Goal: Task Accomplishment & Management: Manage account settings

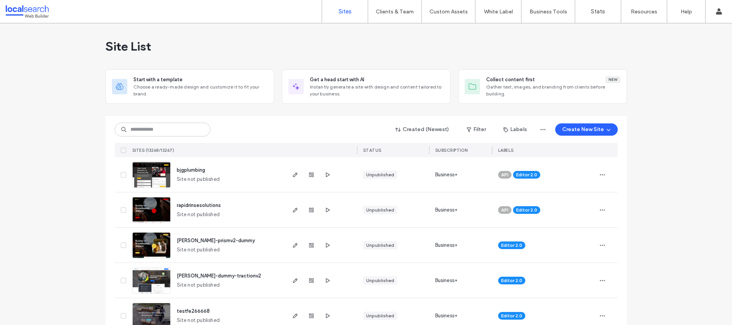
click at [150, 131] on input at bounding box center [163, 130] width 96 height 14
type input "**********"
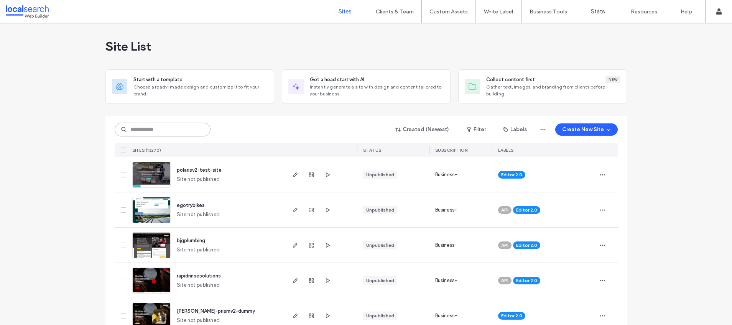
click at [166, 132] on input at bounding box center [163, 130] width 96 height 14
paste input "**********"
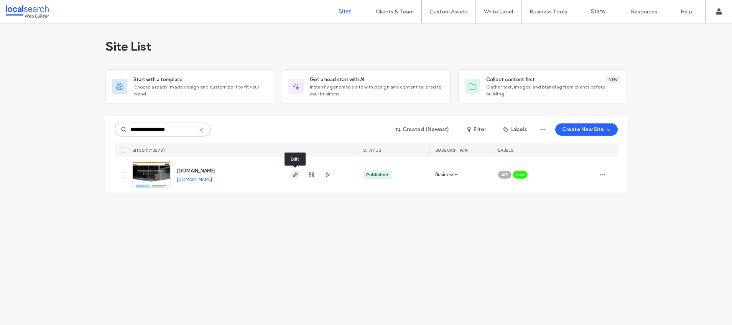
type input "**********"
click at [202, 129] on icon at bounding box center [201, 130] width 6 height 6
click at [178, 129] on input at bounding box center [163, 130] width 96 height 14
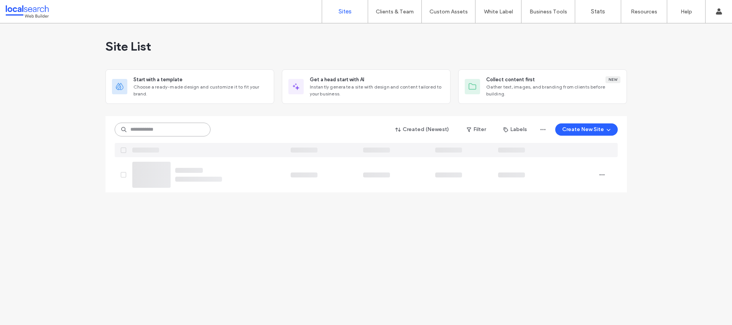
paste input "**********"
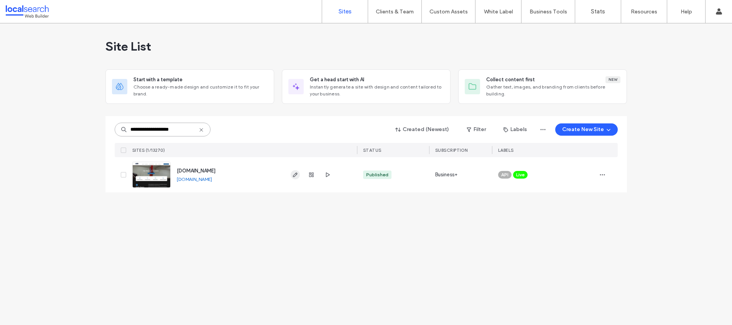
type input "**********"
click at [198, 128] on icon at bounding box center [197, 130] width 6 height 6
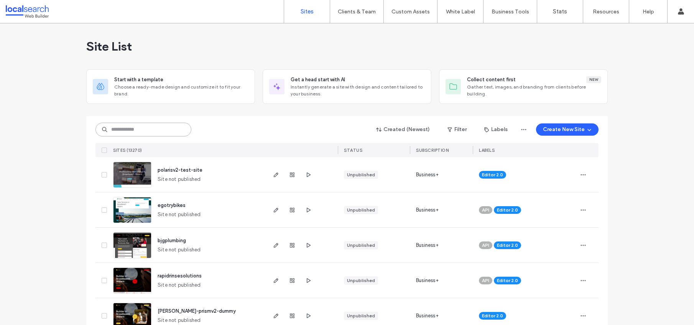
click at [163, 127] on input at bounding box center [143, 130] width 96 height 14
paste input "********"
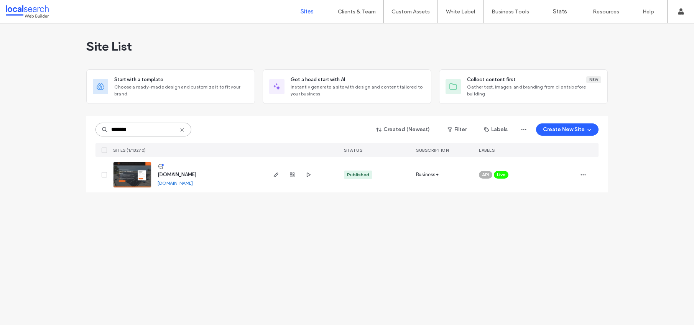
type input "********"
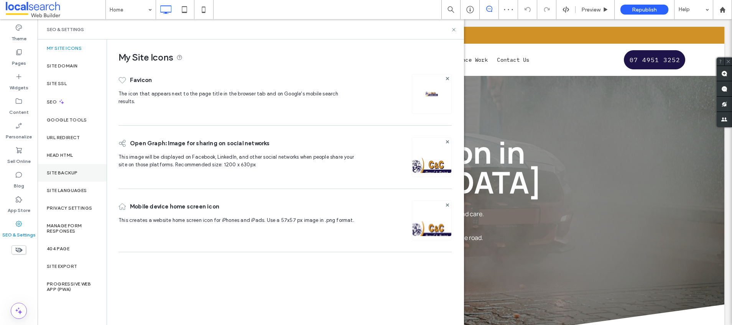
click at [86, 173] on div "Site Backup" at bounding box center [72, 173] width 69 height 18
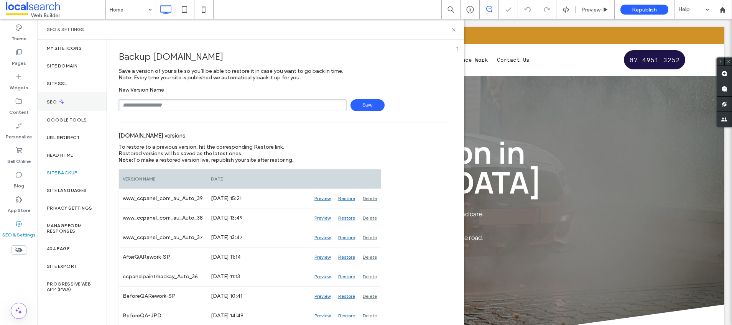
click at [71, 99] on div "SEO" at bounding box center [72, 101] width 69 height 19
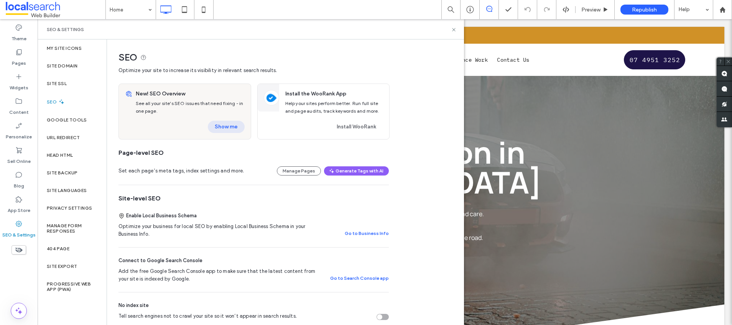
click at [227, 126] on button "Show me" at bounding box center [226, 127] width 37 height 12
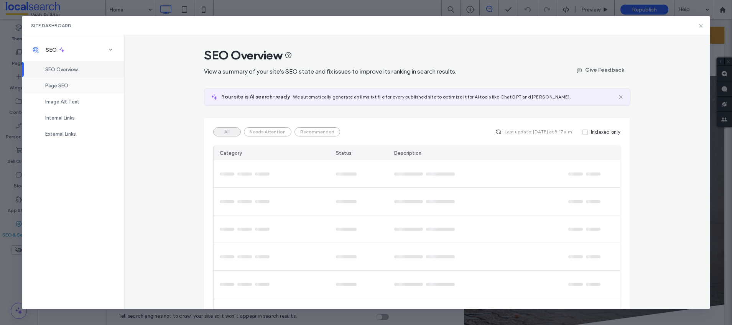
click at [59, 88] on span "Page SEO" at bounding box center [56, 86] width 23 height 6
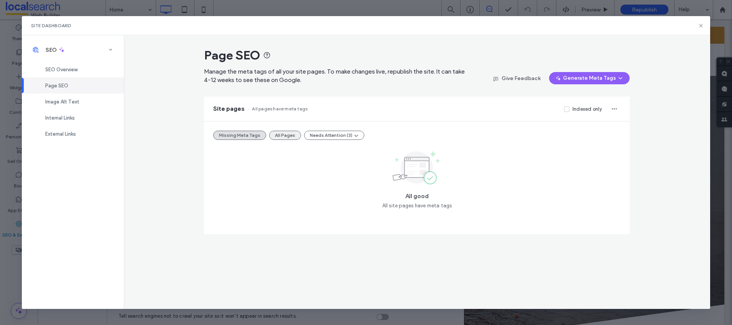
click at [285, 132] on button "All Pages" at bounding box center [285, 135] width 32 height 9
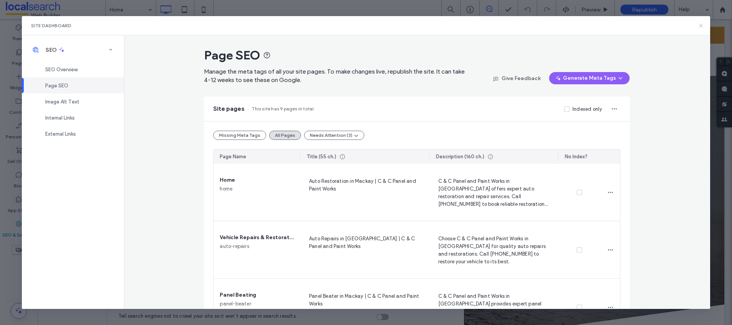
click at [700, 28] on icon at bounding box center [701, 26] width 6 height 6
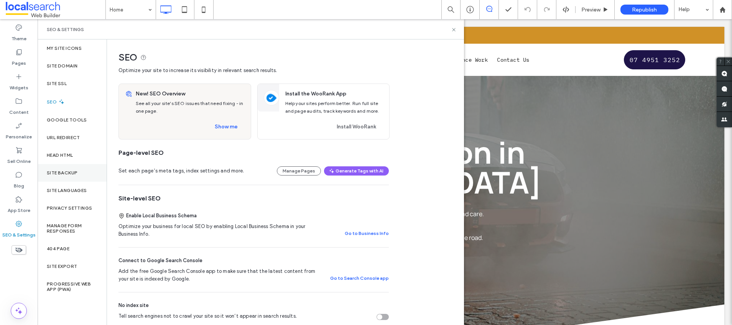
click at [72, 174] on label "Site Backup" at bounding box center [62, 172] width 31 height 5
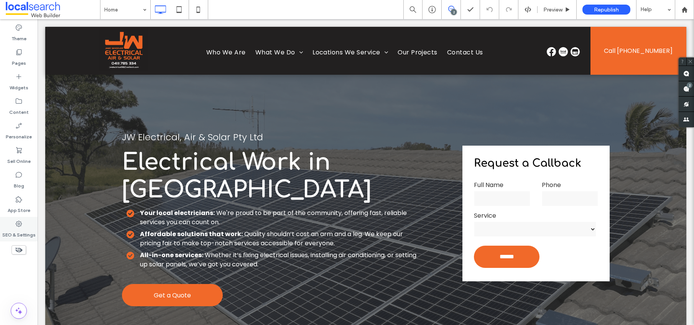
click at [26, 227] on div "SEO & Settings" at bounding box center [19, 229] width 38 height 25
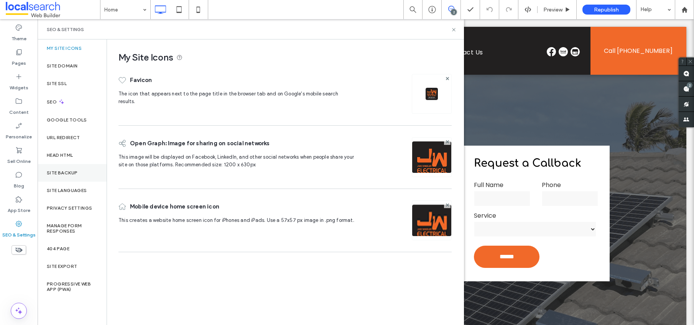
click at [84, 170] on div "Site Backup" at bounding box center [72, 173] width 69 height 18
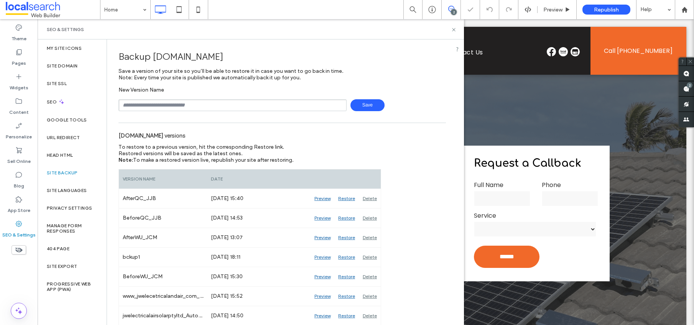
click at [184, 105] on input "text" at bounding box center [233, 105] width 228 height 12
type input "**********"
click at [373, 107] on span "Save" at bounding box center [368, 105] width 34 height 12
click at [71, 102] on div "SEO" at bounding box center [72, 101] width 69 height 19
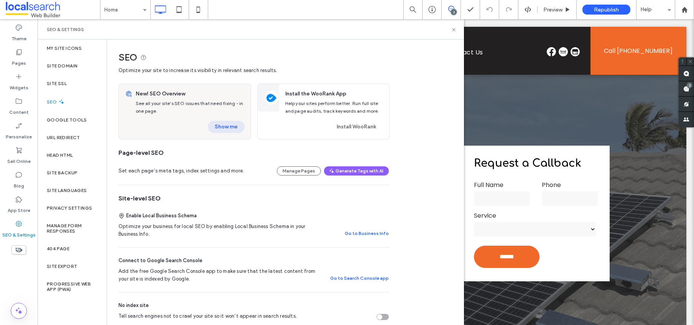
click at [225, 123] on button "Show me" at bounding box center [226, 127] width 37 height 12
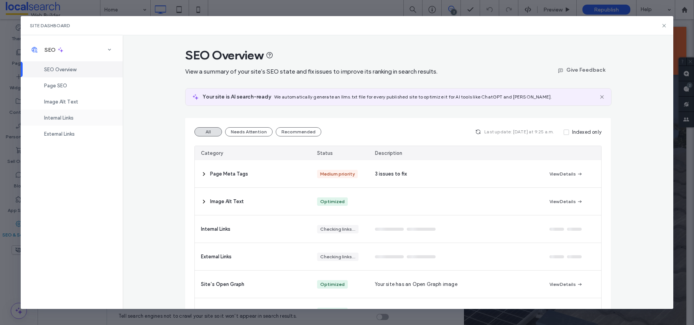
click at [61, 115] on span "Internal Links" at bounding box center [59, 118] width 30 height 6
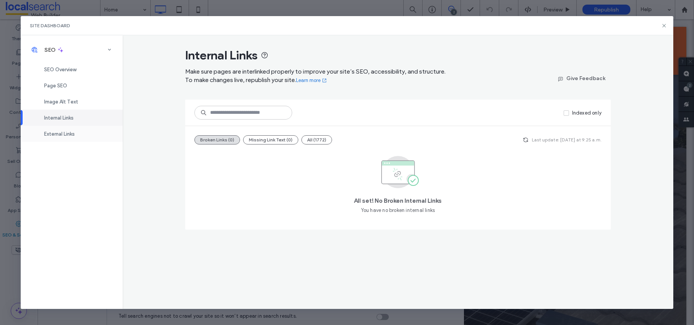
click at [64, 130] on div "External Links" at bounding box center [72, 134] width 102 height 16
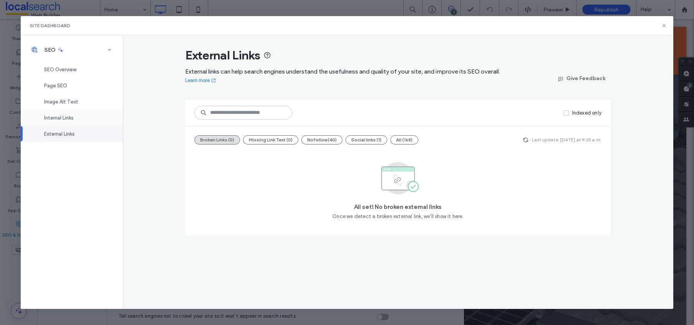
click at [67, 118] on span "Internal Links" at bounding box center [59, 118] width 30 height 6
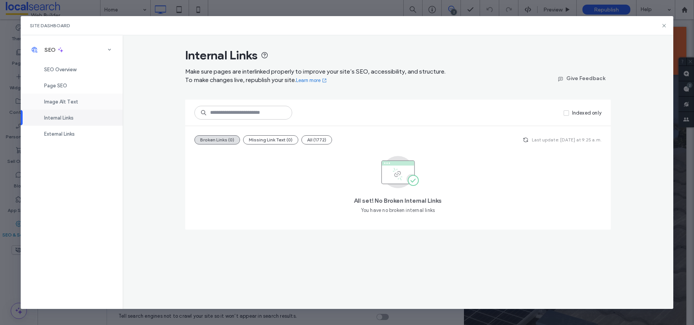
click at [93, 98] on div "Image Alt Text" at bounding box center [72, 102] width 102 height 16
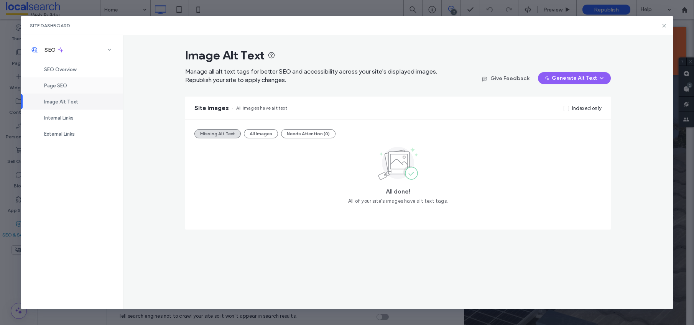
click at [92, 91] on div "Page SEO" at bounding box center [72, 85] width 102 height 16
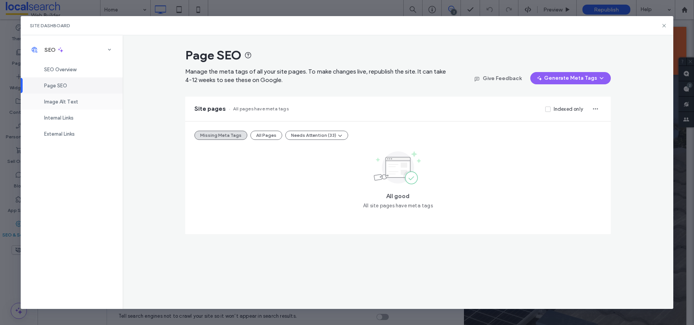
click at [81, 99] on div "Image Alt Text" at bounding box center [72, 102] width 102 height 16
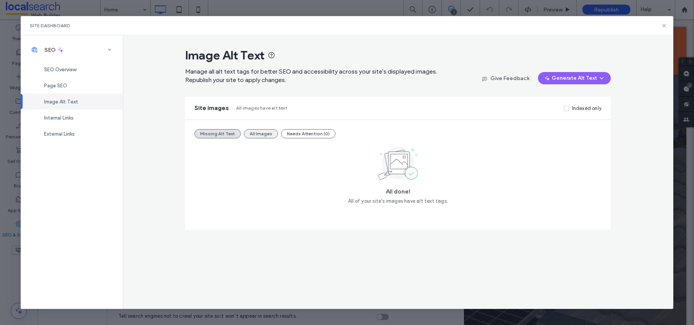
click at [262, 134] on button "All Images" at bounding box center [261, 133] width 34 height 9
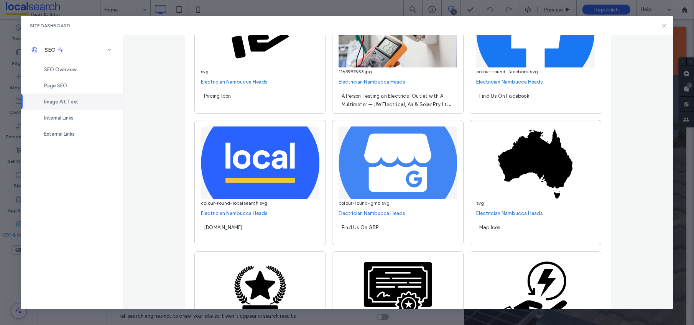
scroll to position [339, 0]
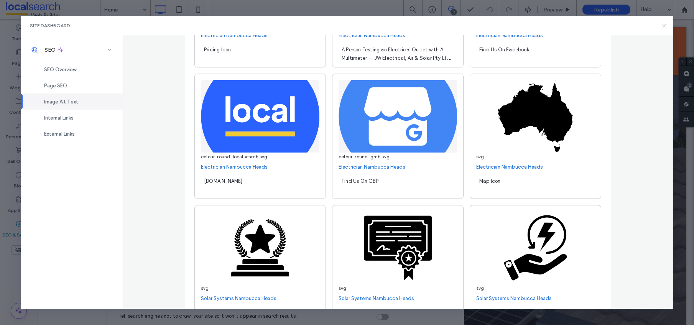
drag, startPoint x: 661, startPoint y: 25, endPoint x: 622, endPoint y: 7, distance: 43.6
click at [661, 25] on icon at bounding box center [664, 26] width 6 height 6
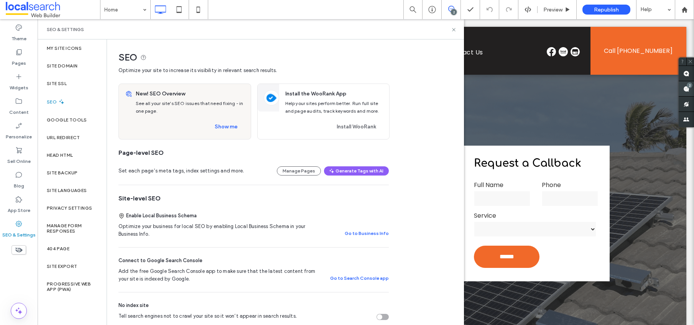
click at [686, 89] on use at bounding box center [686, 89] width 6 height 6
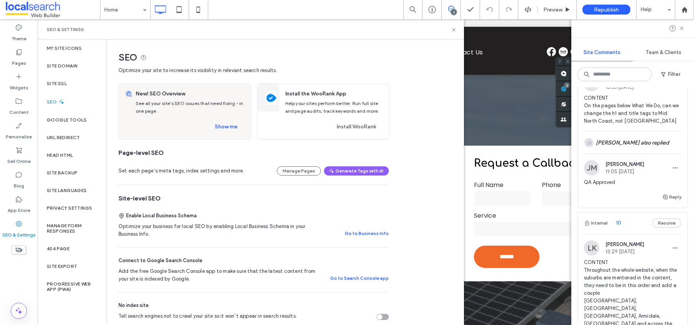
scroll to position [0, 0]
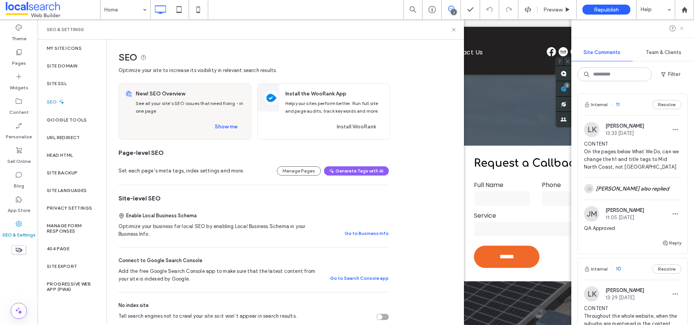
click at [681, 27] on icon at bounding box center [682, 28] width 6 height 6
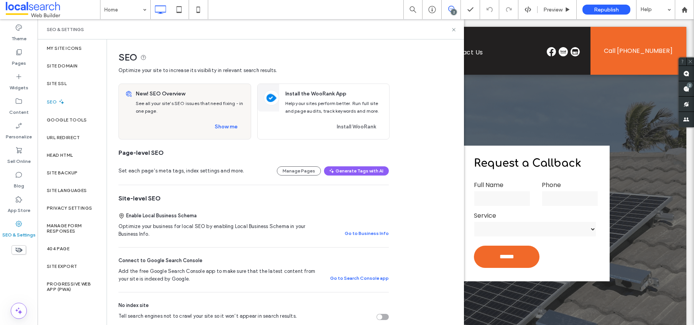
click at [453, 7] on use at bounding box center [451, 9] width 6 height 6
click at [452, 6] on icon at bounding box center [451, 9] width 6 height 6
click at [686, 82] on span at bounding box center [686, 88] width 15 height 15
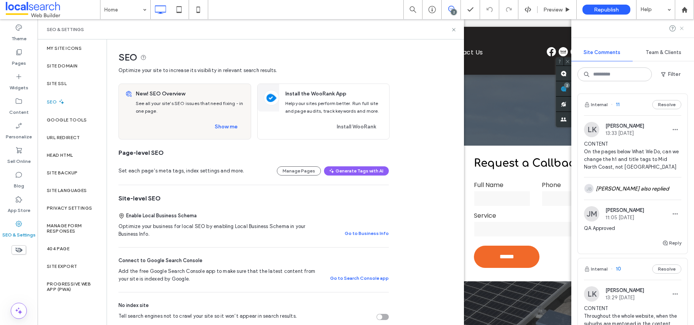
click at [684, 26] on icon at bounding box center [682, 28] width 6 height 6
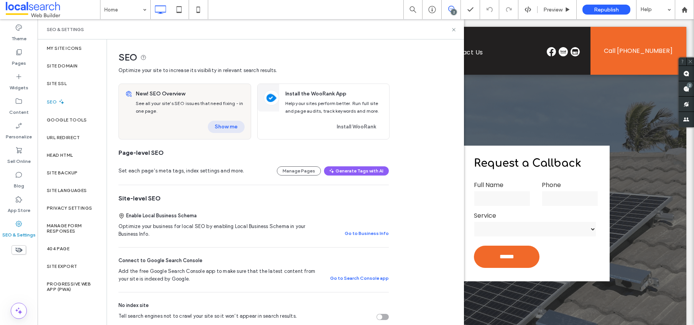
click at [224, 125] on button "Show me" at bounding box center [226, 127] width 37 height 12
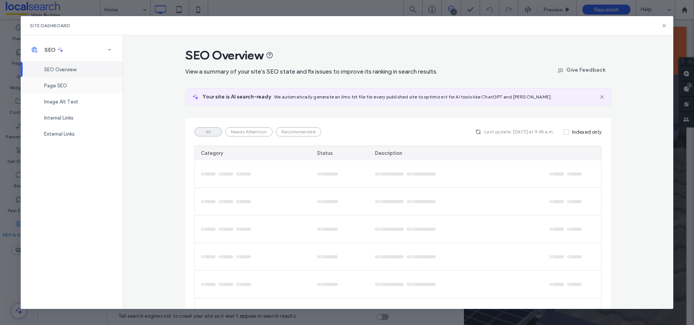
click at [63, 85] on span "Page SEO" at bounding box center [55, 86] width 23 height 6
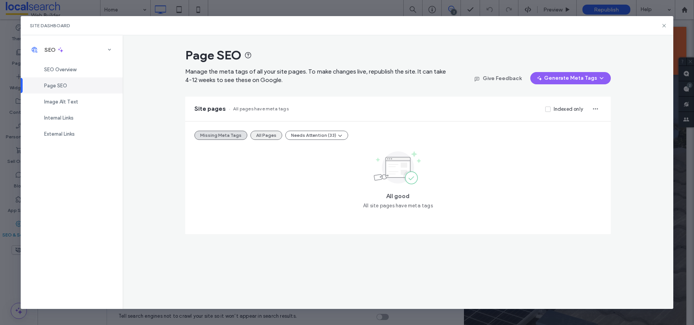
click at [253, 133] on button "All Pages" at bounding box center [266, 135] width 32 height 9
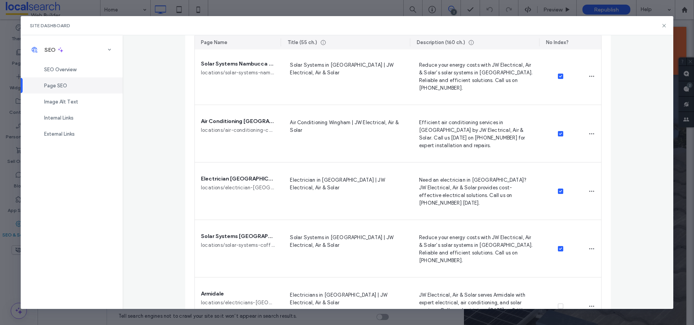
scroll to position [2346, 0]
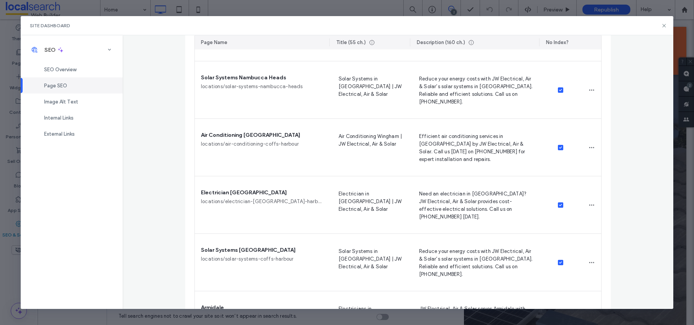
drag, startPoint x: 278, startPoint y: 41, endPoint x: 325, endPoint y: 41, distance: 46.8
click at [329, 41] on div at bounding box center [330, 42] width 2 height 14
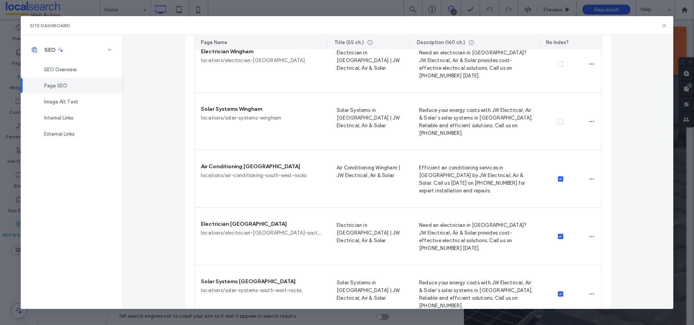
scroll to position [1969, 0]
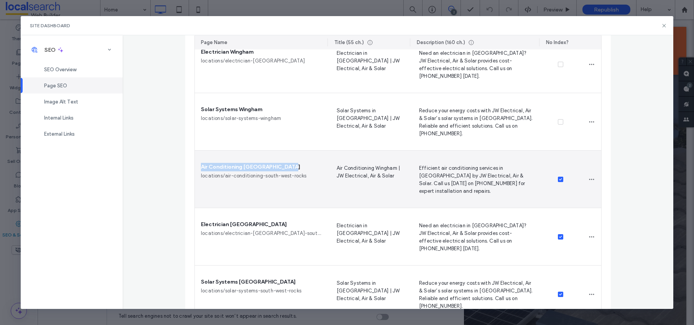
drag, startPoint x: 290, startPoint y: 167, endPoint x: 198, endPoint y: 166, distance: 91.3
click at [201, 166] on div "Air Conditioning South West Rocks" at bounding box center [261, 167] width 120 height 8
copy span "Air Conditioning South West Rocks"
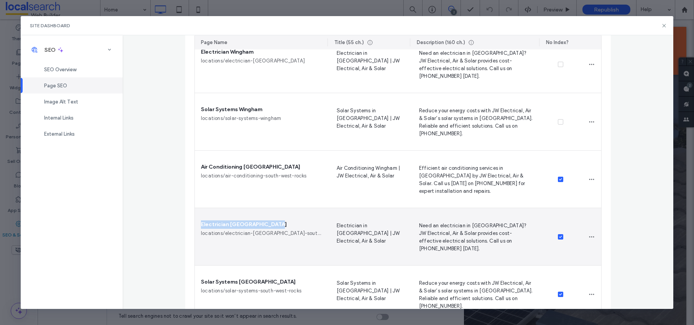
drag, startPoint x: 273, startPoint y: 225, endPoint x: 197, endPoint y: 223, distance: 76.3
click at [197, 223] on div "Electrician South West Rocks locations/electrician-wingham-south-west-rocks" at bounding box center [261, 236] width 133 height 57
copy span "Electrician South West Rocks"
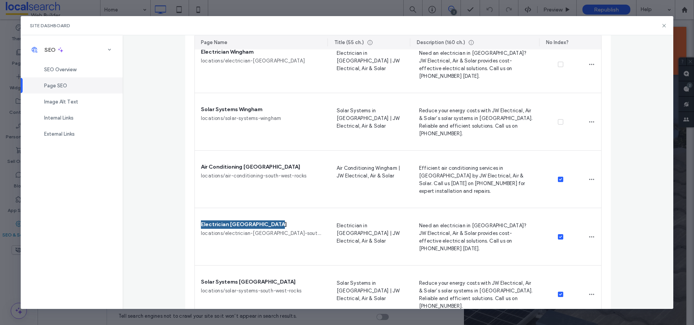
scroll to position [2129, 0]
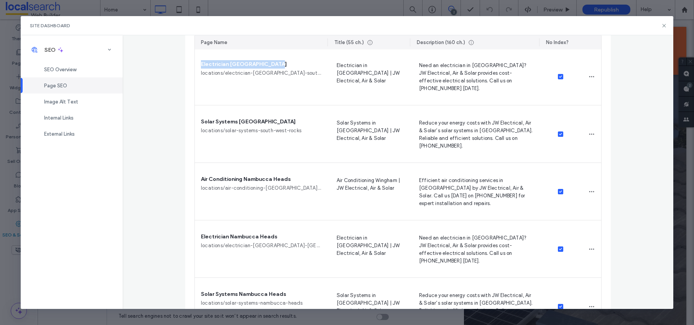
click at [244, 122] on span "Solar Systems South West Rocks" at bounding box center [248, 122] width 95 height 8
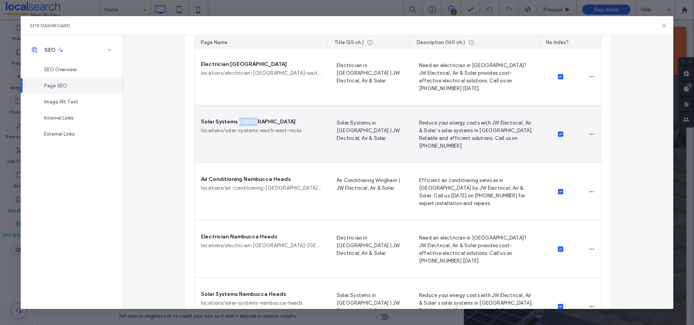
click at [244, 122] on span "Solar Systems South West Rocks" at bounding box center [248, 122] width 95 height 8
copy span "Solar Systems South West Rocks"
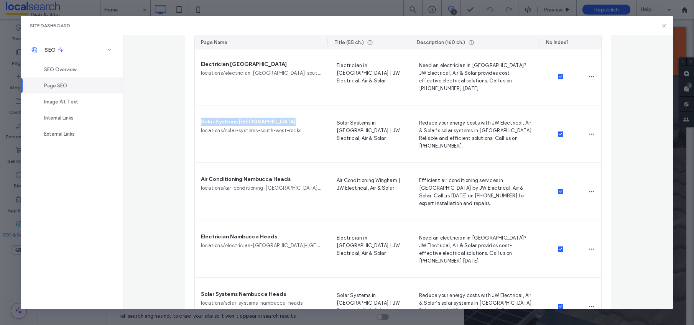
click at [246, 179] on span "Air Conditioning Nambucca Heads" at bounding box center [246, 179] width 90 height 8
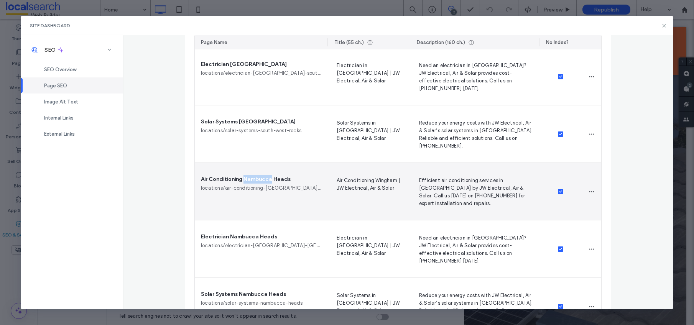
click at [246, 179] on span "Air Conditioning Nambucca Heads" at bounding box center [246, 179] width 90 height 8
copy span "Air Conditioning Nambucca Heads"
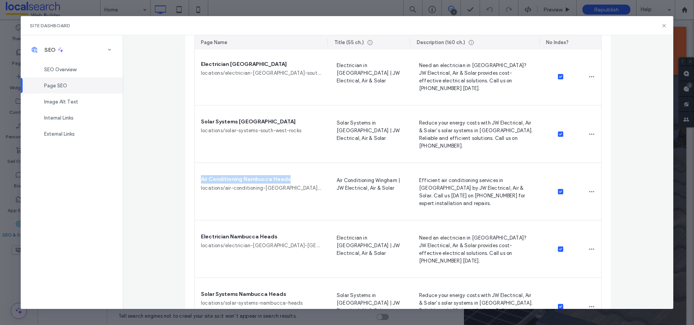
click at [237, 235] on span "Electrician Nambucca Heads" at bounding box center [239, 237] width 76 height 8
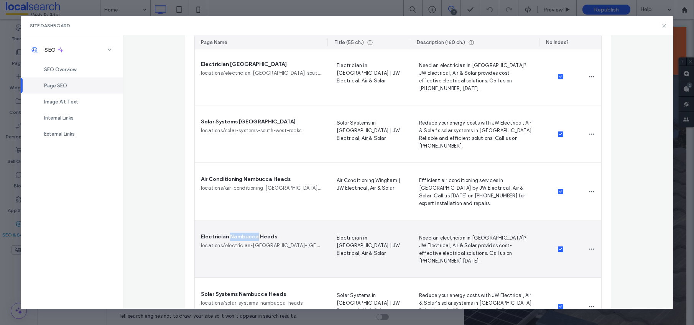
click at [237, 235] on span "Electrician Nambucca Heads" at bounding box center [239, 237] width 76 height 8
copy span "Electrician Nambucca Heads"
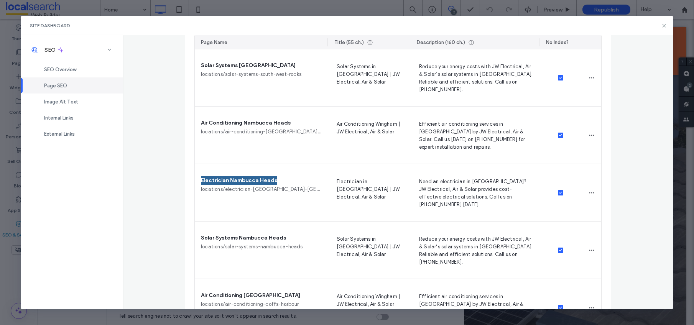
scroll to position [2188, 0]
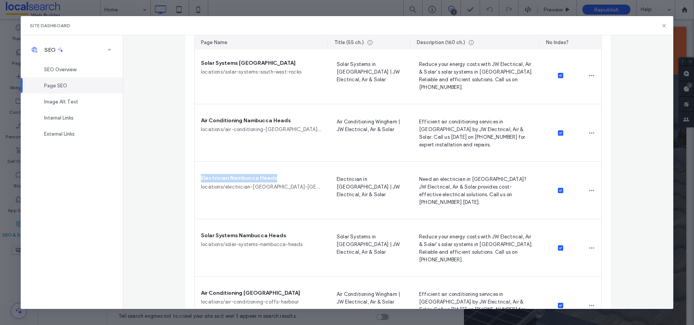
click at [246, 237] on span "Solar Systems Nambucca Heads" at bounding box center [243, 236] width 85 height 8
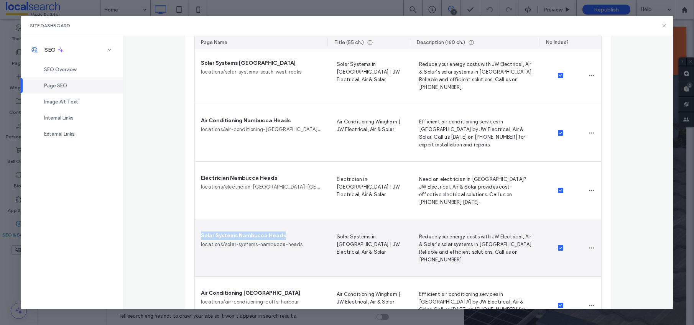
click at [246, 236] on span "Solar Systems Nambucca Heads" at bounding box center [243, 236] width 85 height 8
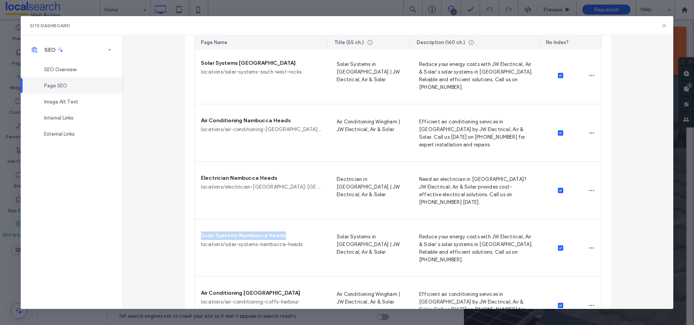
copy span "Solar Systems Nambucca Heads"
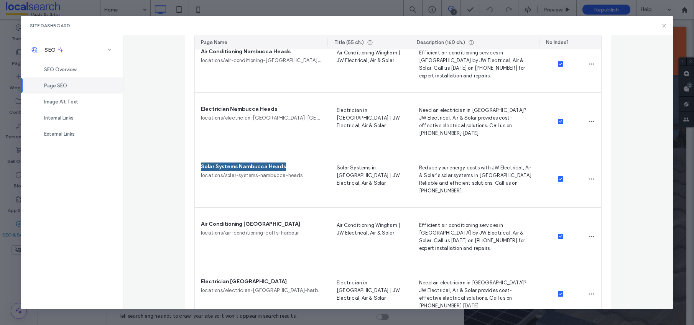
scroll to position [2332, 0]
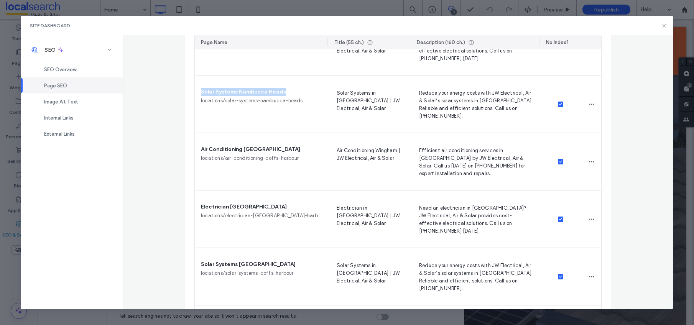
click at [257, 149] on span "Air Conditioning Coffs Harbour" at bounding box center [250, 149] width 99 height 8
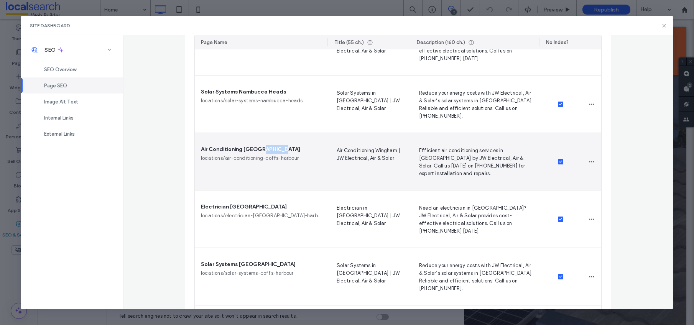
click at [257, 149] on span "Air Conditioning Coffs Harbour" at bounding box center [250, 149] width 99 height 8
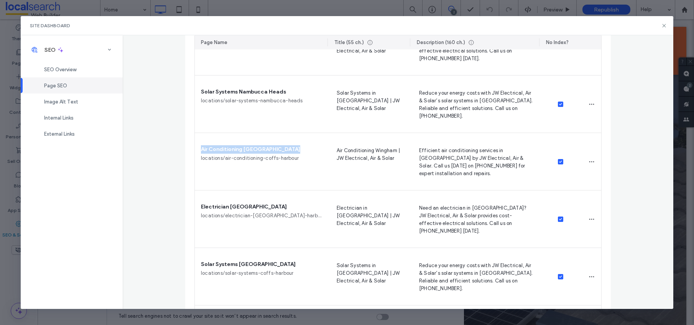
copy span "Air Conditioning Coffs Harbour"
click at [235, 207] on span "Electrician Coffs Harbour" at bounding box center [244, 207] width 86 height 8
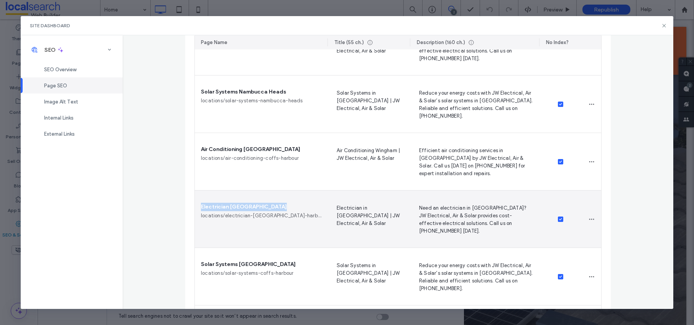
copy span "Electrician Coffs Harbour"
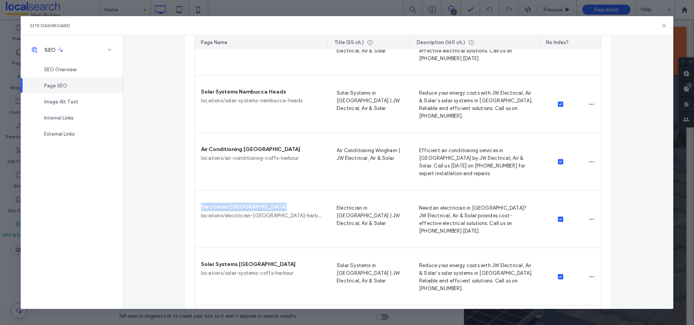
click at [228, 264] on span "Solar Systems Coffs Harbour" at bounding box center [248, 264] width 95 height 8
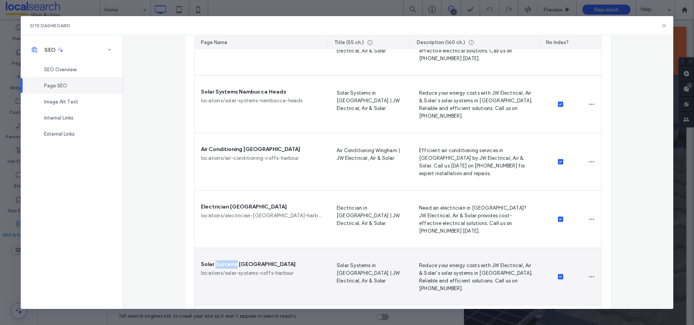
click at [228, 264] on span "Solar Systems Coffs Harbour" at bounding box center [248, 264] width 95 height 8
copy span "Solar Systems Coffs Harbour"
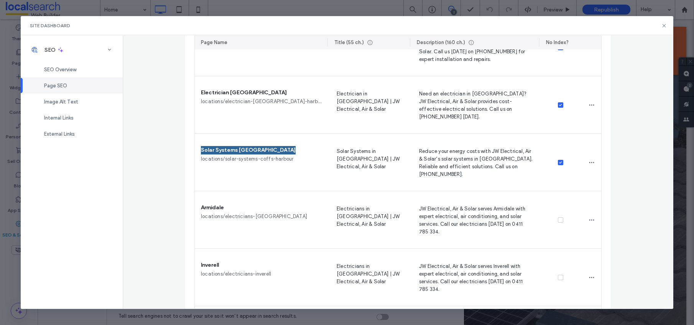
scroll to position [2454, 0]
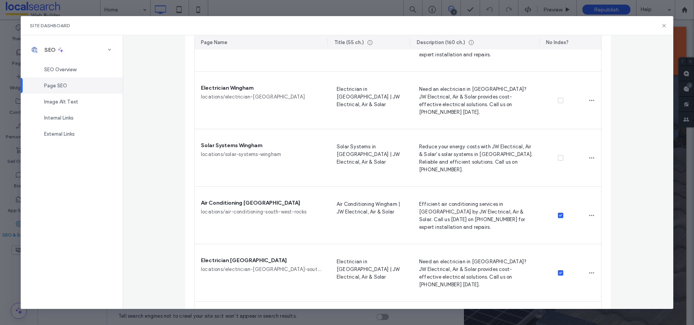
scroll to position [1984, 0]
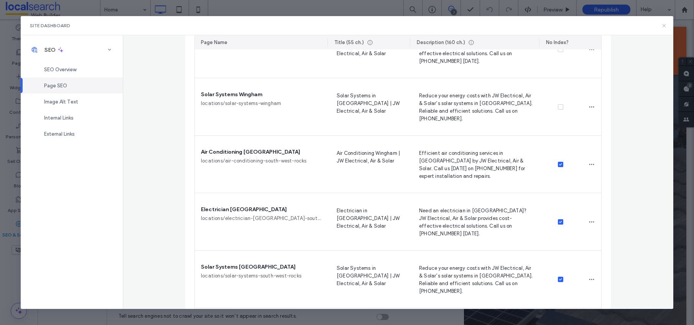
click at [666, 23] on icon at bounding box center [664, 26] width 6 height 6
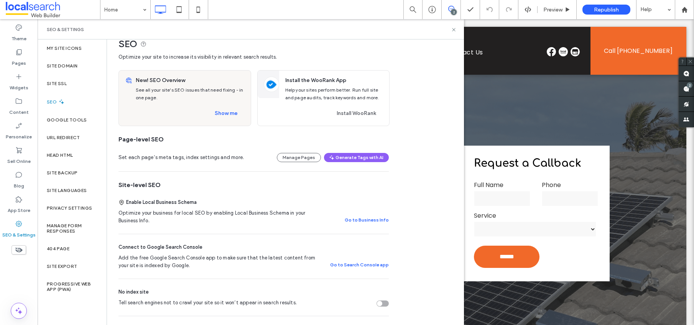
scroll to position [0, 0]
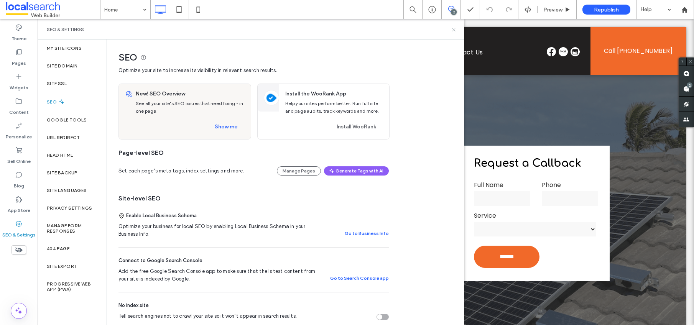
click at [454, 27] on icon at bounding box center [454, 30] width 6 height 6
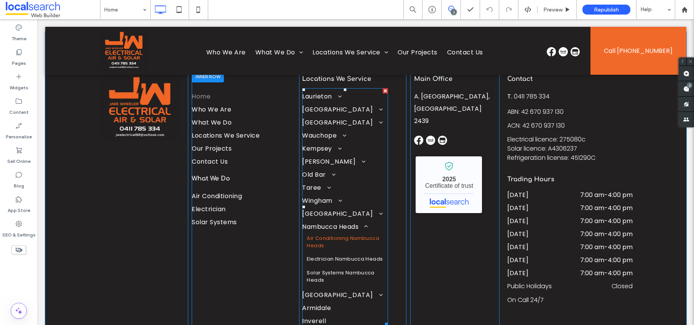
scroll to position [2384, 0]
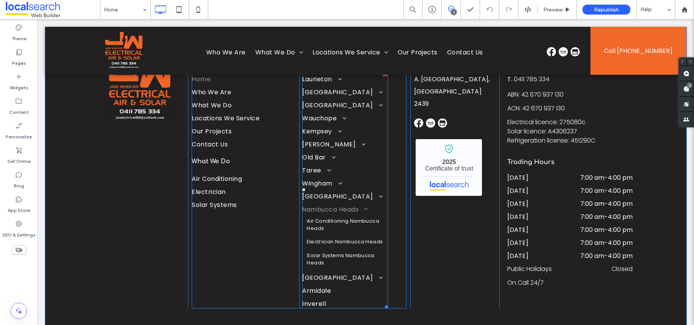
click at [374, 201] on link "Nambucca Heads" at bounding box center [345, 207] width 86 height 13
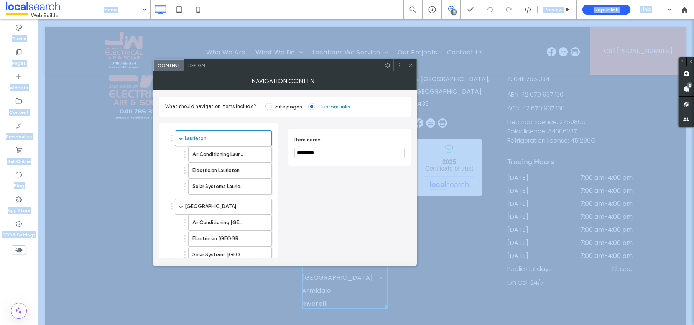
click at [374, 138] on label "Item name" at bounding box center [348, 141] width 107 height 8
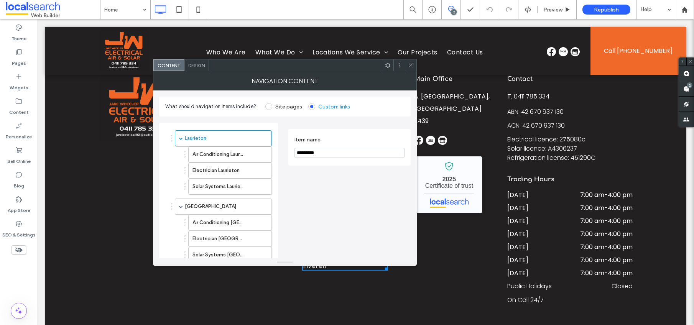
click at [202, 69] on div "Design" at bounding box center [196, 65] width 25 height 12
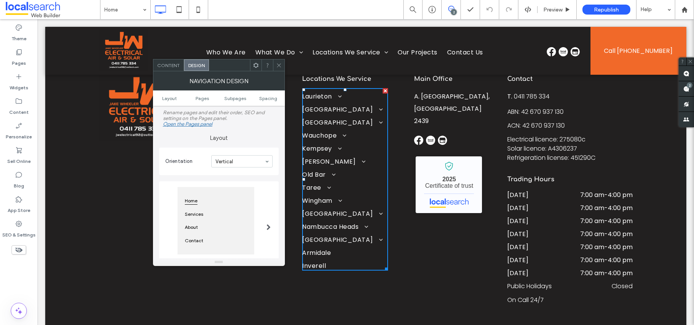
click at [198, 65] on span "Design" at bounding box center [196, 66] width 16 height 6
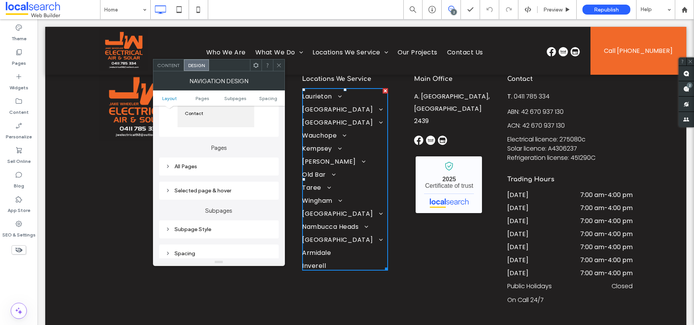
scroll to position [132, 0]
click at [168, 160] on icon at bounding box center [167, 161] width 5 height 5
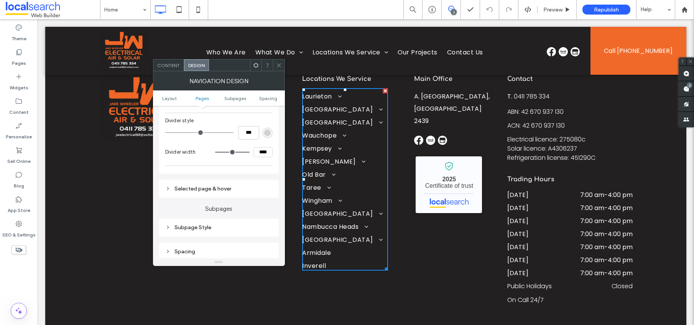
click at [166, 187] on icon at bounding box center [167, 188] width 5 height 5
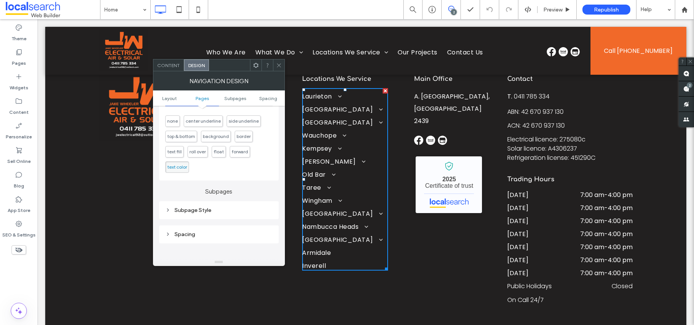
scroll to position [411, 0]
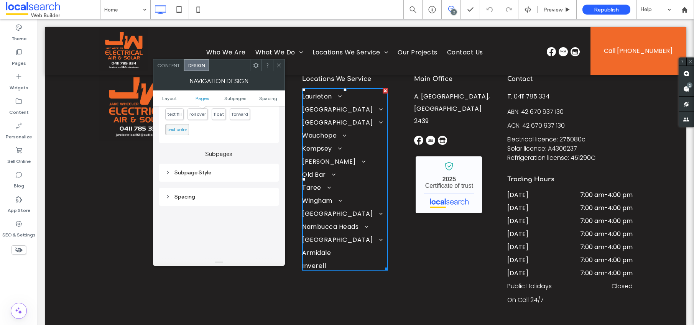
click at [169, 171] on icon at bounding box center [167, 172] width 5 height 5
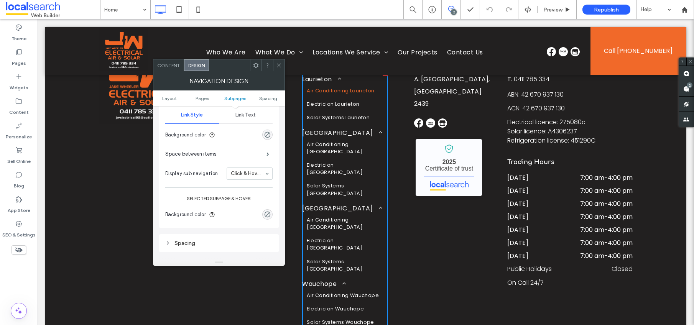
scroll to position [521, 0]
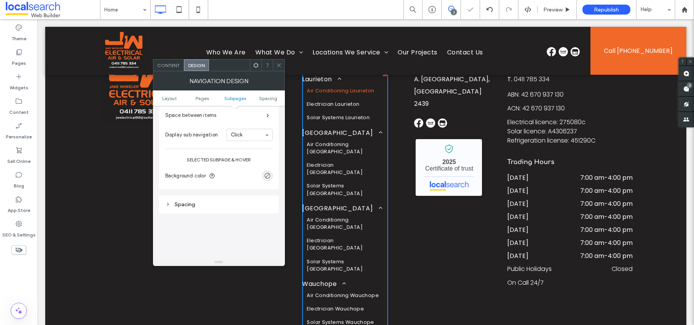
click at [277, 63] on icon at bounding box center [279, 66] width 6 height 6
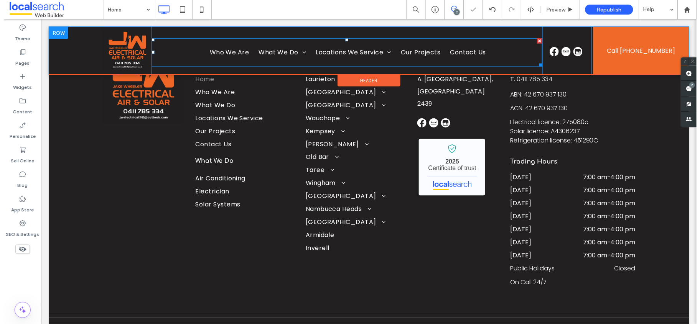
scroll to position [2367, 0]
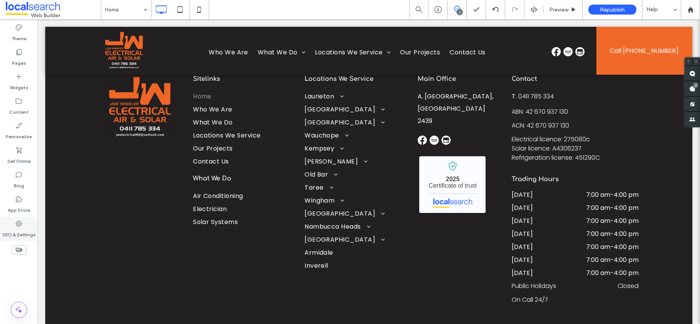
click at [26, 224] on div "SEO & Settings" at bounding box center [19, 229] width 38 height 25
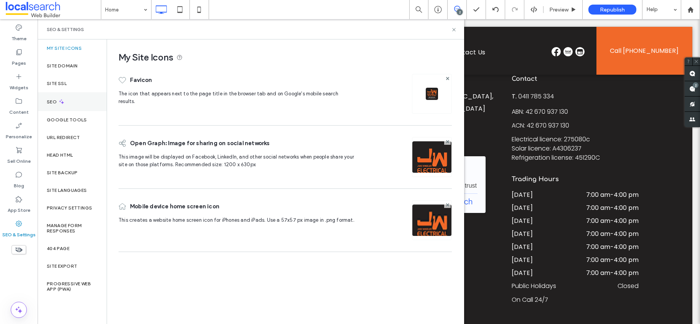
click at [76, 103] on div "SEO" at bounding box center [72, 101] width 69 height 19
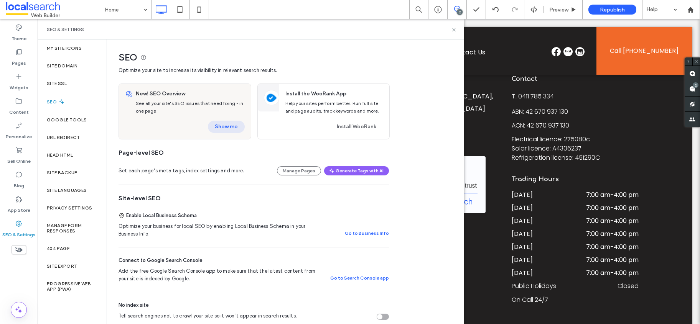
click at [222, 125] on button "Show me" at bounding box center [226, 127] width 37 height 12
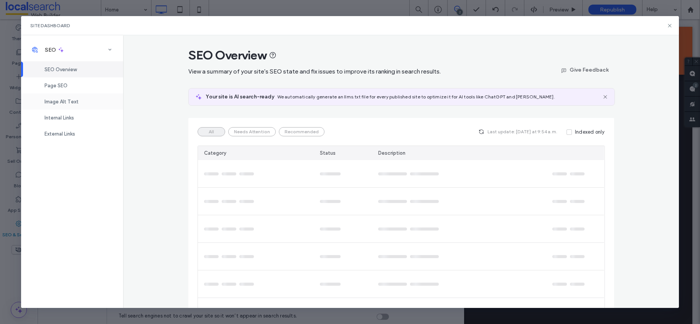
click at [60, 87] on span "Page SEO" at bounding box center [55, 86] width 23 height 6
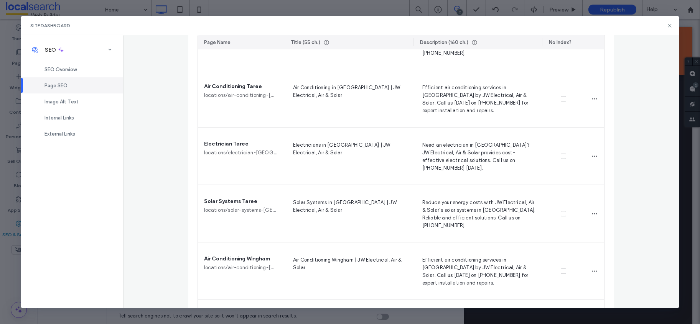
scroll to position [1992, 0]
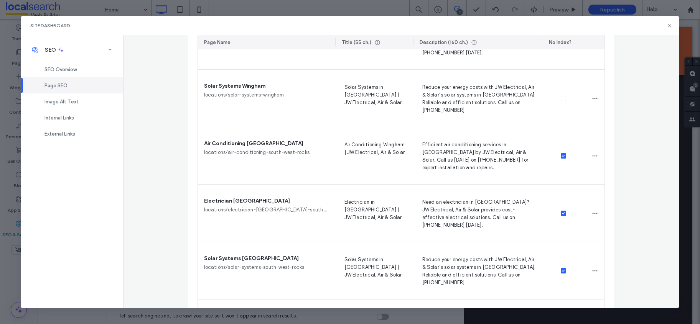
drag, startPoint x: 281, startPoint y: 42, endPoint x: 332, endPoint y: 40, distance: 51.8
click at [335, 40] on hr at bounding box center [335, 42] width 0 height 8
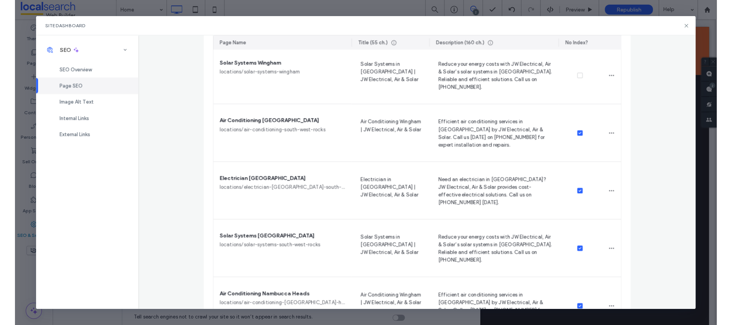
scroll to position [2026, 0]
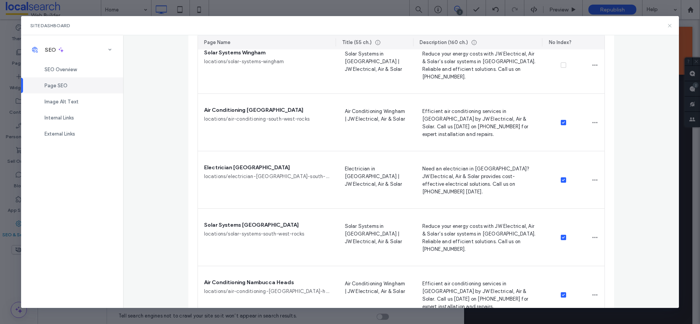
click at [669, 24] on icon at bounding box center [670, 26] width 6 height 6
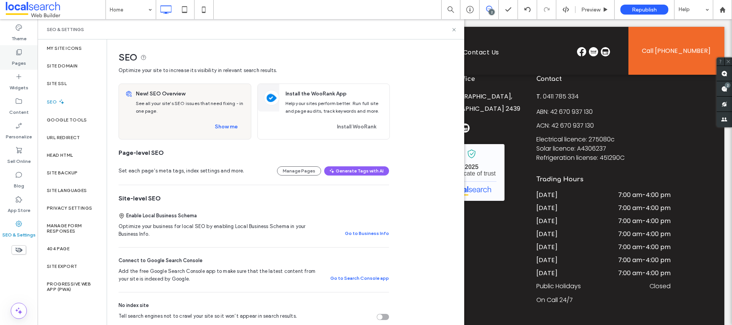
click at [26, 61] on div "Pages" at bounding box center [19, 57] width 38 height 25
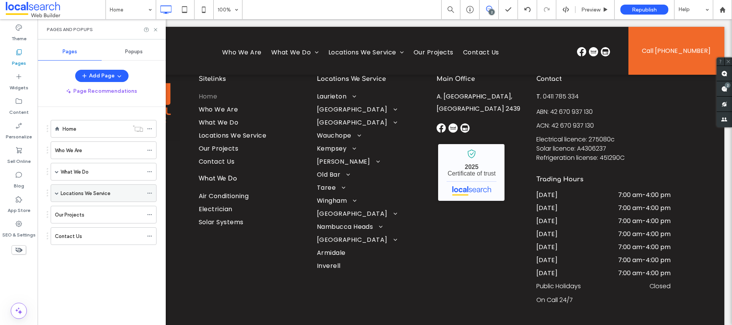
click at [57, 194] on span at bounding box center [57, 193] width 4 height 4
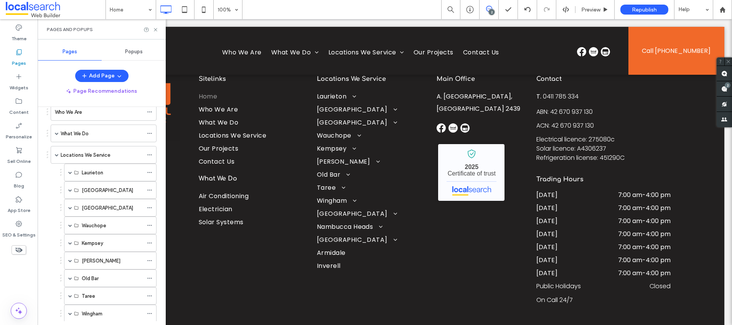
scroll to position [134, 0]
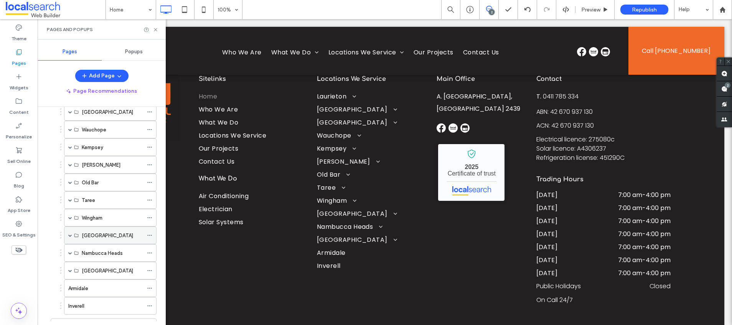
click at [71, 235] on span at bounding box center [70, 236] width 4 height 4
click at [106, 269] on label "Electrician South West Rocks" at bounding box center [120, 270] width 77 height 13
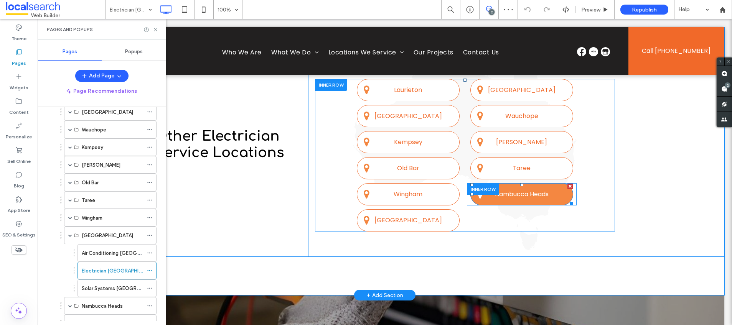
click at [515, 186] on span "Nambucca Heads" at bounding box center [521, 194] width 59 height 17
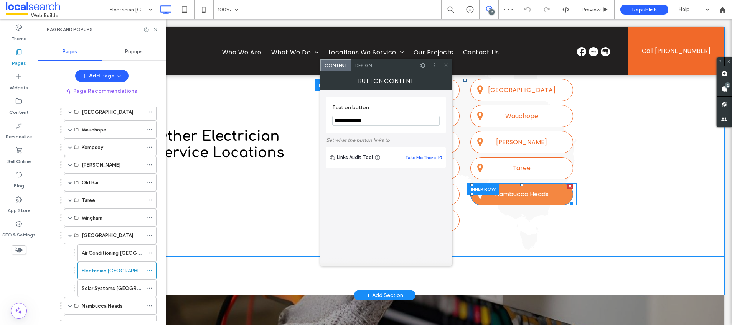
click at [515, 186] on span "Nambucca Heads" at bounding box center [521, 194] width 59 height 17
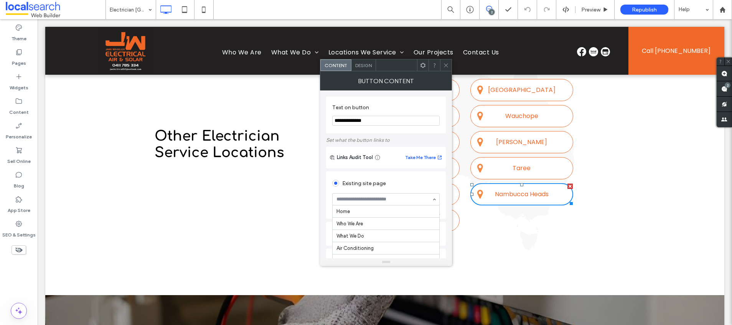
scroll to position [466, 0]
click at [444, 64] on icon at bounding box center [446, 66] width 6 height 6
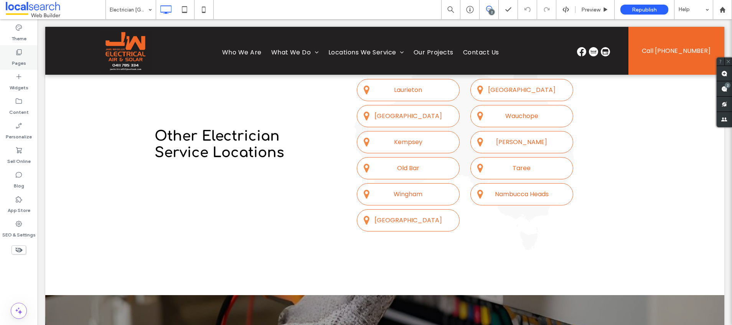
click at [28, 60] on div "Pages" at bounding box center [19, 57] width 38 height 25
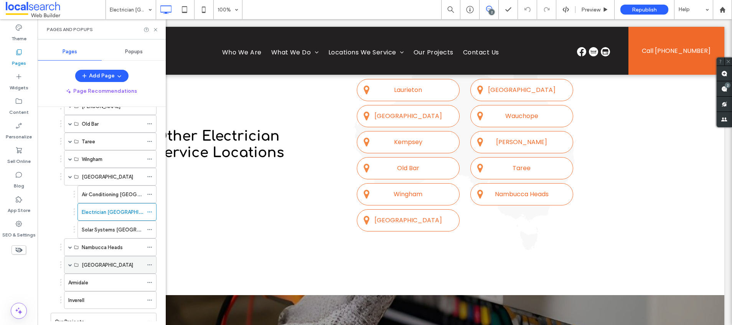
scroll to position [194, 0]
click at [150, 210] on icon at bounding box center [149, 210] width 5 height 5
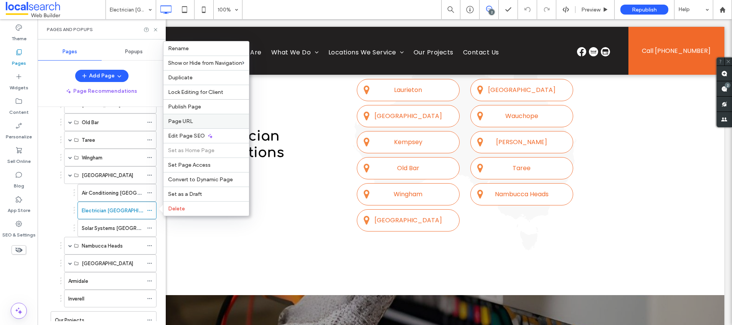
click at [206, 122] on label "Page URL" at bounding box center [206, 121] width 76 height 7
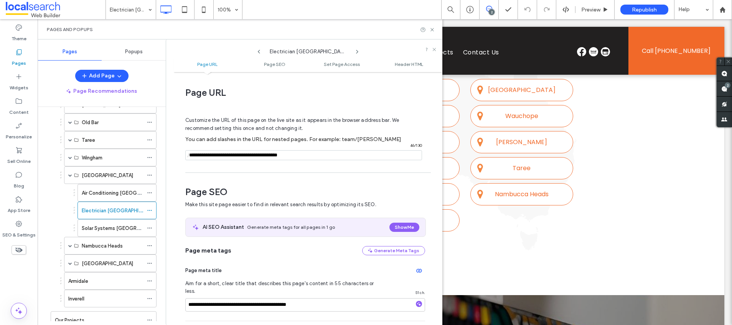
scroll to position [4, 0]
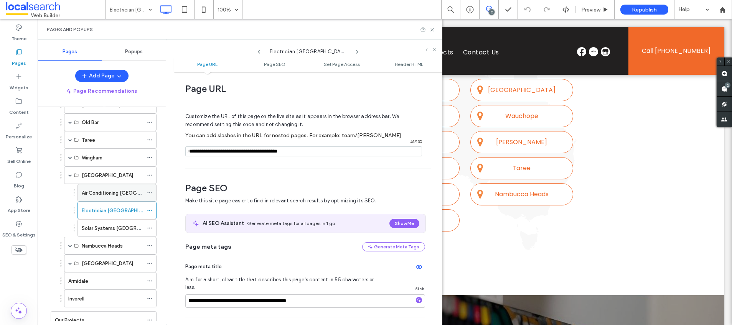
click at [148, 192] on icon at bounding box center [149, 192] width 5 height 5
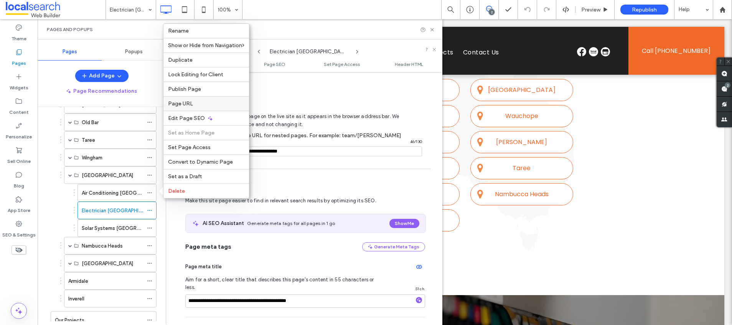
click at [200, 102] on label "Page URL" at bounding box center [206, 103] width 76 height 7
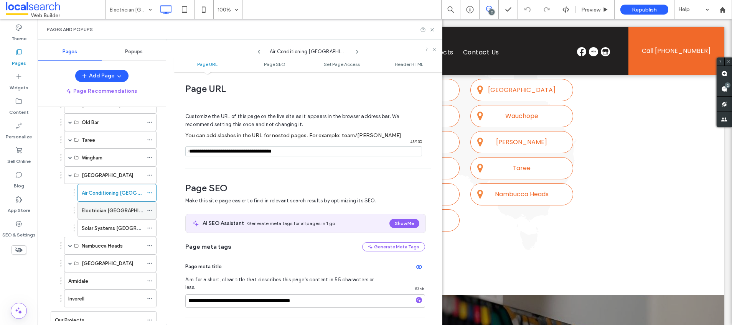
click at [150, 210] on icon at bounding box center [149, 210] width 5 height 5
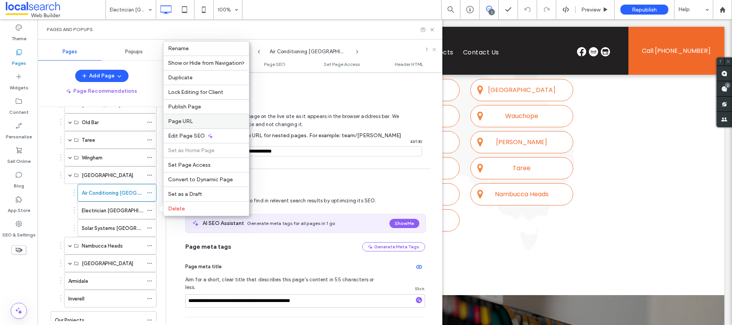
click at [191, 118] on span "Page URL" at bounding box center [180, 121] width 25 height 7
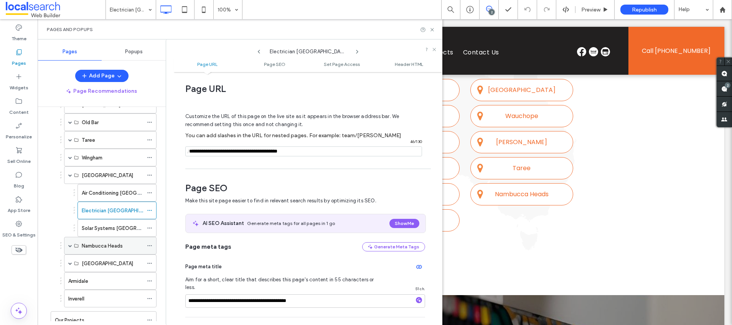
click at [71, 246] on span at bounding box center [70, 246] width 4 height 4
click at [148, 280] on icon at bounding box center [149, 280] width 5 height 5
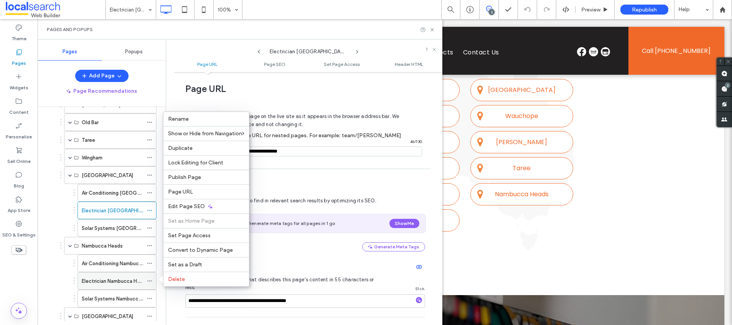
click at [148, 280] on icon at bounding box center [149, 280] width 5 height 5
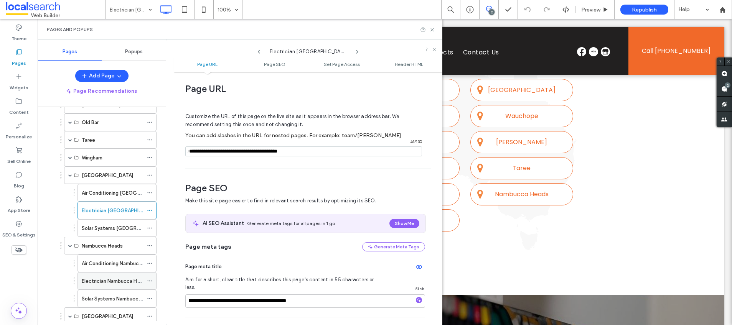
click at [150, 281] on use at bounding box center [149, 281] width 4 height 1
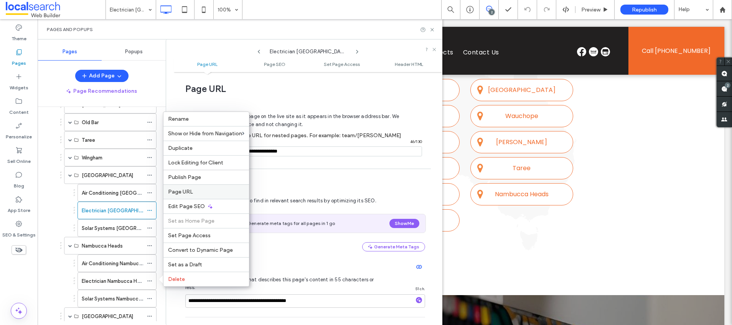
click at [189, 191] on span "Page URL" at bounding box center [180, 192] width 25 height 7
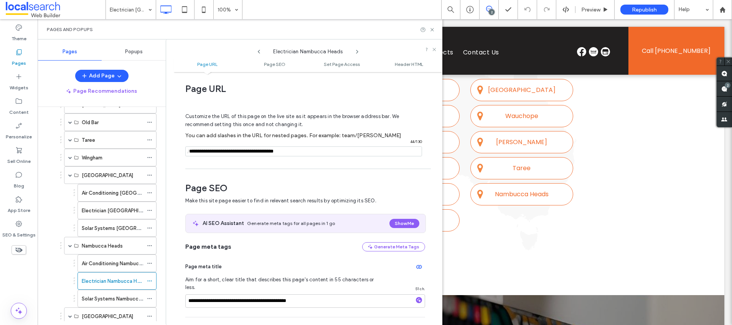
click at [260, 150] on input "notEmpty" at bounding box center [303, 151] width 237 height 10
type input "**********"
click at [431, 159] on div "**********" at bounding box center [308, 198] width 268 height 245
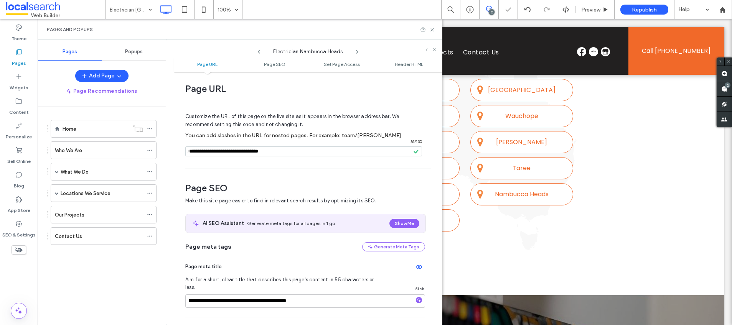
scroll to position [0, 0]
drag, startPoint x: 395, startPoint y: 10, endPoint x: 432, endPoint y: 30, distance: 42.2
click at [432, 30] on use at bounding box center [431, 29] width 3 height 3
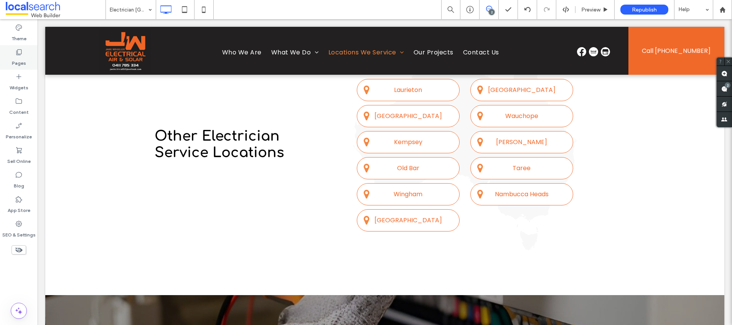
click at [20, 53] on icon at bounding box center [19, 52] width 8 height 8
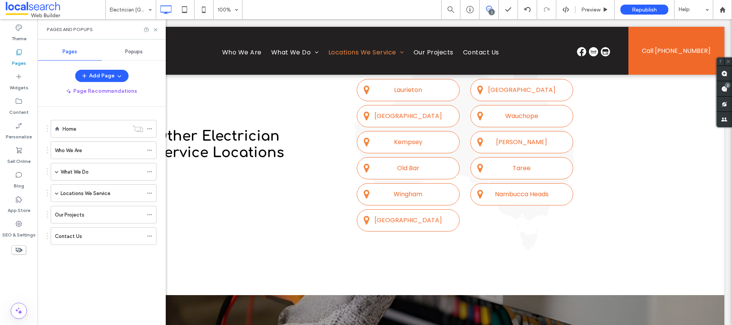
drag, startPoint x: 57, startPoint y: 193, endPoint x: 94, endPoint y: 249, distance: 67.2
click at [57, 193] on span at bounding box center [57, 193] width 4 height 4
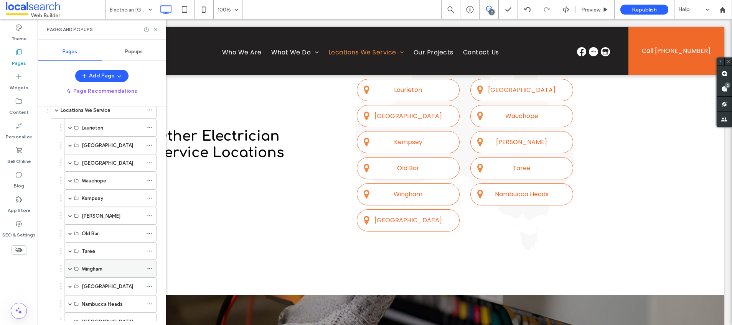
scroll to position [190, 0]
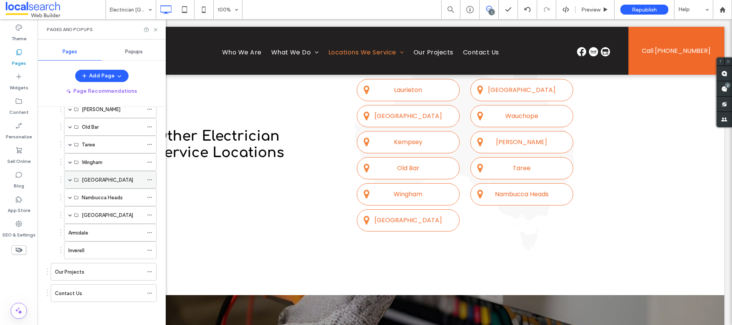
click at [70, 179] on span at bounding box center [70, 180] width 4 height 4
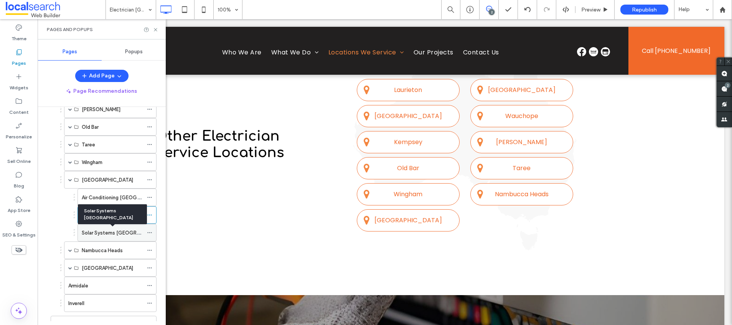
click at [112, 232] on label "Solar Systems [GEOGRAPHIC_DATA]" at bounding box center [125, 232] width 86 height 13
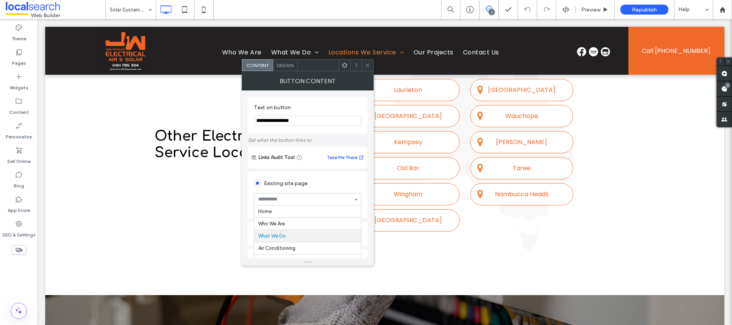
scroll to position [25, 0]
click at [366, 63] on icon at bounding box center [368, 66] width 6 height 6
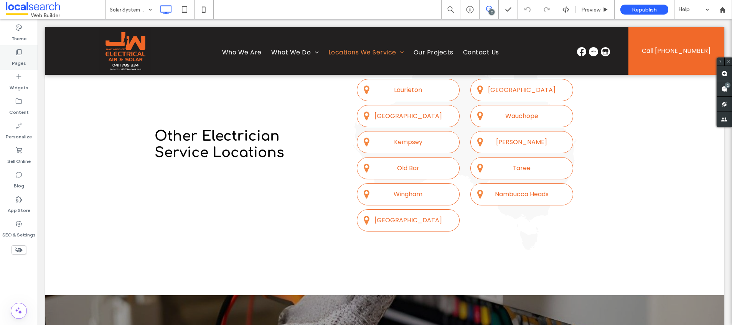
click at [20, 52] on icon at bounding box center [19, 52] width 8 height 8
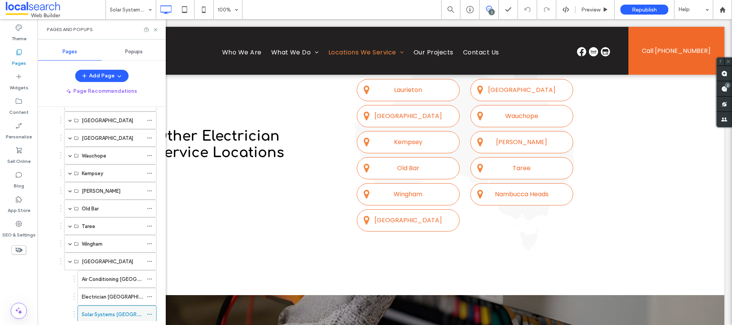
scroll to position [243, 0]
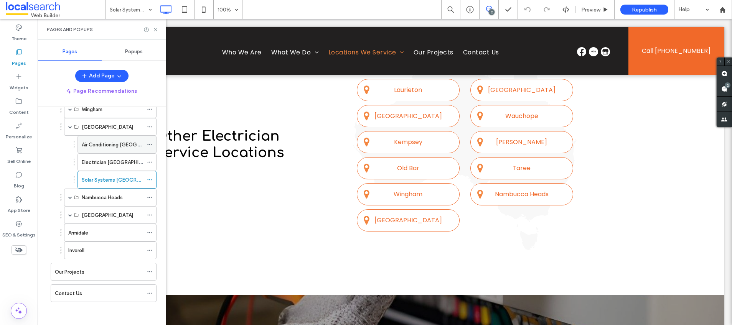
click at [94, 143] on label "Air Conditioning [GEOGRAPHIC_DATA]" at bounding box center [126, 144] width 89 height 13
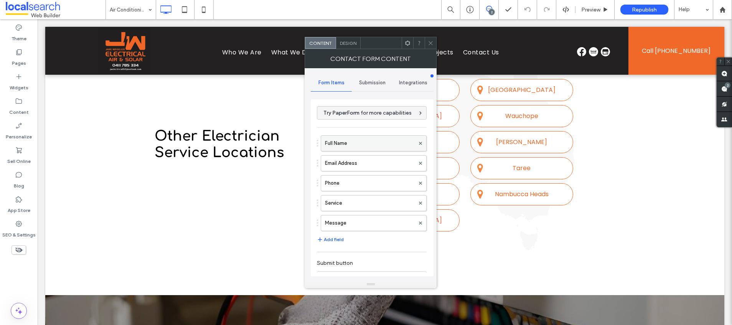
click at [354, 145] on label "Full Name" at bounding box center [370, 143] width 90 height 15
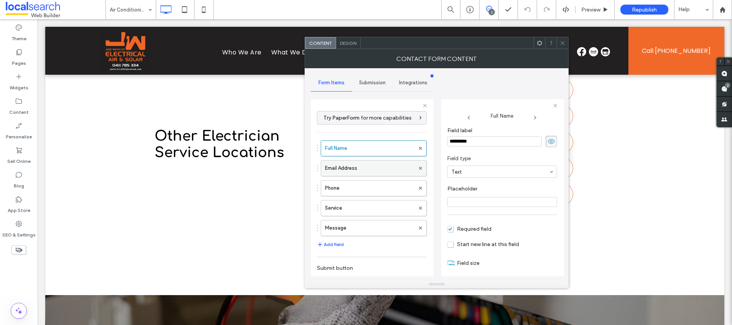
click at [356, 165] on label "Email Address" at bounding box center [370, 168] width 90 height 15
click at [349, 189] on label "Phone" at bounding box center [370, 188] width 90 height 15
click at [349, 207] on label "Service" at bounding box center [370, 208] width 90 height 15
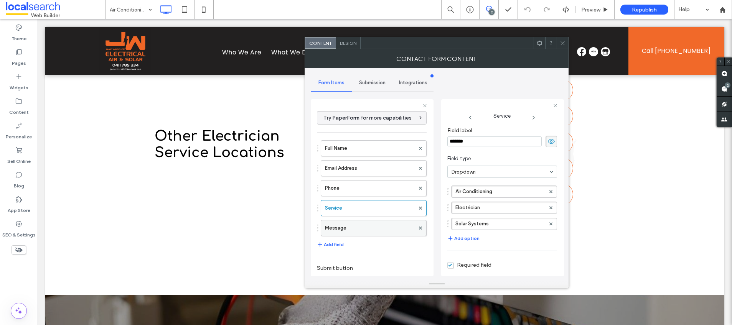
click at [362, 225] on label "Message" at bounding box center [370, 228] width 90 height 15
type input "**"
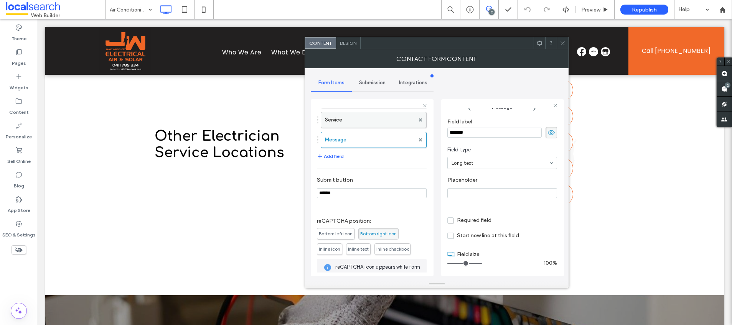
scroll to position [136, 0]
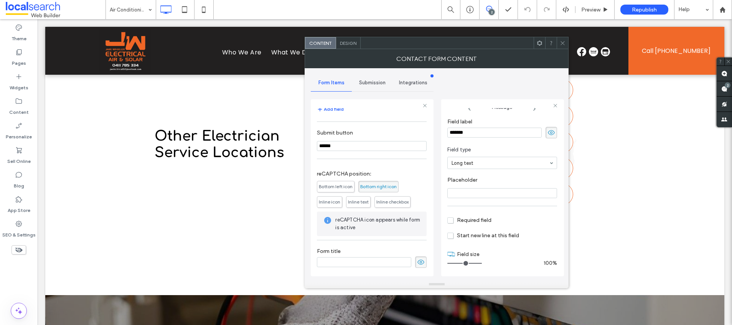
click at [371, 84] on span "Submission" at bounding box center [372, 83] width 26 height 6
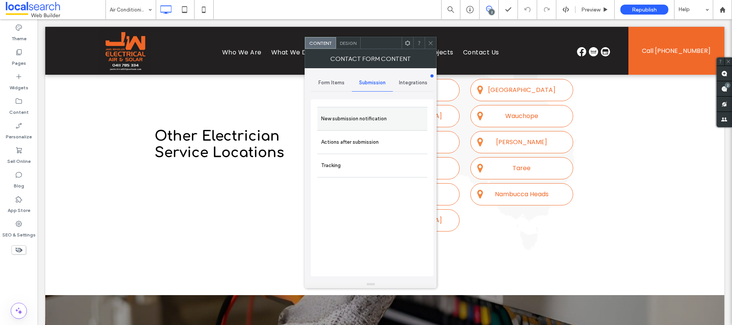
click at [350, 114] on label "New submission notification" at bounding box center [372, 118] width 102 height 15
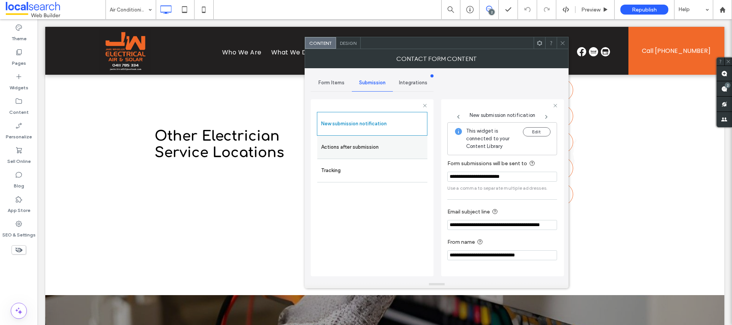
click at [346, 149] on label "Actions after submission" at bounding box center [372, 147] width 102 height 15
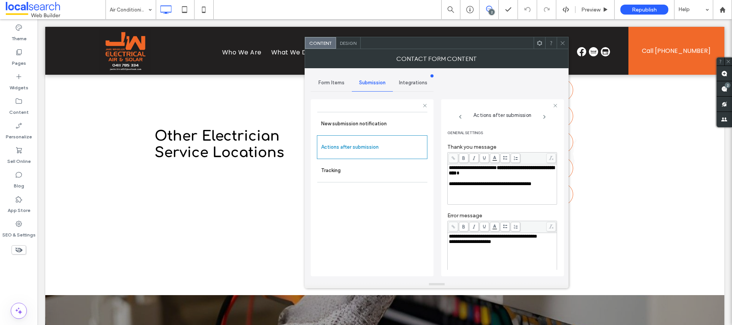
click at [352, 42] on span "Design" at bounding box center [348, 43] width 16 height 6
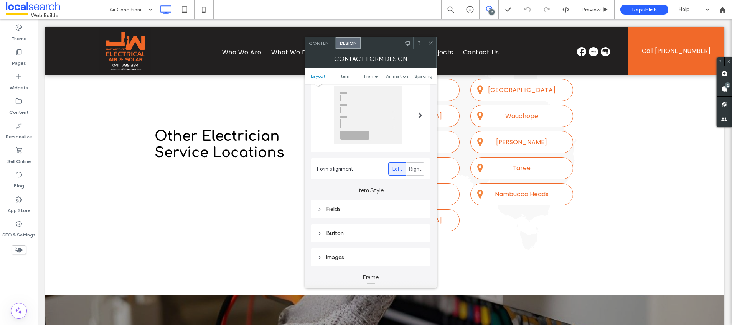
scroll to position [157, 0]
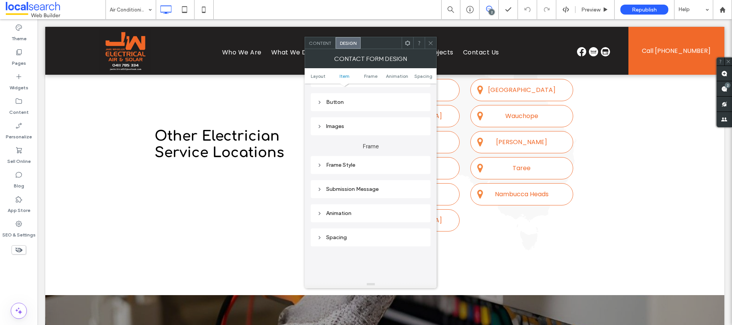
click at [349, 191] on div "Submission Message" at bounding box center [370, 189] width 107 height 7
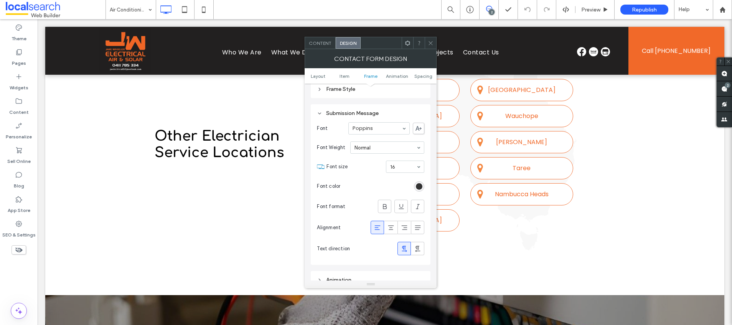
scroll to position [324, 0]
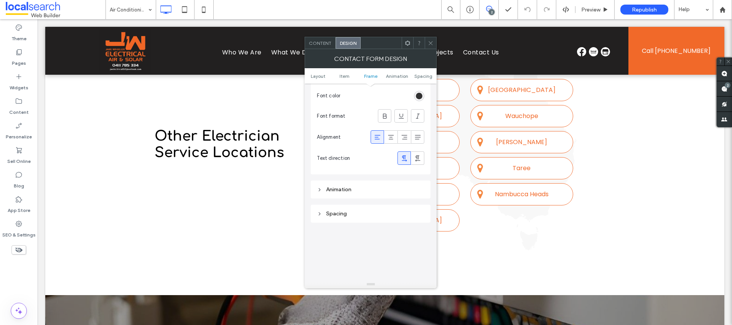
click at [430, 41] on icon at bounding box center [431, 43] width 6 height 6
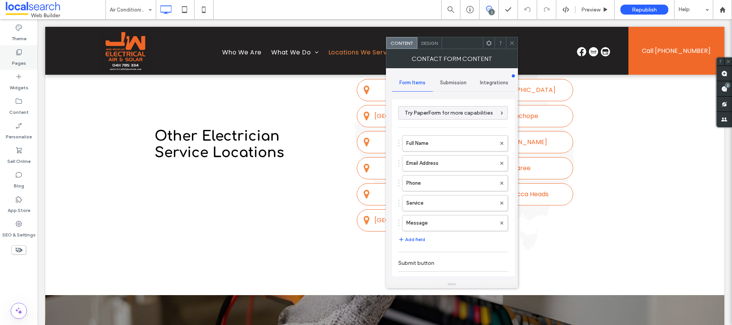
type input "******"
click at [439, 143] on label "Full Name" at bounding box center [451, 143] width 90 height 15
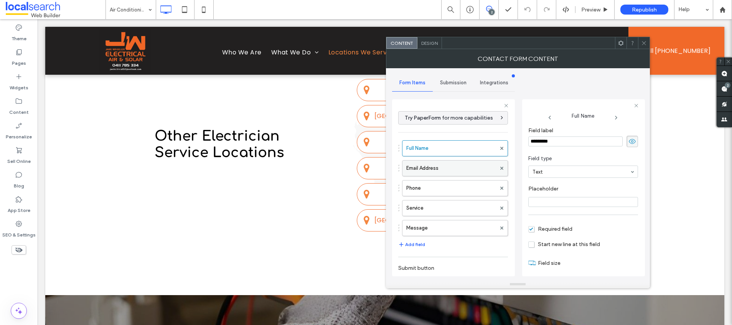
click at [420, 168] on label "Email Address" at bounding box center [451, 168] width 90 height 15
click at [430, 186] on label "Phone" at bounding box center [451, 188] width 90 height 15
click at [449, 207] on label "Service" at bounding box center [451, 208] width 90 height 15
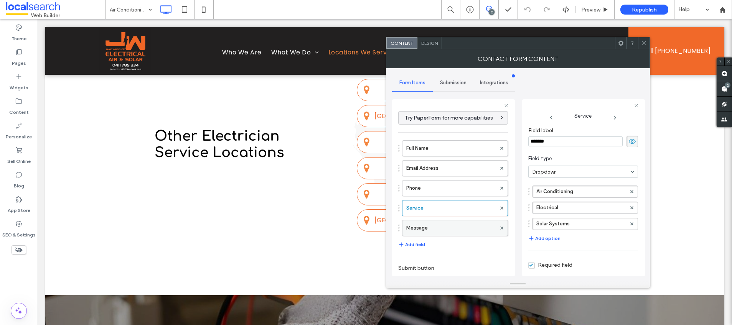
click at [430, 234] on label "Message" at bounding box center [451, 228] width 90 height 15
type input "**"
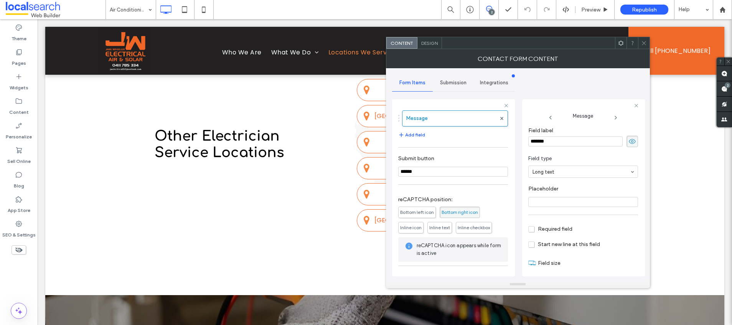
scroll to position [136, 0]
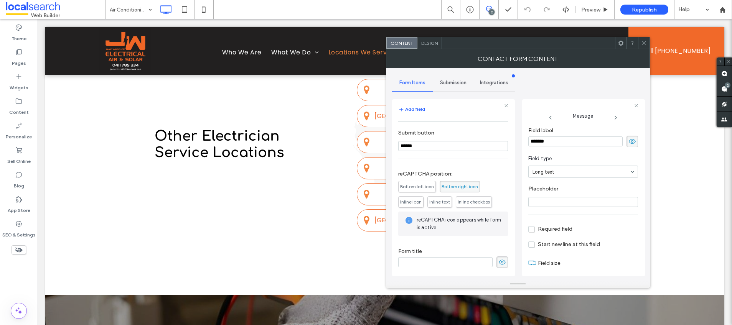
click at [449, 86] on div "Submission" at bounding box center [453, 82] width 41 height 17
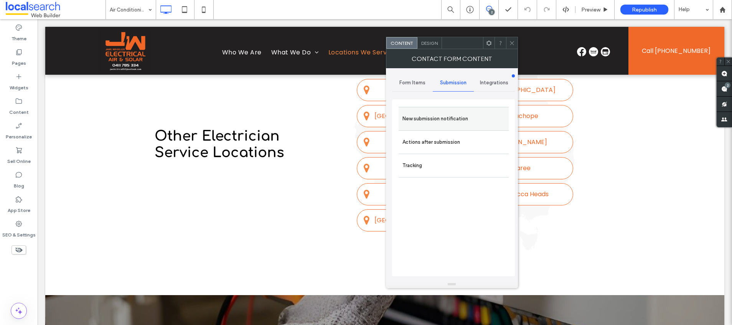
click at [422, 114] on label "New submission notification" at bounding box center [453, 118] width 102 height 15
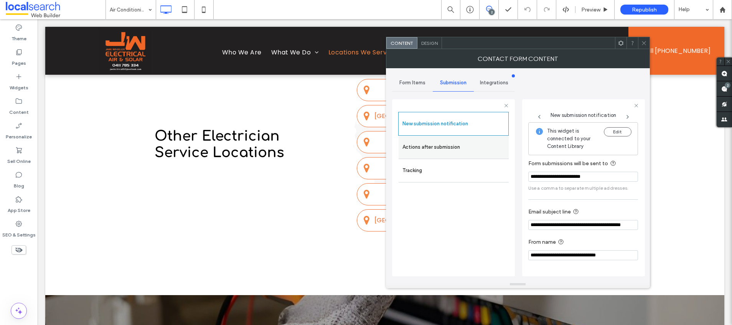
click at [445, 146] on label "Actions after submission" at bounding box center [453, 147] width 102 height 15
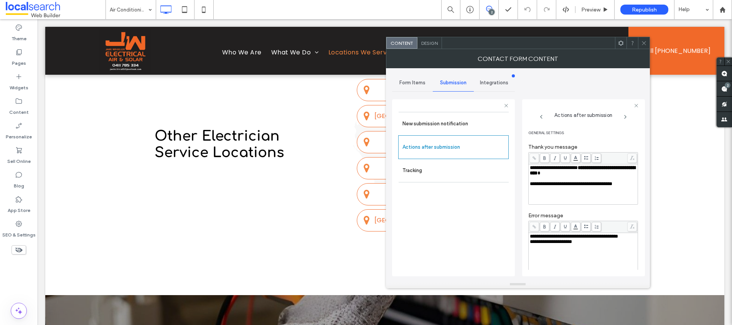
click at [642, 43] on icon at bounding box center [644, 43] width 6 height 6
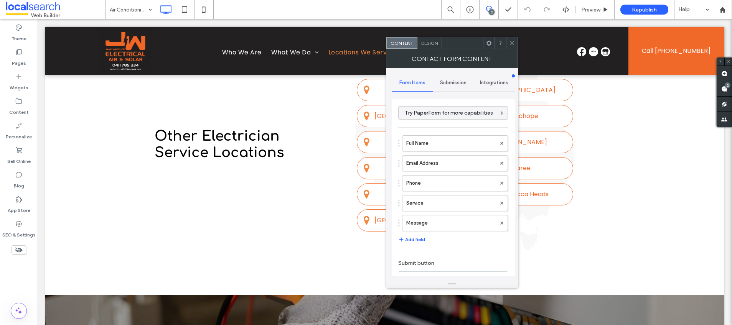
type input "******"
click at [428, 47] on div "Design" at bounding box center [429, 43] width 25 height 12
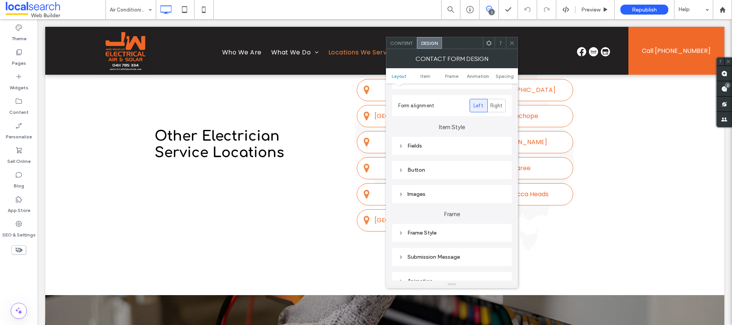
click at [437, 257] on div "Submission Message" at bounding box center [451, 257] width 107 height 7
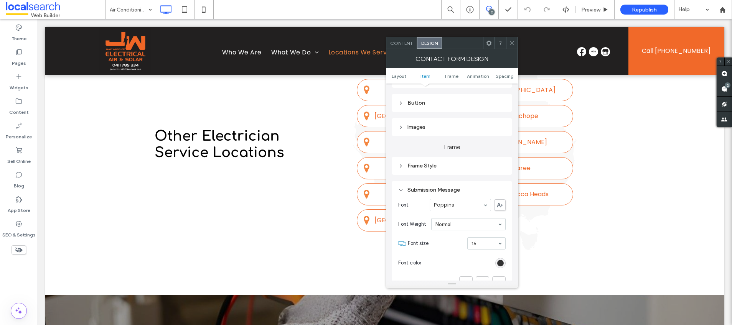
scroll to position [157, 0]
click at [512, 47] on span at bounding box center [512, 43] width 6 height 12
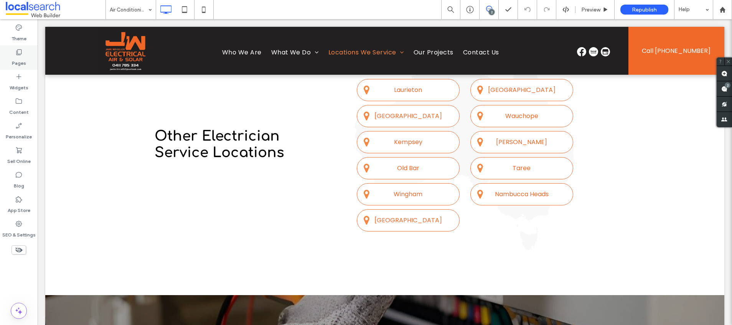
click at [21, 56] on label "Pages" at bounding box center [19, 61] width 14 height 11
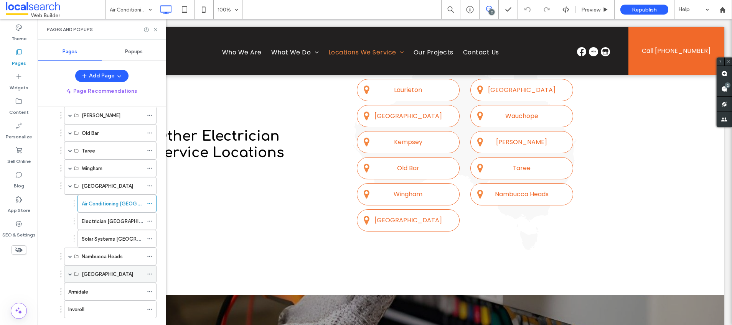
scroll to position [243, 0]
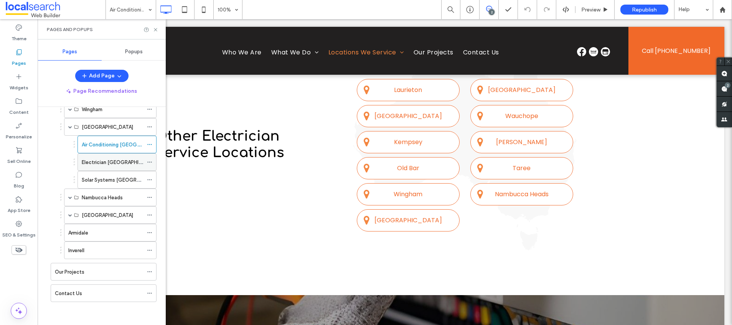
click at [105, 161] on label "Electrician [GEOGRAPHIC_DATA]" at bounding box center [120, 162] width 77 height 13
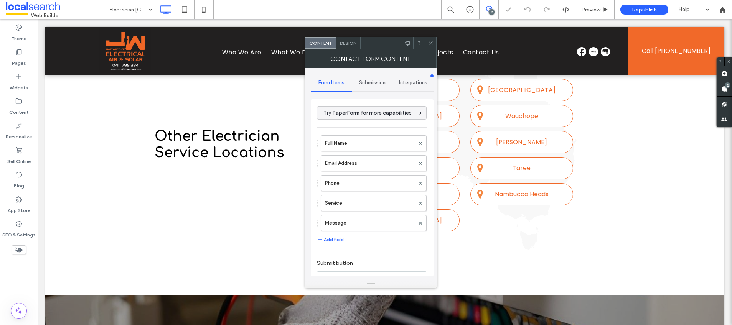
type input "******"
click at [347, 138] on label "Full Name" at bounding box center [370, 143] width 90 height 15
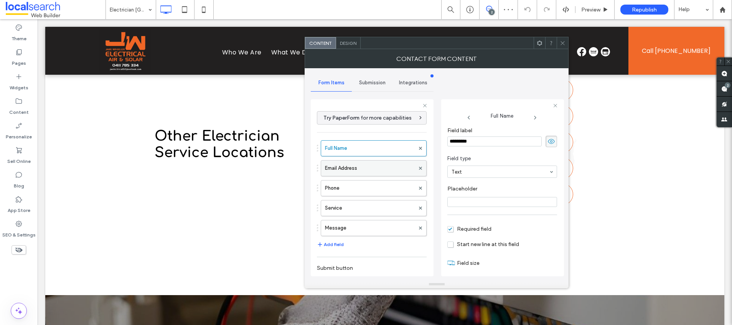
click at [359, 170] on label "Email Address" at bounding box center [370, 168] width 90 height 15
click at [355, 193] on label "Phone" at bounding box center [370, 188] width 90 height 15
click at [348, 202] on label "Service" at bounding box center [370, 208] width 90 height 15
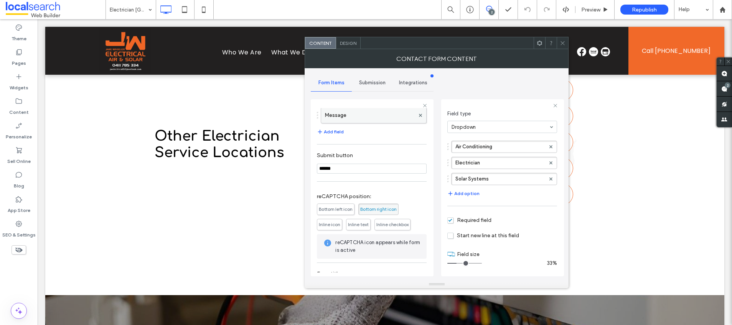
scroll to position [65, 0]
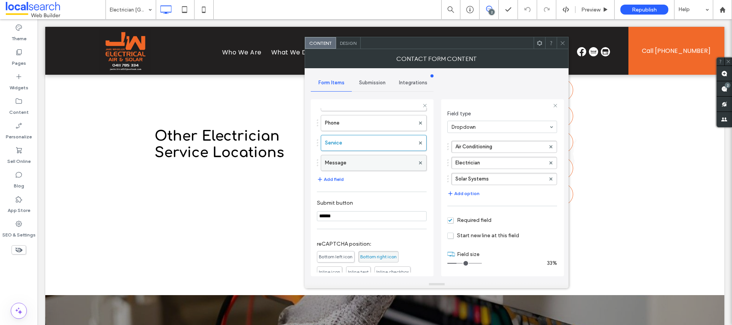
click at [361, 161] on label "Message" at bounding box center [370, 162] width 90 height 15
type input "**"
click at [368, 85] on span "Submission" at bounding box center [372, 83] width 26 height 6
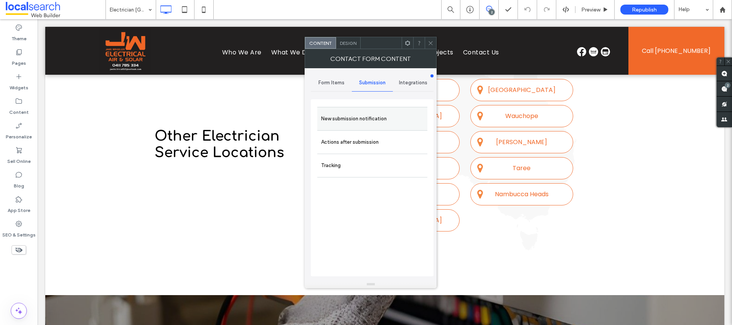
click at [341, 121] on label "New submission notification" at bounding box center [372, 118] width 102 height 15
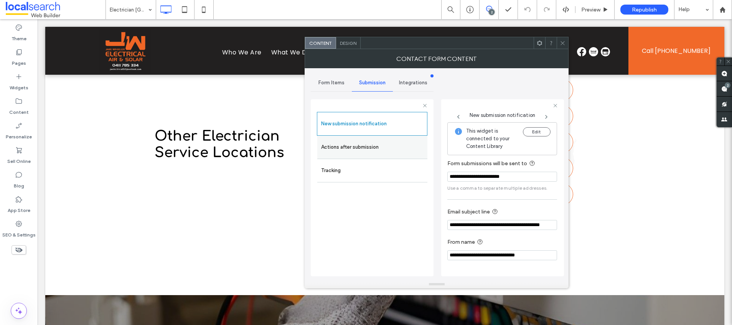
click at [353, 148] on label "Actions after submission" at bounding box center [372, 147] width 102 height 15
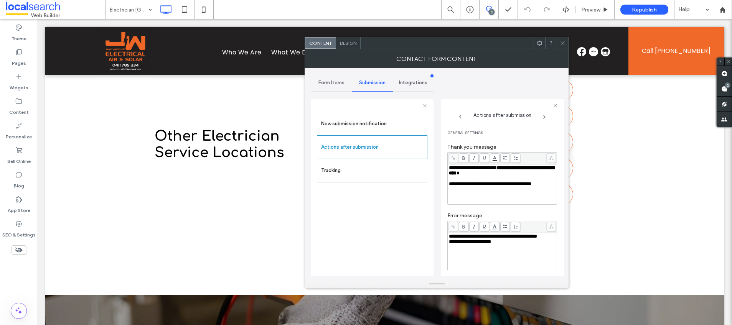
click at [348, 45] on span "Design" at bounding box center [348, 43] width 16 height 6
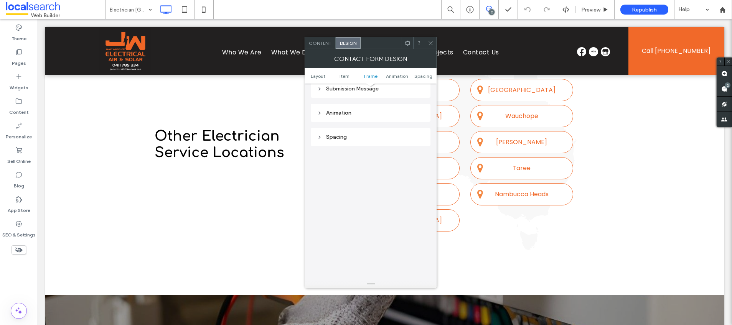
scroll to position [190, 0]
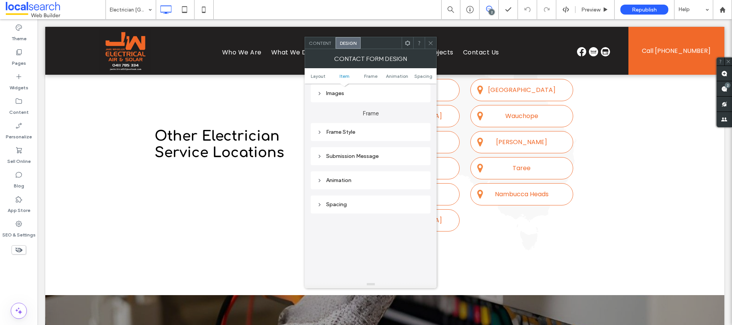
click at [351, 159] on div "Submission Message" at bounding box center [370, 156] width 107 height 7
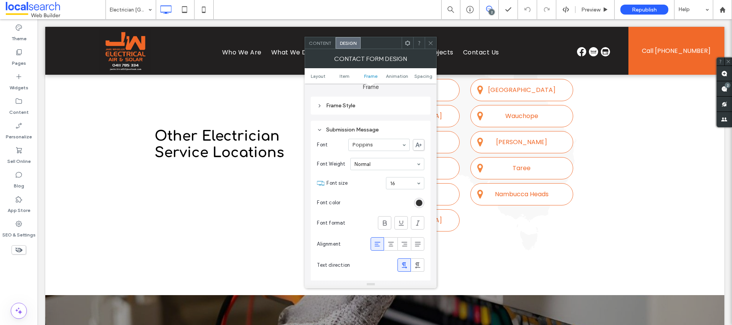
scroll to position [264, 0]
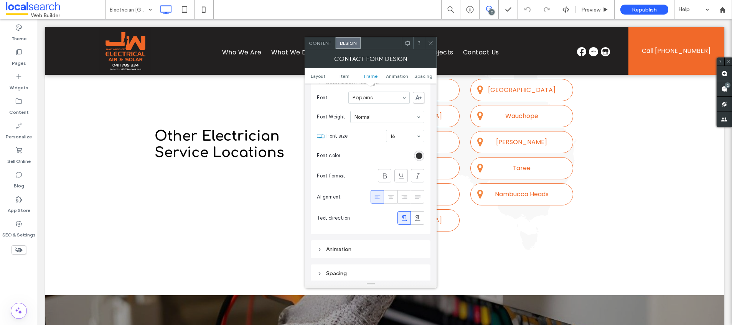
click at [430, 41] on icon at bounding box center [431, 43] width 6 height 6
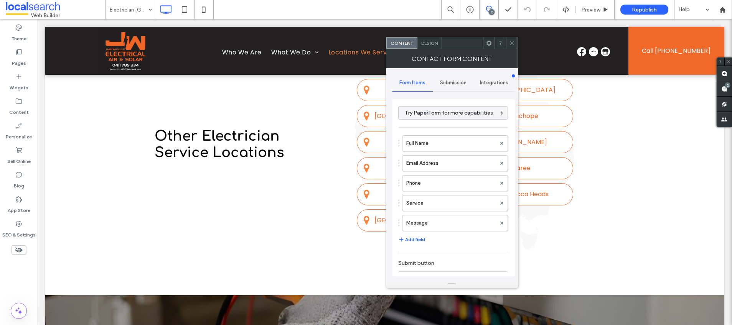
type input "******"
click at [430, 144] on label "Full Name" at bounding box center [451, 143] width 90 height 15
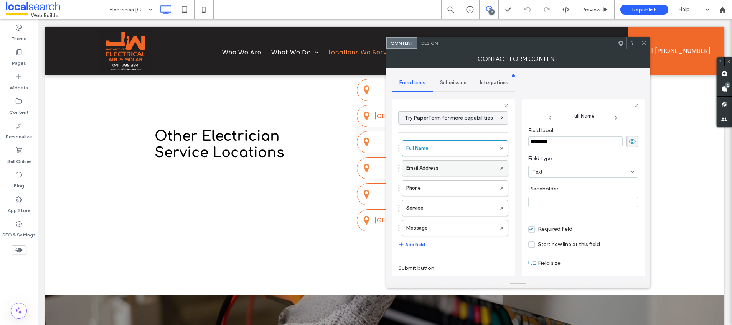
click at [422, 169] on label "Email Address" at bounding box center [451, 168] width 90 height 15
click at [451, 186] on label "Phone" at bounding box center [451, 188] width 90 height 15
click at [446, 208] on label "Service" at bounding box center [451, 208] width 90 height 15
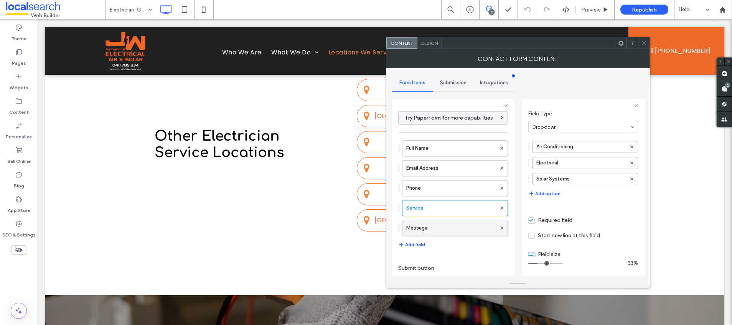
click at [454, 230] on label "Message" at bounding box center [451, 228] width 90 height 15
type input "**"
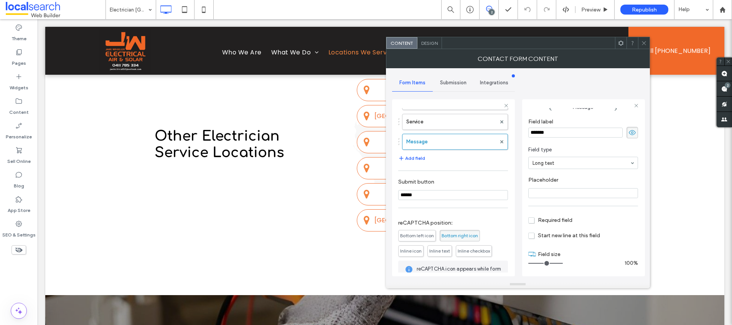
scroll to position [136, 0]
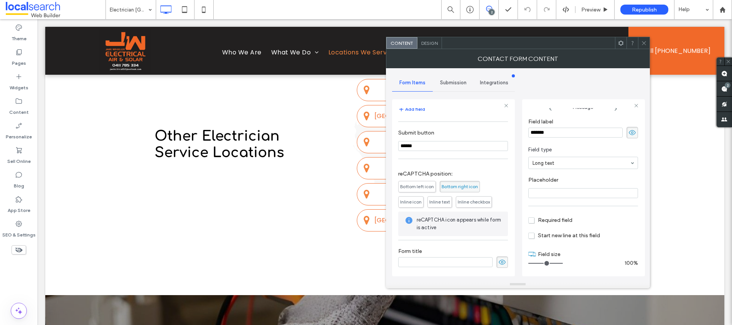
click at [448, 78] on div "Submission" at bounding box center [453, 82] width 41 height 17
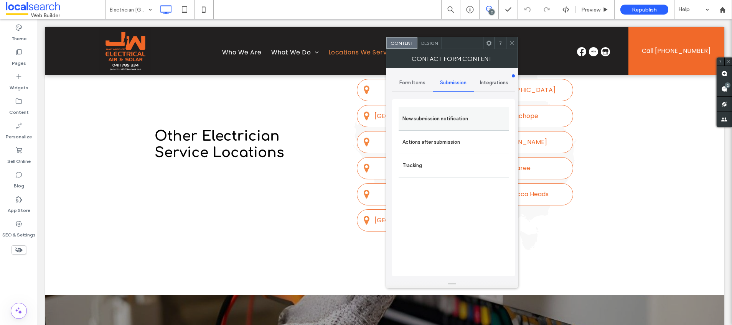
click at [435, 116] on label "New submission notification" at bounding box center [453, 118] width 102 height 15
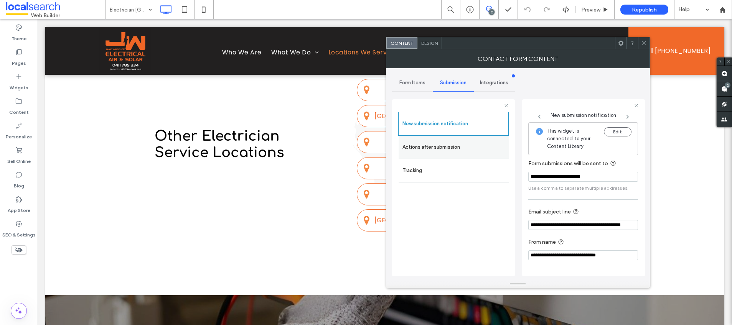
click at [438, 149] on label "Actions after submission" at bounding box center [453, 147] width 102 height 15
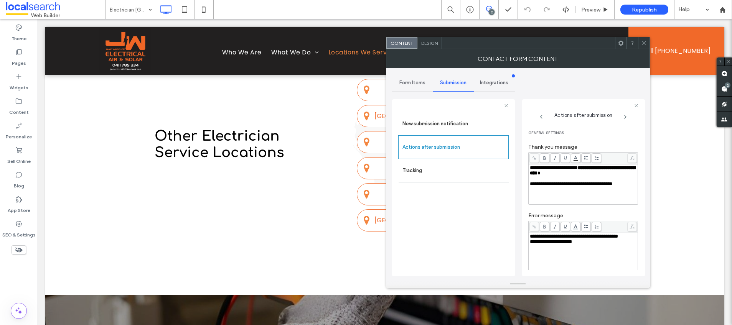
click at [435, 47] on div "Design" at bounding box center [429, 43] width 25 height 12
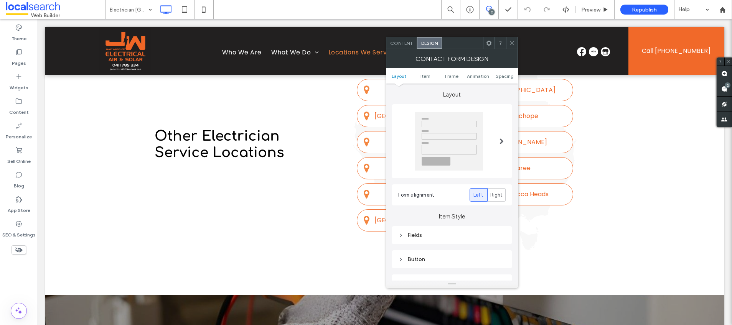
scroll to position [159, 0]
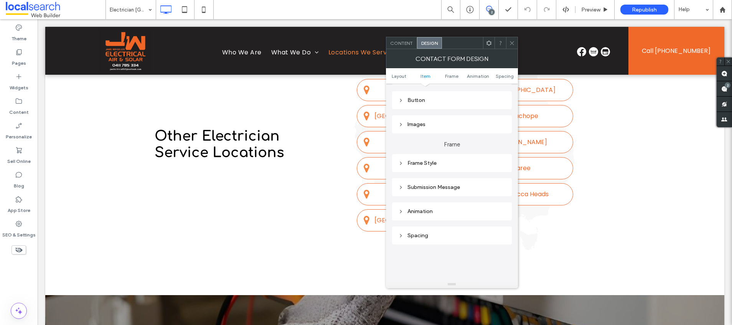
click at [448, 186] on div "Submission Message" at bounding box center [451, 187] width 107 height 7
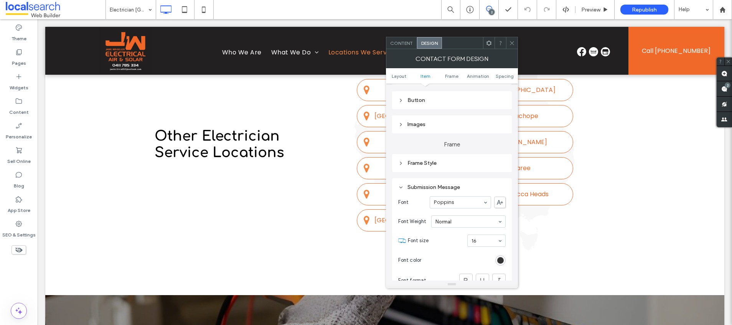
scroll to position [317, 0]
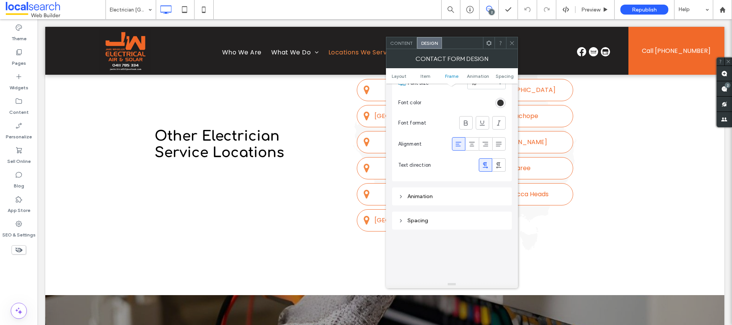
click at [513, 42] on icon at bounding box center [512, 43] width 6 height 6
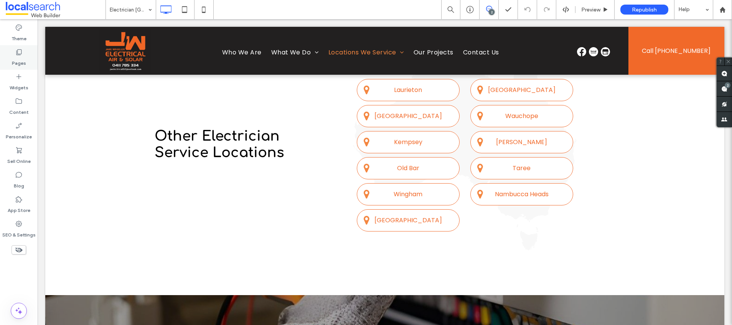
click at [17, 54] on icon at bounding box center [19, 52] width 8 height 8
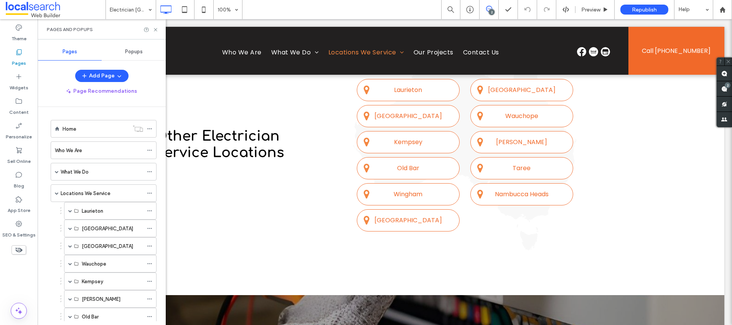
scroll to position [166, 0]
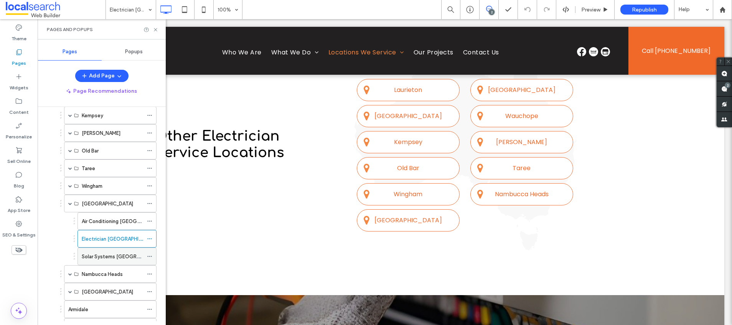
click at [101, 256] on label "Solar Systems [GEOGRAPHIC_DATA]" at bounding box center [125, 256] width 86 height 13
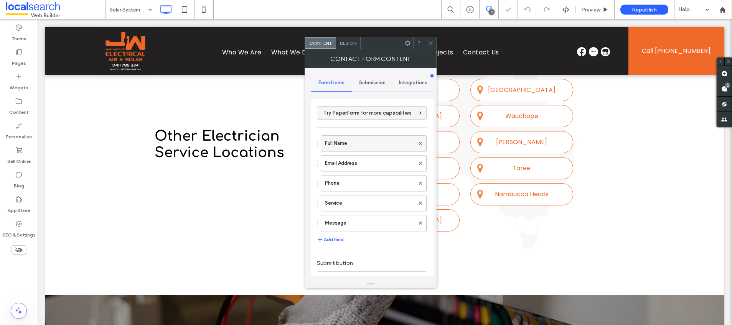
click at [356, 143] on label "Full Name" at bounding box center [370, 143] width 90 height 15
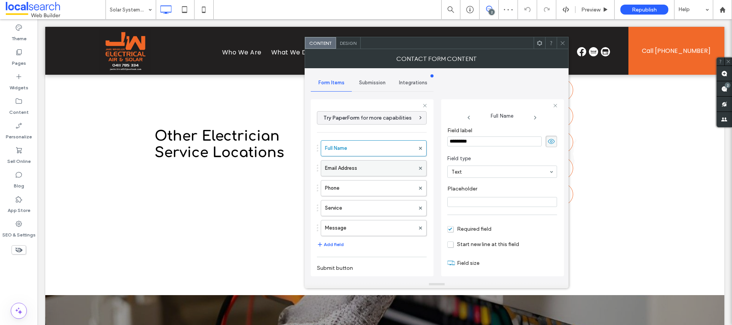
click at [349, 165] on label "Email Address" at bounding box center [370, 168] width 90 height 15
click at [361, 189] on label "Phone" at bounding box center [370, 188] width 90 height 15
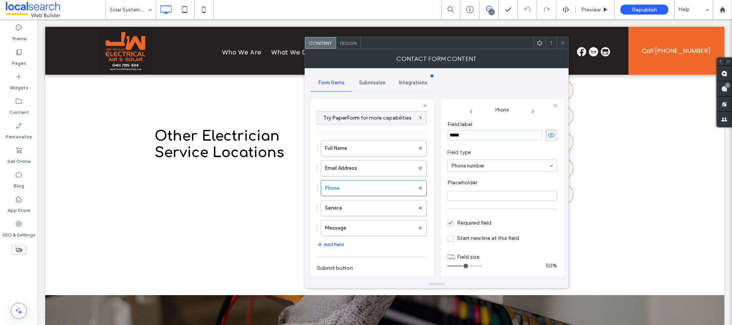
scroll to position [9, 0]
click at [354, 207] on label "Service" at bounding box center [370, 208] width 90 height 15
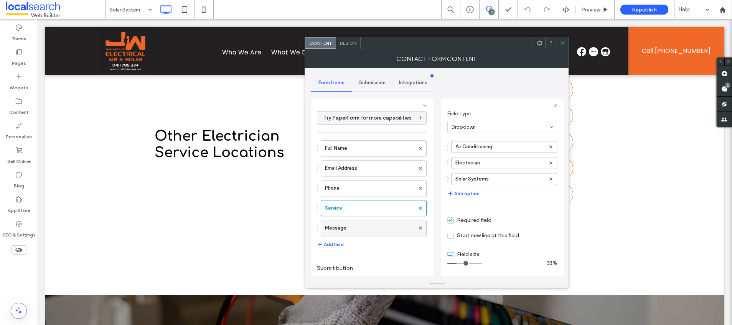
click at [358, 222] on label "Message" at bounding box center [370, 228] width 90 height 15
type input "**"
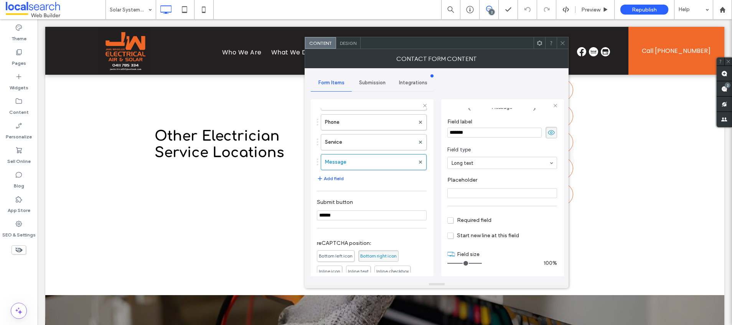
scroll to position [136, 0]
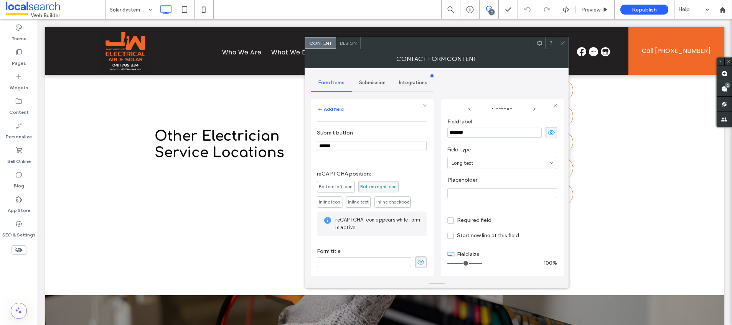
click at [376, 84] on span "Submission" at bounding box center [372, 83] width 26 height 6
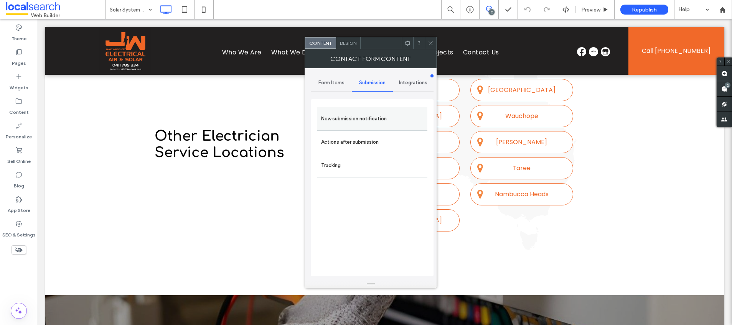
click at [352, 127] on div "New submission notification" at bounding box center [372, 118] width 110 height 23
click at [369, 117] on label "New submission notification" at bounding box center [372, 118] width 102 height 15
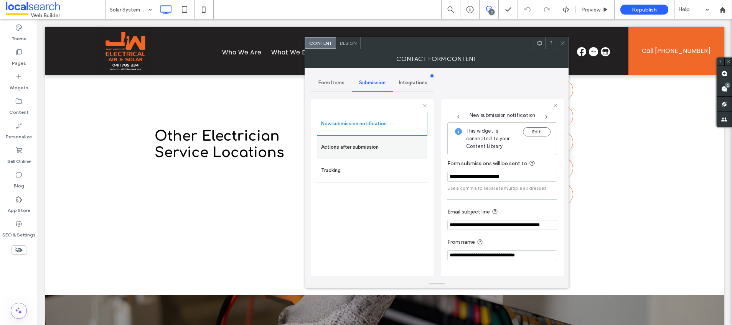
click at [341, 139] on div "Actions after submission" at bounding box center [372, 147] width 110 height 23
click at [370, 151] on label "Actions after submission" at bounding box center [372, 147] width 102 height 15
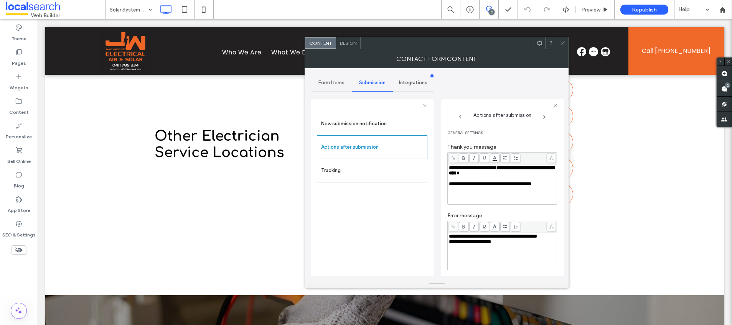
scroll to position [89, 0]
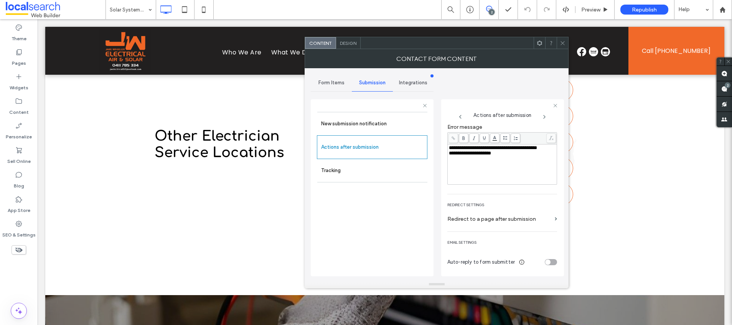
click at [563, 44] on icon at bounding box center [563, 43] width 6 height 6
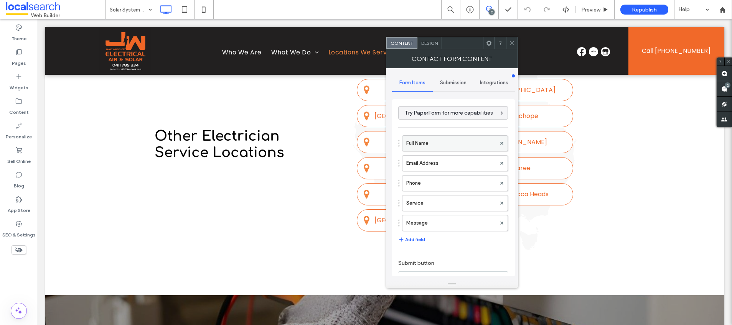
click at [427, 146] on label "Full Name" at bounding box center [451, 143] width 90 height 15
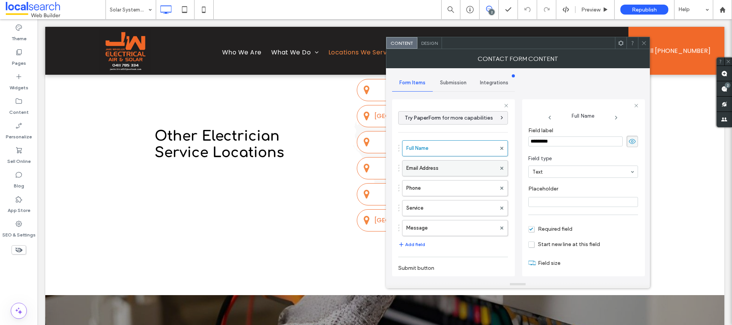
click at [435, 167] on label "Email Address" at bounding box center [451, 168] width 90 height 15
click at [446, 186] on label "Phone" at bounding box center [451, 188] width 90 height 15
click at [451, 205] on label "Service" at bounding box center [451, 208] width 90 height 15
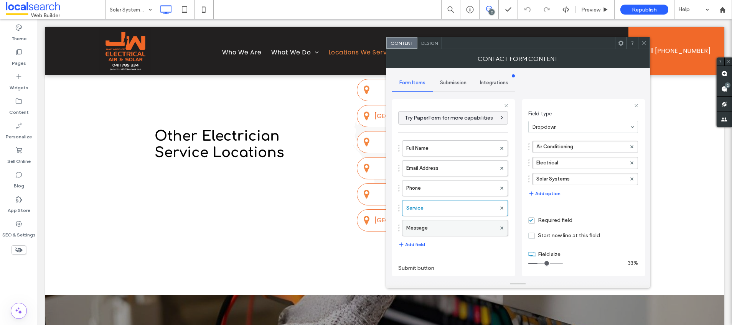
click at [448, 226] on label "Message" at bounding box center [451, 228] width 90 height 15
type input "**"
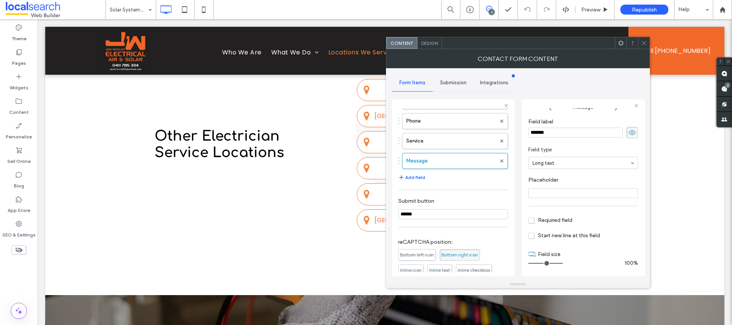
scroll to position [136, 0]
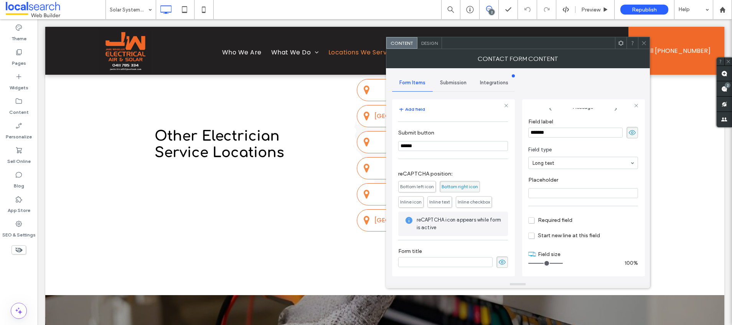
click at [451, 83] on span "Submission" at bounding box center [453, 83] width 26 height 6
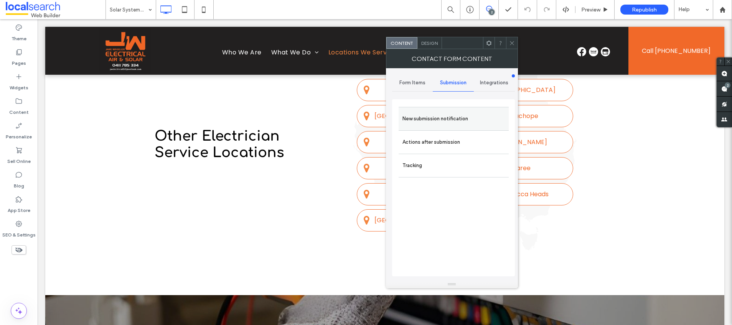
click at [445, 117] on label "New submission notification" at bounding box center [453, 118] width 102 height 15
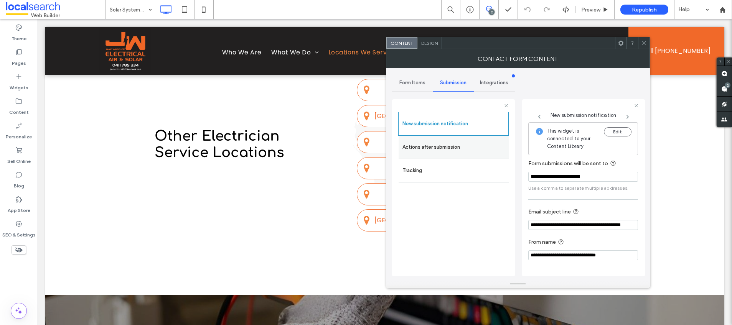
click at [441, 147] on label "Actions after submission" at bounding box center [453, 147] width 102 height 15
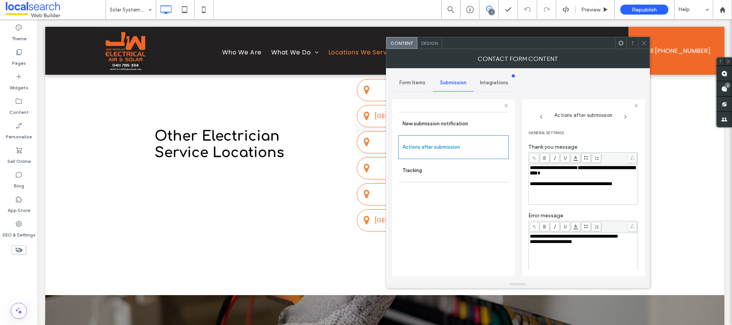
click at [644, 43] on icon at bounding box center [644, 43] width 6 height 6
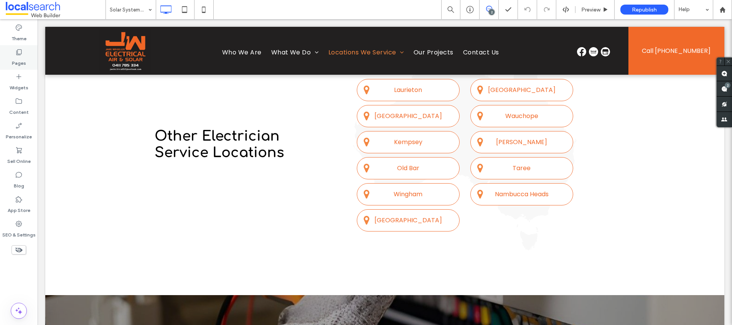
click at [22, 62] on label "Pages" at bounding box center [19, 61] width 14 height 11
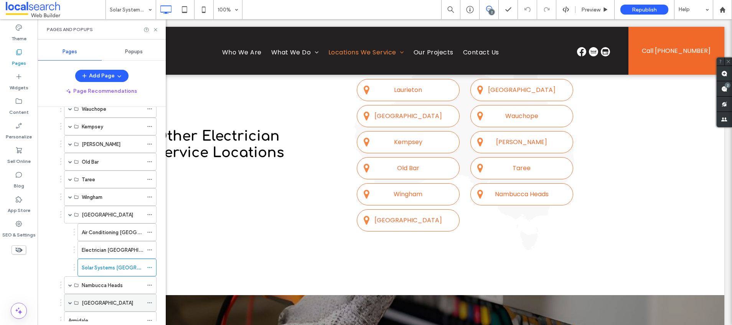
scroll to position [243, 0]
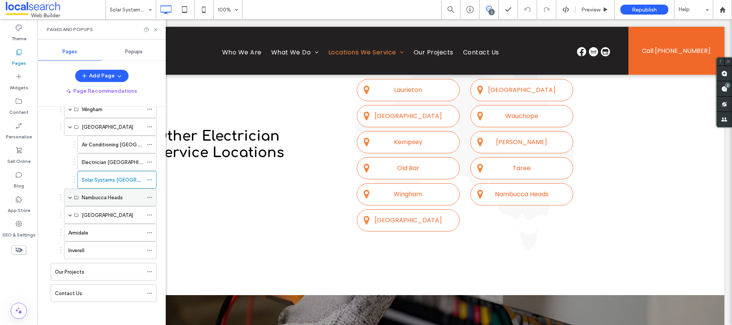
click at [71, 196] on span at bounding box center [70, 198] width 4 height 4
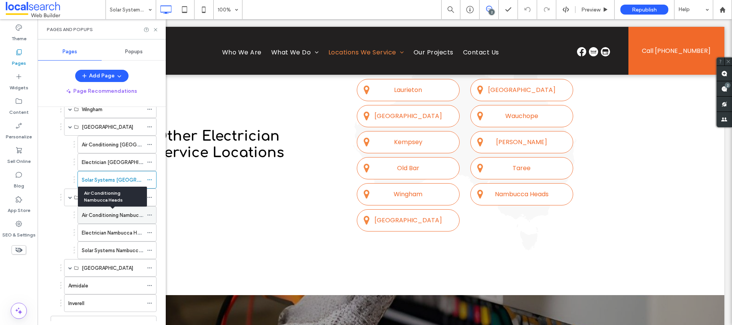
click at [107, 213] on label "Air Conditioning Nambucca Heads" at bounding box center [121, 215] width 79 height 13
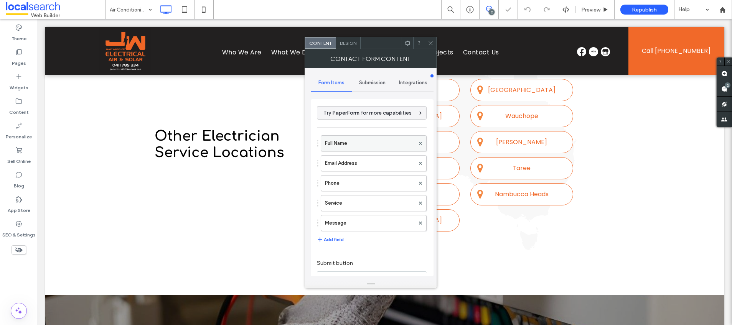
click at [346, 146] on label "Full Name" at bounding box center [370, 143] width 90 height 15
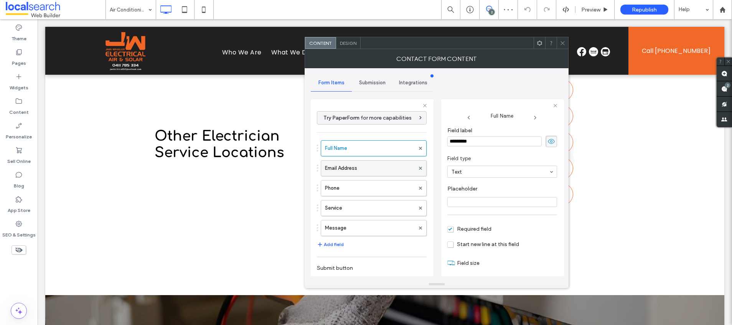
click at [354, 172] on label "Email Address" at bounding box center [370, 168] width 90 height 15
click at [352, 187] on label "Phone" at bounding box center [370, 188] width 90 height 15
click at [359, 204] on label "Service" at bounding box center [370, 208] width 90 height 15
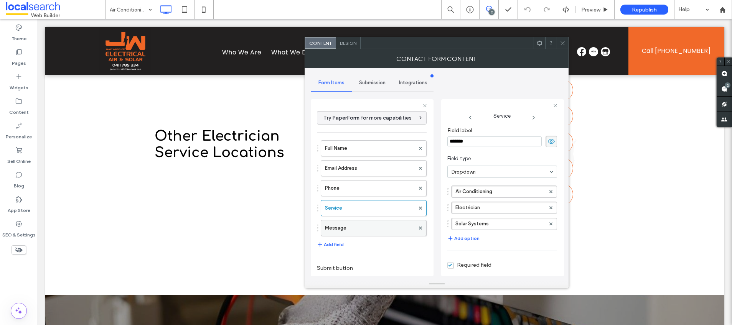
click at [355, 227] on label "Message" at bounding box center [370, 228] width 90 height 15
type input "**"
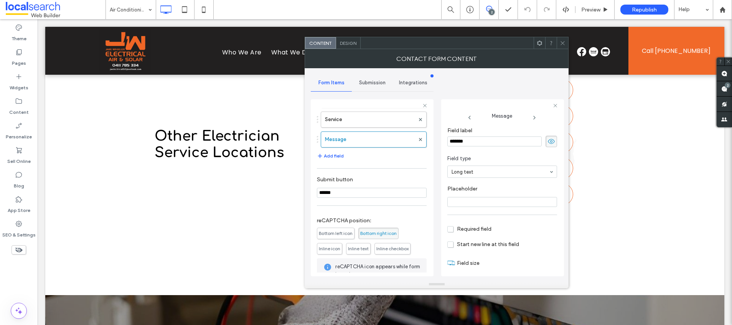
scroll to position [136, 0]
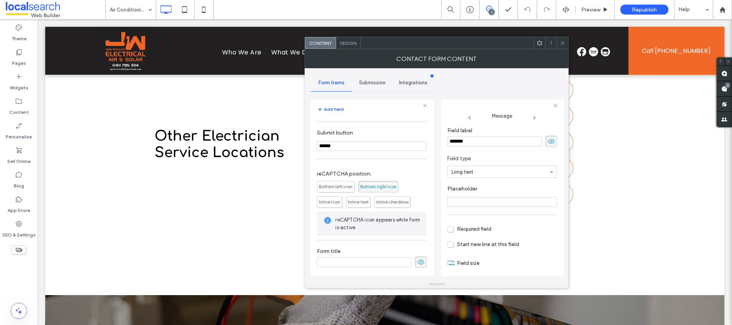
click at [359, 80] on span "Submission" at bounding box center [372, 83] width 26 height 6
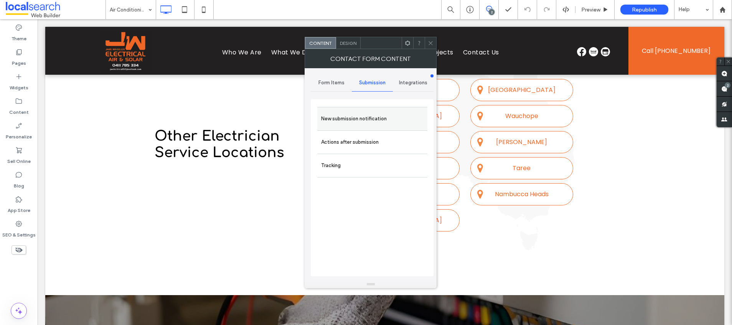
click at [347, 111] on label "New submission notification" at bounding box center [372, 118] width 102 height 15
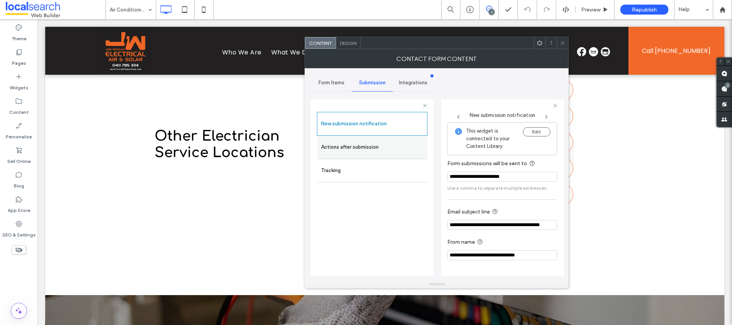
click at [376, 143] on label "Actions after submission" at bounding box center [372, 147] width 102 height 15
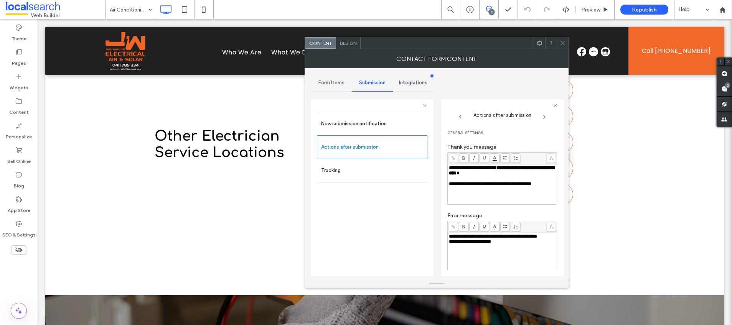
scroll to position [64, 0]
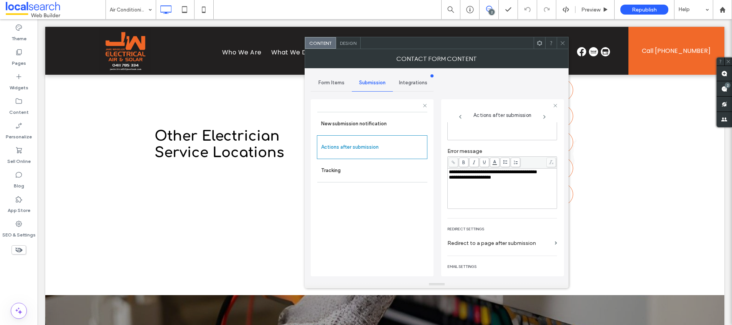
click at [351, 45] on span "Design" at bounding box center [348, 43] width 16 height 6
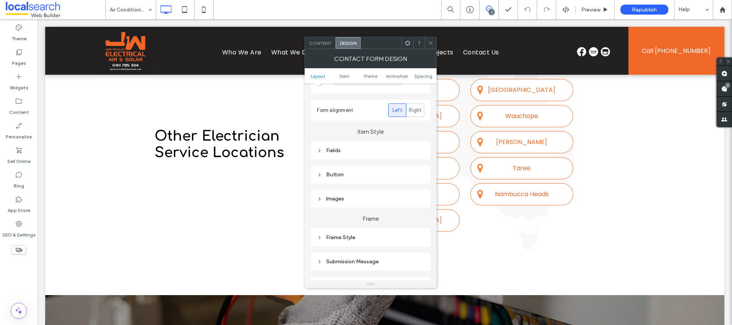
scroll to position [163, 0]
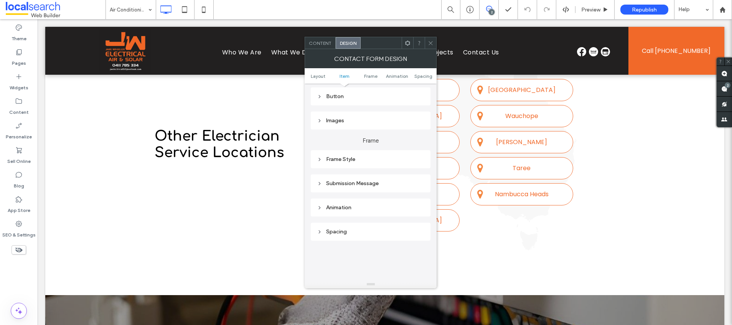
click at [357, 186] on div "Submission Message" at bounding box center [370, 183] width 107 height 7
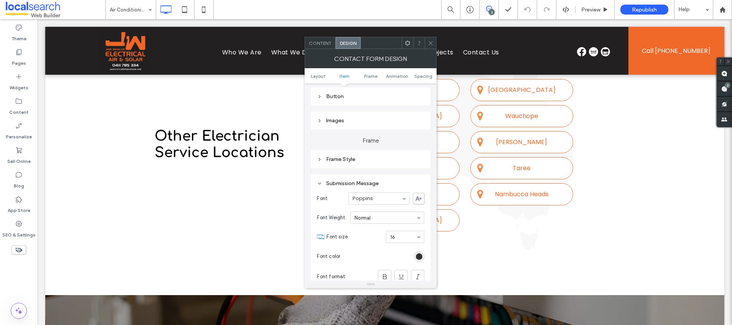
scroll to position [321, 0]
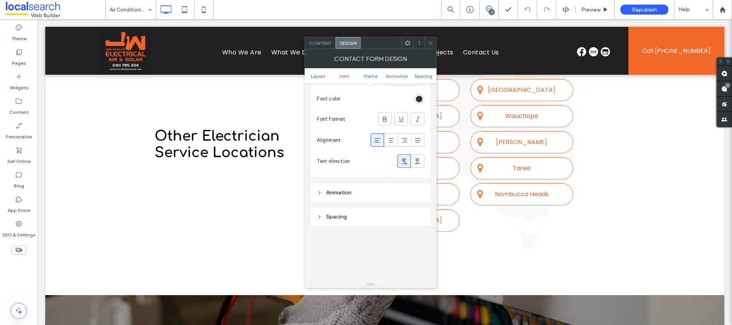
click at [430, 40] on icon at bounding box center [431, 43] width 6 height 6
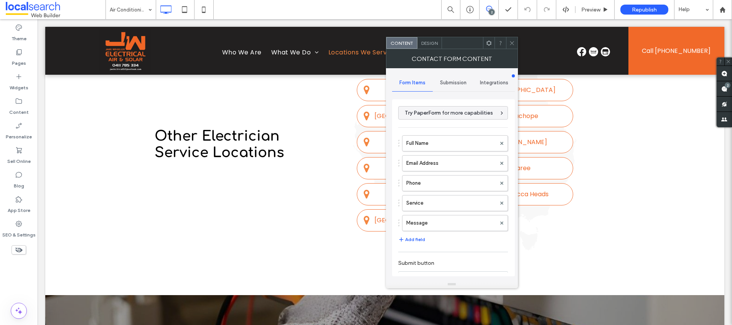
type input "******"
click at [425, 146] on label "Full Name" at bounding box center [451, 143] width 90 height 15
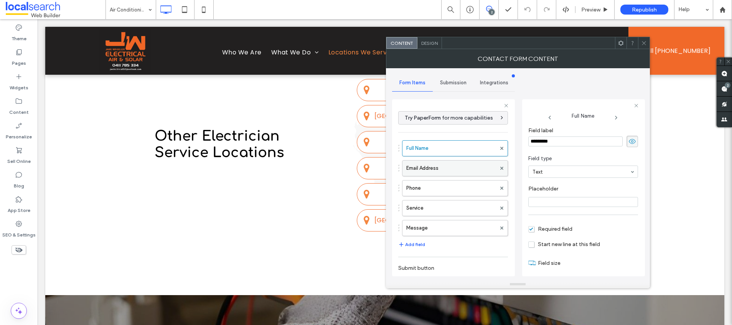
click at [420, 164] on label "Email Address" at bounding box center [451, 168] width 90 height 15
click at [432, 183] on label "Phone" at bounding box center [451, 188] width 90 height 15
click at [463, 209] on label "Service" at bounding box center [451, 208] width 90 height 15
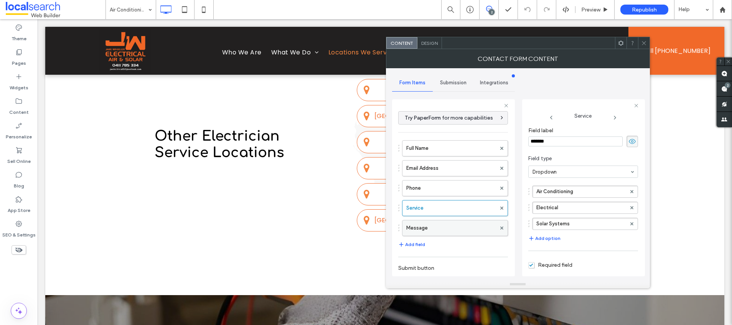
click at [462, 230] on label "Message" at bounding box center [451, 228] width 90 height 15
type input "**"
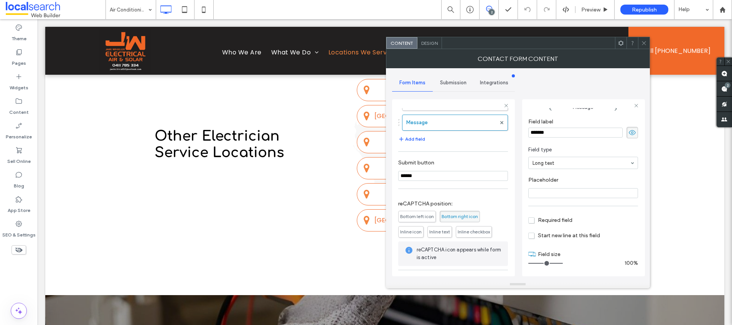
scroll to position [136, 0]
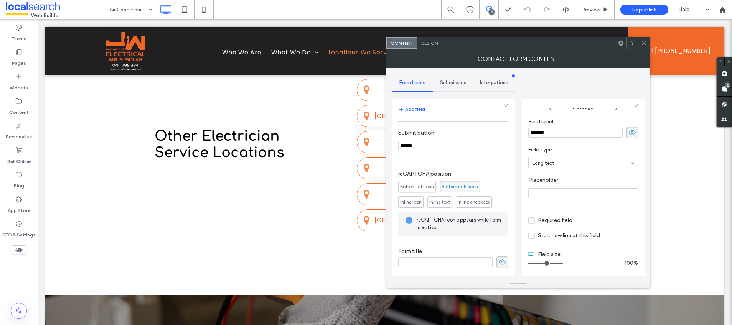
click at [447, 82] on span "Submission" at bounding box center [453, 83] width 26 height 6
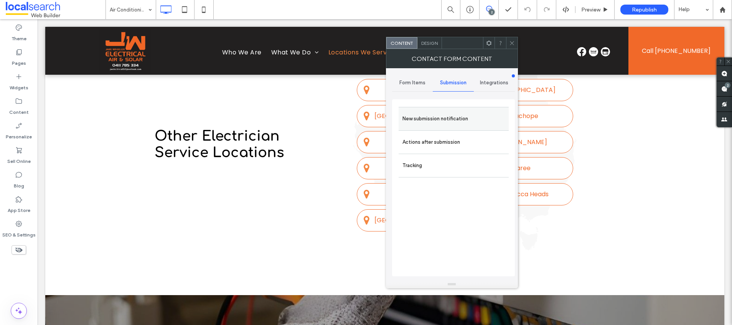
click at [431, 121] on label "New submission notification" at bounding box center [453, 118] width 102 height 15
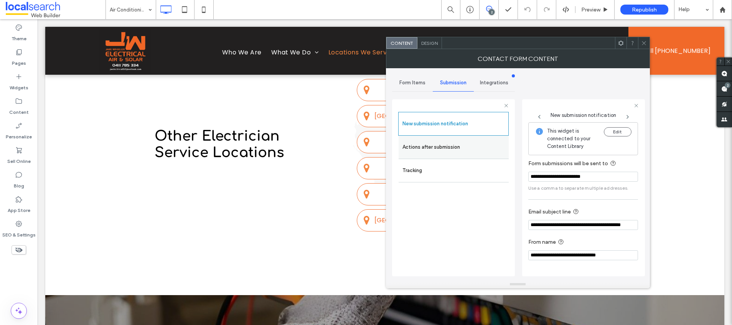
click at [426, 146] on label "Actions after submission" at bounding box center [453, 147] width 102 height 15
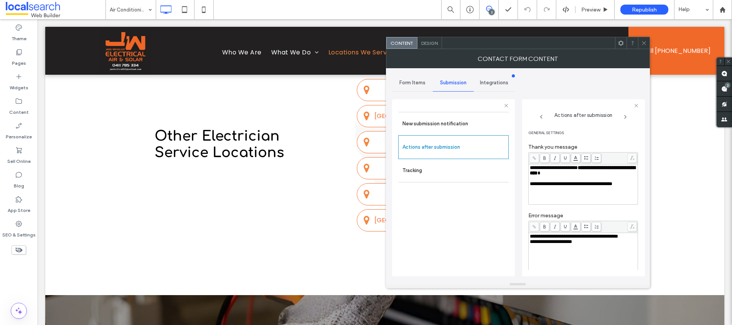
click at [435, 44] on span "Design" at bounding box center [429, 43] width 16 height 6
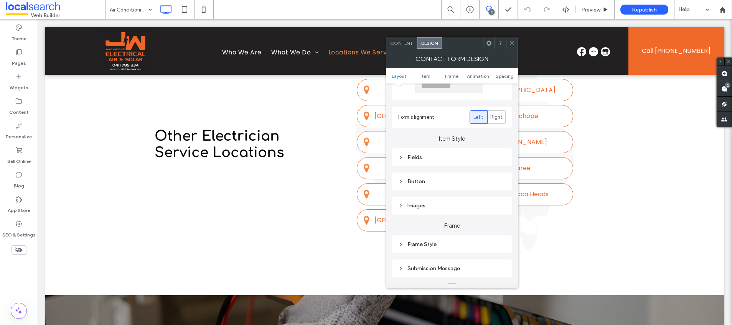
scroll to position [159, 0]
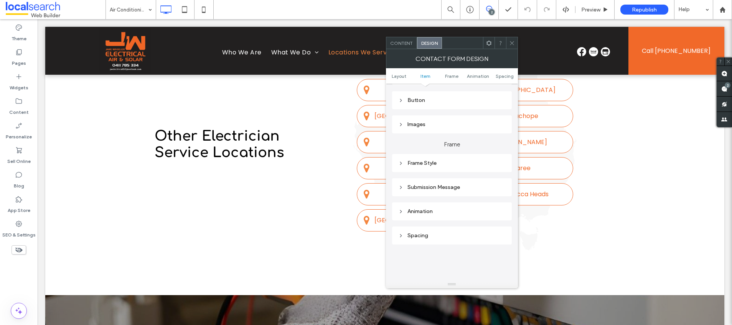
drag, startPoint x: 449, startPoint y: 188, endPoint x: 461, endPoint y: 198, distance: 15.3
click at [449, 188] on div "Submission Message" at bounding box center [451, 187] width 107 height 7
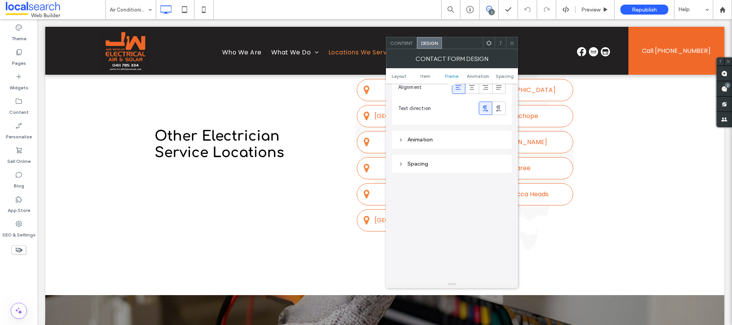
scroll to position [422, 0]
click at [512, 46] on span at bounding box center [512, 43] width 6 height 12
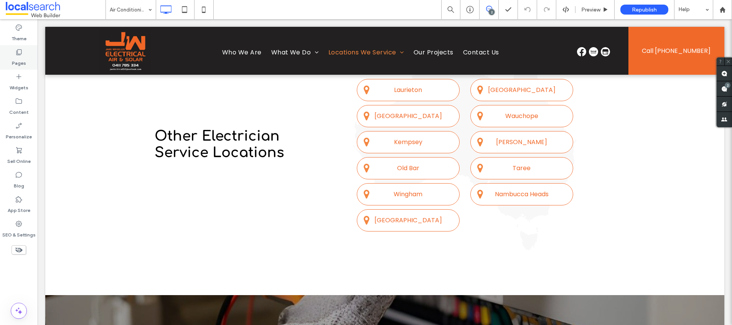
click at [11, 51] on div "Pages" at bounding box center [19, 57] width 38 height 25
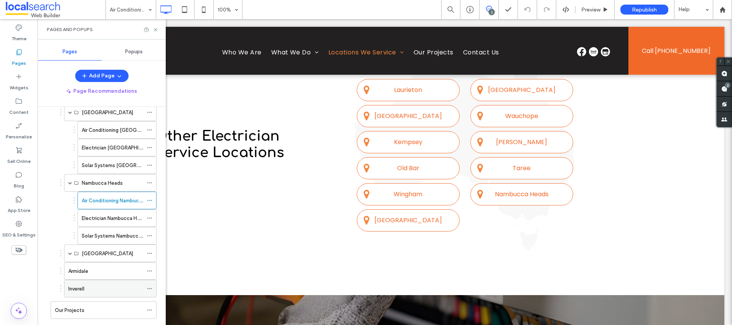
scroll to position [296, 0]
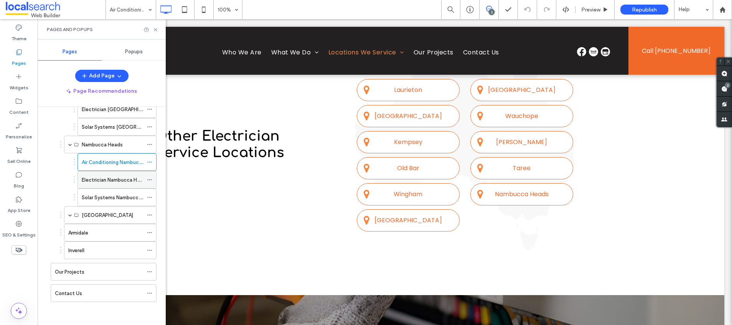
click at [115, 179] on label "Electrician Nambucca Heads" at bounding box center [115, 179] width 67 height 13
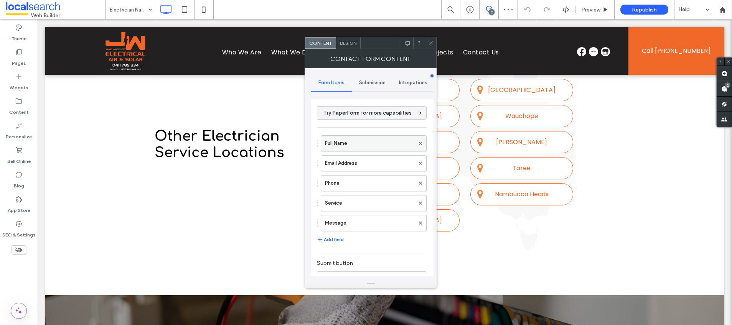
click at [359, 147] on label "Full Name" at bounding box center [370, 143] width 90 height 15
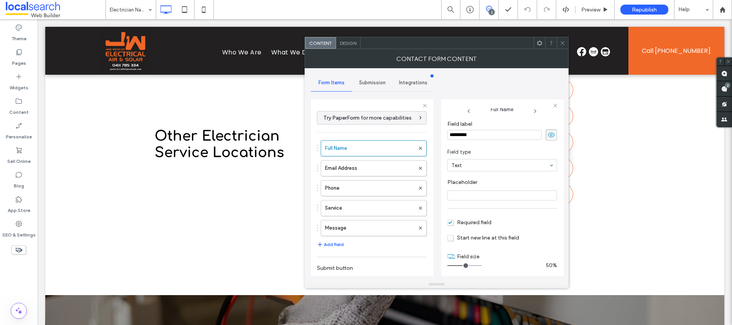
scroll to position [9, 0]
click at [362, 168] on label "Email Address" at bounding box center [370, 168] width 90 height 15
click at [357, 184] on label "Phone" at bounding box center [370, 188] width 90 height 15
click at [360, 211] on label "Service" at bounding box center [370, 208] width 90 height 15
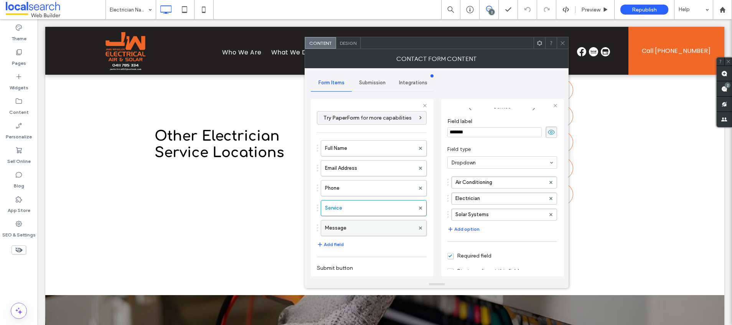
click at [360, 227] on label "Message" at bounding box center [370, 228] width 90 height 15
type input "**"
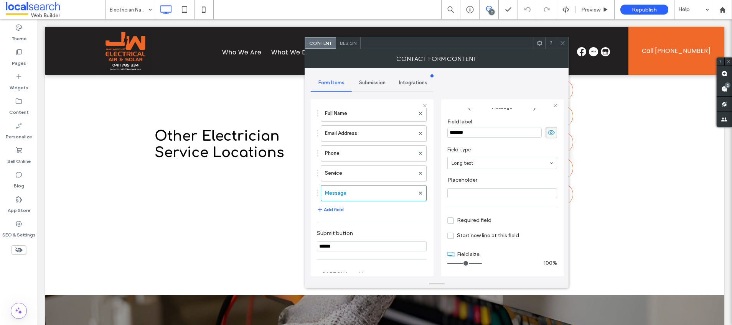
scroll to position [78, 0]
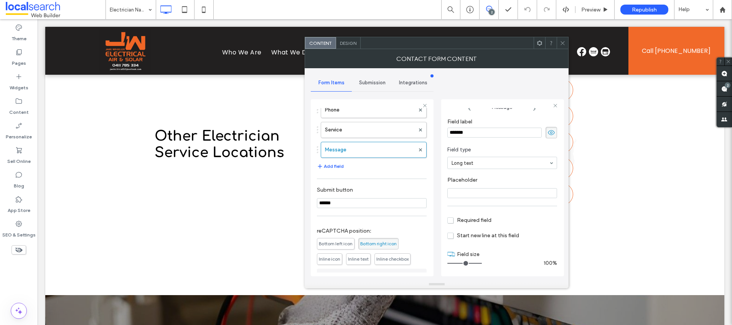
click at [376, 82] on span "Submission" at bounding box center [372, 83] width 26 height 6
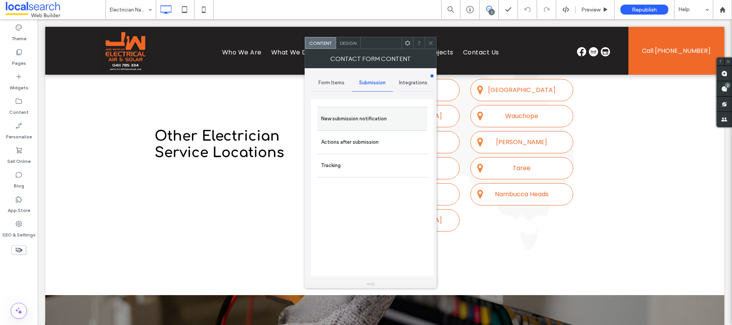
click at [347, 122] on label "New submission notification" at bounding box center [372, 118] width 102 height 15
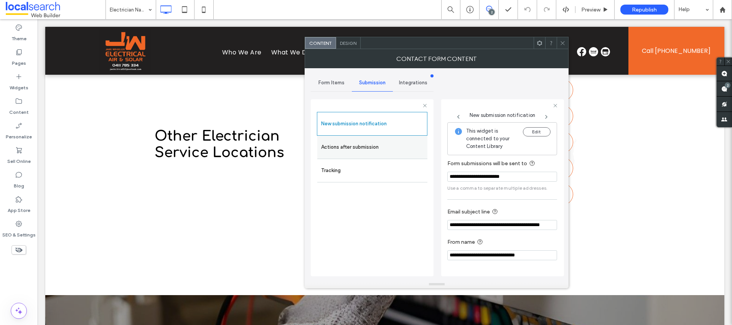
click at [368, 143] on label "Actions after submission" at bounding box center [372, 147] width 102 height 15
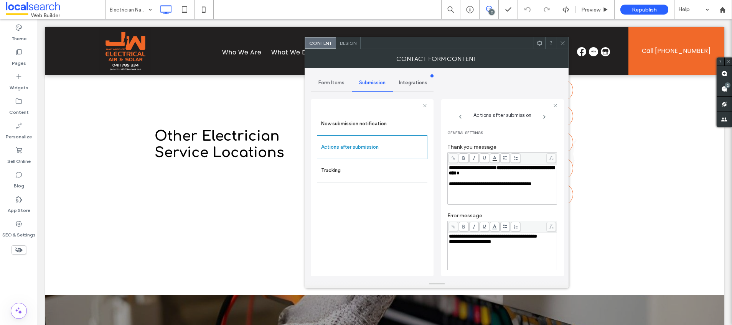
click at [346, 42] on span "Design" at bounding box center [348, 43] width 16 height 6
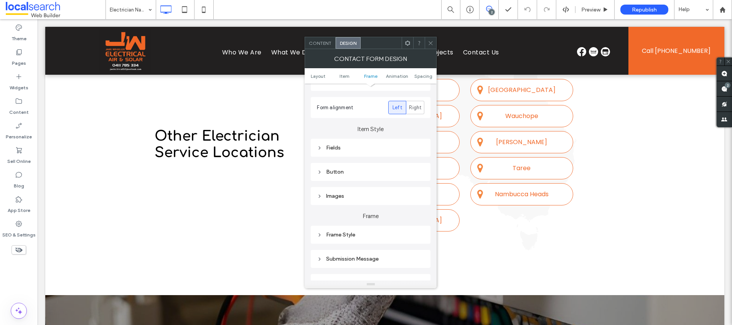
scroll to position [238, 0]
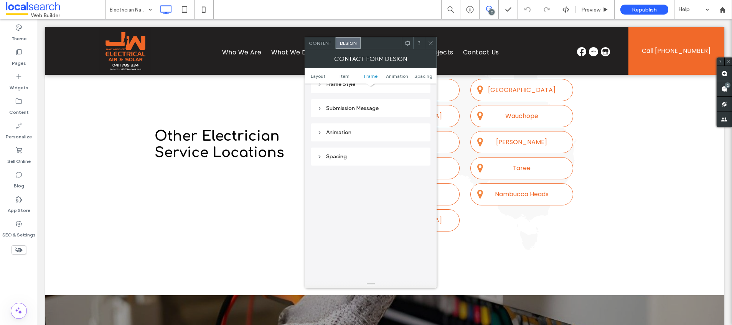
click at [373, 102] on div "Submission Message" at bounding box center [371, 108] width 120 height 18
click at [373, 106] on div "Submission Message" at bounding box center [370, 108] width 107 height 7
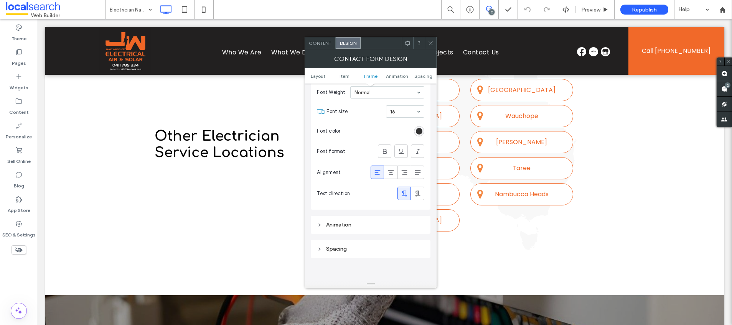
click at [428, 41] on icon at bounding box center [431, 43] width 6 height 6
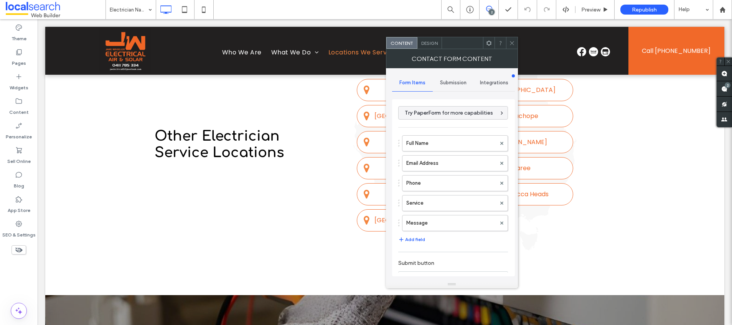
type input "******"
click at [436, 145] on label "Full Name" at bounding box center [451, 143] width 90 height 15
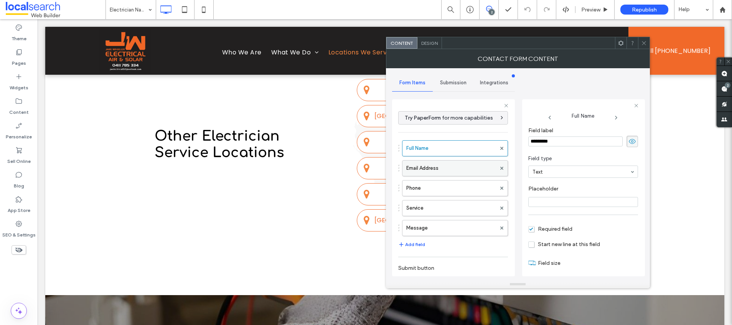
click at [431, 170] on label "Email Address" at bounding box center [451, 168] width 90 height 15
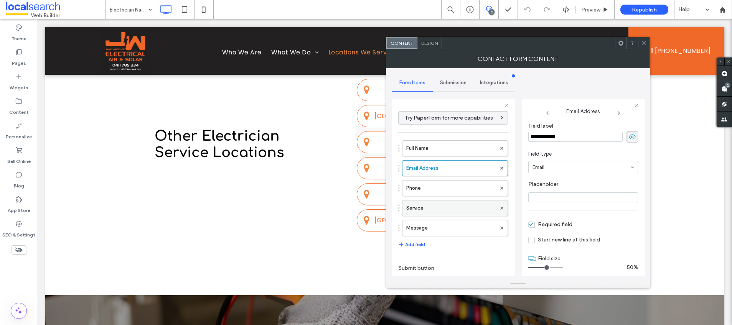
scroll to position [9, 0]
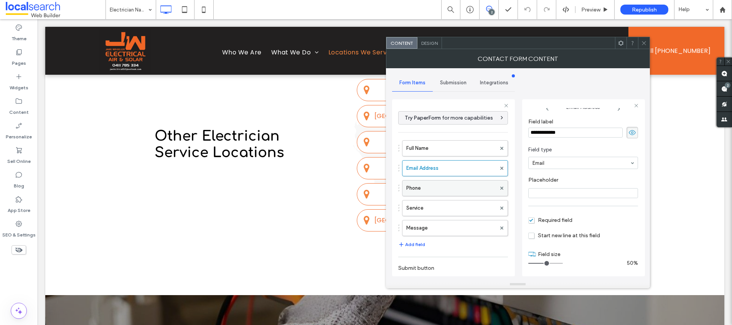
click at [443, 187] on label "Phone" at bounding box center [451, 188] width 90 height 15
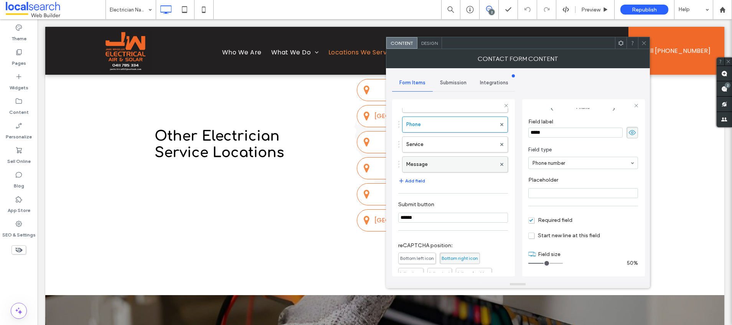
scroll to position [67, 0]
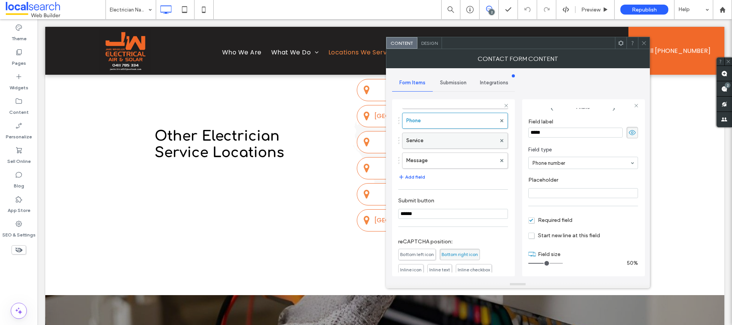
click at [441, 145] on label "Service" at bounding box center [451, 140] width 90 height 15
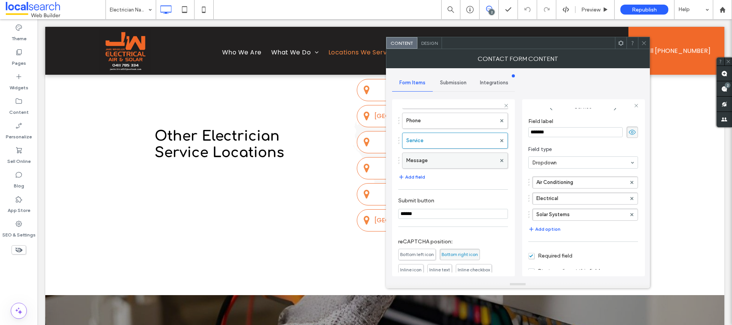
click at [440, 160] on label "Message" at bounding box center [451, 160] width 90 height 15
type input "**"
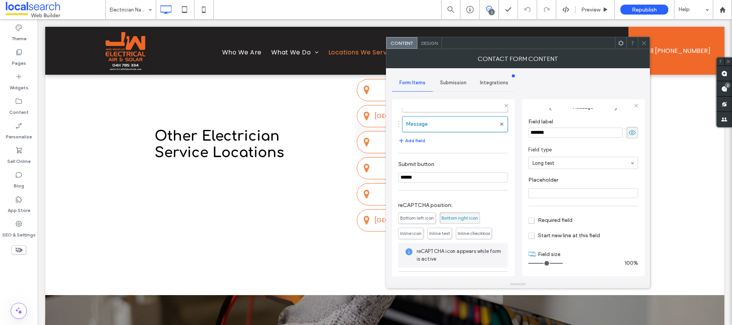
scroll to position [136, 0]
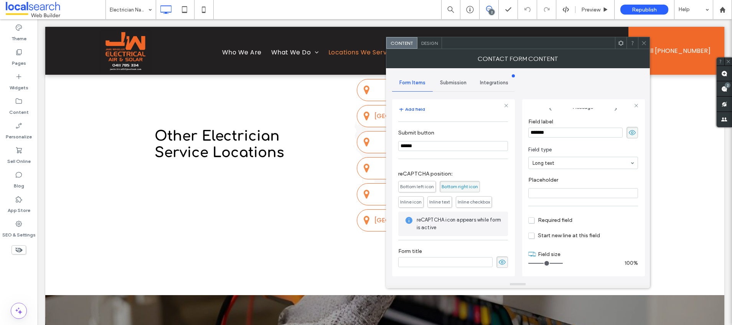
click at [455, 81] on span "Submission" at bounding box center [453, 83] width 26 height 6
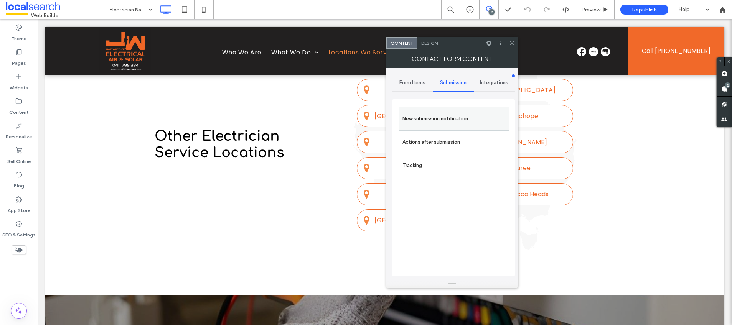
click at [441, 120] on label "New submission notification" at bounding box center [453, 118] width 102 height 15
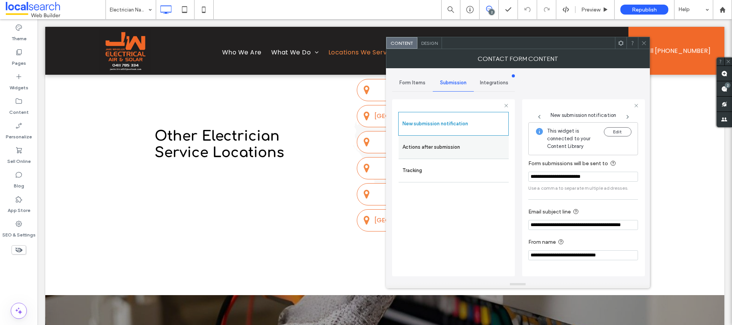
click at [432, 151] on label "Actions after submission" at bounding box center [453, 147] width 102 height 15
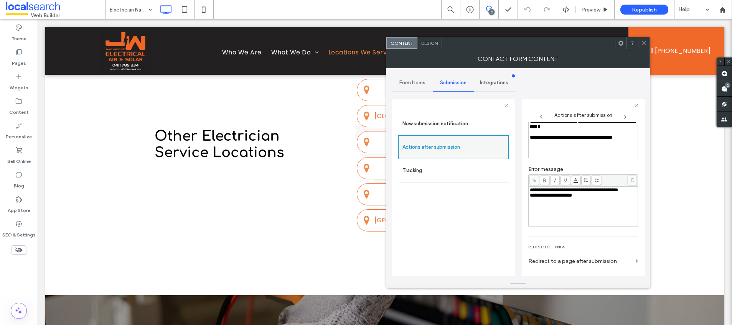
scroll to position [89, 0]
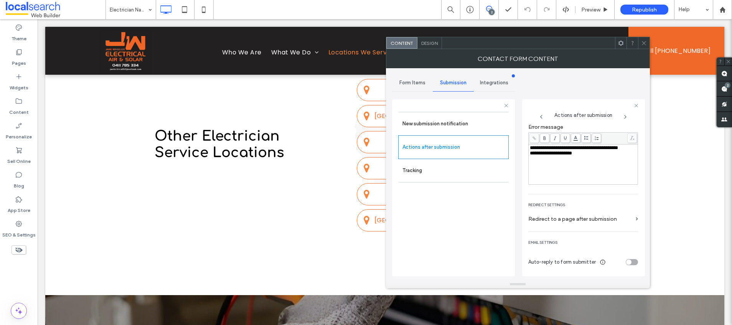
click at [431, 43] on span "Design" at bounding box center [429, 43] width 16 height 6
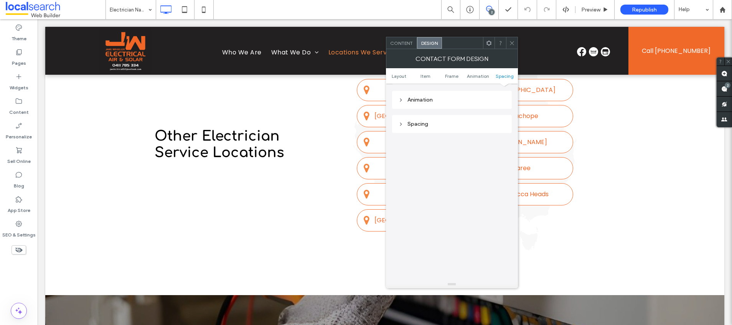
scroll to position [221, 0]
click at [446, 125] on div "Submission Message" at bounding box center [451, 125] width 107 height 7
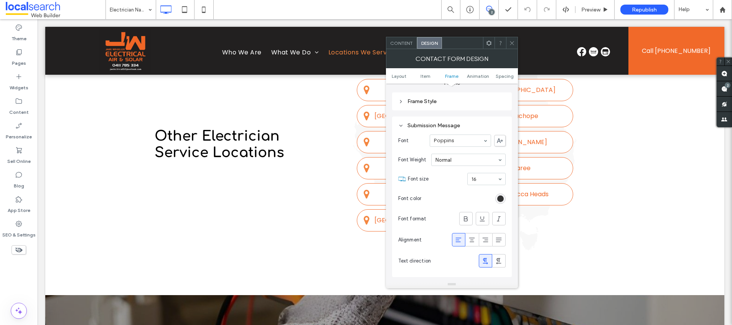
drag, startPoint x: 514, startPoint y: 43, endPoint x: 485, endPoint y: 70, distance: 39.6
click at [514, 42] on icon at bounding box center [512, 43] width 6 height 6
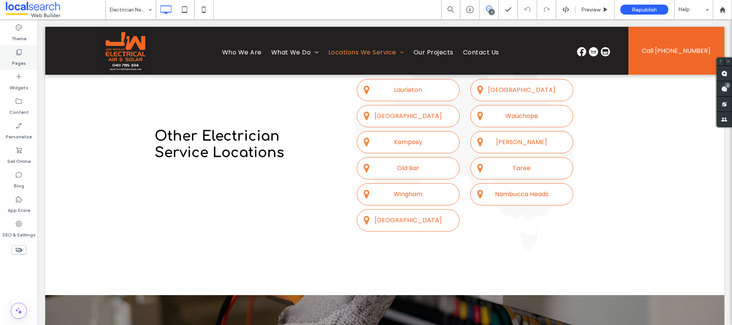
click at [18, 61] on label "Pages" at bounding box center [19, 61] width 14 height 11
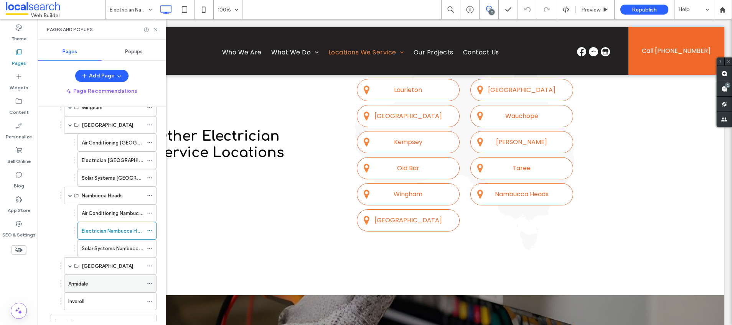
scroll to position [296, 0]
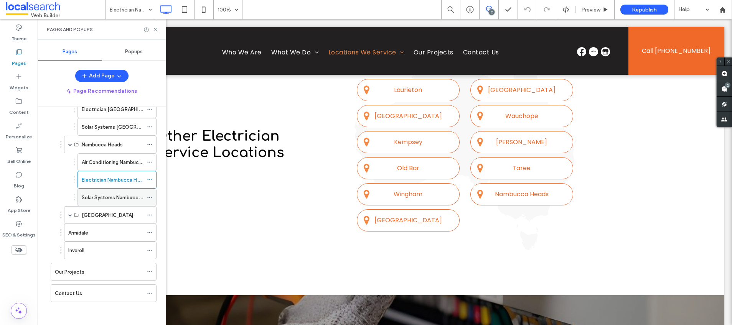
click at [95, 199] on label "Solar Systems Nambucca Heads" at bounding box center [120, 197] width 76 height 13
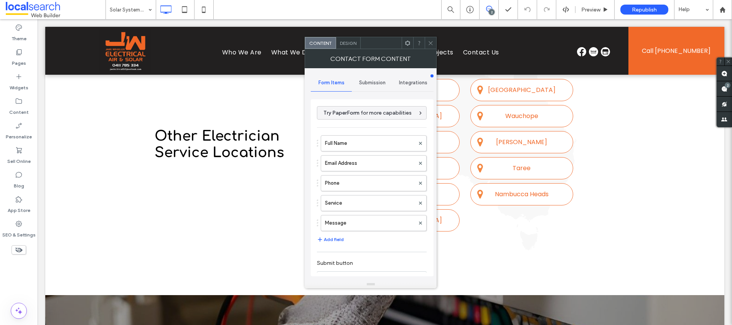
type input "******"
click at [350, 138] on label "Full Name" at bounding box center [370, 143] width 90 height 15
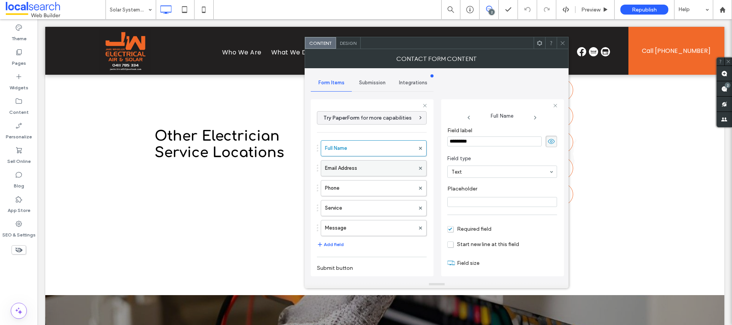
click at [354, 172] on label "Email Address" at bounding box center [370, 168] width 90 height 15
click at [363, 198] on div "Full Name Email Address Phone Service Message" at bounding box center [372, 187] width 110 height 100
click at [360, 189] on label "Phone" at bounding box center [370, 188] width 90 height 15
click at [365, 207] on label "Service" at bounding box center [370, 208] width 90 height 15
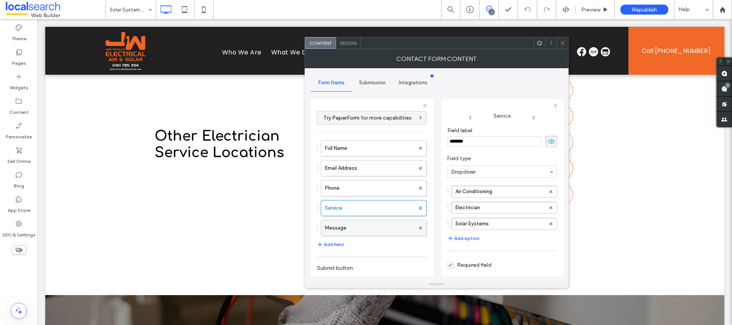
click at [364, 230] on label "Message" at bounding box center [370, 228] width 90 height 15
type input "**"
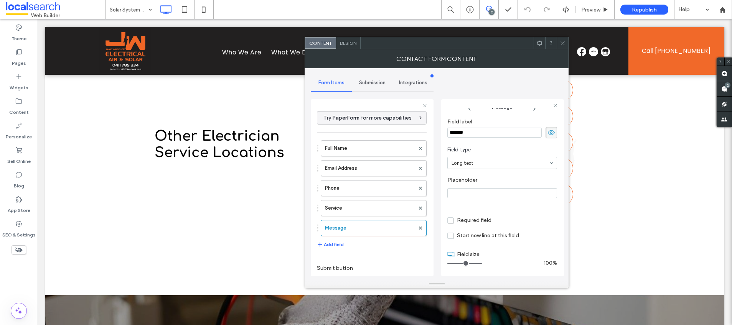
scroll to position [136, 0]
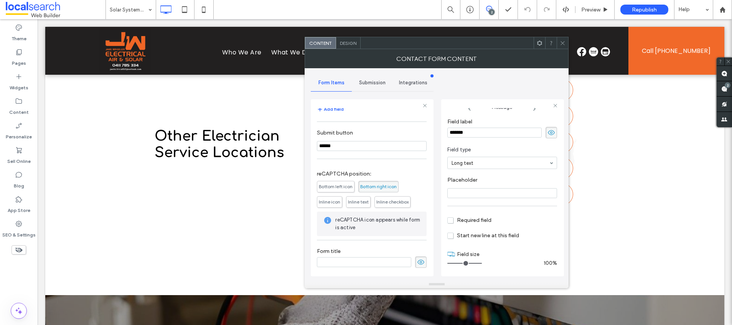
click at [370, 81] on span "Submission" at bounding box center [372, 83] width 26 height 6
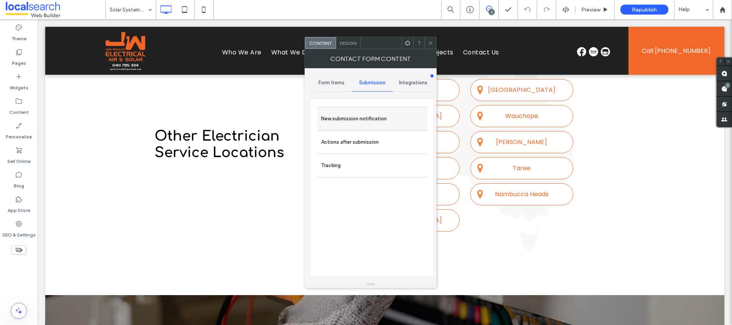
click at [356, 119] on label "New submission notification" at bounding box center [372, 118] width 102 height 15
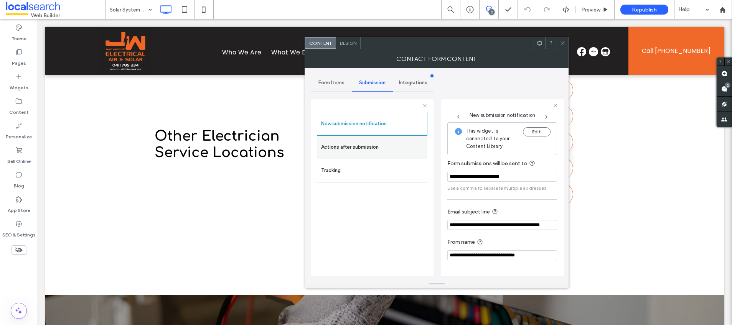
click at [363, 144] on label "Actions after submission" at bounding box center [372, 147] width 102 height 15
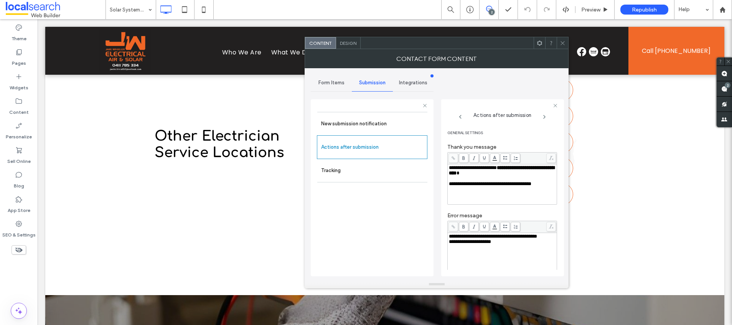
click at [353, 45] on span "Design" at bounding box center [348, 43] width 16 height 6
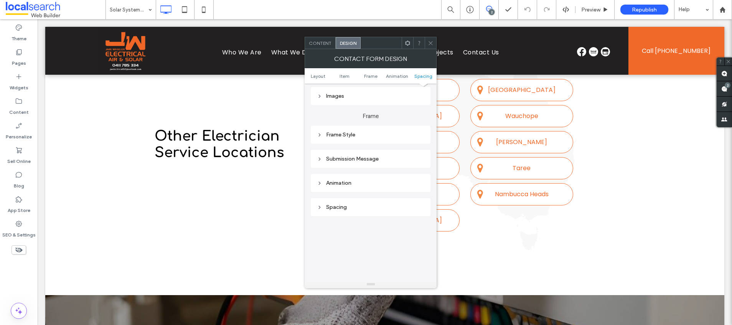
scroll to position [133, 0]
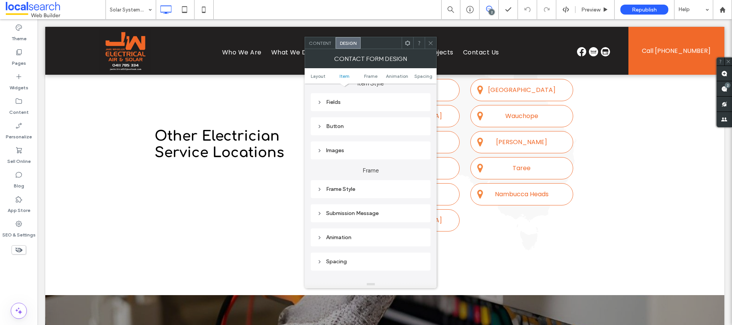
click at [358, 214] on div "Submission Message" at bounding box center [370, 213] width 107 height 7
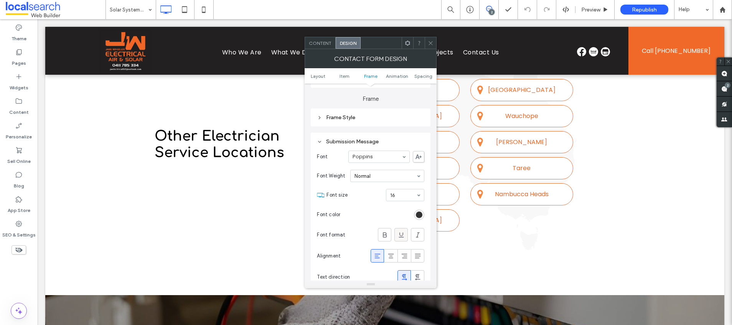
scroll to position [286, 0]
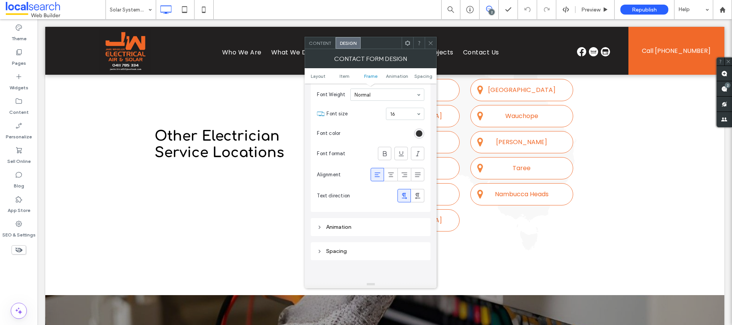
click at [430, 41] on icon at bounding box center [431, 43] width 6 height 6
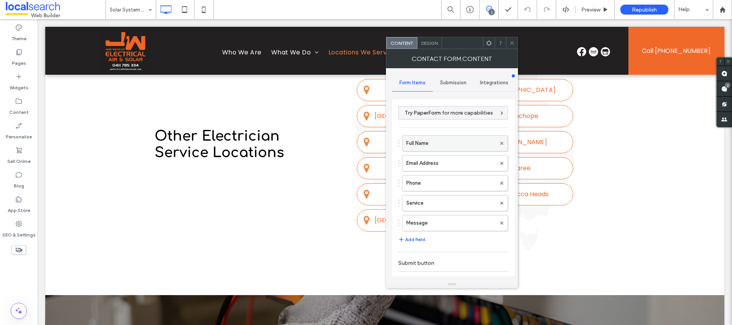
click at [424, 142] on label "Full Name" at bounding box center [451, 143] width 90 height 15
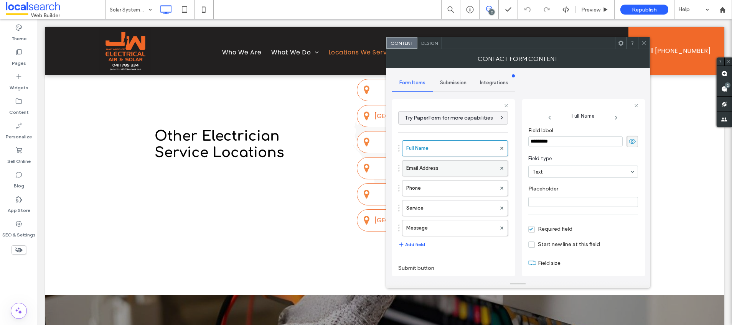
click at [413, 170] on label "Email Address" at bounding box center [451, 168] width 90 height 15
click at [432, 193] on label "Phone" at bounding box center [451, 188] width 90 height 15
click at [445, 203] on label "Service" at bounding box center [451, 208] width 90 height 15
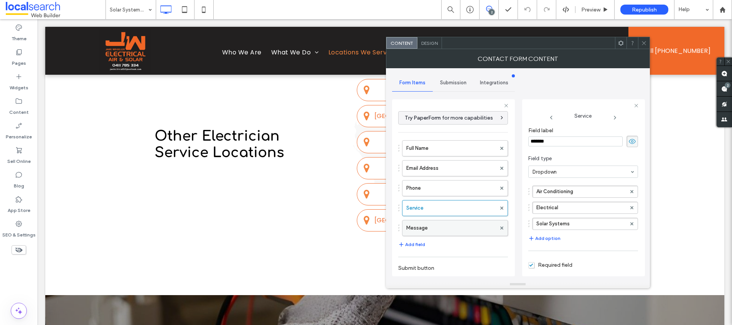
click at [459, 228] on label "Message" at bounding box center [451, 228] width 90 height 15
type input "**"
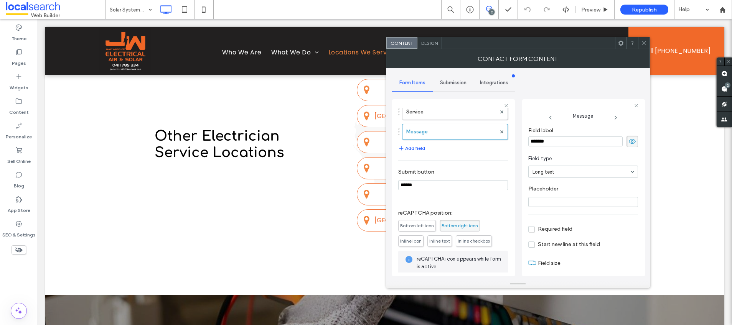
scroll to position [136, 0]
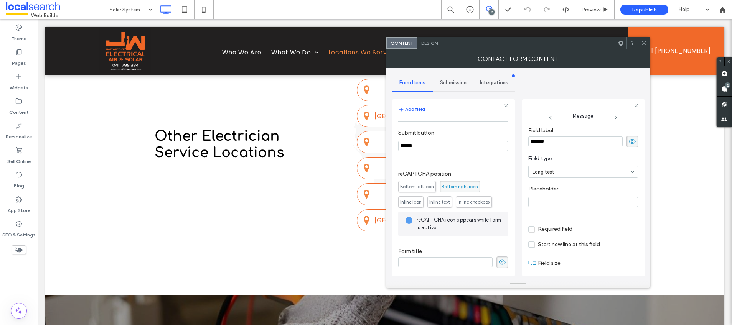
click at [455, 86] on span "Submission" at bounding box center [453, 83] width 26 height 6
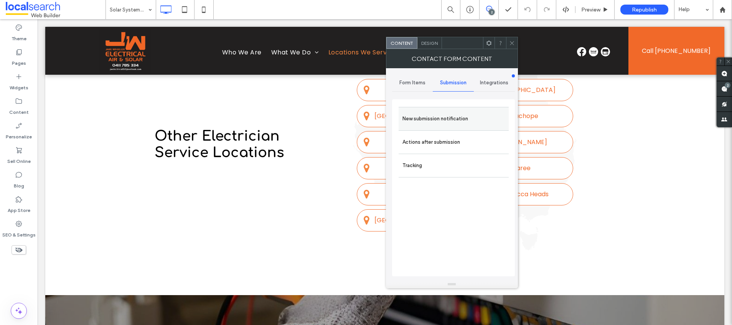
click at [430, 115] on label "New submission notification" at bounding box center [453, 118] width 102 height 15
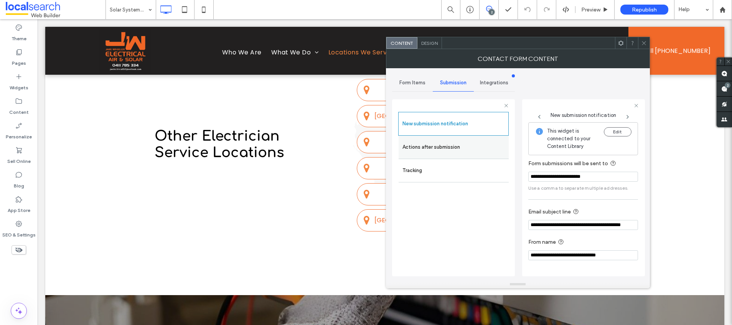
click at [425, 145] on label "Actions after submission" at bounding box center [453, 147] width 102 height 15
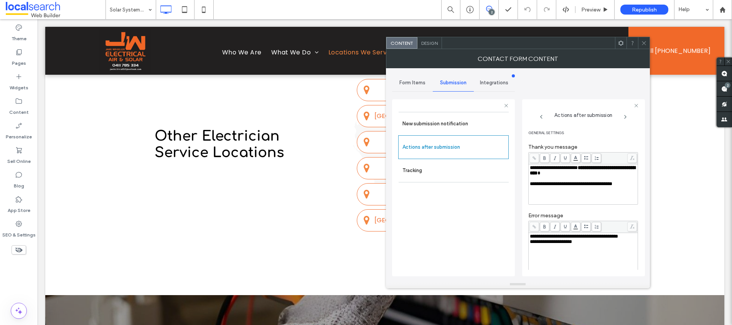
click at [435, 45] on span "Design" at bounding box center [429, 43] width 16 height 6
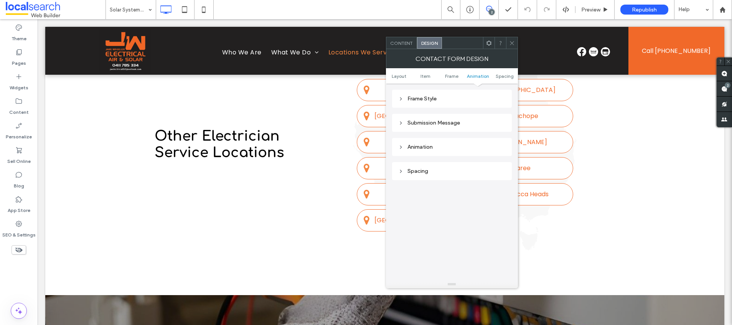
scroll to position [134, 0]
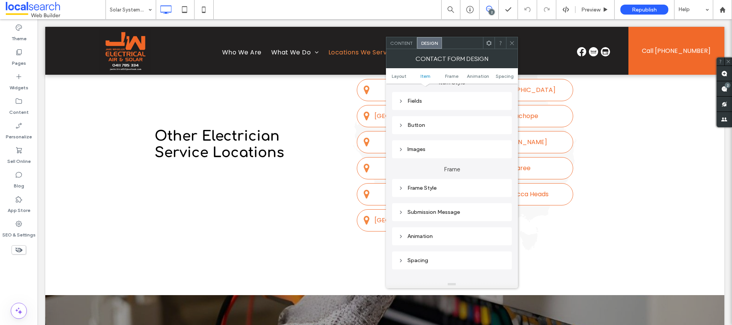
click at [441, 209] on div "Submission Message" at bounding box center [451, 212] width 107 height 7
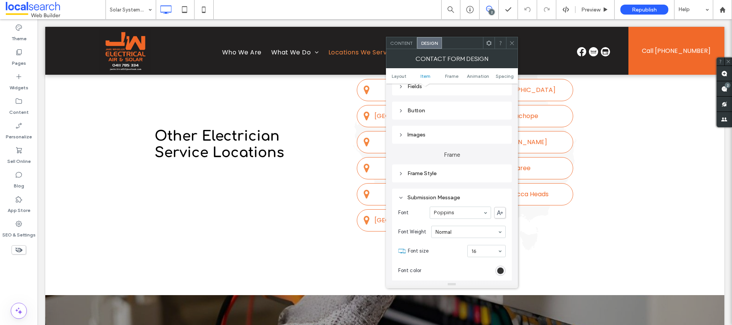
scroll to position [150, 0]
click at [514, 41] on icon at bounding box center [512, 43] width 6 height 6
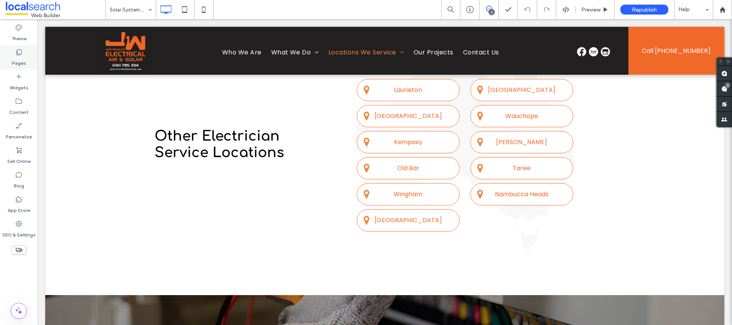
click at [19, 56] on label "Pages" at bounding box center [19, 61] width 14 height 11
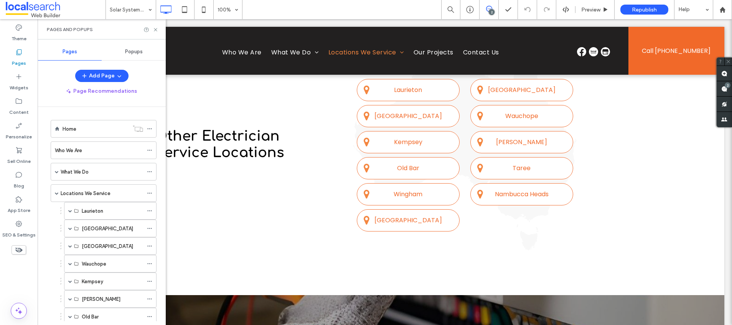
scroll to position [259, 0]
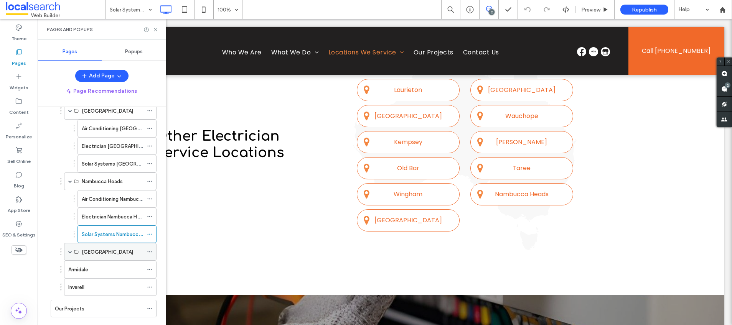
click at [70, 252] on span at bounding box center [70, 252] width 4 height 4
click at [112, 272] on label "Air Conditioning Coffs Harbour" at bounding box center [126, 269] width 89 height 13
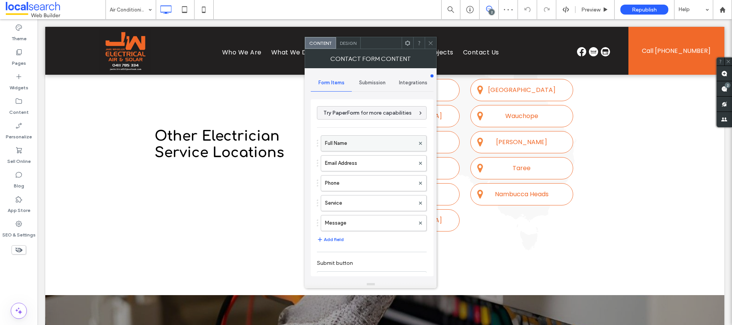
click at [348, 141] on label "Full Name" at bounding box center [370, 143] width 90 height 15
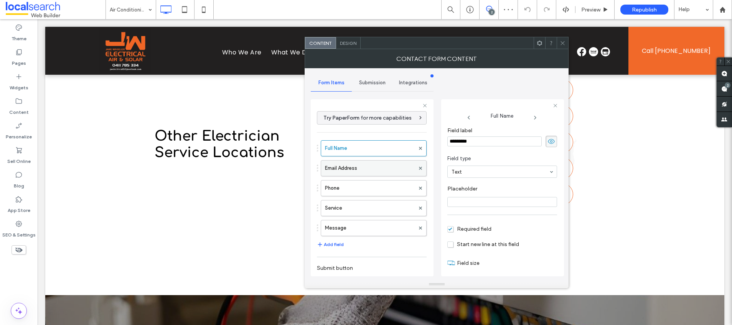
click at [358, 164] on label "Email Address" at bounding box center [370, 168] width 90 height 15
click at [344, 184] on label "Phone" at bounding box center [370, 188] width 90 height 15
click at [374, 207] on label "Service" at bounding box center [370, 208] width 90 height 15
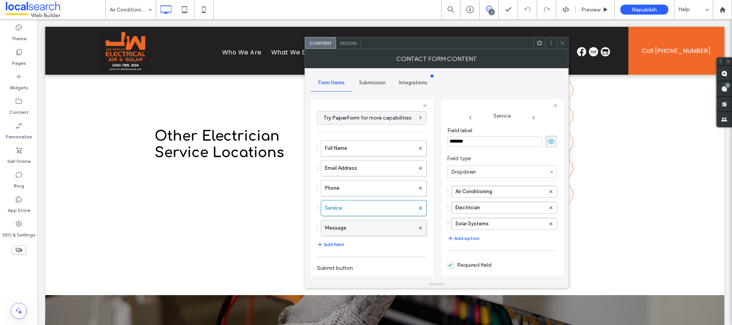
scroll to position [2, 0]
click at [357, 232] on label "Message" at bounding box center [370, 226] width 90 height 15
type input "**"
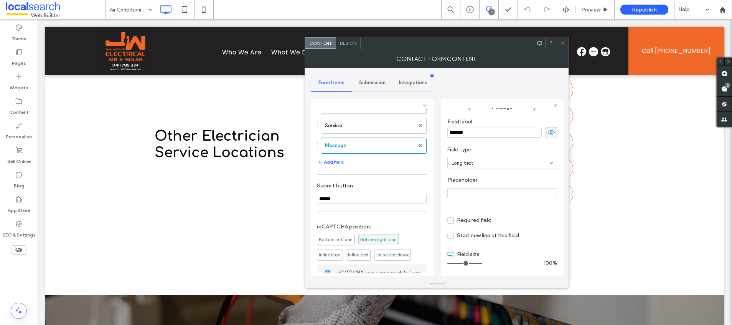
scroll to position [136, 0]
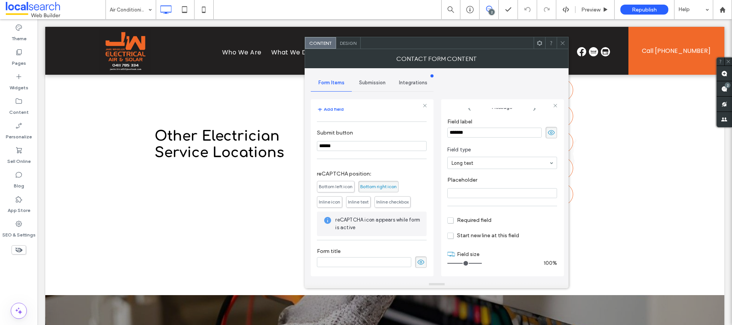
click at [368, 82] on span "Submission" at bounding box center [372, 83] width 26 height 6
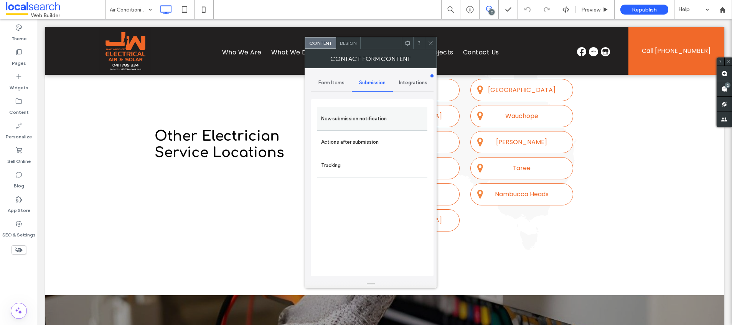
click at [346, 120] on label "New submission notification" at bounding box center [372, 118] width 102 height 15
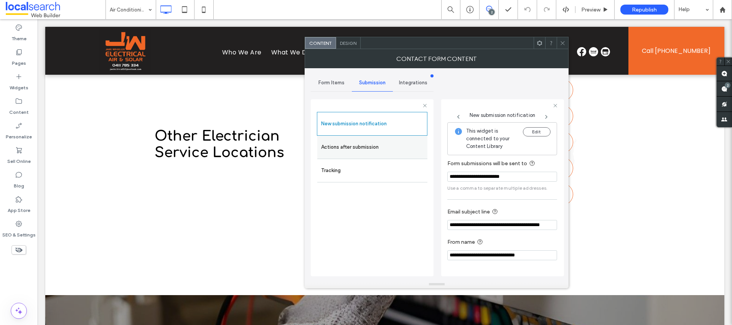
click at [343, 154] on label "Actions after submission" at bounding box center [372, 147] width 102 height 15
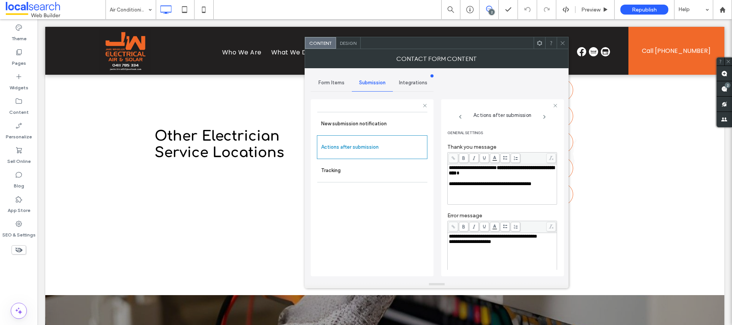
scroll to position [2, 0]
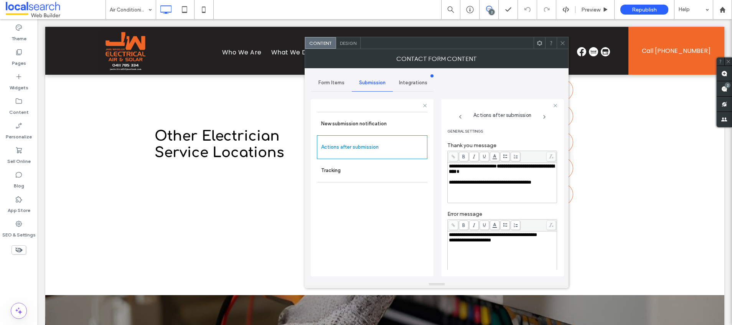
click at [347, 41] on span "Design" at bounding box center [348, 43] width 16 height 6
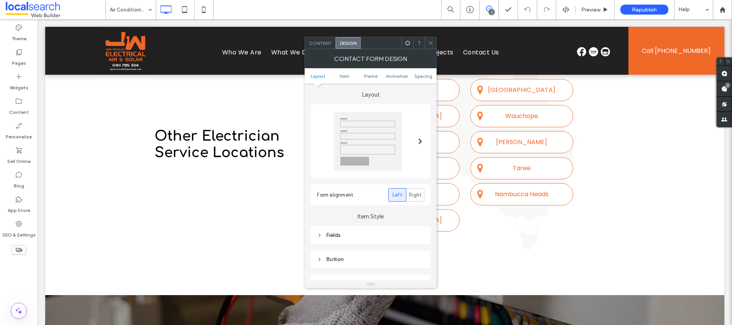
scroll to position [165, 0]
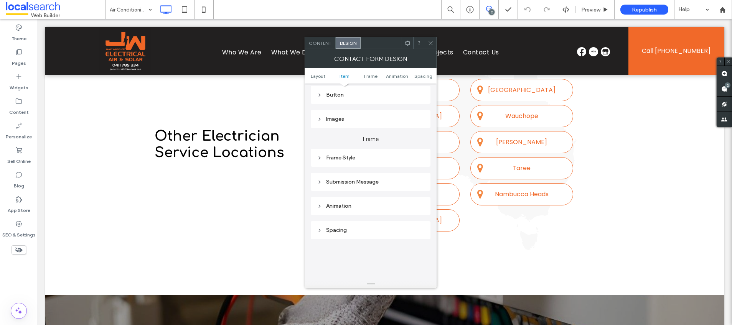
click at [363, 183] on div "Submission Message" at bounding box center [370, 182] width 107 height 7
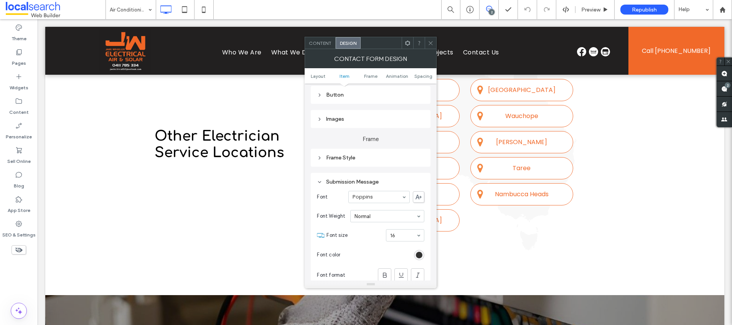
click at [430, 42] on icon at bounding box center [431, 43] width 6 height 6
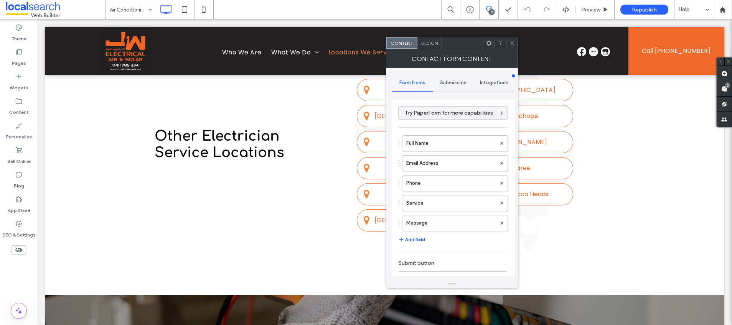
type input "******"
click at [425, 146] on label "Full Name" at bounding box center [451, 143] width 90 height 15
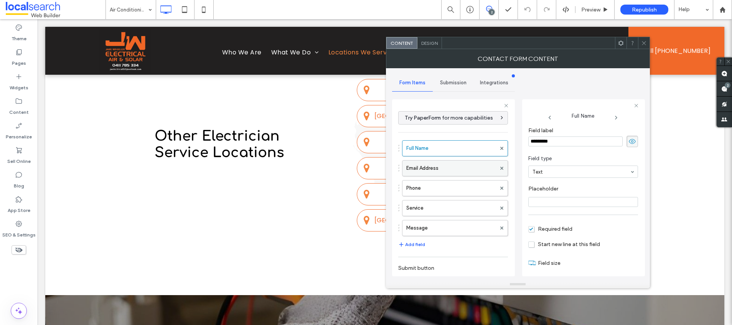
click at [443, 166] on label "Email Address" at bounding box center [451, 168] width 90 height 15
click at [448, 191] on label "Phone" at bounding box center [451, 188] width 90 height 15
click at [444, 209] on label "Service" at bounding box center [451, 208] width 90 height 15
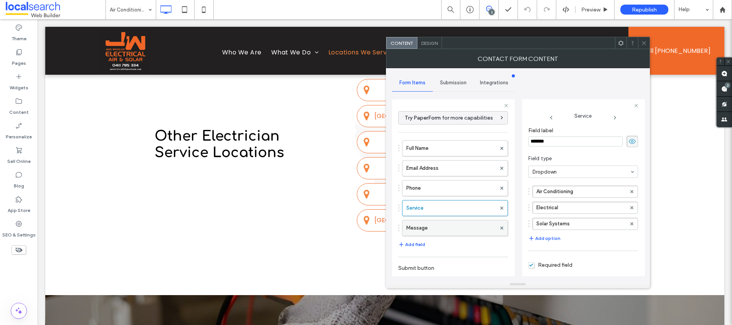
click at [443, 226] on label "Message" at bounding box center [451, 228] width 90 height 15
type input "**"
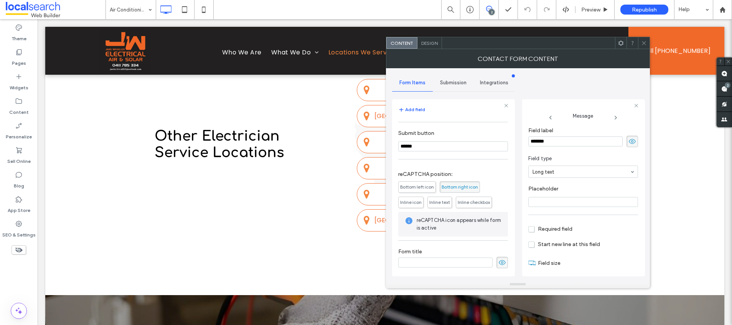
scroll to position [136, 0]
click at [453, 83] on span "Submission" at bounding box center [453, 83] width 26 height 6
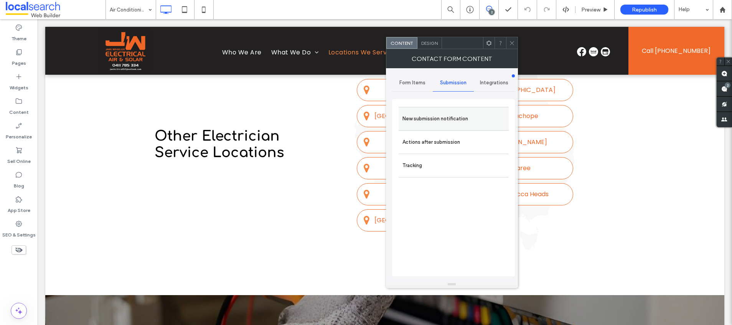
click at [443, 128] on div "New submission notification" at bounding box center [453, 118] width 110 height 23
click at [447, 118] on label "New submission notification" at bounding box center [453, 118] width 102 height 15
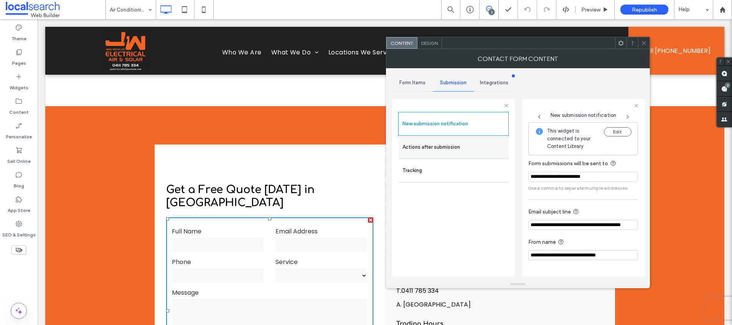
click at [458, 147] on label "Actions after submission" at bounding box center [453, 147] width 102 height 15
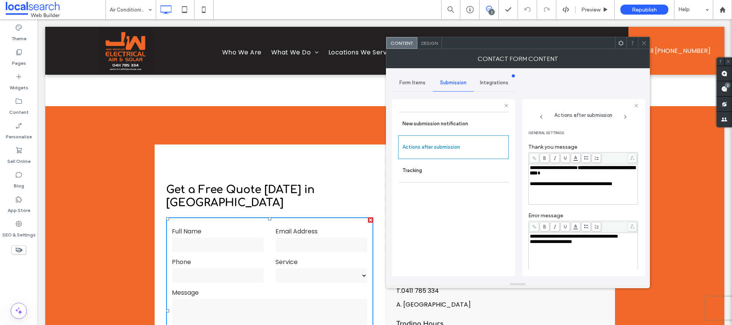
click at [434, 45] on span "Design" at bounding box center [429, 43] width 16 height 6
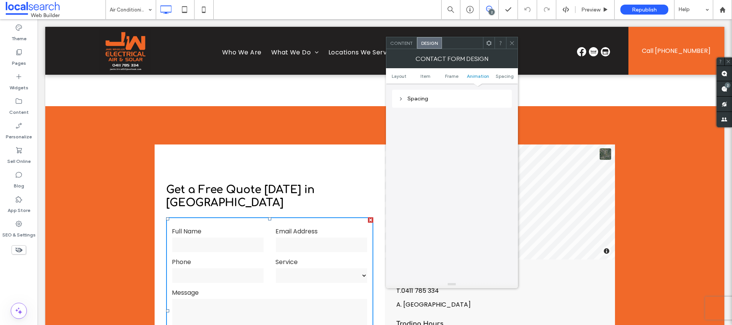
scroll to position [226, 0]
click at [448, 117] on div "Submission Message" at bounding box center [451, 121] width 107 height 10
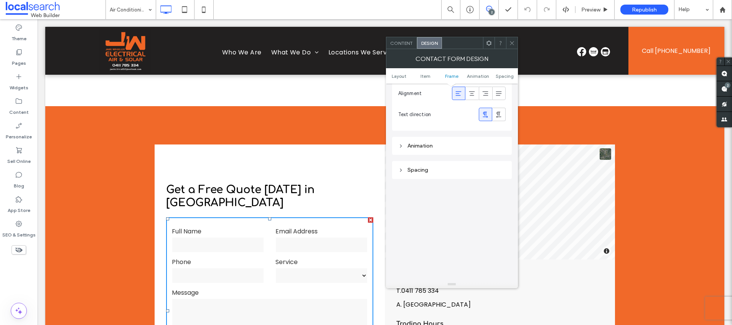
scroll to position [396, 0]
click at [513, 41] on icon at bounding box center [512, 43] width 6 height 6
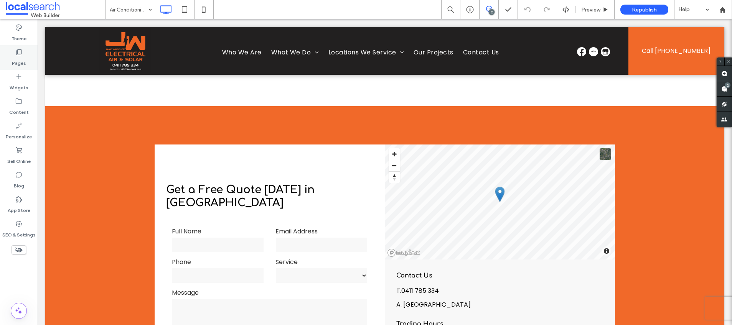
click at [21, 51] on use at bounding box center [18, 52] width 5 height 6
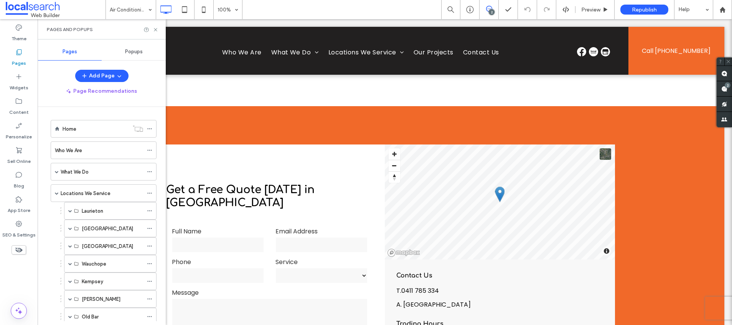
scroll to position [281, 0]
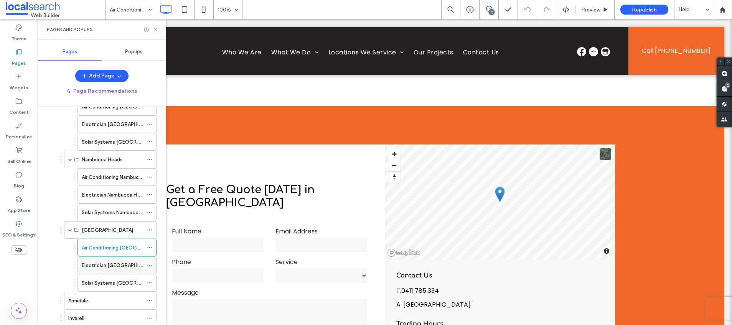
click at [115, 265] on label "Electrician [GEOGRAPHIC_DATA]" at bounding box center [120, 265] width 77 height 13
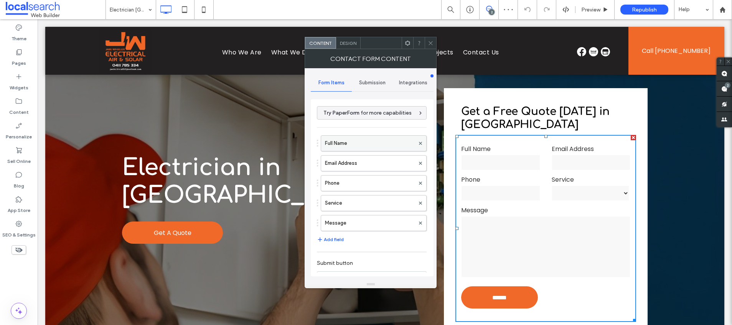
click at [354, 141] on label "Full Name" at bounding box center [370, 143] width 90 height 15
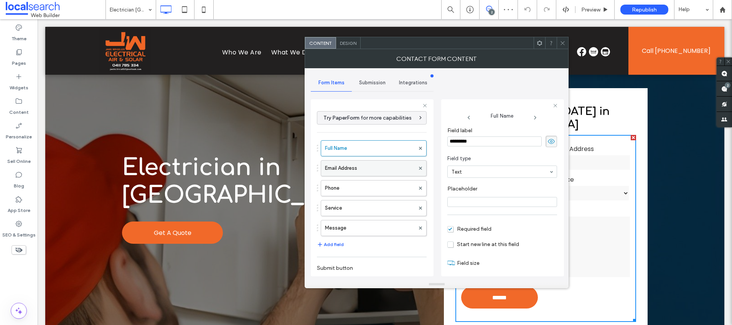
click at [353, 170] on label "Email Address" at bounding box center [370, 168] width 90 height 15
click at [353, 186] on label "Phone" at bounding box center [370, 188] width 90 height 15
click at [357, 206] on label "Service" at bounding box center [370, 208] width 90 height 15
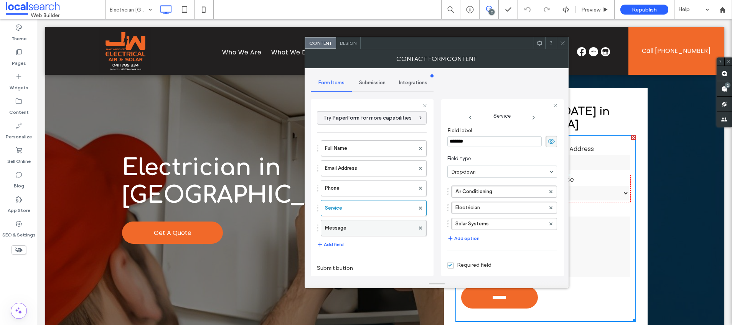
click at [360, 224] on label "Message" at bounding box center [370, 228] width 90 height 15
type input "**"
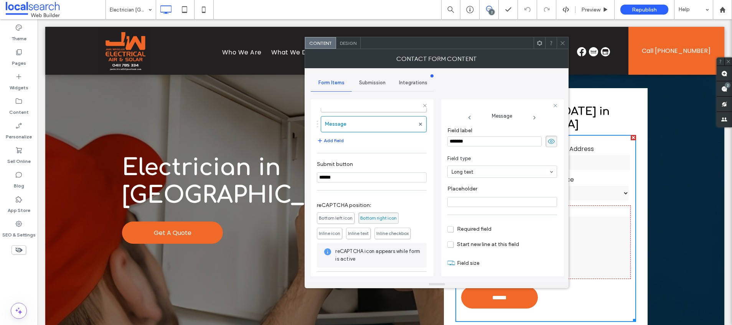
scroll to position [136, 0]
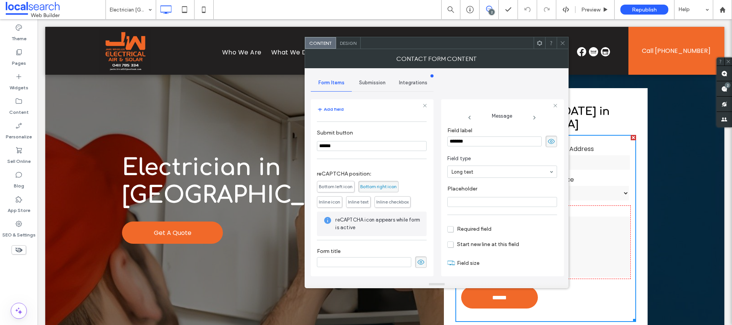
click at [374, 82] on span "Submission" at bounding box center [372, 83] width 26 height 6
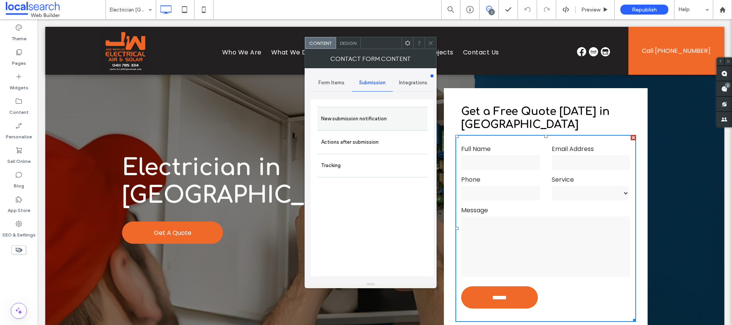
click at [348, 120] on label "New submission notification" at bounding box center [372, 118] width 102 height 15
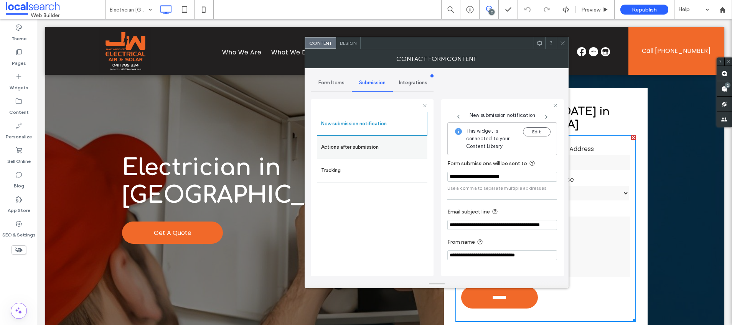
click at [346, 152] on label "Actions after submission" at bounding box center [372, 147] width 102 height 15
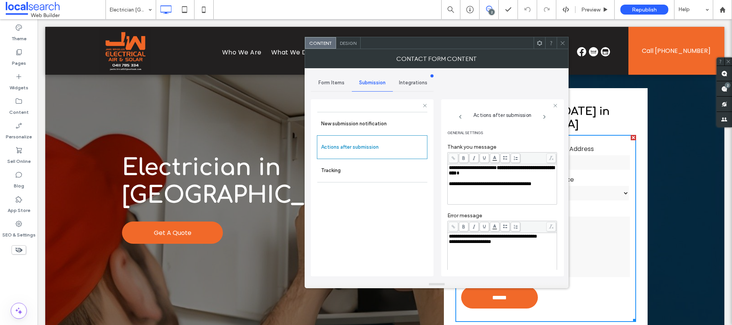
click at [349, 42] on span "Design" at bounding box center [348, 43] width 16 height 6
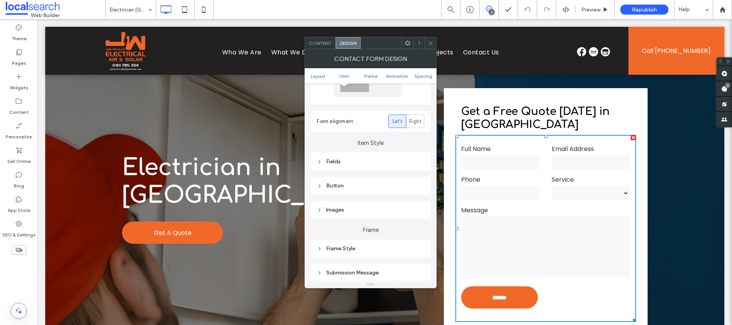
scroll to position [160, 0]
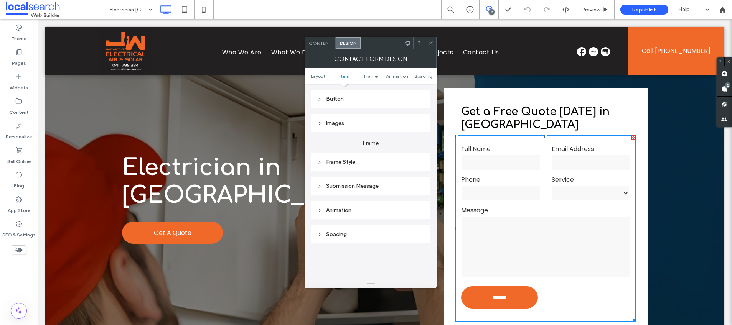
click at [358, 185] on div "Submission Message" at bounding box center [370, 186] width 107 height 7
click at [430, 43] on use at bounding box center [431, 43] width 4 height 4
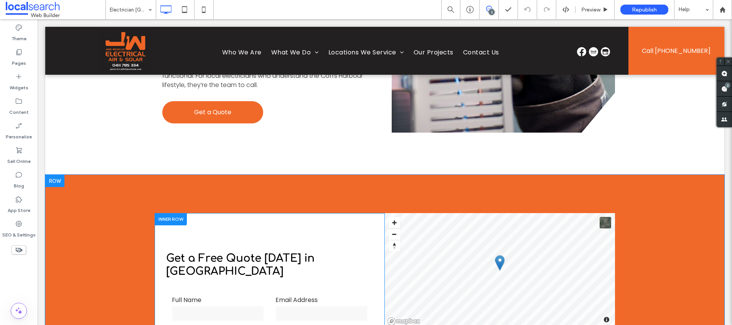
scroll to position [1569, 0]
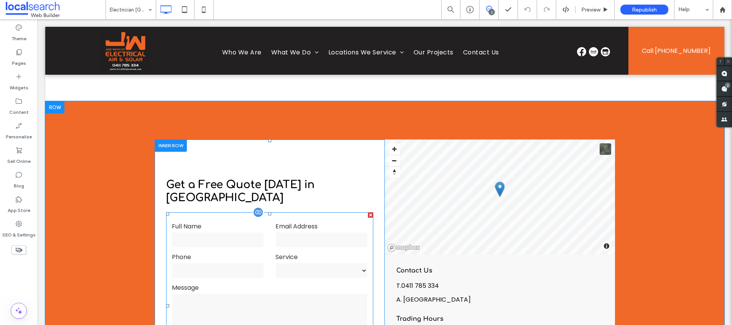
click at [265, 240] on div "Full Name" at bounding box center [218, 235] width 104 height 27
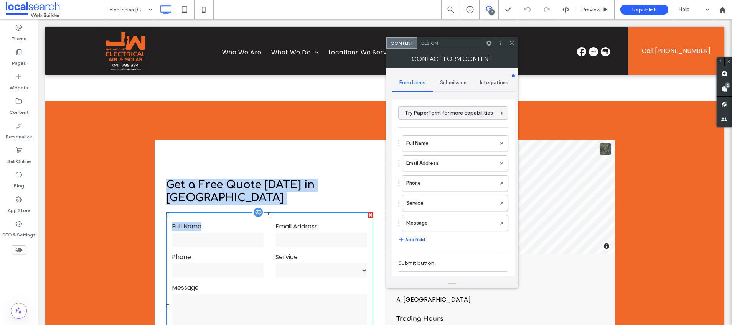
type input "******"
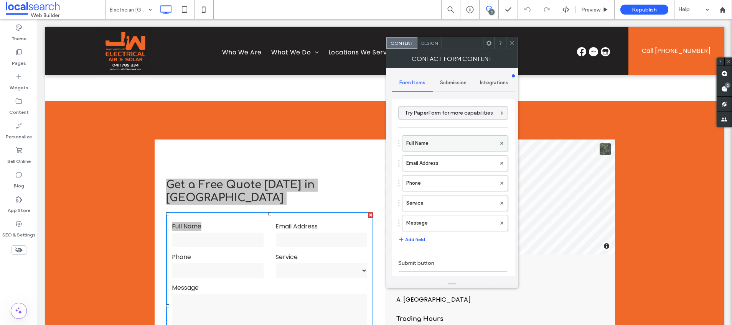
click at [425, 146] on label "Full Name" at bounding box center [451, 143] width 90 height 15
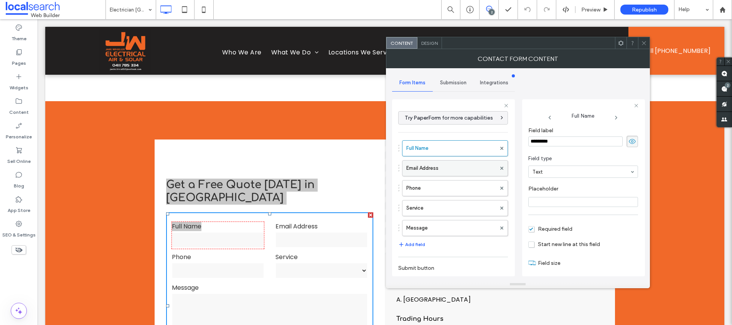
click at [426, 172] on label "Email Address" at bounding box center [451, 168] width 90 height 15
click at [429, 187] on label "Phone" at bounding box center [451, 188] width 90 height 15
click at [450, 203] on label "Service" at bounding box center [451, 208] width 90 height 15
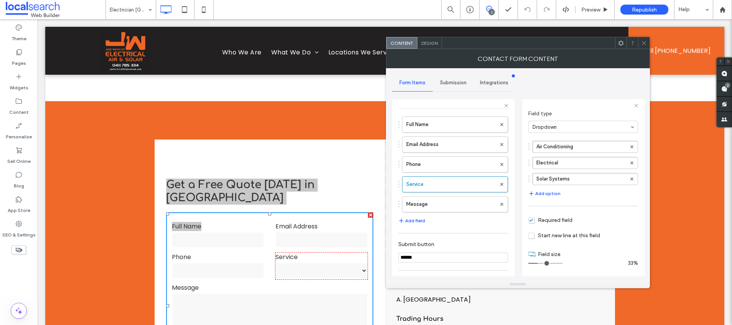
scroll to position [71, 0]
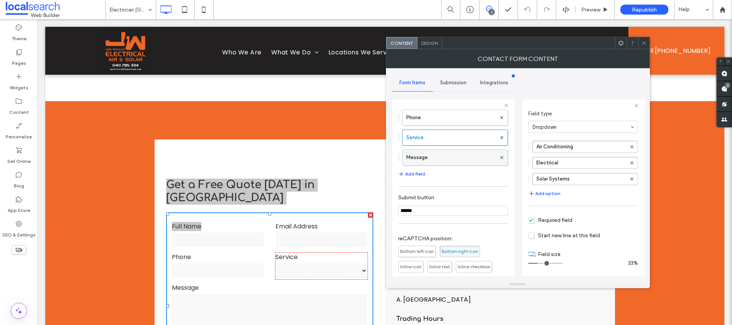
click at [452, 158] on label "Message" at bounding box center [451, 157] width 90 height 15
type input "**"
click at [447, 87] on div "Submission" at bounding box center [453, 82] width 41 height 17
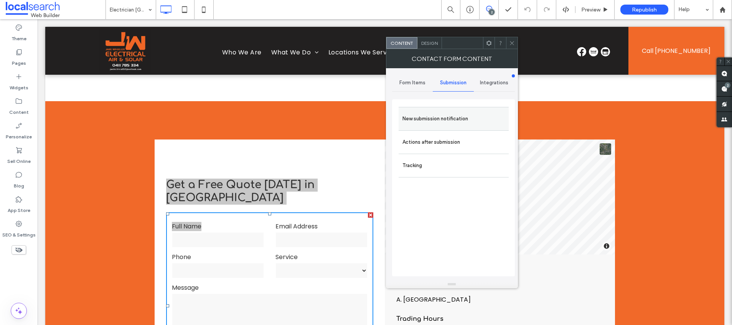
click at [420, 121] on label "New submission notification" at bounding box center [453, 118] width 102 height 15
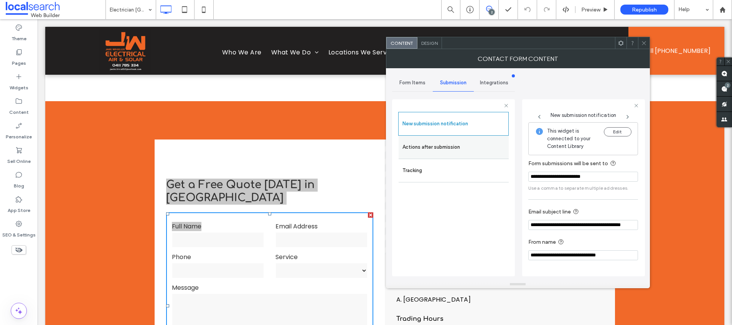
click at [433, 149] on label "Actions after submission" at bounding box center [453, 147] width 102 height 15
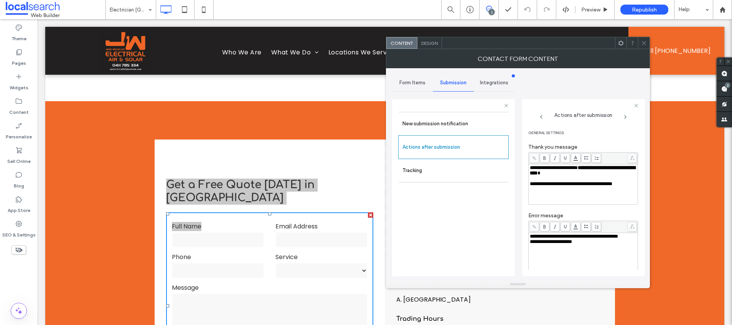
click at [429, 44] on span "Design" at bounding box center [429, 43] width 16 height 6
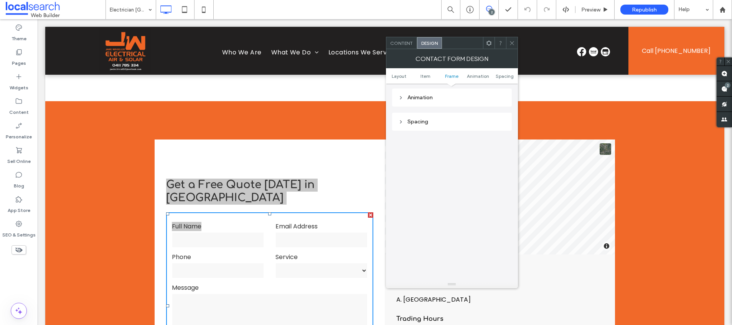
scroll to position [226, 0]
click at [435, 113] on div "Submission Message" at bounding box center [452, 121] width 120 height 18
click at [436, 125] on div "Submission Message" at bounding box center [451, 121] width 107 height 10
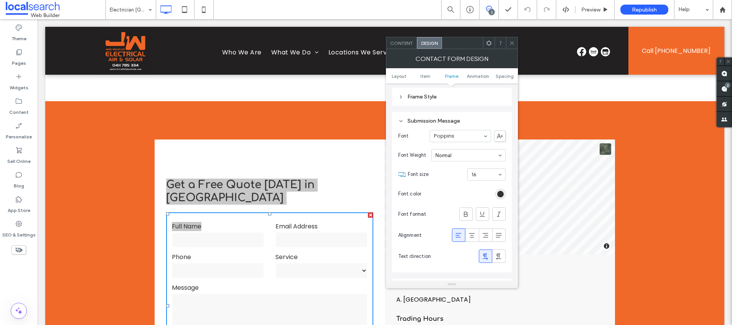
click at [512, 43] on icon at bounding box center [512, 43] width 6 height 6
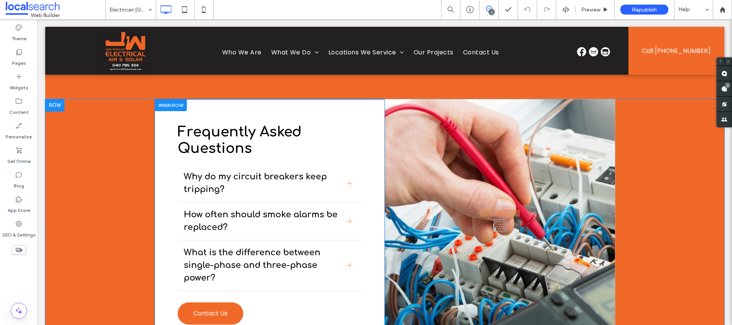
scroll to position [1955, 0]
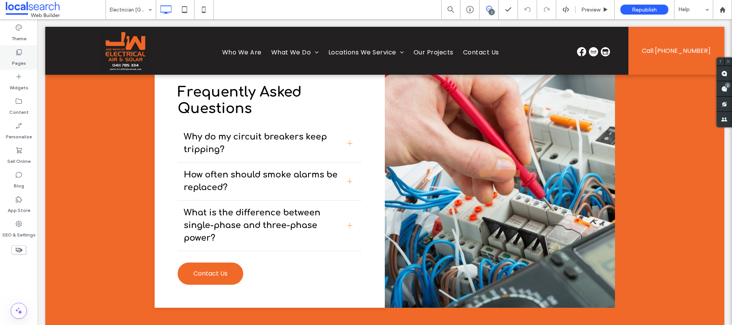
click at [26, 53] on div "Pages" at bounding box center [19, 57] width 38 height 25
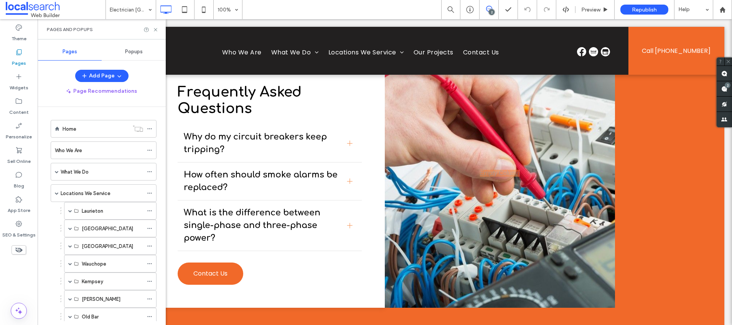
scroll to position [281, 0]
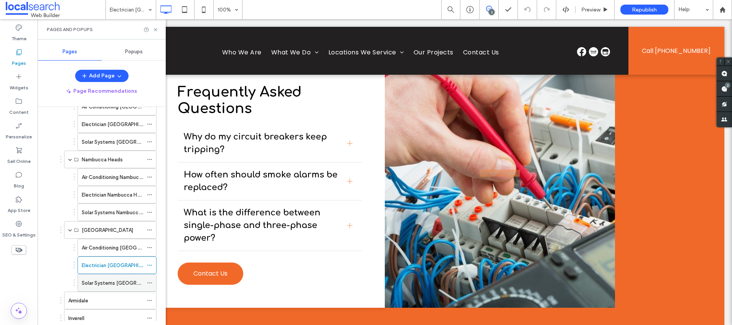
click at [98, 281] on label "Solar Systems [GEOGRAPHIC_DATA]" at bounding box center [125, 283] width 86 height 13
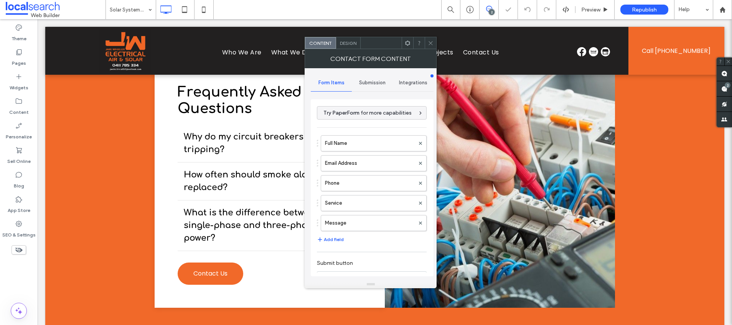
type input "******"
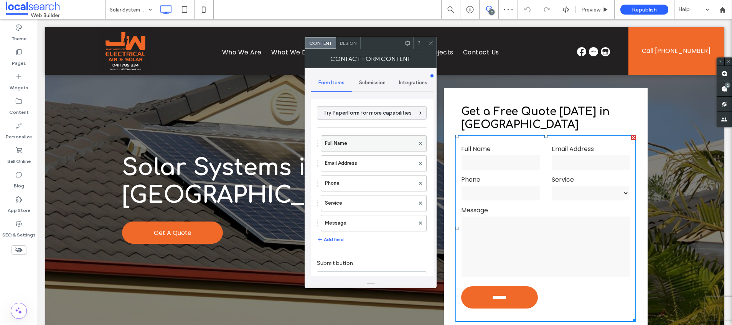
click at [367, 150] on label "Full Name" at bounding box center [370, 143] width 90 height 15
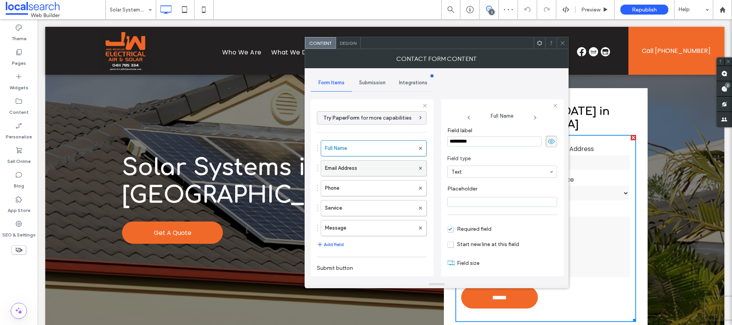
click at [350, 165] on label "Email Address" at bounding box center [370, 168] width 90 height 15
click at [354, 191] on label "Phone" at bounding box center [370, 188] width 90 height 15
click at [357, 211] on label "Service" at bounding box center [370, 208] width 90 height 15
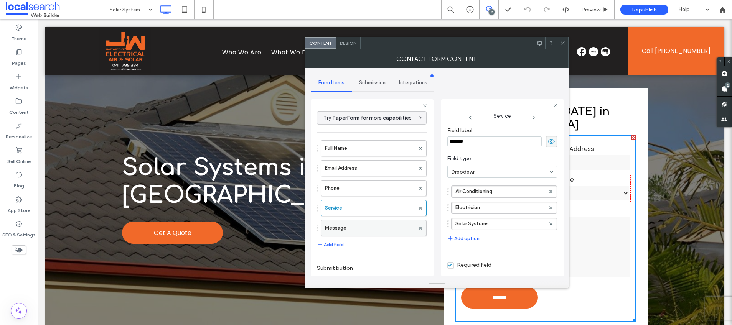
click at [359, 226] on label "Message" at bounding box center [370, 228] width 90 height 15
type input "**"
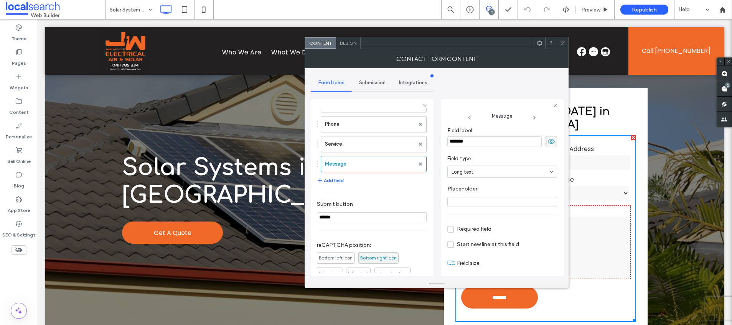
scroll to position [136, 0]
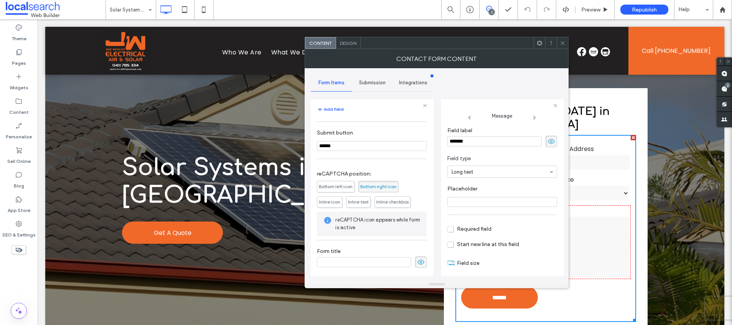
click at [376, 82] on span "Submission" at bounding box center [372, 83] width 26 height 6
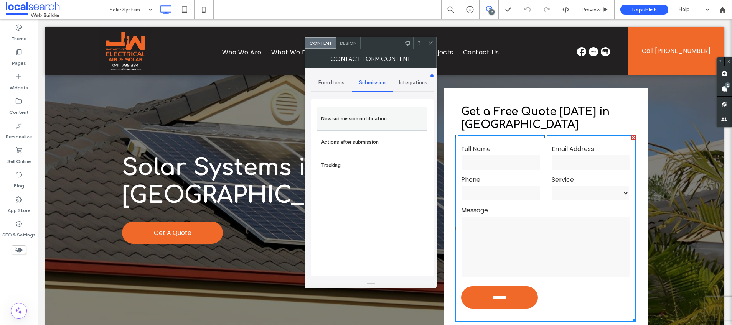
click at [360, 112] on label "New submission notification" at bounding box center [372, 118] width 102 height 15
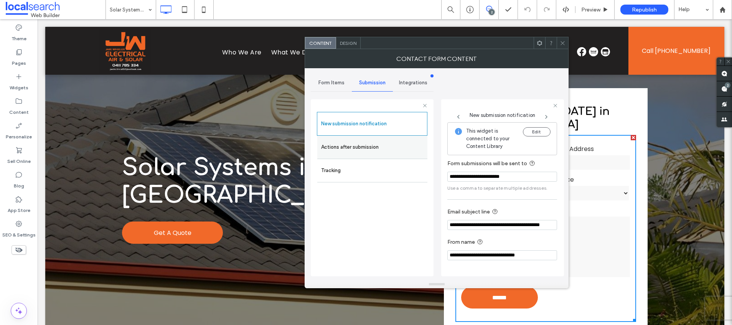
click at [341, 147] on label "Actions after submission" at bounding box center [372, 147] width 102 height 15
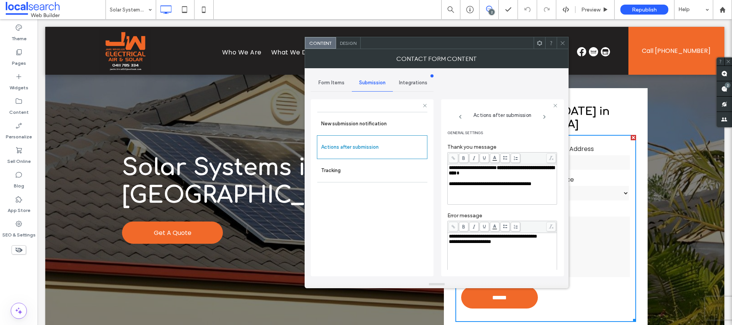
click at [354, 44] on span "Design" at bounding box center [348, 43] width 16 height 6
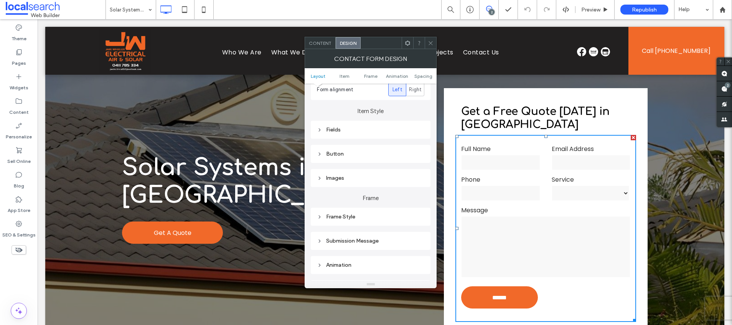
scroll to position [110, 0]
click at [361, 234] on div "Submission Message" at bounding box center [370, 236] width 107 height 7
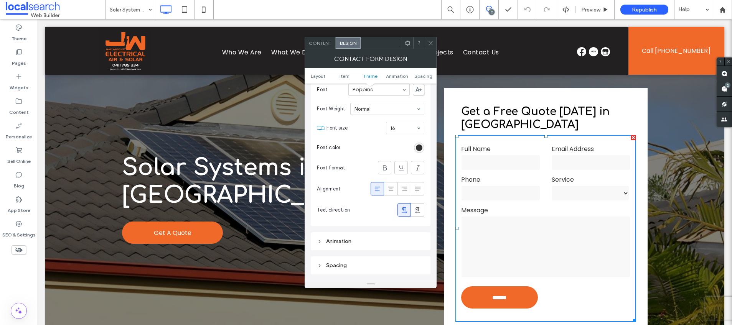
click at [428, 45] on icon at bounding box center [431, 43] width 6 height 6
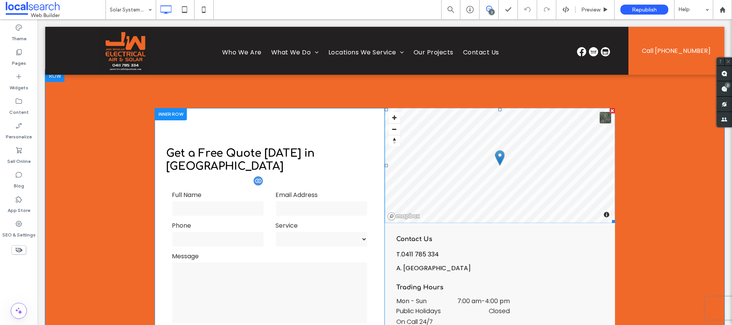
scroll to position [1581, 0]
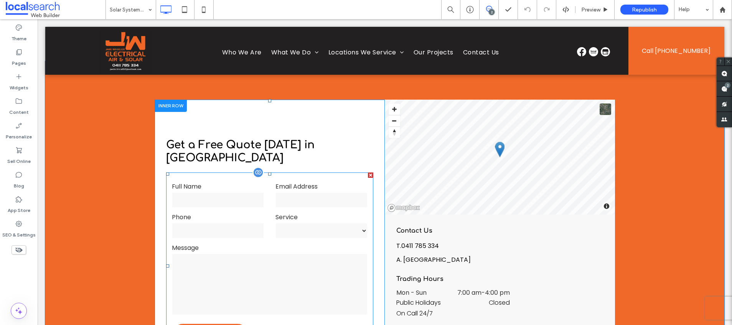
click at [253, 193] on input "text" at bounding box center [218, 200] width 92 height 15
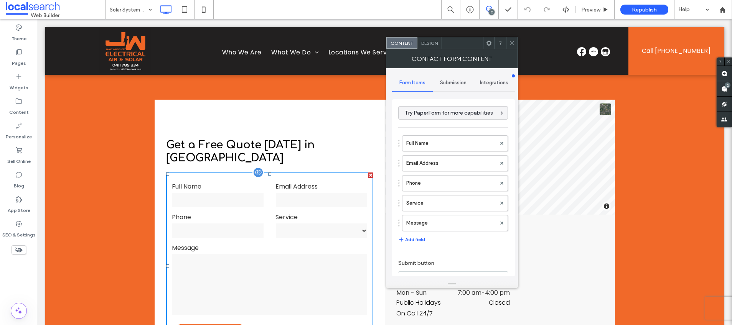
type input "******"
click at [424, 145] on label "Full Name" at bounding box center [451, 143] width 90 height 15
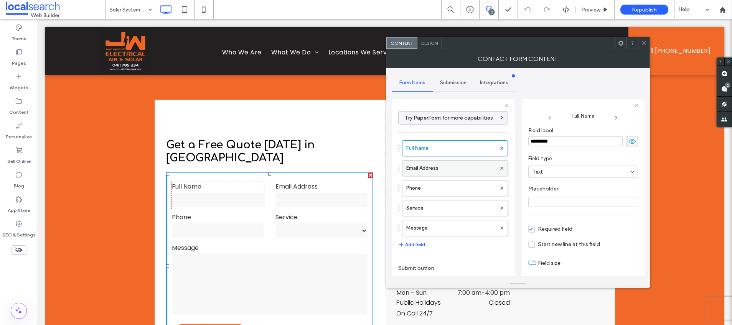
click at [422, 166] on label "Email Address" at bounding box center [451, 168] width 90 height 15
click at [448, 195] on label "Phone" at bounding box center [451, 188] width 90 height 15
click at [429, 212] on label "Service" at bounding box center [451, 208] width 90 height 15
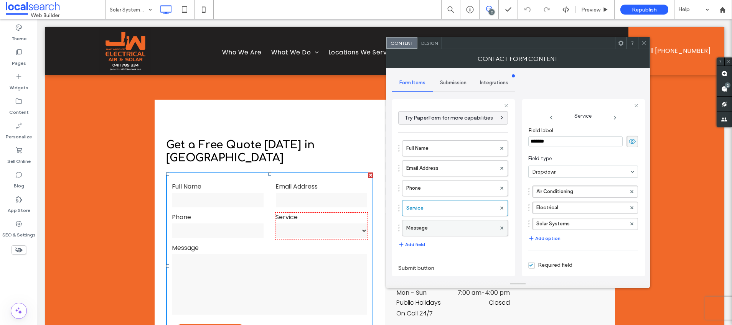
click at [424, 228] on label "Message" at bounding box center [451, 228] width 90 height 15
type input "**"
click at [449, 80] on span "Submission" at bounding box center [453, 83] width 26 height 6
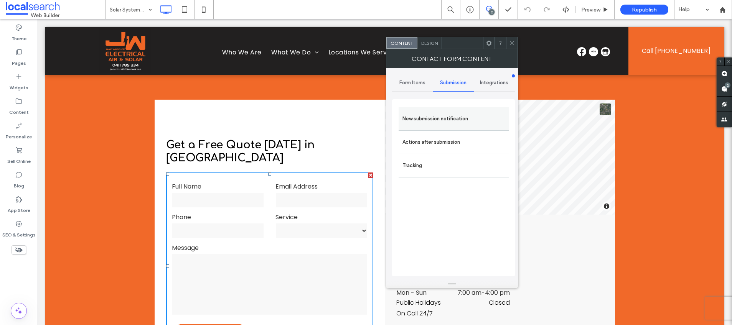
click at [441, 120] on label "New submission notification" at bounding box center [453, 118] width 102 height 15
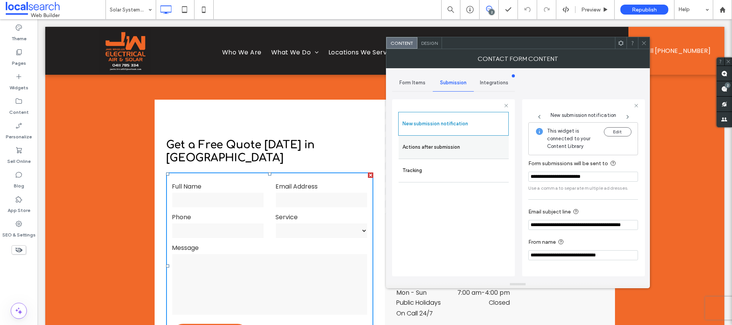
click at [439, 149] on label "Actions after submission" at bounding box center [453, 147] width 102 height 15
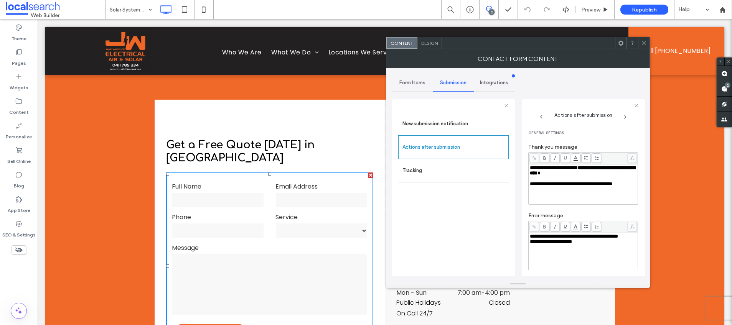
click at [428, 45] on span "Design" at bounding box center [429, 43] width 16 height 6
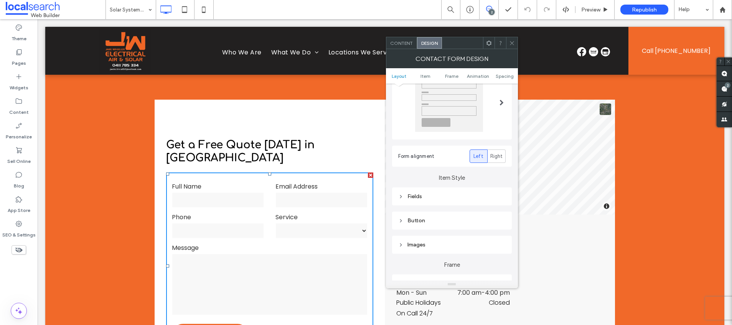
scroll to position [153, 0]
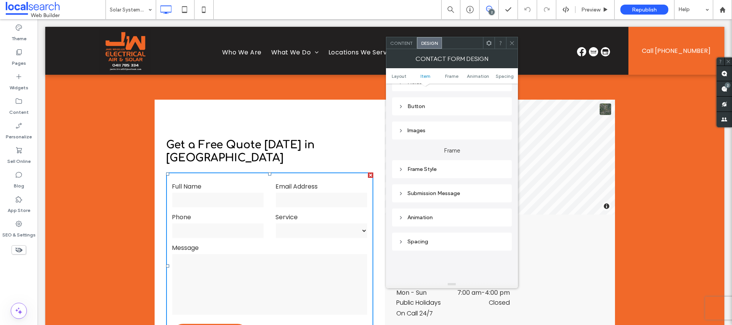
click at [446, 195] on div "Submission Message" at bounding box center [451, 193] width 107 height 7
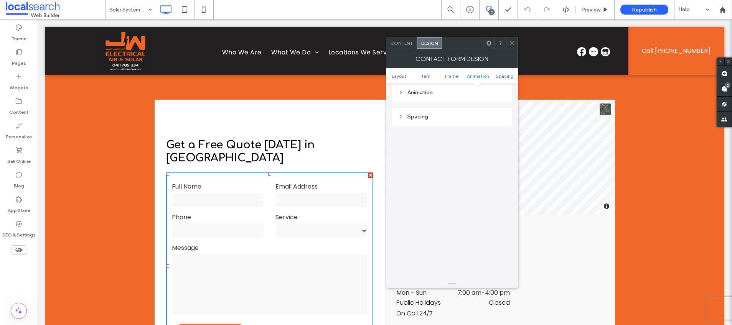
click at [511, 42] on icon at bounding box center [512, 43] width 6 height 6
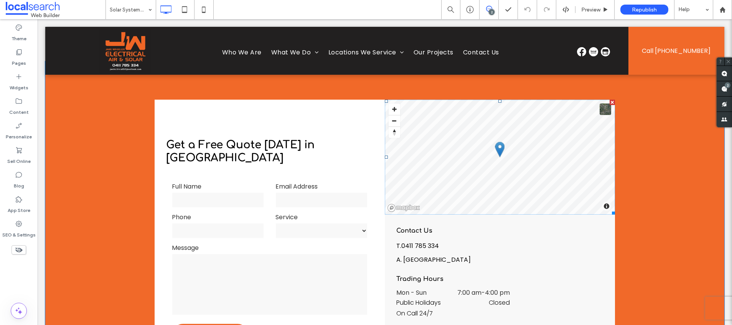
scroll to position [1859, 0]
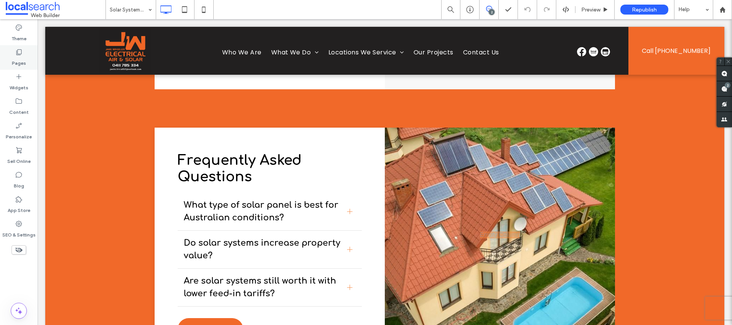
click at [21, 52] on use at bounding box center [18, 52] width 5 height 6
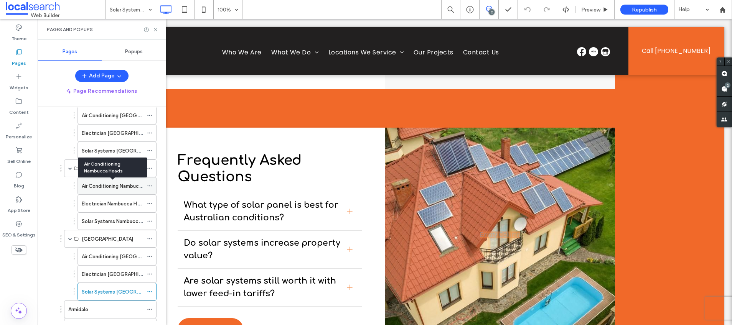
scroll to position [207, 0]
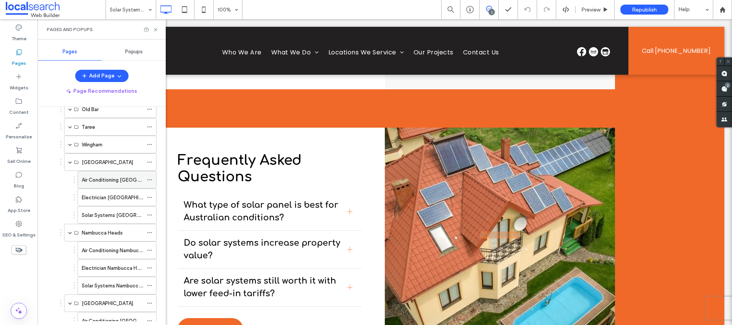
click at [112, 182] on label "Air Conditioning [GEOGRAPHIC_DATA]" at bounding box center [126, 179] width 89 height 13
click at [202, 8] on icon at bounding box center [203, 9] width 15 height 15
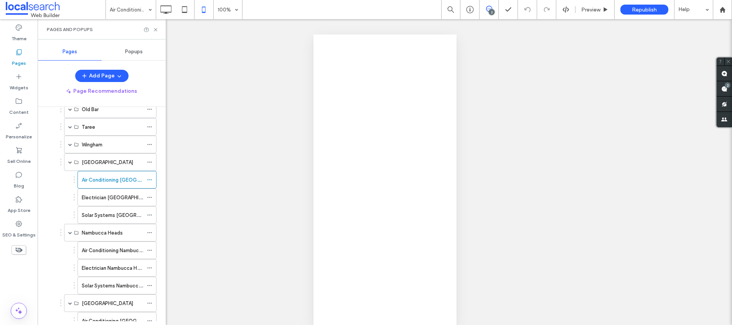
click at [205, 8] on div at bounding box center [366, 162] width 732 height 325
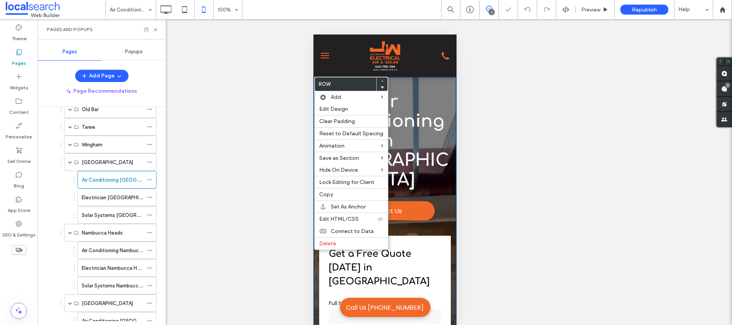
click at [419, 83] on div "**********" at bounding box center [384, 314] width 143 height 475
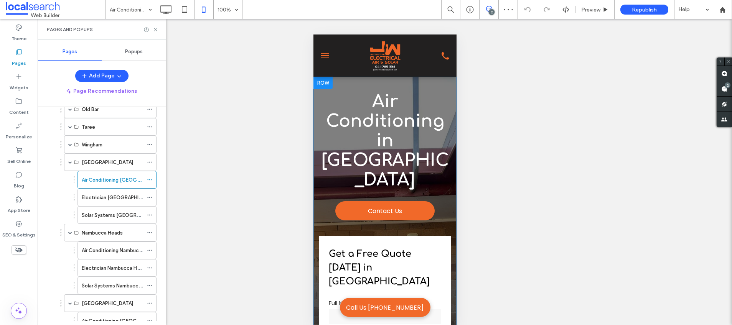
click at [418, 83] on div "**********" at bounding box center [384, 314] width 143 height 475
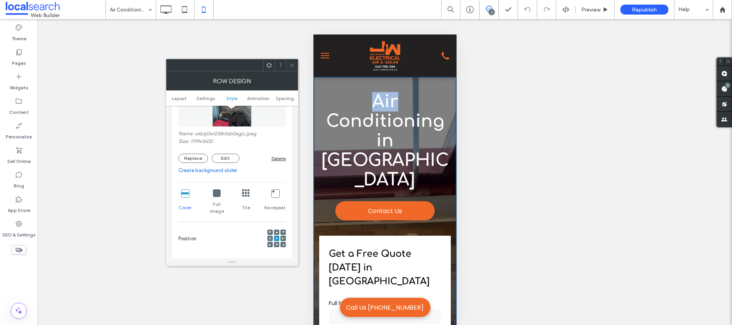
scroll to position [263, 0]
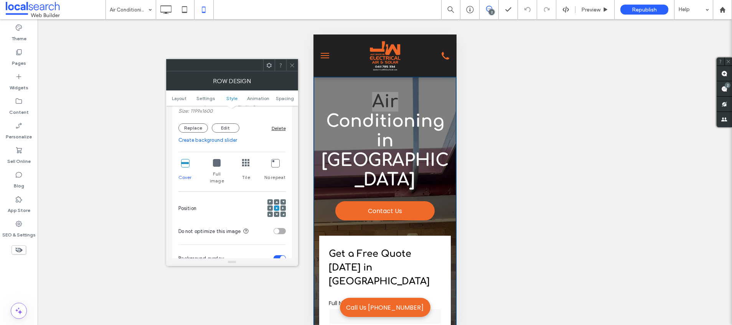
click at [282, 207] on use at bounding box center [283, 208] width 2 height 2
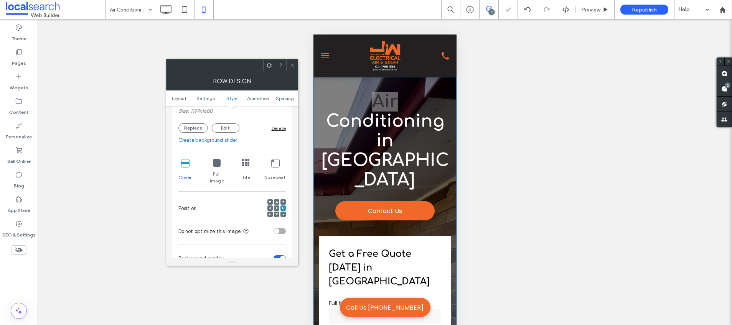
click at [277, 214] on use at bounding box center [276, 215] width 2 height 2
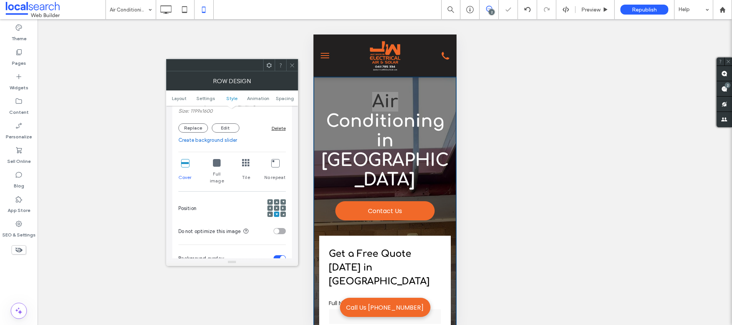
click at [272, 206] on div at bounding box center [269, 208] width 5 height 5
click at [270, 206] on span at bounding box center [270, 208] width 2 height 5
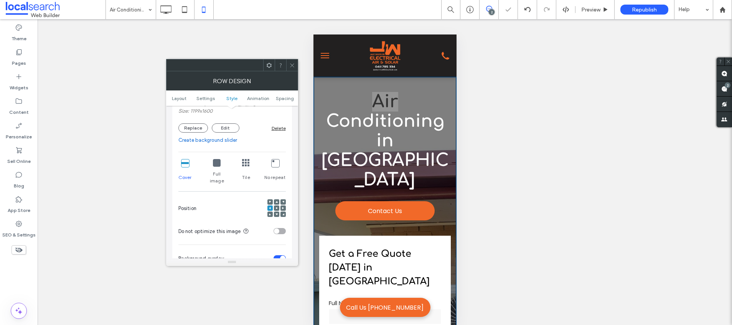
click at [276, 207] on use at bounding box center [277, 208] width 2 height 2
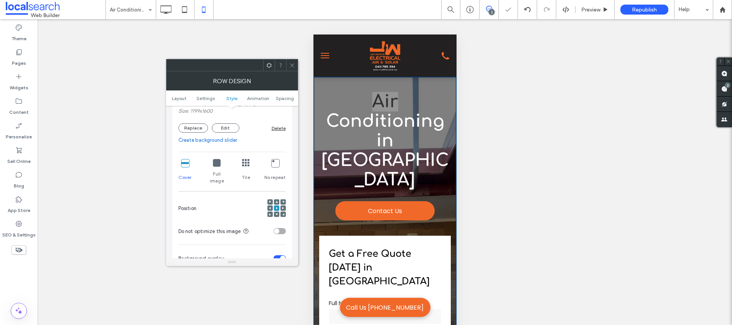
click at [276, 201] on use at bounding box center [276, 202] width 2 height 2
click at [282, 201] on use at bounding box center [283, 202] width 2 height 2
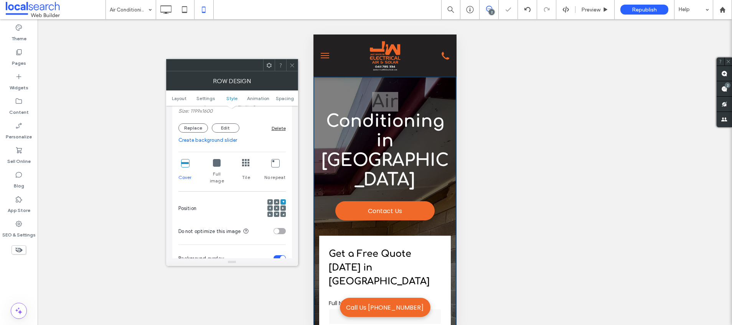
click at [282, 213] on icon at bounding box center [283, 214] width 2 height 2
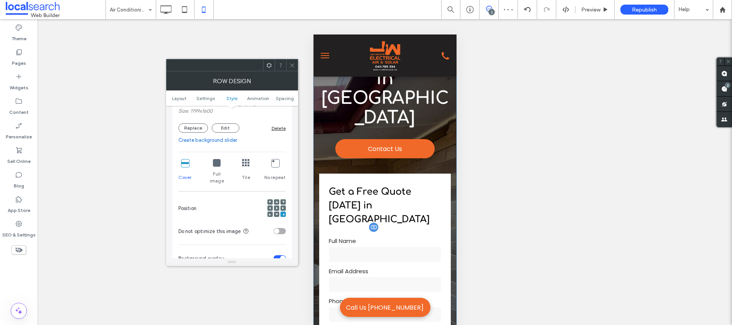
scroll to position [11, 0]
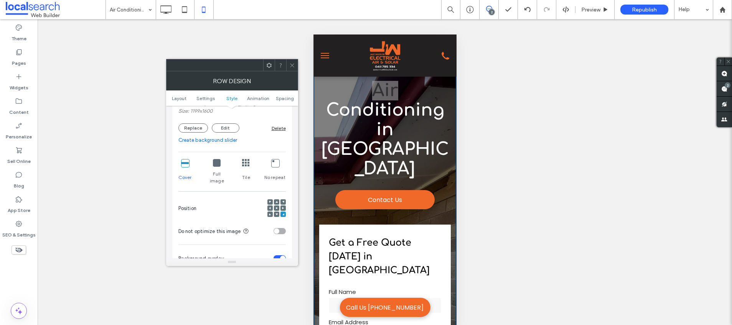
click at [276, 214] on use at bounding box center [276, 215] width 2 height 2
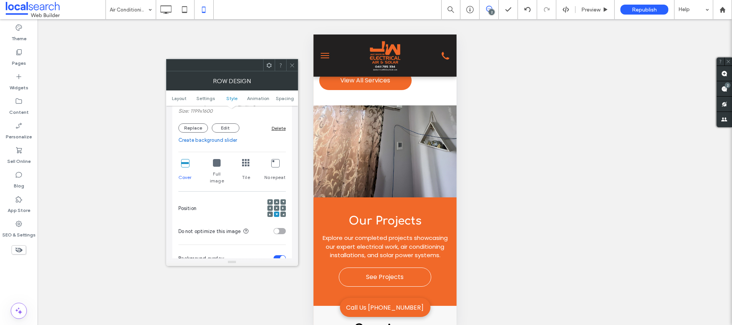
scroll to position [836, 0]
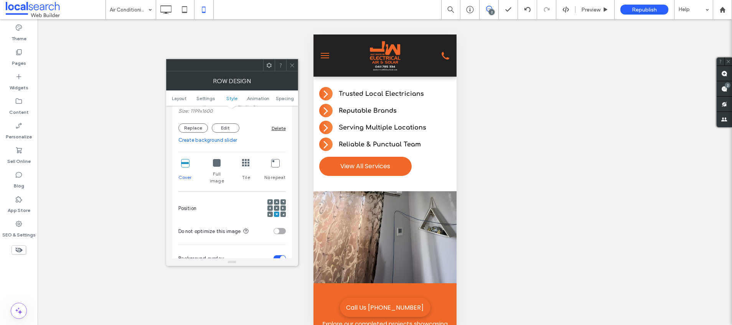
drag, startPoint x: 317, startPoint y: 194, endPoint x: 351, endPoint y: 203, distance: 34.9
click at [318, 194] on div "Click To Paste" at bounding box center [384, 237] width 143 height 92
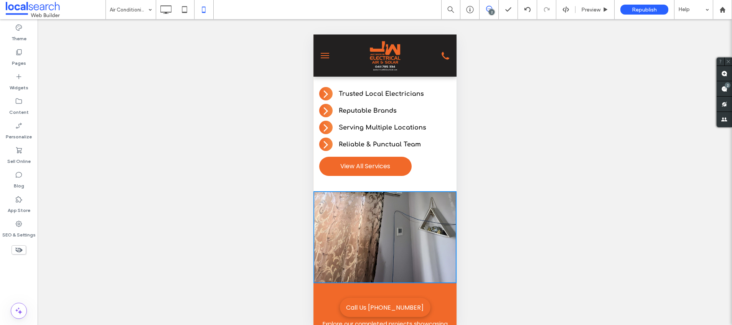
click at [351, 203] on div "Click To Paste" at bounding box center [384, 237] width 143 height 92
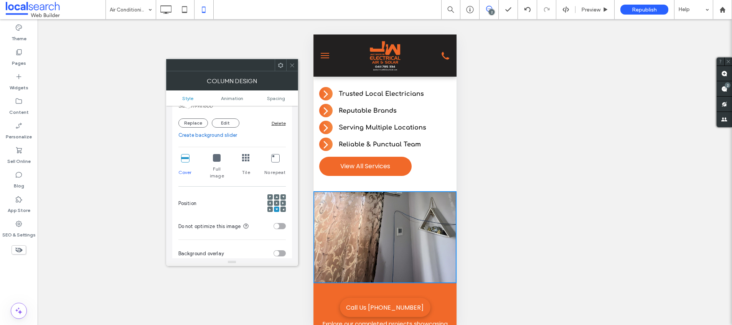
scroll to position [127, 0]
click at [277, 195] on icon at bounding box center [276, 196] width 2 height 2
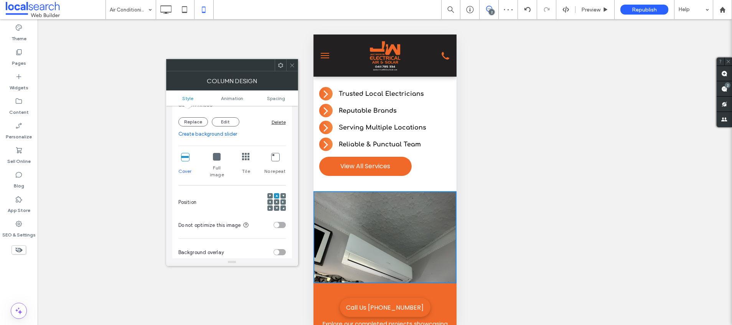
click at [275, 201] on icon at bounding box center [276, 202] width 2 height 2
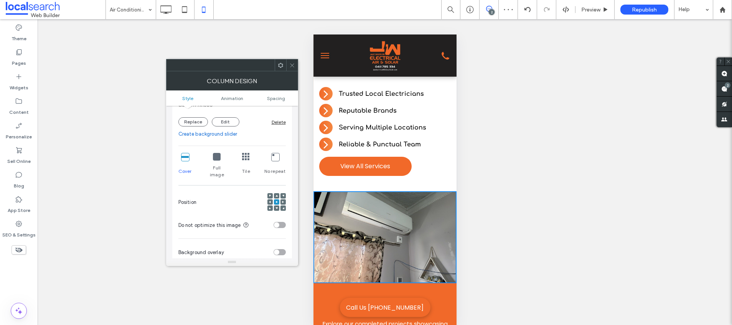
click at [276, 195] on use at bounding box center [276, 196] width 2 height 2
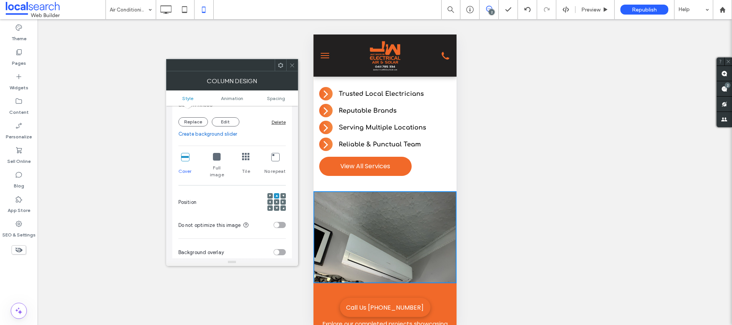
click at [277, 201] on icon at bounding box center [276, 202] width 2 height 2
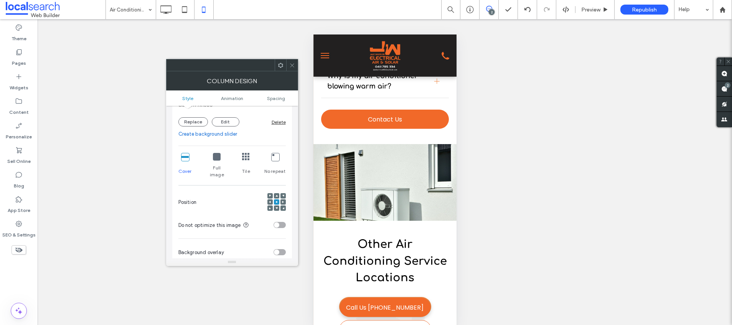
scroll to position [2513, 0]
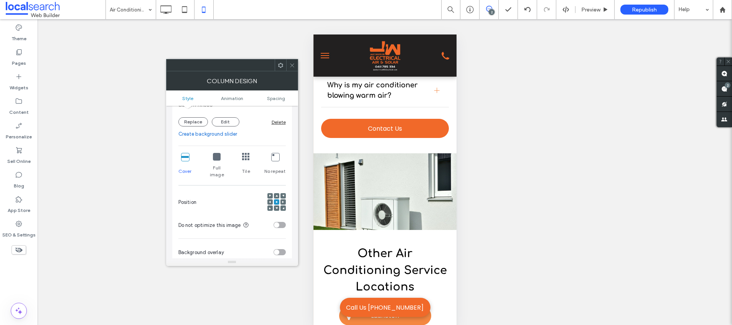
click at [389, 182] on div "Click To Paste" at bounding box center [384, 191] width 143 height 77
click at [375, 184] on div "Click To Paste" at bounding box center [384, 191] width 143 height 77
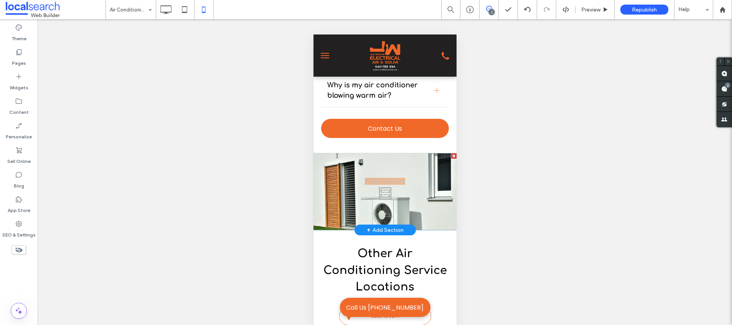
click at [375, 184] on div "Click To Paste" at bounding box center [384, 191] width 143 height 77
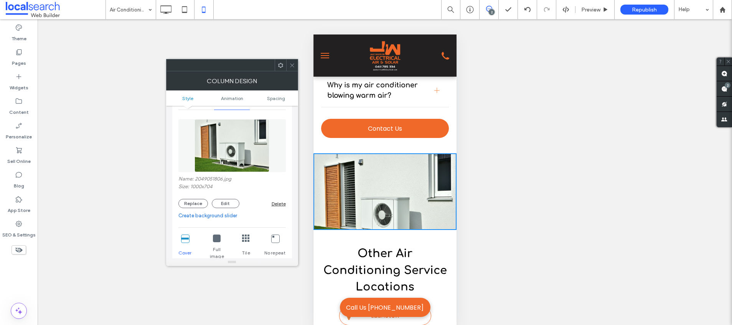
scroll to position [144, 0]
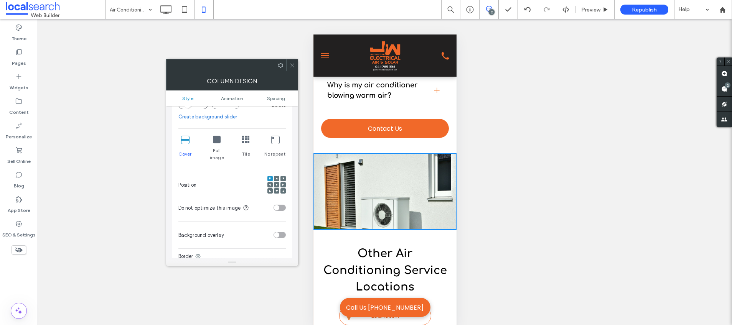
click at [277, 184] on icon at bounding box center [276, 185] width 2 height 2
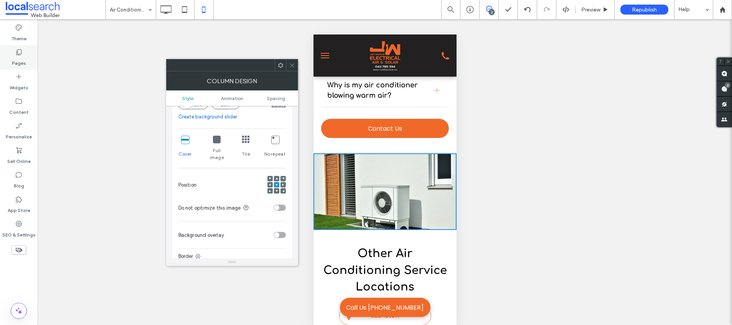
click at [16, 51] on use at bounding box center [18, 52] width 5 height 6
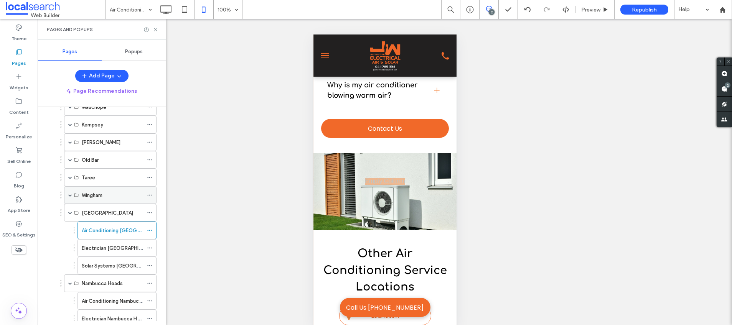
scroll to position [191, 0]
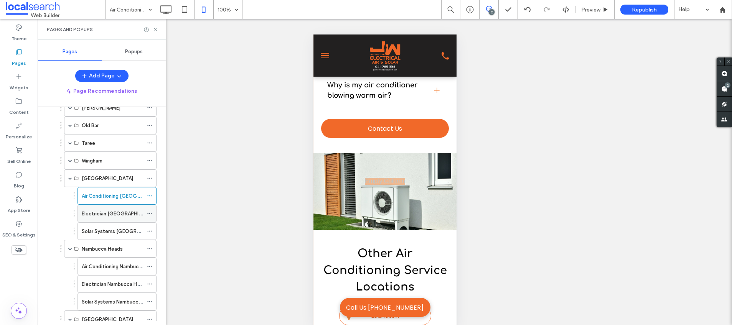
click at [114, 214] on label "Electrician [GEOGRAPHIC_DATA]" at bounding box center [120, 213] width 77 height 13
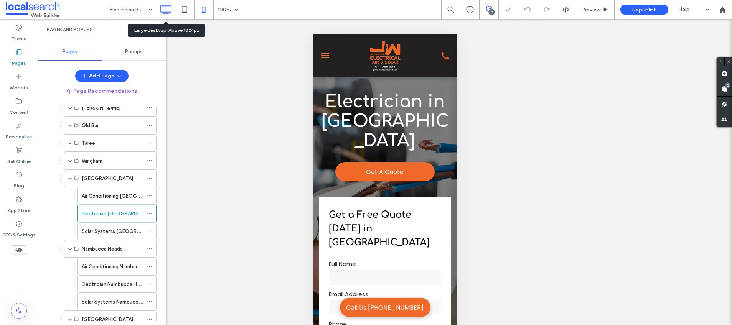
click at [167, 8] on icon at bounding box center [165, 9] width 15 height 15
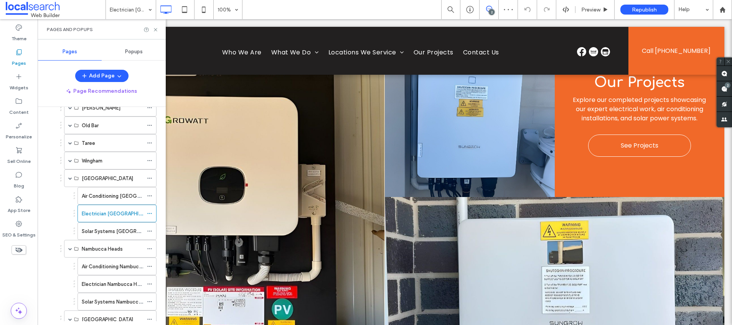
scroll to position [613, 0]
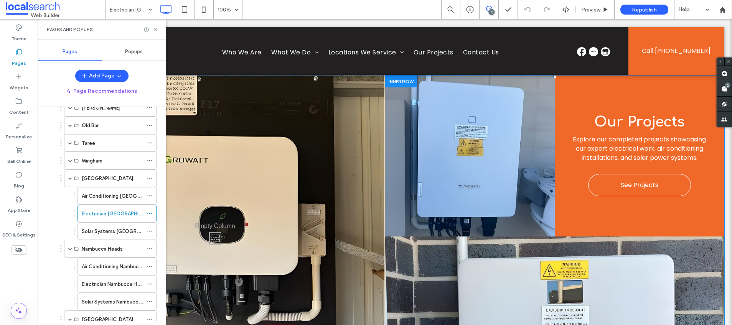
click at [488, 156] on div "Click To Paste" at bounding box center [470, 156] width 170 height 161
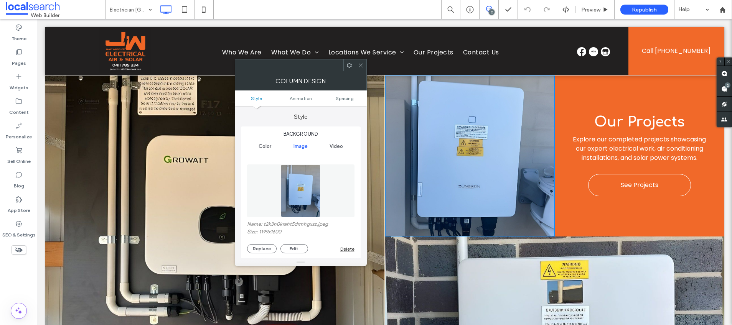
click at [313, 184] on img at bounding box center [301, 191] width 40 height 53
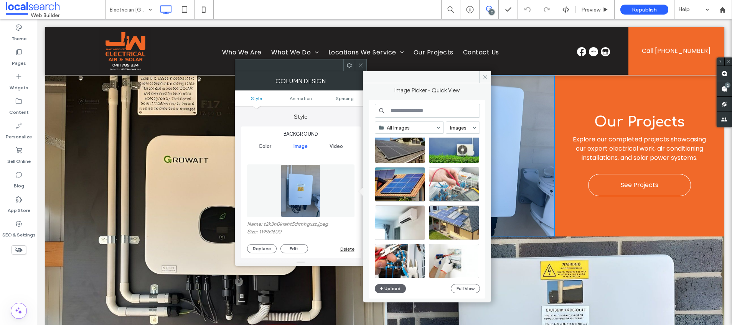
scroll to position [329, 0]
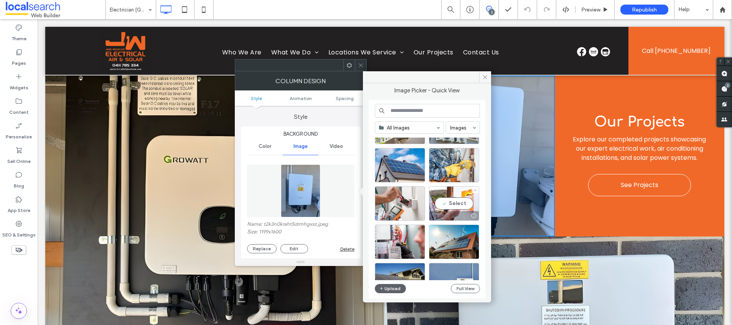
scroll to position [207, 0]
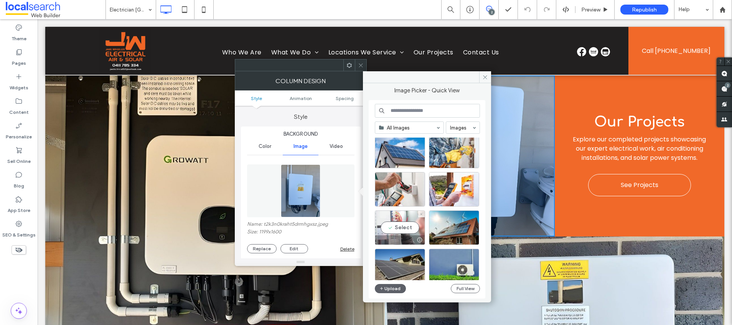
click at [395, 229] on div "Select" at bounding box center [400, 228] width 50 height 35
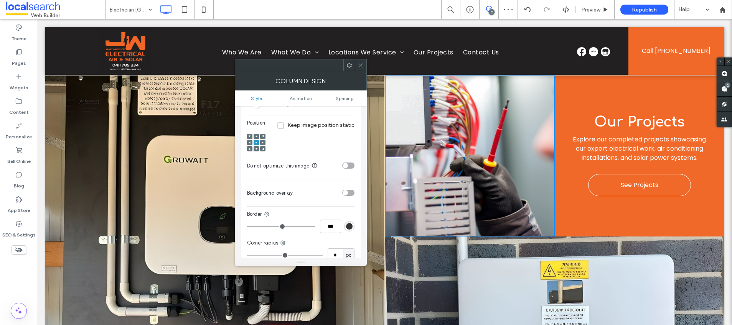
scroll to position [145, 0]
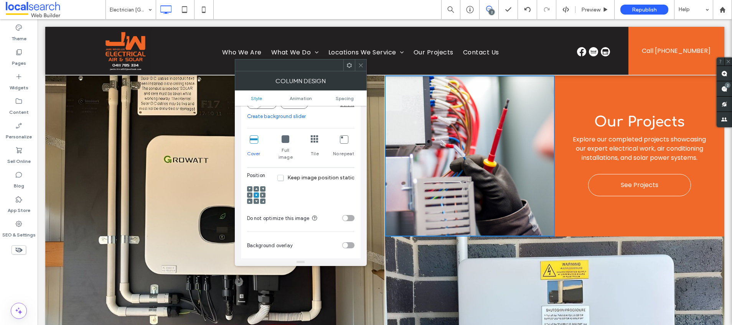
click at [498, 250] on div "Click To Paste" at bounding box center [554, 317] width 339 height 161
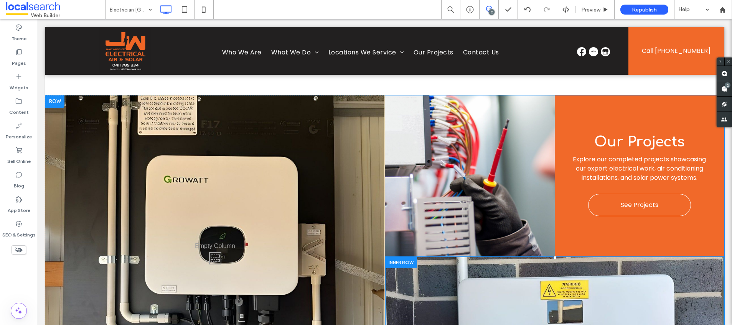
scroll to position [591, 0]
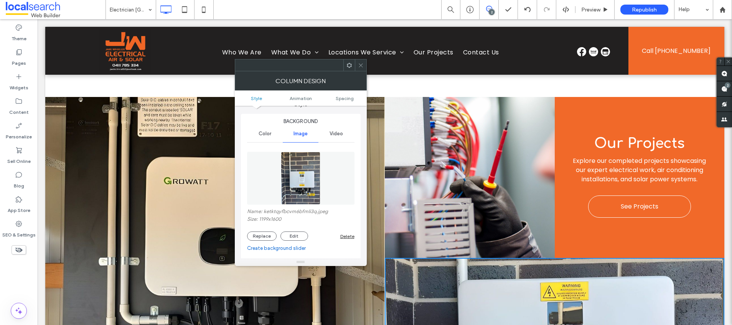
scroll to position [0, 0]
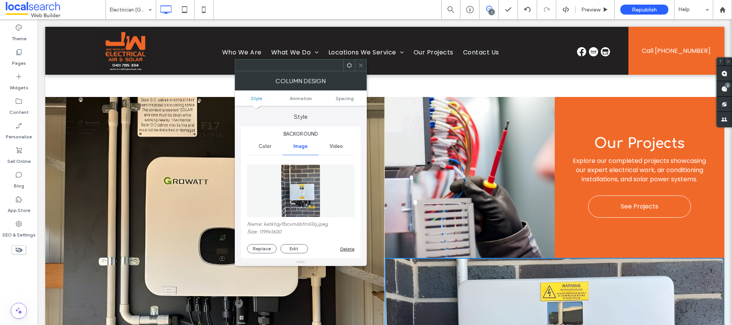
click at [289, 188] on img at bounding box center [301, 191] width 40 height 53
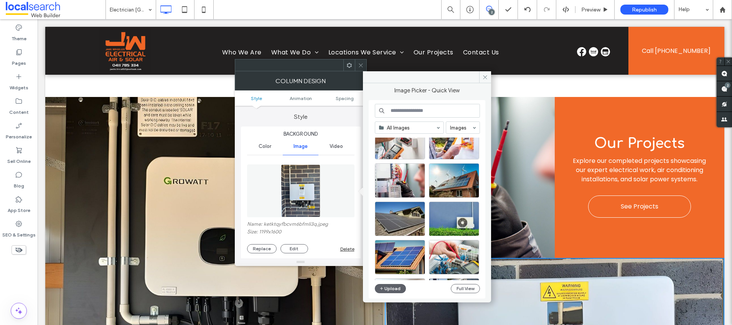
scroll to position [329, 0]
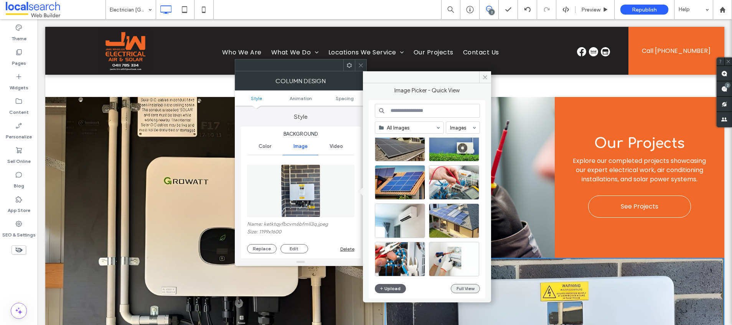
click at [464, 285] on button "Full View" at bounding box center [465, 288] width 29 height 9
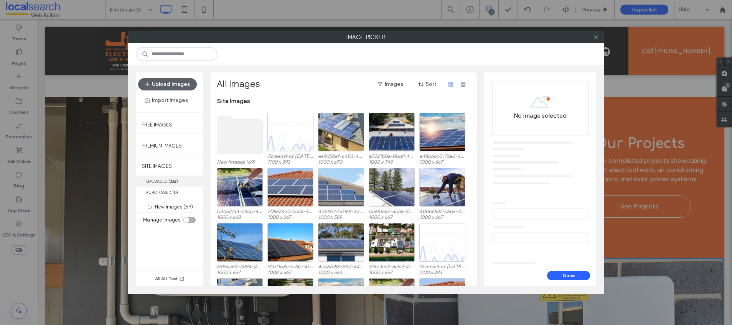
click at [173, 181] on b "332" at bounding box center [173, 181] width 7 height 5
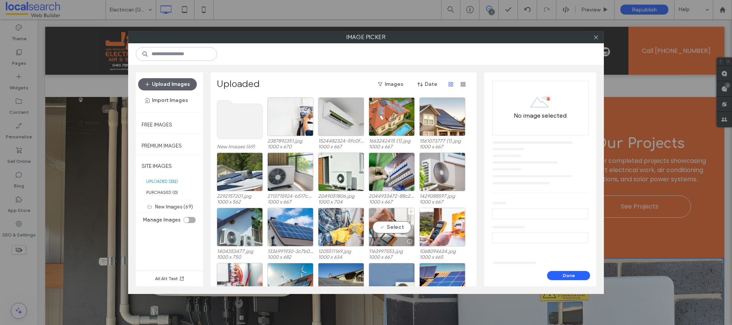
scroll to position [308, 0]
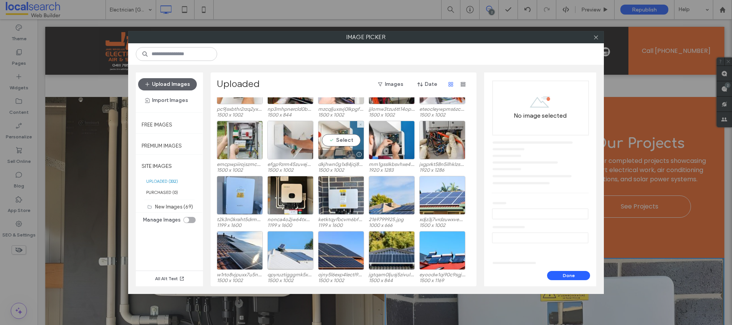
click at [332, 135] on div "Select" at bounding box center [341, 140] width 46 height 39
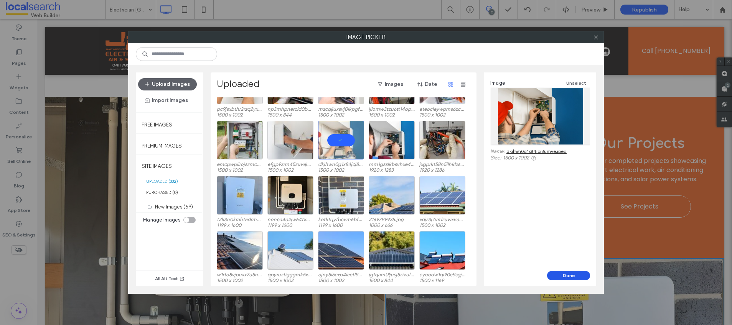
click at [572, 273] on button "Done" at bounding box center [568, 275] width 43 height 9
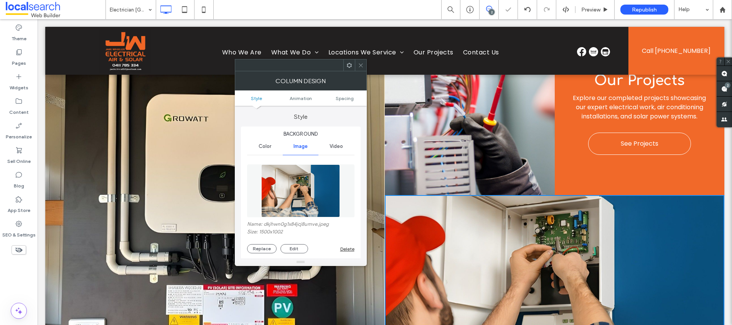
scroll to position [727, 0]
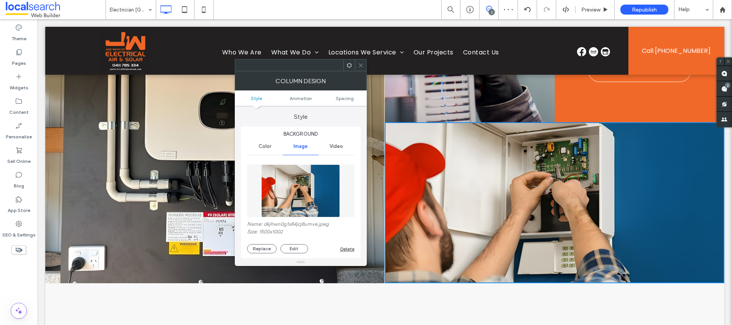
click at [358, 63] on icon at bounding box center [361, 66] width 6 height 6
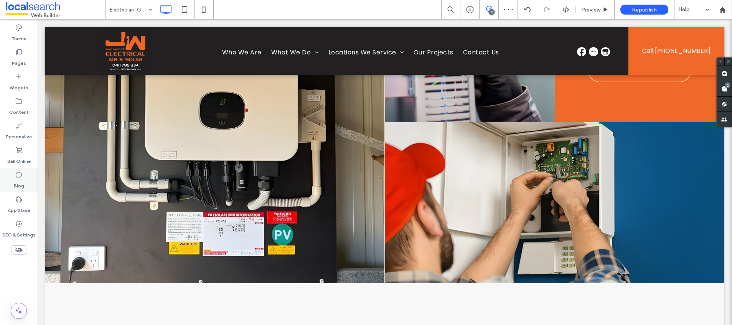
drag, startPoint x: 8, startPoint y: 57, endPoint x: 28, endPoint y: 169, distance: 113.7
click at [8, 57] on div "Pages" at bounding box center [19, 57] width 38 height 25
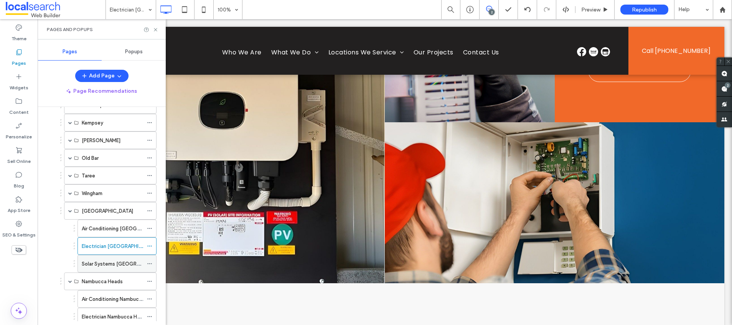
scroll to position [165, 0]
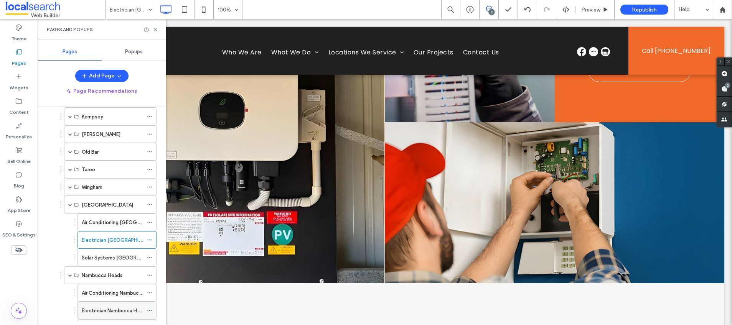
click at [115, 308] on label "Electrician Nambucca Heads" at bounding box center [115, 310] width 67 height 13
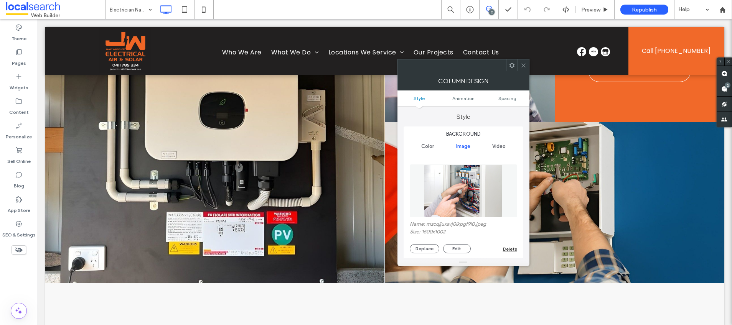
click at [523, 66] on use at bounding box center [523, 65] width 4 height 4
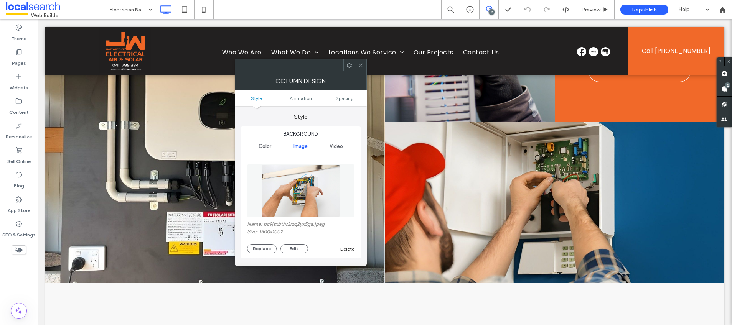
click at [309, 191] on img at bounding box center [300, 191] width 79 height 53
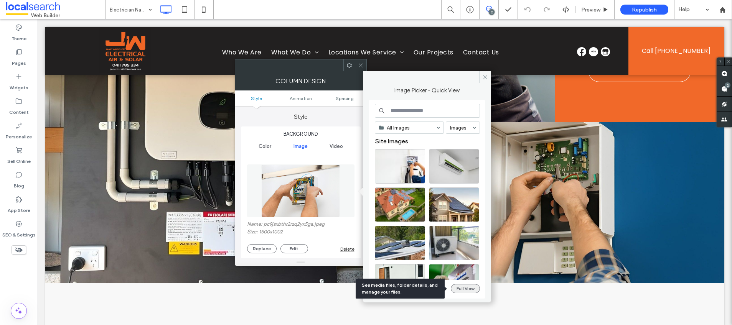
click at [461, 285] on button "Full View" at bounding box center [465, 288] width 29 height 9
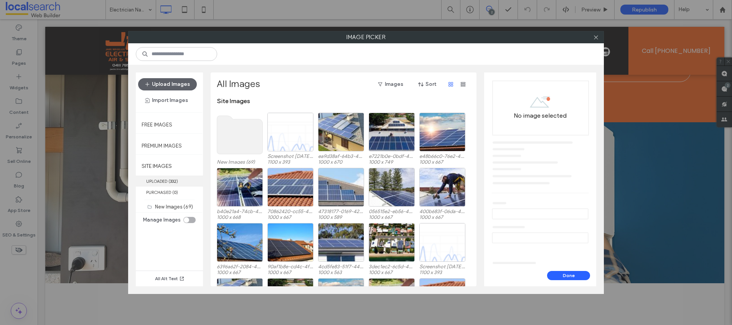
click at [173, 181] on b "332" at bounding box center [173, 181] width 7 height 5
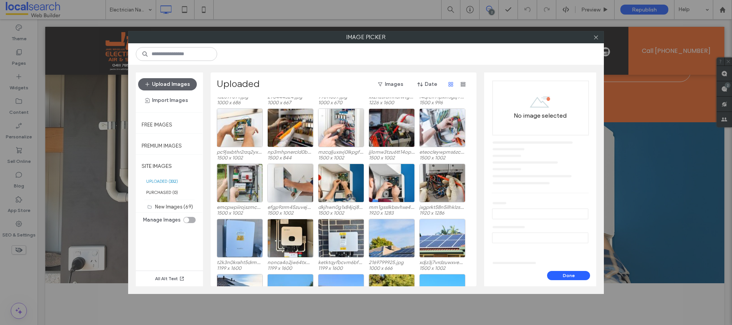
scroll to position [280, 0]
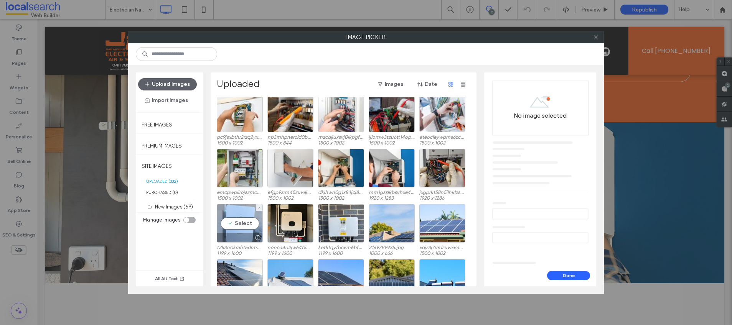
click at [242, 221] on div "Select" at bounding box center [240, 223] width 46 height 39
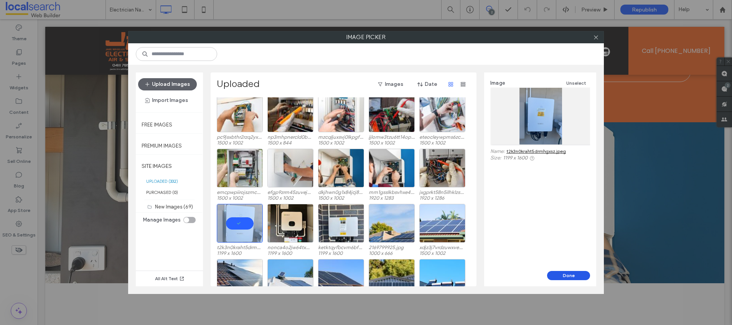
click at [565, 273] on button "Done" at bounding box center [568, 275] width 43 height 9
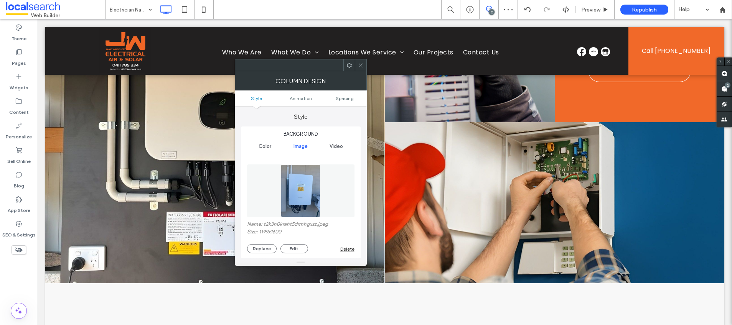
click at [360, 64] on icon at bounding box center [361, 66] width 6 height 6
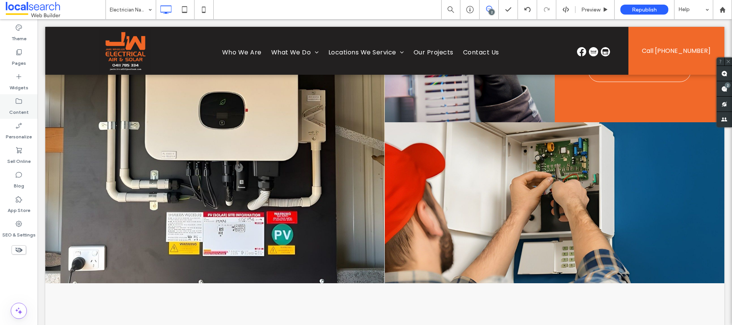
click at [18, 59] on label "Pages" at bounding box center [19, 61] width 14 height 11
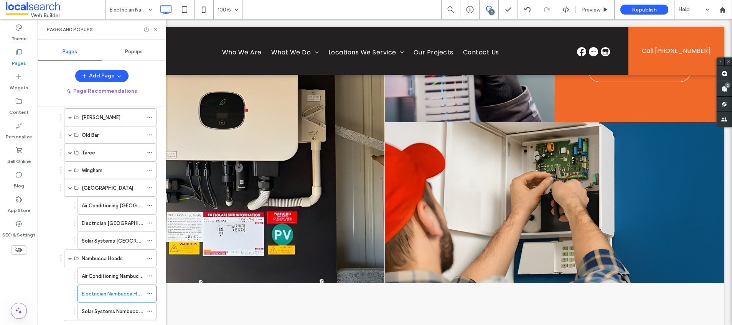
scroll to position [305, 0]
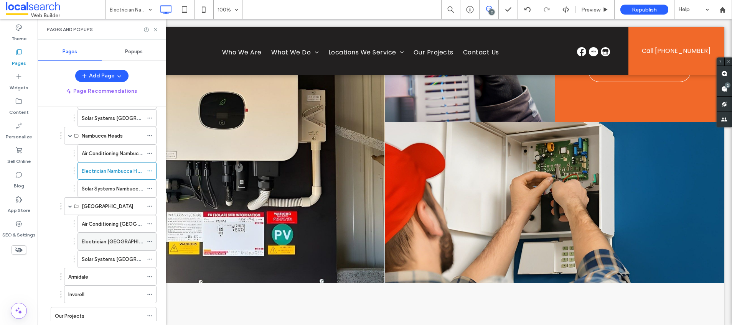
click at [104, 240] on label "Electrician [GEOGRAPHIC_DATA]" at bounding box center [120, 241] width 77 height 13
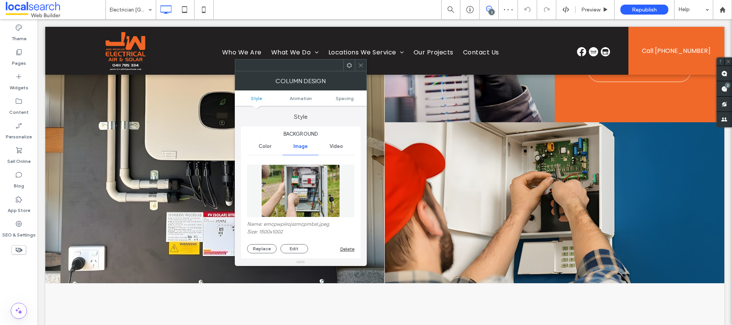
click at [294, 191] on img at bounding box center [300, 191] width 79 height 53
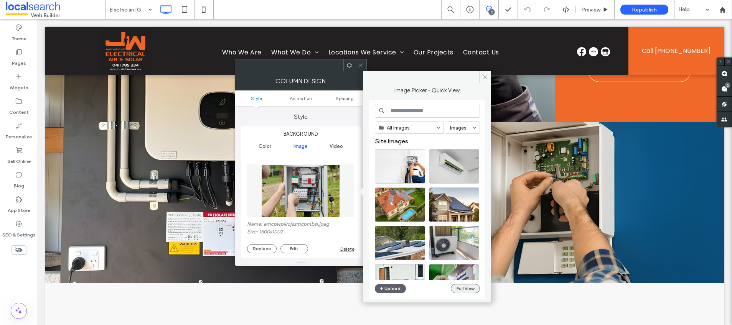
click at [465, 291] on button "Full View" at bounding box center [465, 288] width 29 height 9
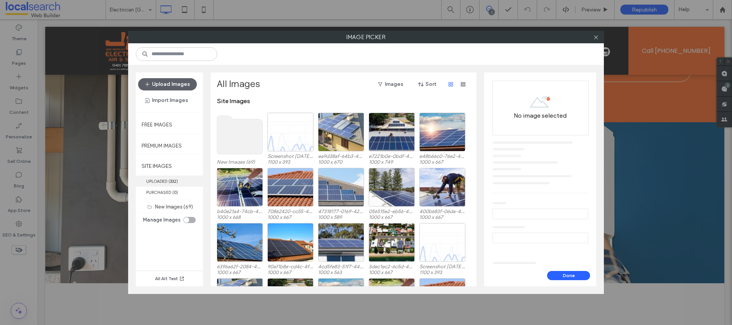
click at [182, 178] on label "UPLOADED ( 332 )" at bounding box center [169, 181] width 67 height 11
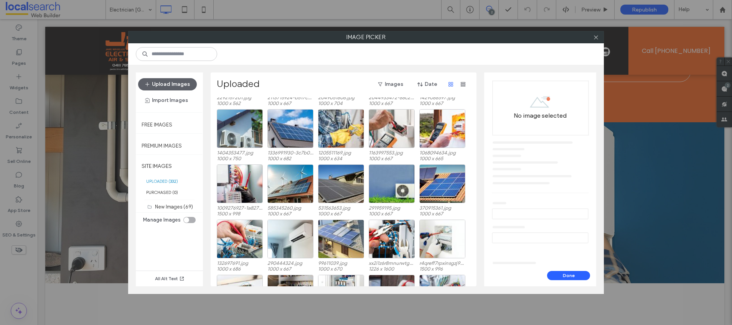
scroll to position [292, 0]
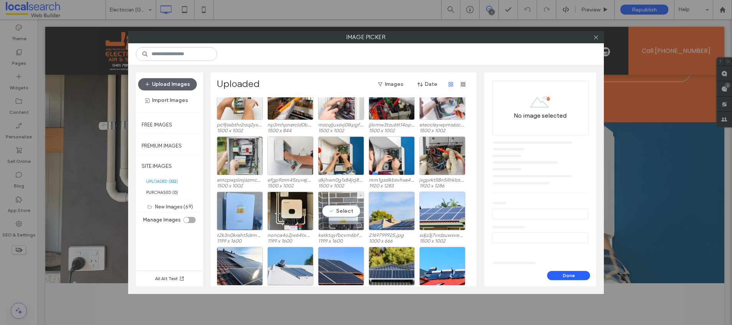
click at [337, 208] on div "Select" at bounding box center [341, 211] width 46 height 39
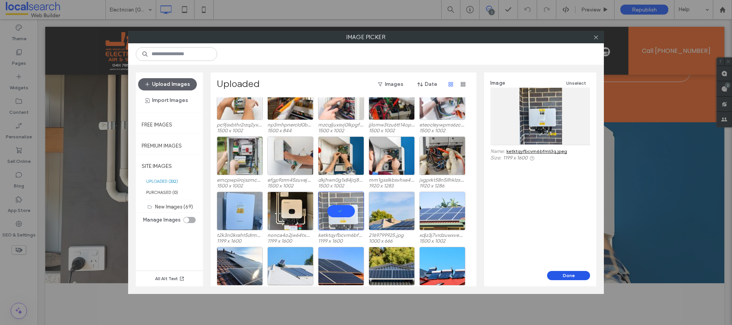
click at [559, 276] on button "Done" at bounding box center [568, 275] width 43 height 9
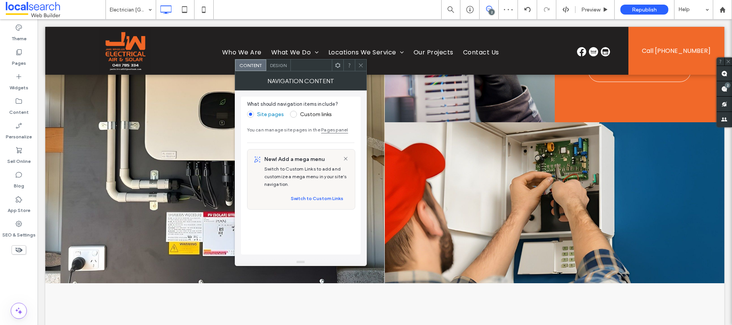
click at [362, 63] on icon at bounding box center [361, 66] width 6 height 6
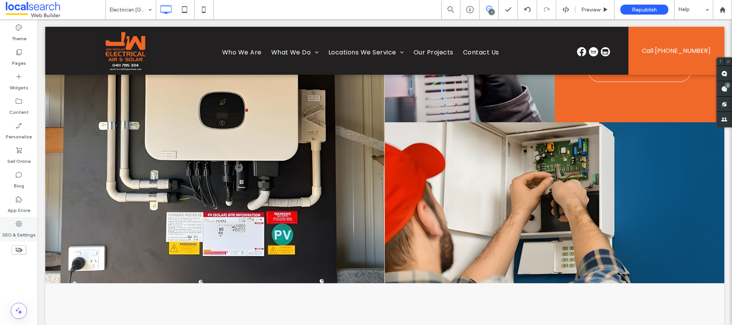
click at [22, 61] on label "Pages" at bounding box center [19, 61] width 14 height 11
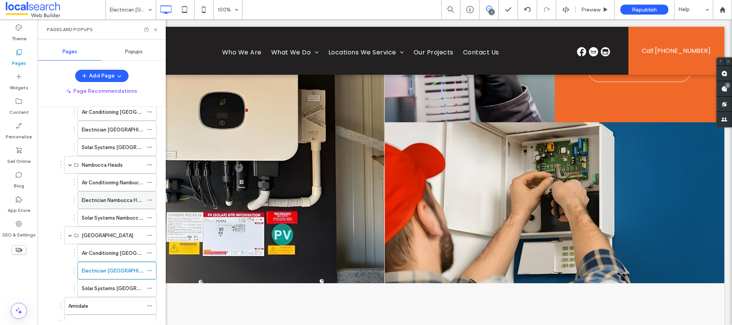
scroll to position [242, 0]
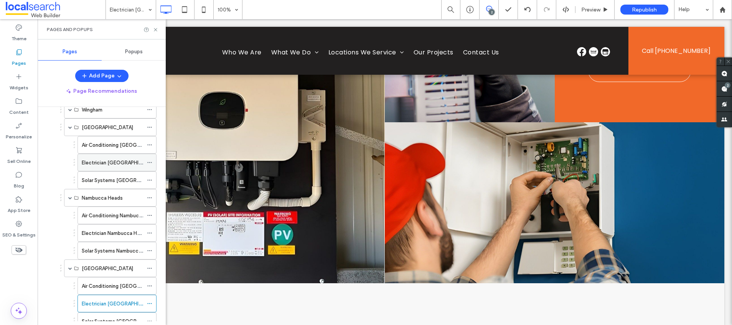
click at [106, 163] on label "Electrician [GEOGRAPHIC_DATA]" at bounding box center [120, 162] width 77 height 13
drag, startPoint x: 206, startPoint y: 7, endPoint x: 227, endPoint y: 49, distance: 47.2
click at [206, 7] on icon at bounding box center [203, 9] width 15 height 15
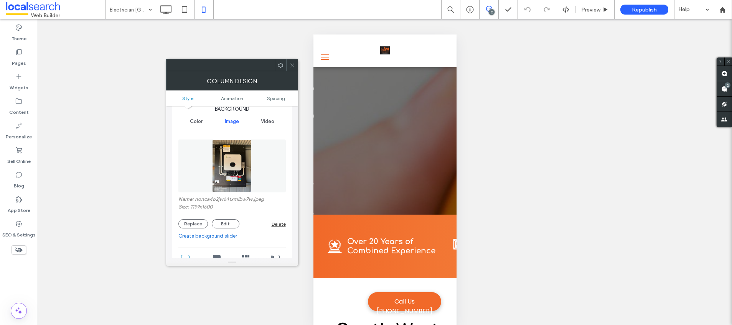
scroll to position [124, 0]
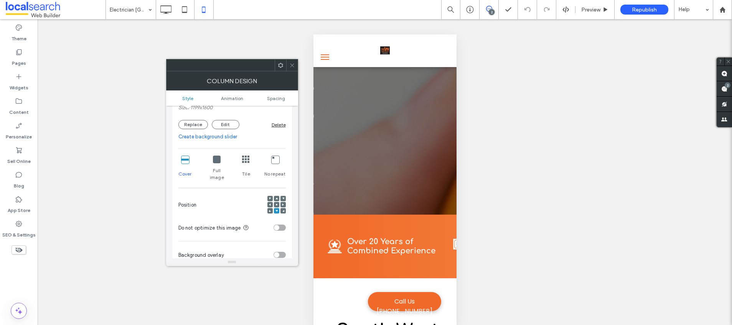
click at [278, 202] on div at bounding box center [276, 204] width 5 height 5
click at [277, 204] on icon at bounding box center [276, 205] width 2 height 2
click at [293, 66] on icon at bounding box center [292, 66] width 6 height 6
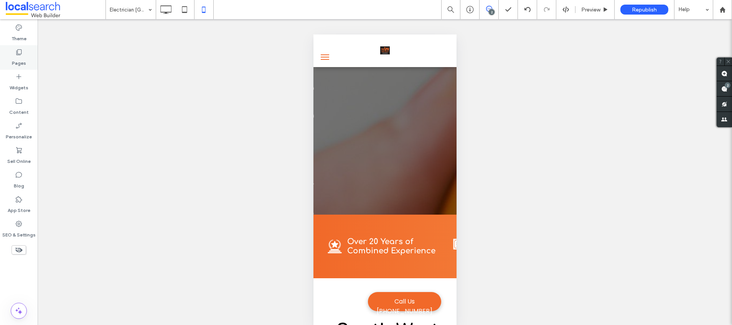
click at [16, 59] on label "Pages" at bounding box center [19, 61] width 14 height 11
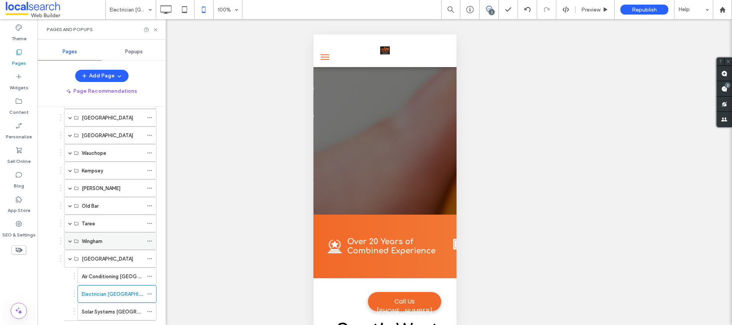
scroll to position [165, 0]
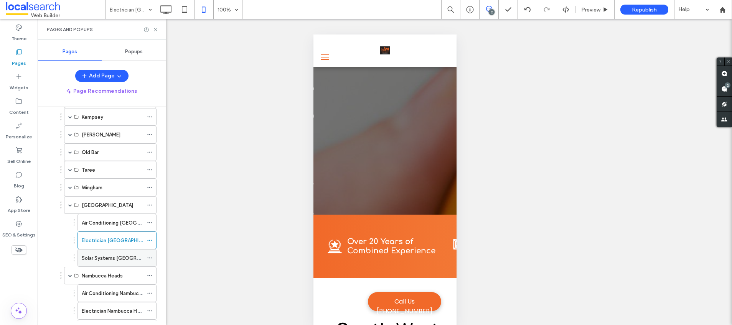
click at [101, 258] on label "Solar Systems [GEOGRAPHIC_DATA]" at bounding box center [125, 258] width 86 height 13
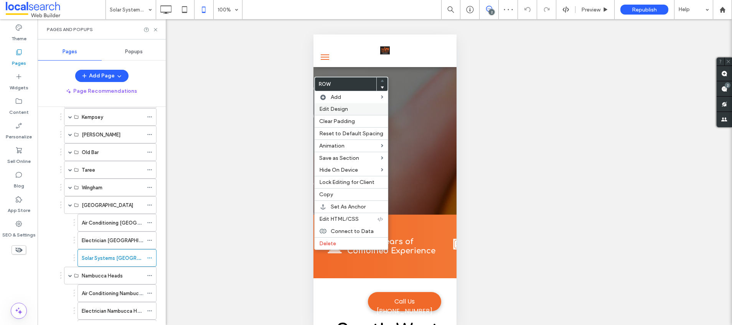
click at [342, 106] on span "Edit Design" at bounding box center [333, 109] width 29 height 7
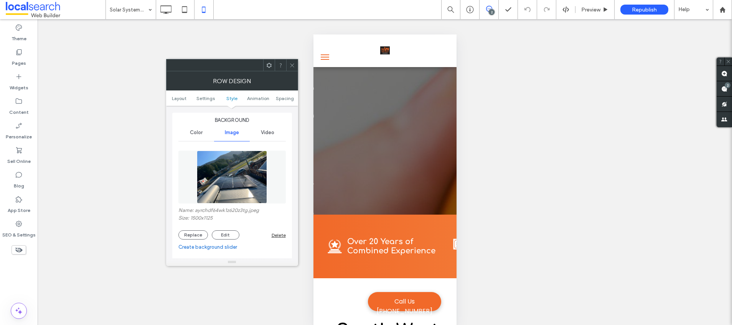
scroll to position [255, 0]
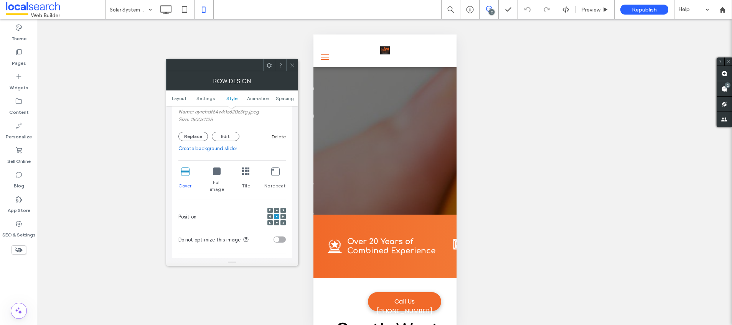
click at [275, 222] on icon at bounding box center [276, 223] width 2 height 2
click at [277, 222] on use at bounding box center [276, 223] width 2 height 2
click at [285, 220] on div at bounding box center [282, 222] width 5 height 5
click at [283, 222] on use at bounding box center [283, 223] width 2 height 2
click at [283, 216] on icon at bounding box center [283, 217] width 2 height 2
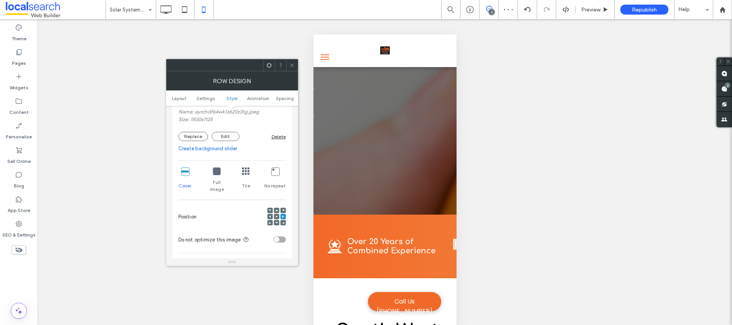
click at [270, 220] on span at bounding box center [270, 222] width 2 height 5
click at [293, 65] on icon at bounding box center [292, 66] width 6 height 6
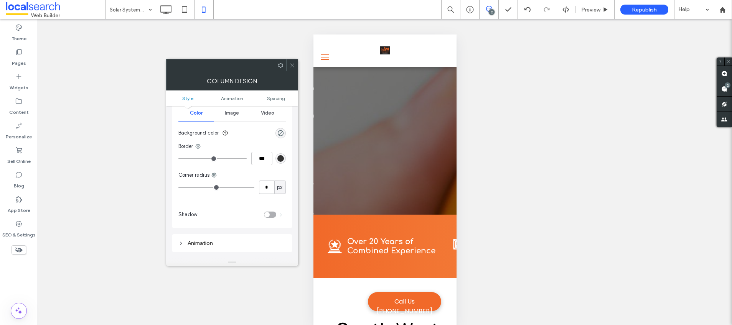
scroll to position [0, 0]
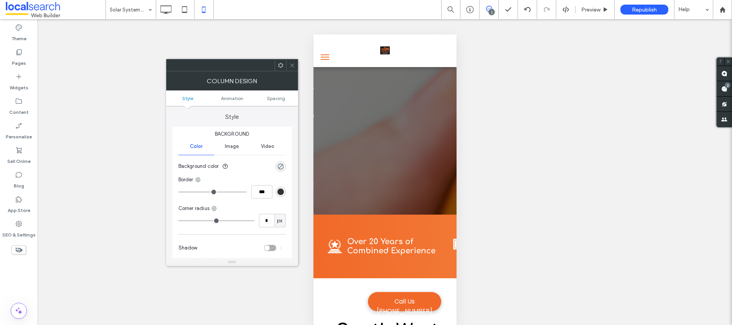
click at [234, 146] on span "Image" at bounding box center [232, 146] width 14 height 6
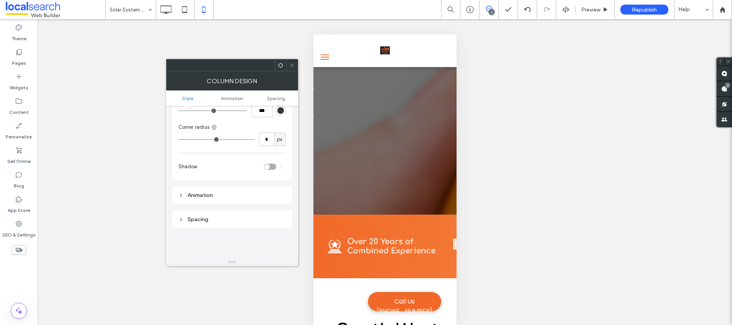
scroll to position [89, 0]
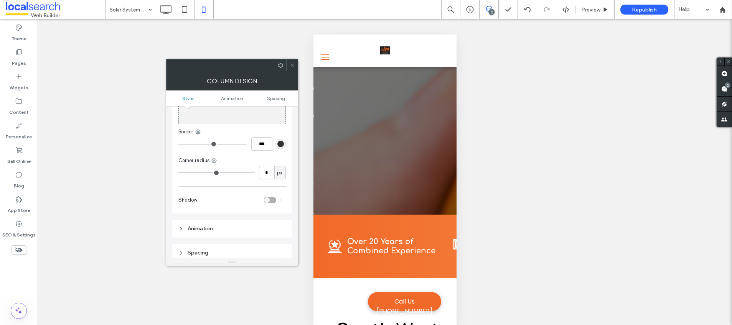
click at [293, 67] on icon at bounding box center [292, 66] width 6 height 6
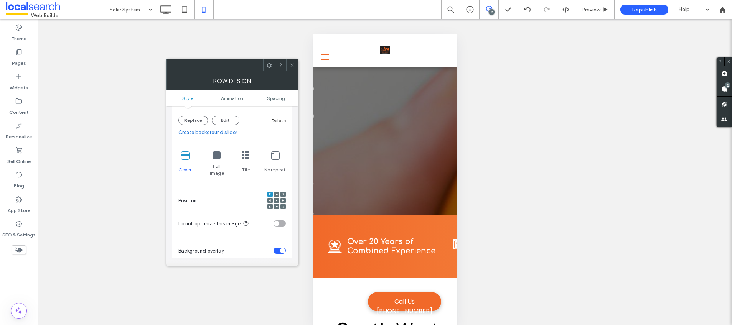
scroll to position [170, 0]
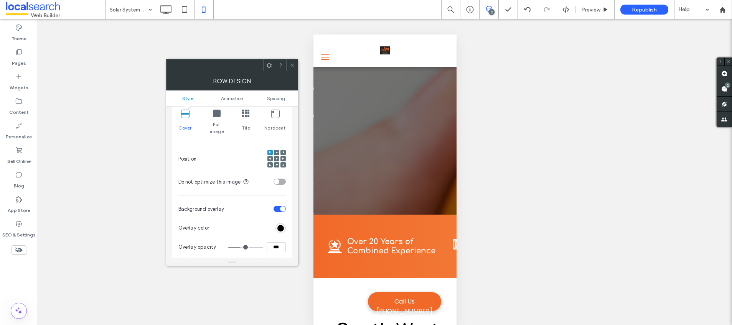
click at [277, 158] on icon at bounding box center [276, 159] width 2 height 2
click at [284, 162] on div at bounding box center [282, 164] width 5 height 5
click at [283, 158] on icon at bounding box center [283, 159] width 2 height 2
click at [293, 64] on use at bounding box center [292, 65] width 4 height 4
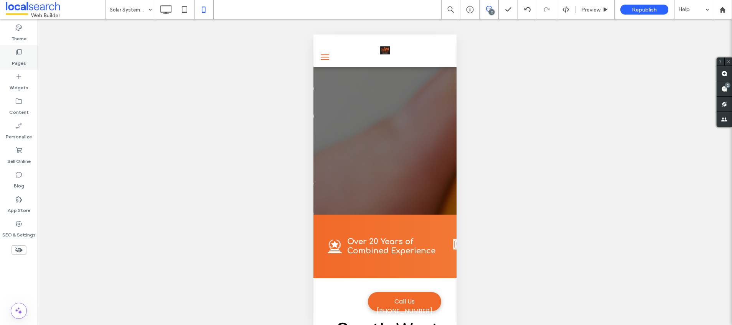
click at [31, 54] on div "Pages" at bounding box center [19, 57] width 38 height 25
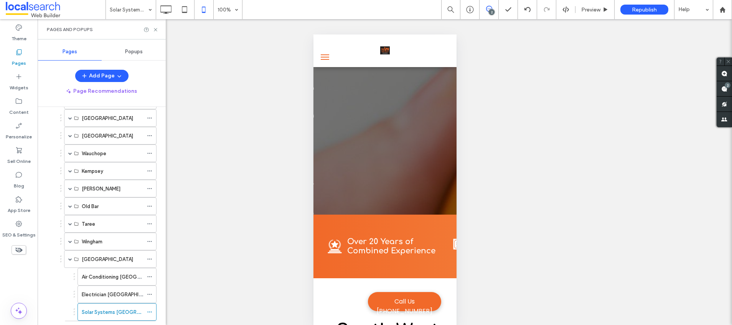
scroll to position [247, 0]
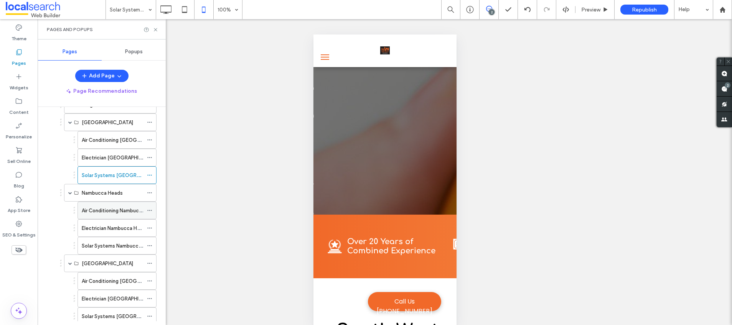
click at [96, 210] on label "Air Conditioning Nambucca Heads" at bounding box center [121, 210] width 79 height 13
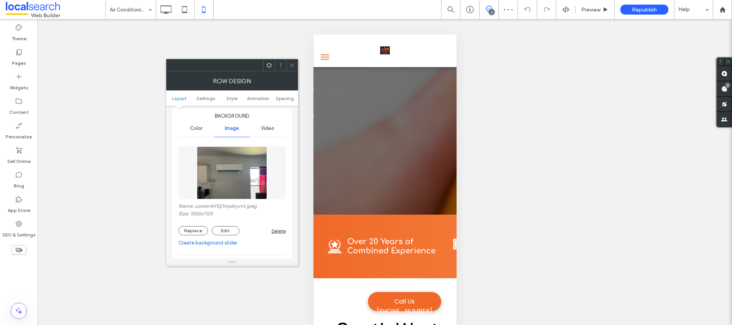
scroll to position [221, 0]
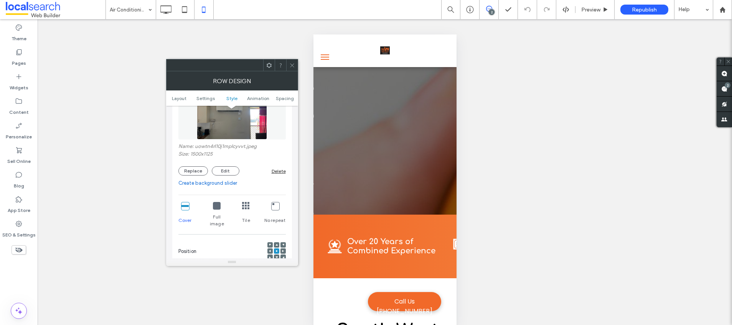
click at [276, 257] on use at bounding box center [276, 258] width 2 height 2
click at [270, 256] on icon at bounding box center [270, 257] width 2 height 2
click at [283, 256] on icon at bounding box center [283, 257] width 2 height 2
click at [275, 249] on span at bounding box center [276, 251] width 2 height 5
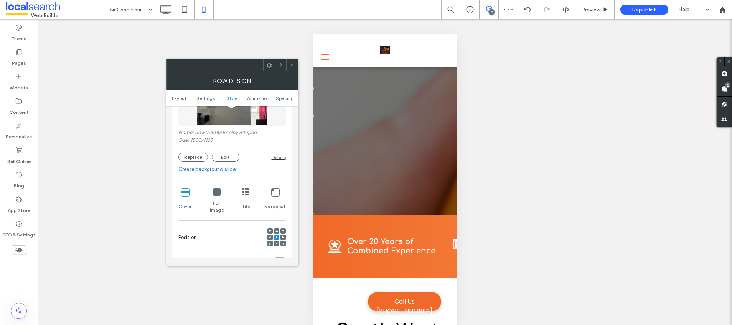
scroll to position [241, 0]
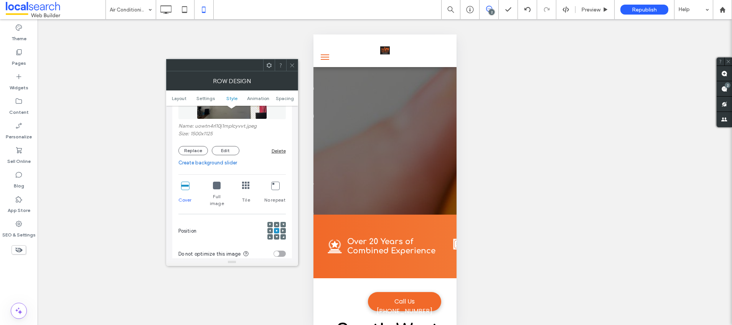
click at [283, 224] on icon at bounding box center [283, 225] width 2 height 2
click at [278, 222] on div at bounding box center [276, 224] width 5 height 5
click at [277, 224] on icon at bounding box center [276, 225] width 2 height 2
click at [270, 224] on use at bounding box center [270, 225] width 2 height 2
click at [275, 230] on icon at bounding box center [276, 231] width 2 height 2
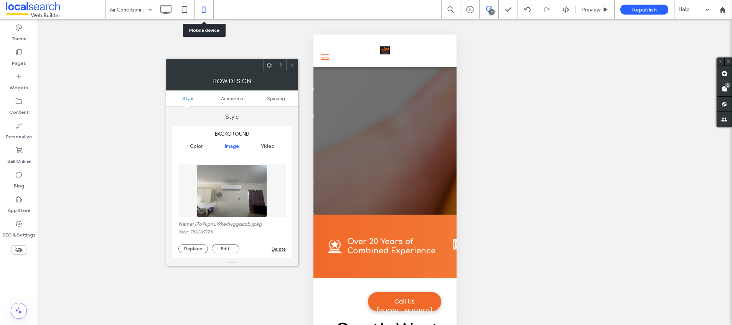
scroll to position [143, 0]
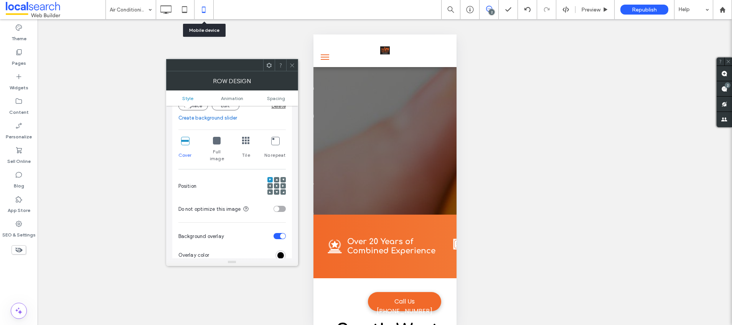
click at [278, 183] on div at bounding box center [276, 185] width 5 height 5
click at [284, 177] on div at bounding box center [282, 179] width 5 height 5
click at [284, 179] on use at bounding box center [283, 180] width 2 height 2
click at [276, 185] on icon at bounding box center [276, 186] width 2 height 2
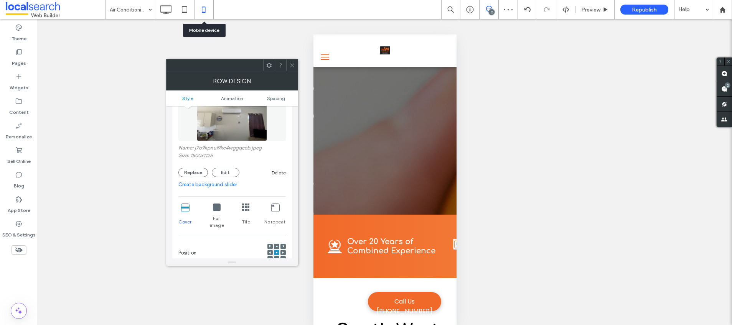
scroll to position [0, 0]
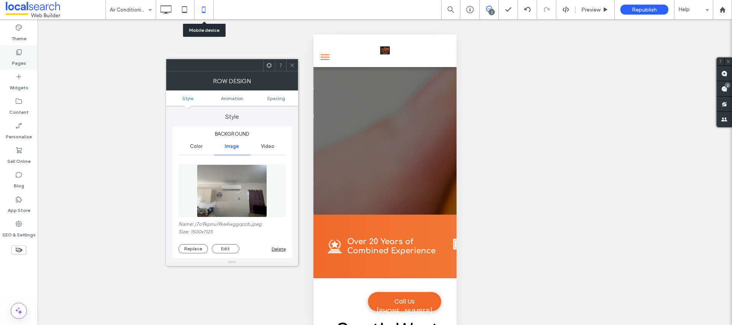
click at [21, 55] on icon at bounding box center [19, 52] width 8 height 8
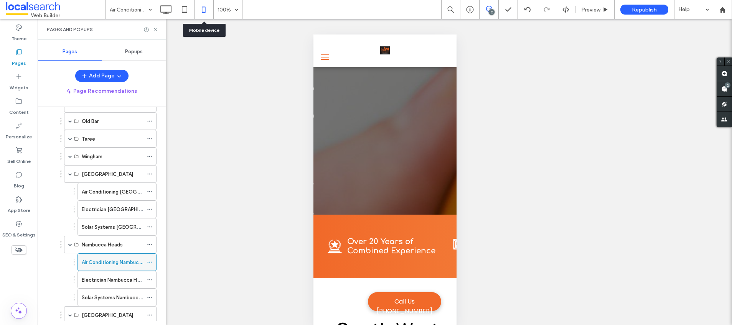
scroll to position [270, 0]
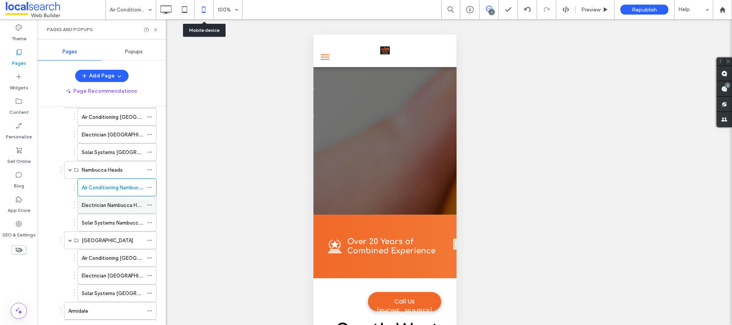
click at [113, 207] on label "Electrician Nambucca Heads" at bounding box center [115, 205] width 67 height 13
click at [99, 220] on label "Solar Systems Nambucca Heads" at bounding box center [120, 222] width 76 height 13
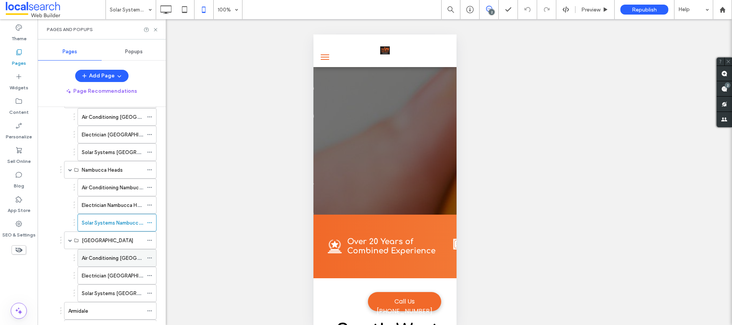
click at [111, 257] on label "Air Conditioning [GEOGRAPHIC_DATA]" at bounding box center [126, 258] width 89 height 13
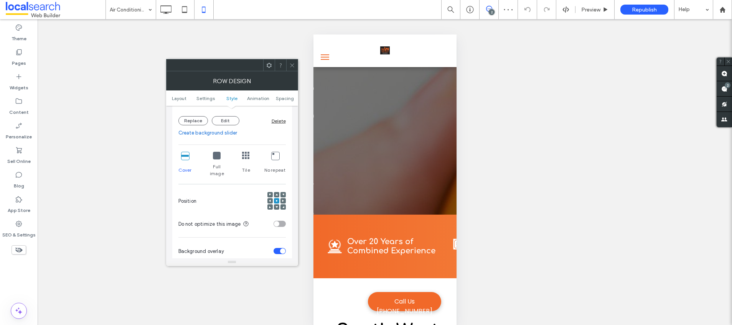
scroll to position [239, 0]
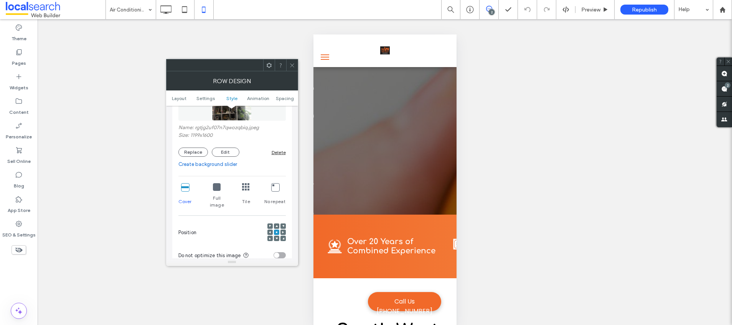
click at [278, 236] on div at bounding box center [276, 238] width 5 height 5
click at [276, 238] on use at bounding box center [276, 239] width 2 height 2
click at [269, 237] on icon at bounding box center [270, 238] width 2 height 2
click at [270, 231] on use at bounding box center [270, 232] width 2 height 2
click at [284, 238] on use at bounding box center [283, 239] width 2 height 2
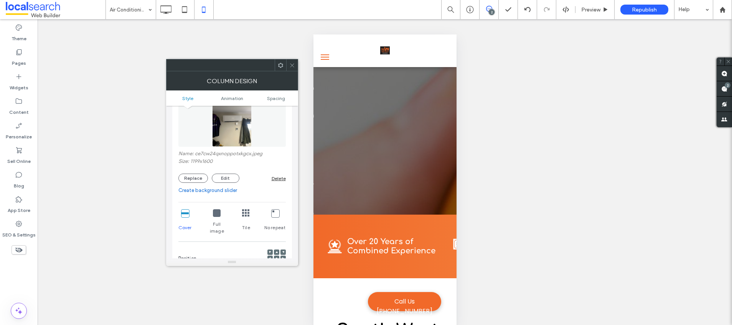
scroll to position [146, 0]
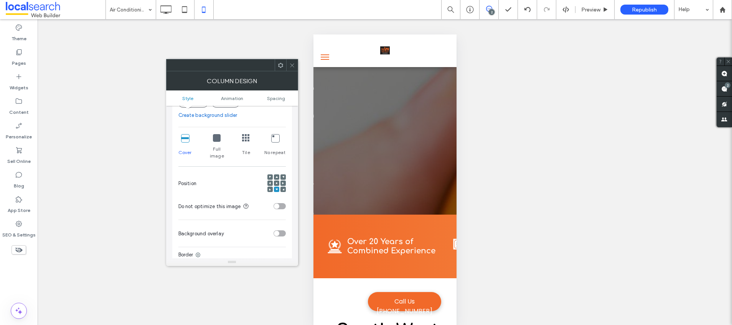
click at [277, 182] on icon at bounding box center [276, 183] width 2 height 2
click at [295, 61] on div at bounding box center [292, 65] width 12 height 12
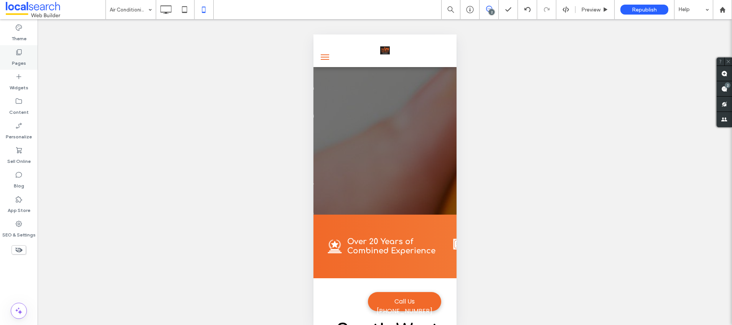
click at [18, 53] on icon at bounding box center [19, 52] width 8 height 8
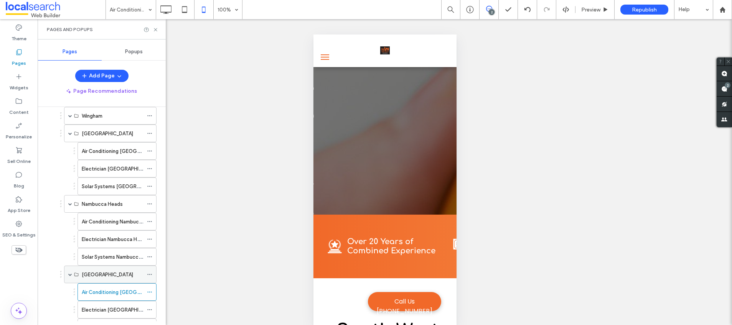
scroll to position [272, 0]
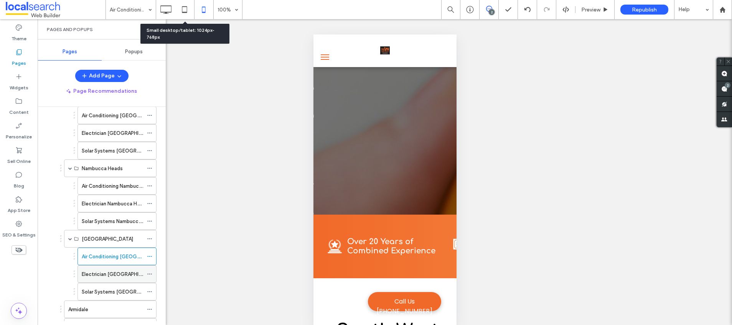
click at [100, 267] on div "Electrician [GEOGRAPHIC_DATA]" at bounding box center [112, 274] width 61 height 17
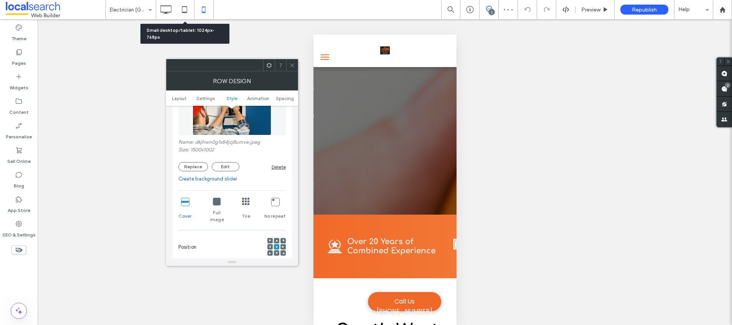
scroll to position [265, 0]
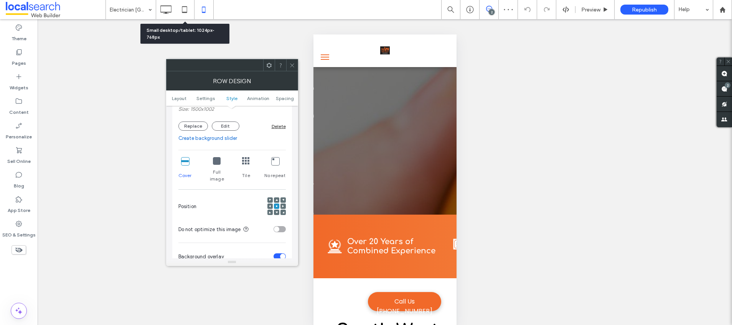
click at [277, 212] on use at bounding box center [276, 213] width 2 height 2
click at [271, 210] on div at bounding box center [269, 212] width 5 height 5
click at [269, 211] on icon at bounding box center [270, 212] width 2 height 2
click at [276, 205] on icon at bounding box center [276, 206] width 2 height 2
click at [291, 64] on icon at bounding box center [292, 66] width 6 height 6
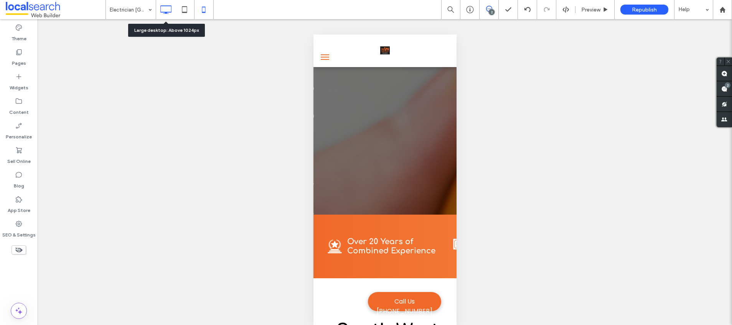
click at [167, 9] on icon at bounding box center [165, 9] width 15 height 15
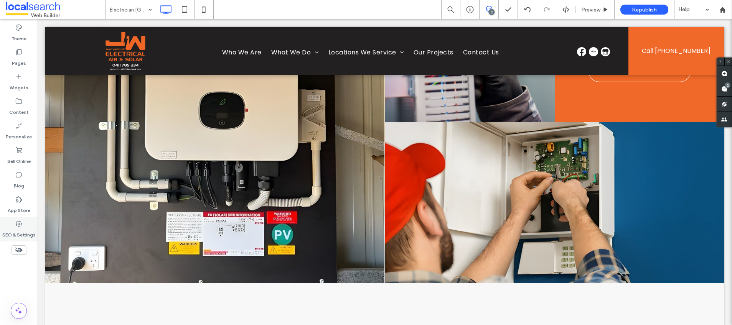
click at [20, 226] on use at bounding box center [19, 224] width 6 height 6
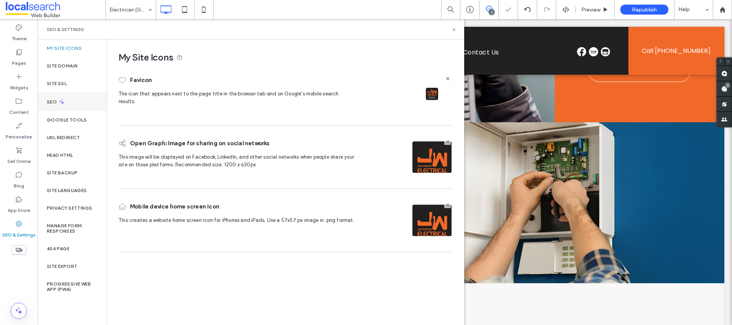
click at [71, 106] on div "SEO" at bounding box center [72, 101] width 69 height 19
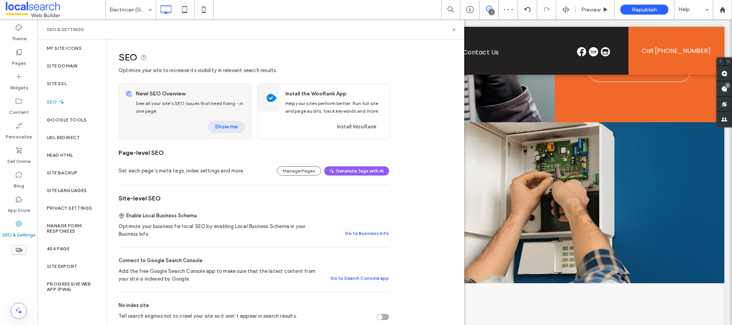
click at [227, 128] on button "Show me" at bounding box center [226, 127] width 37 height 12
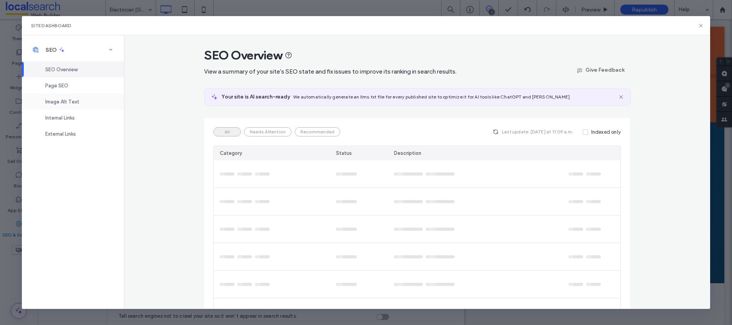
click at [61, 101] on span "Image Alt Text" at bounding box center [62, 102] width 34 height 6
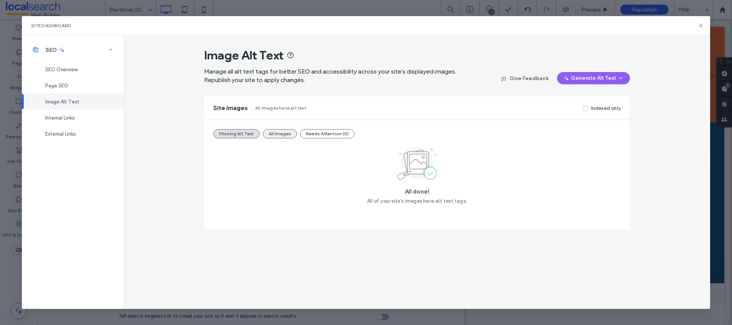
click at [277, 134] on button "All Images" at bounding box center [280, 133] width 34 height 9
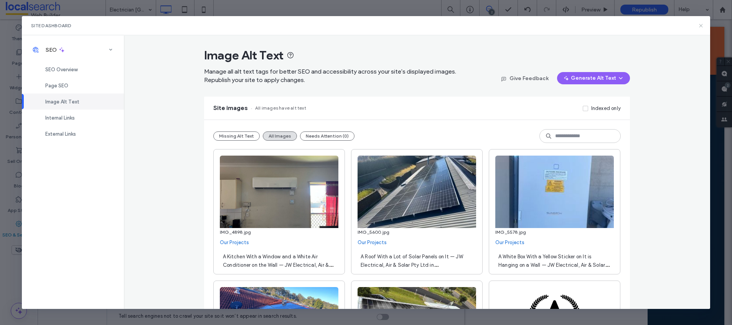
click at [700, 23] on icon at bounding box center [701, 26] width 6 height 6
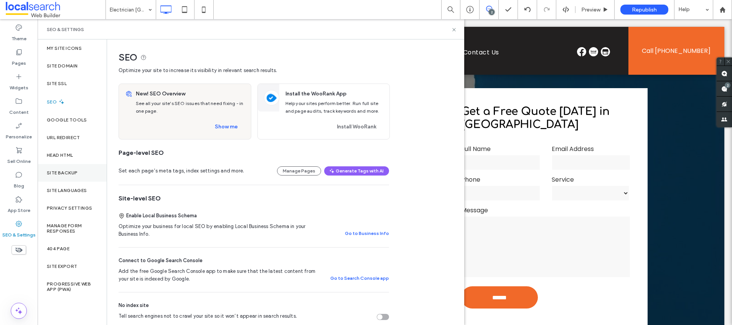
click at [72, 167] on div "Site Backup" at bounding box center [72, 173] width 69 height 18
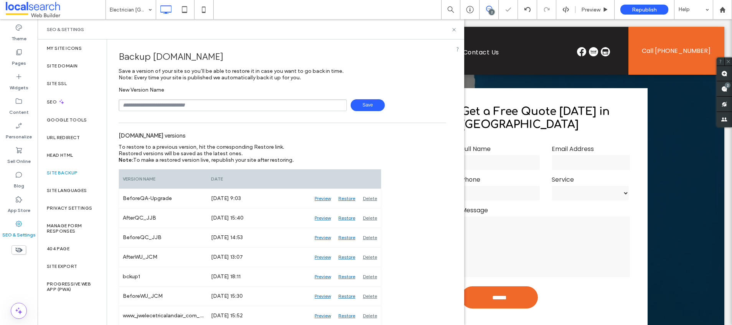
click at [158, 103] on input "text" at bounding box center [233, 105] width 228 height 12
type input "**********"
click at [365, 106] on span "Save" at bounding box center [368, 105] width 34 height 12
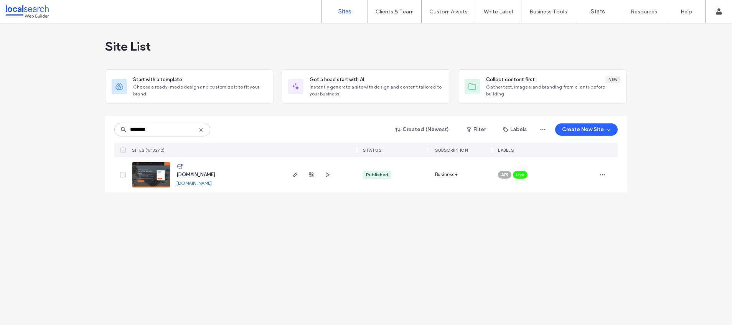
click at [202, 127] on icon at bounding box center [201, 130] width 6 height 6
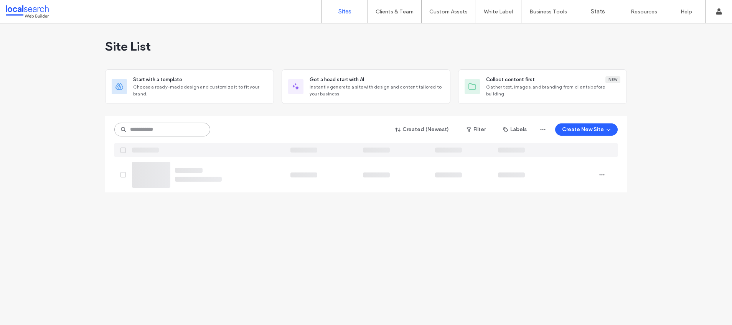
click at [177, 129] on input at bounding box center [162, 130] width 96 height 14
paste input "********"
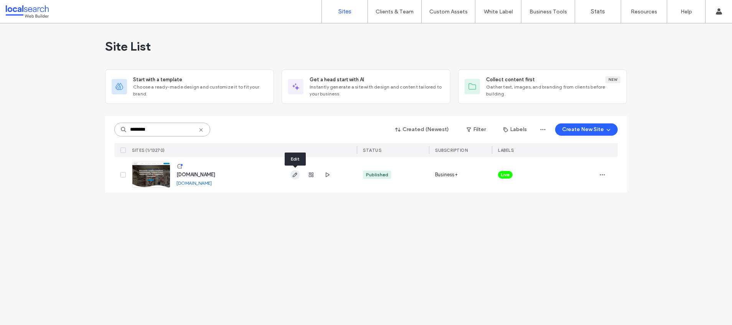
type input "********"
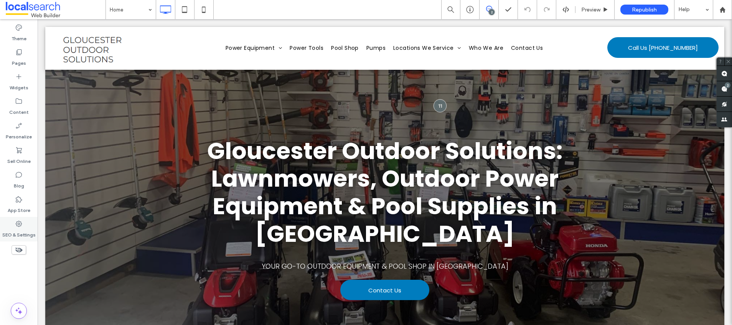
click at [24, 231] on label "SEO & Settings" at bounding box center [18, 233] width 33 height 11
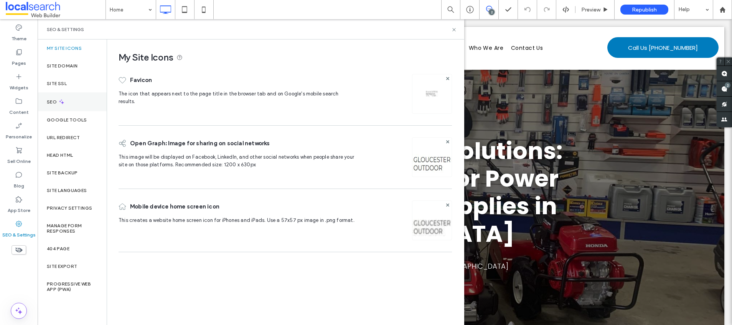
click at [85, 103] on div "SEO" at bounding box center [72, 101] width 69 height 19
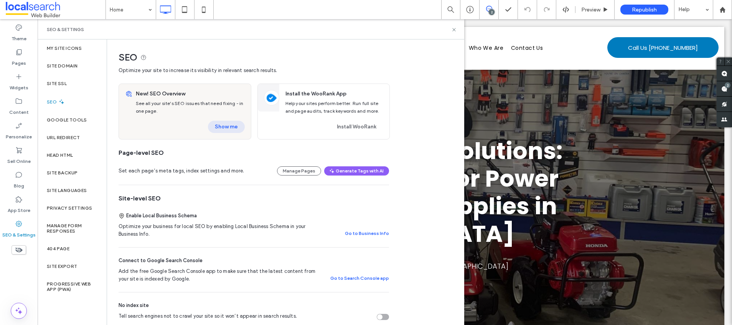
click at [227, 126] on button "Show me" at bounding box center [226, 127] width 37 height 12
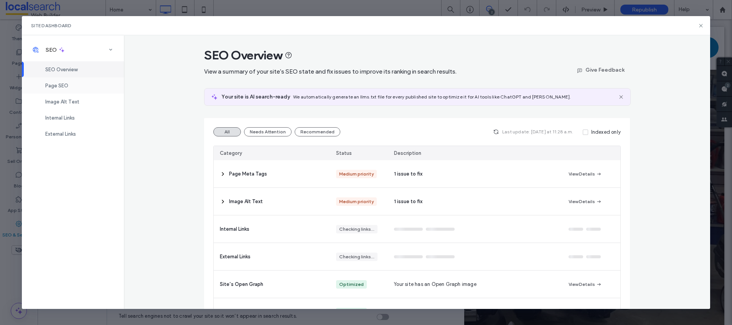
click at [67, 85] on span "Page SEO" at bounding box center [56, 86] width 23 height 6
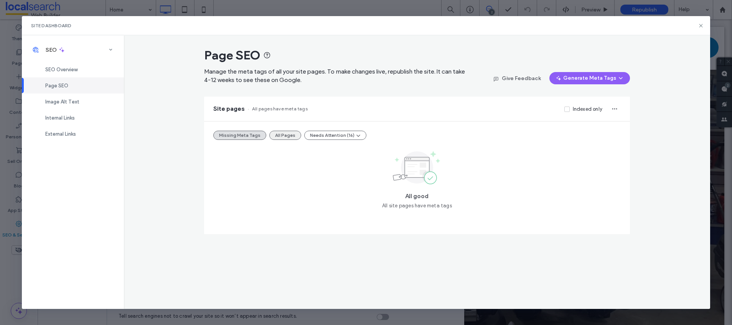
click at [285, 133] on button "All Pages" at bounding box center [285, 135] width 32 height 9
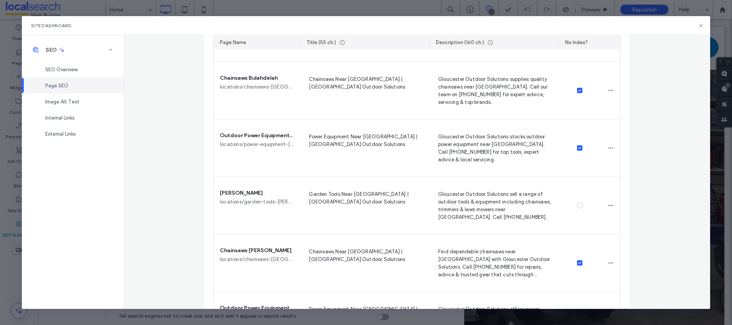
scroll to position [952, 0]
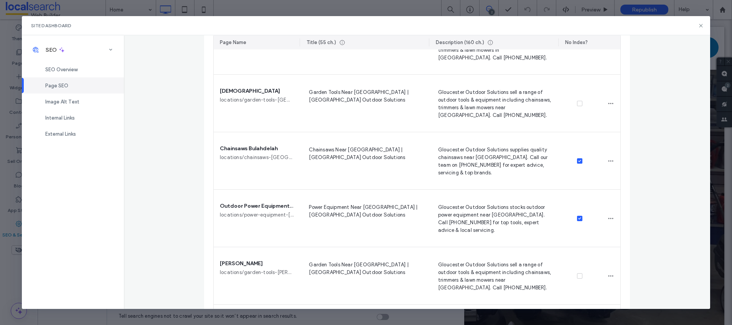
click at [251, 147] on span "Chainsaws Bulahdelah" at bounding box center [249, 149] width 58 height 8
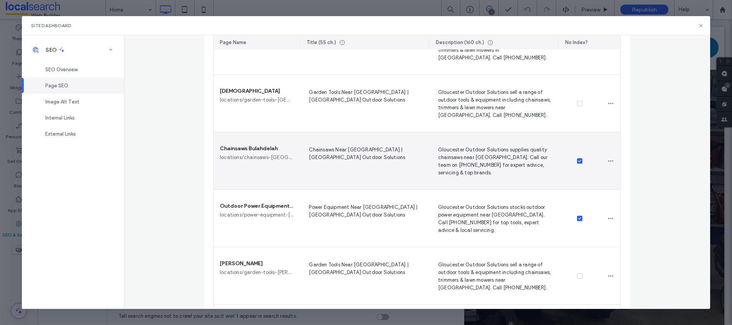
click at [251, 147] on span "Chainsaws Bulahdelah" at bounding box center [249, 149] width 58 height 8
copy span "Chainsaws Bulahdelah"
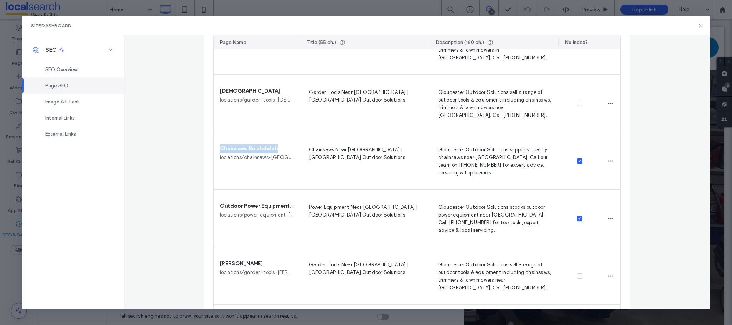
click at [264, 205] on span "Outdoor Power Equipment Bulahdelah" at bounding box center [257, 206] width 74 height 8
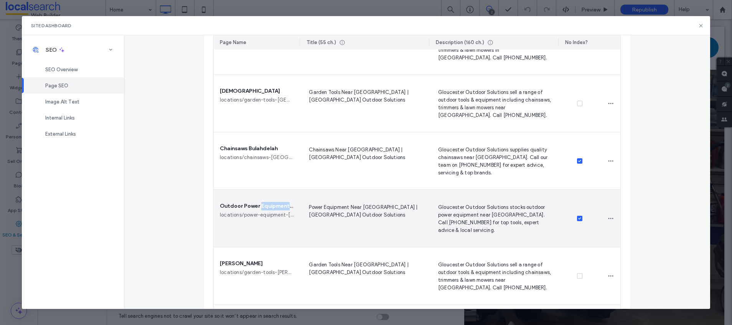
click at [264, 205] on span "Outdoor Power Equipment Bulahdelah" at bounding box center [257, 206] width 74 height 8
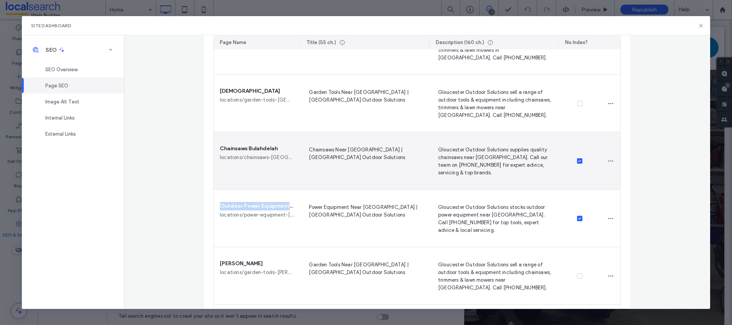
copy span "Outdoor Power Equipment Bulahdelah"
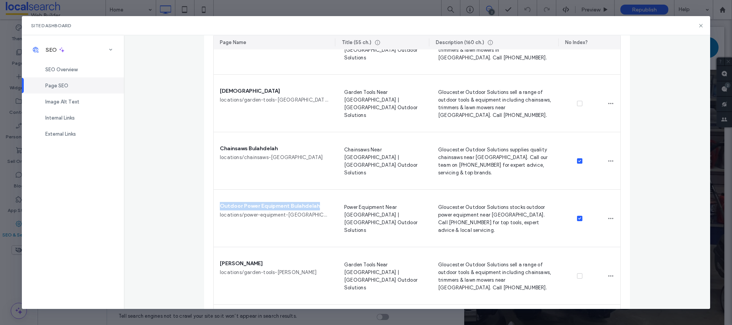
drag, startPoint x: 296, startPoint y: 40, endPoint x: 334, endPoint y: 46, distance: 38.1
click at [335, 46] on hr at bounding box center [335, 42] width 0 height 8
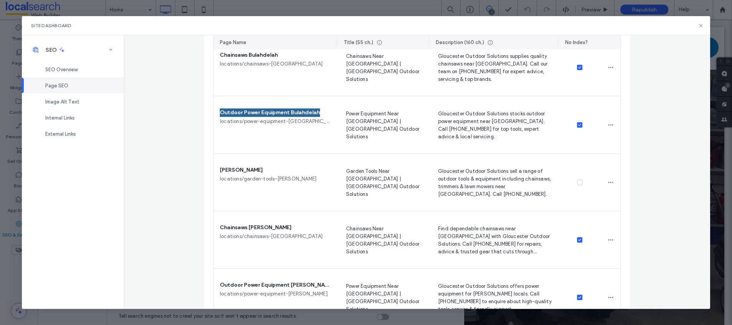
scroll to position [1049, 0]
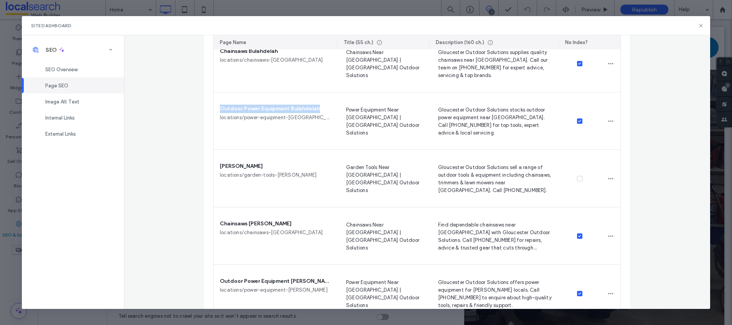
click at [236, 224] on span "Chainsaws [PERSON_NAME]" at bounding box center [256, 224] width 72 height 8
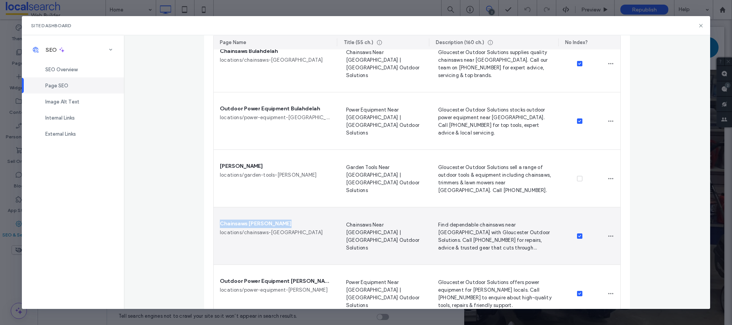
drag, startPoint x: 236, startPoint y: 224, endPoint x: 151, endPoint y: 234, distance: 85.0
click at [236, 223] on span "Chainsaws [PERSON_NAME]" at bounding box center [256, 224] width 72 height 8
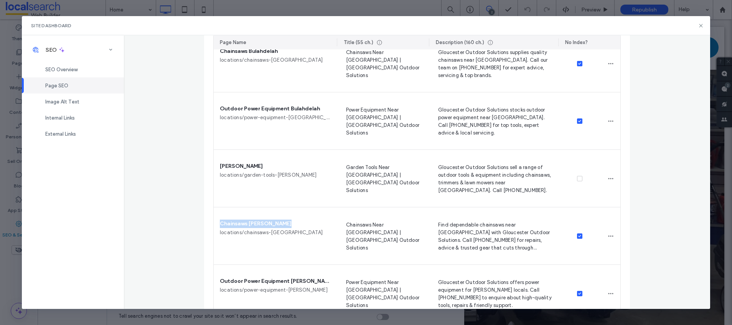
copy span "Chainsaws [PERSON_NAME]"
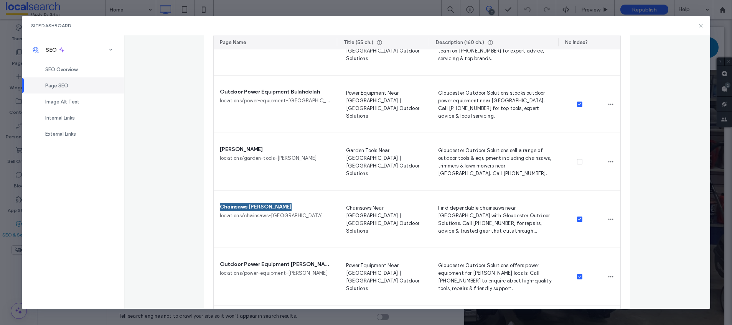
scroll to position [1116, 0]
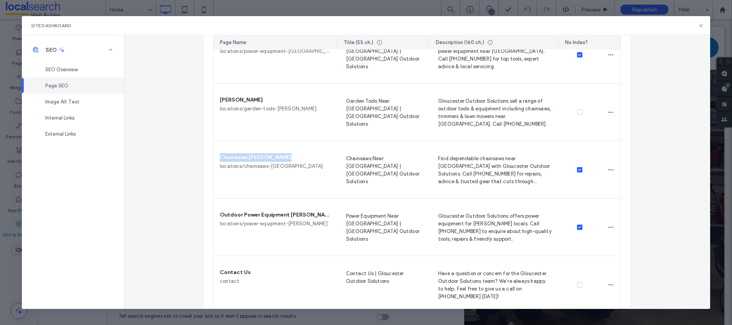
click at [251, 213] on span "Outdoor Power Equipment [PERSON_NAME]" at bounding box center [275, 215] width 111 height 8
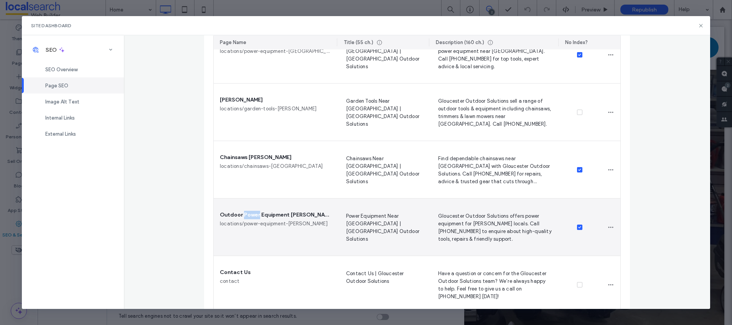
click at [251, 213] on span "Outdoor Power Equipment [PERSON_NAME]" at bounding box center [275, 215] width 111 height 8
click at [251, 214] on span "Outdoor Power Equipment [PERSON_NAME]" at bounding box center [275, 215] width 111 height 8
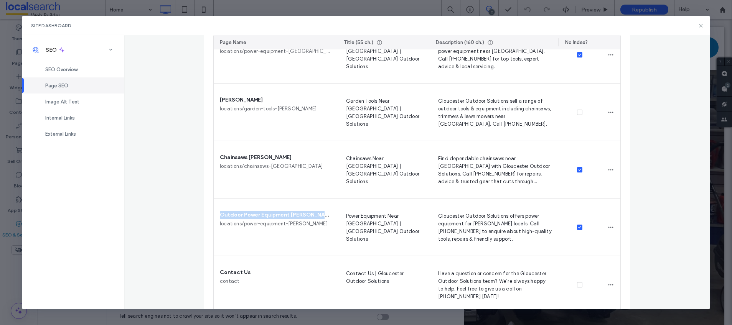
copy span "Outdoor Power Equipment [PERSON_NAME]"
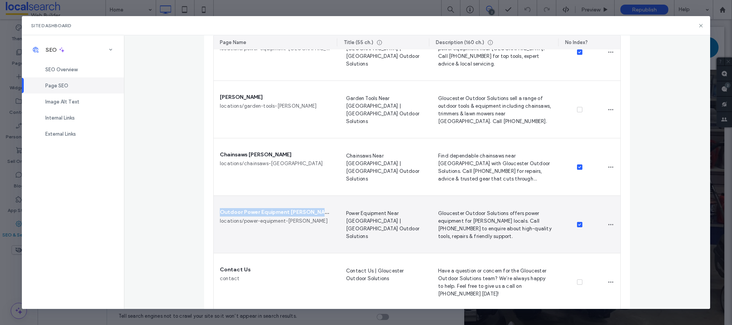
scroll to position [1130, 0]
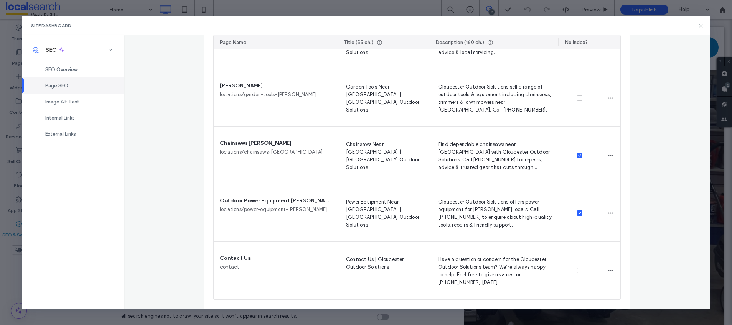
click at [699, 25] on icon at bounding box center [701, 26] width 6 height 6
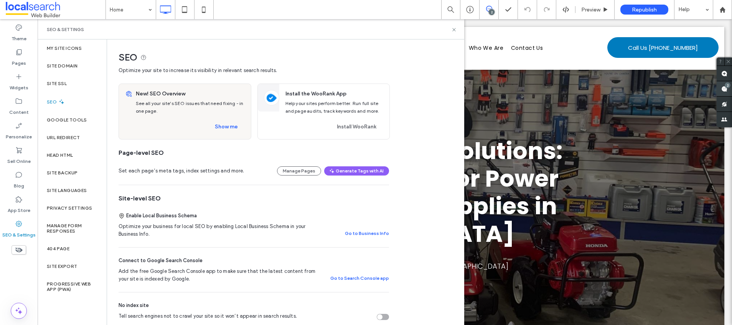
click at [724, 88] on use at bounding box center [724, 89] width 6 height 6
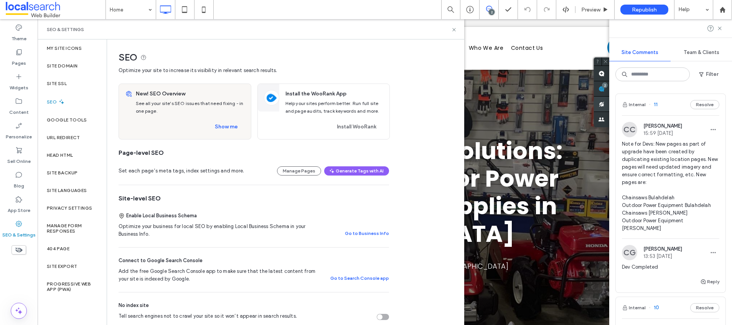
drag, startPoint x: 719, startPoint y: 26, endPoint x: 601, endPoint y: 98, distance: 138.8
click at [719, 26] on icon at bounding box center [719, 28] width 6 height 6
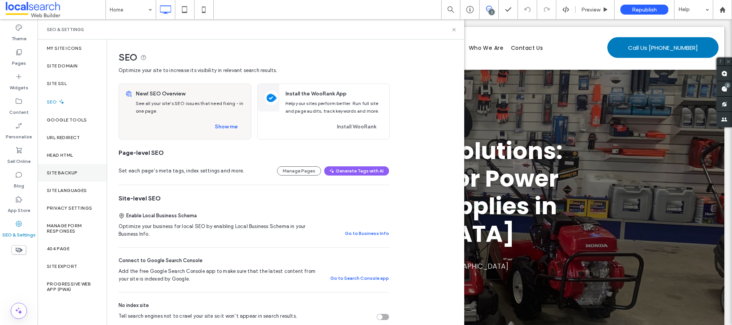
drag, startPoint x: 59, startPoint y: 171, endPoint x: 67, endPoint y: 179, distance: 11.7
click at [59, 171] on label "Site Backup" at bounding box center [62, 172] width 31 height 5
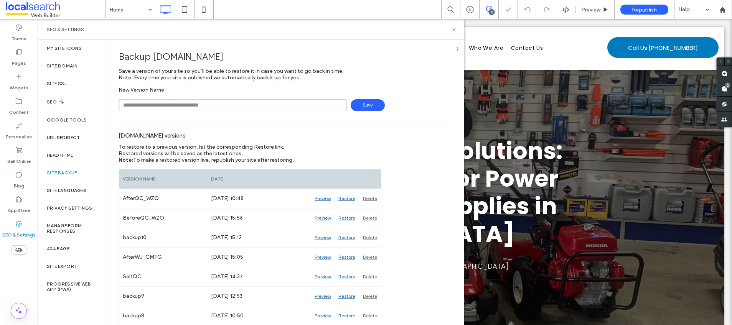
click at [172, 109] on input "text" at bounding box center [233, 105] width 228 height 12
type input "**********"
click at [354, 105] on span "Save" at bounding box center [368, 105] width 34 height 12
click at [70, 98] on div "SEO" at bounding box center [72, 101] width 69 height 19
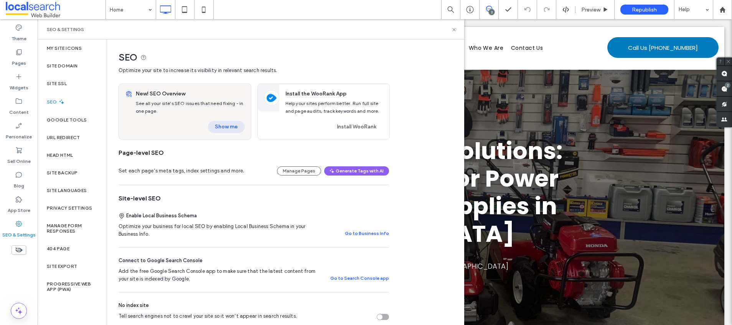
click at [232, 130] on button "Show me" at bounding box center [226, 127] width 37 height 12
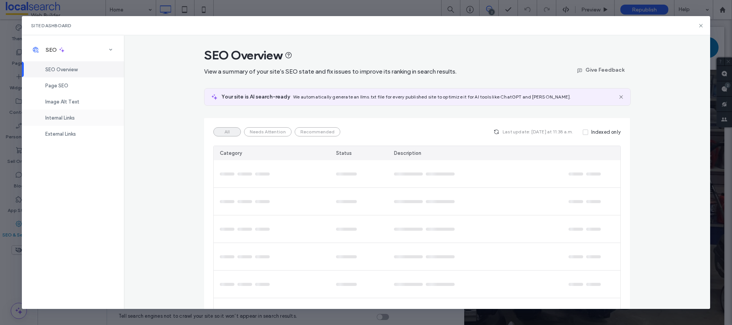
click at [60, 117] on span "Internal Links" at bounding box center [60, 118] width 30 height 6
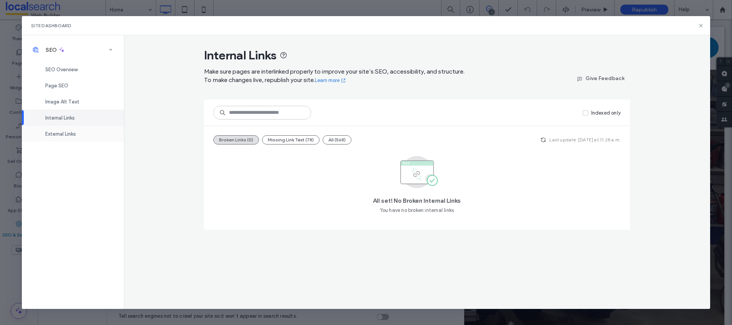
click at [67, 130] on div "External Links" at bounding box center [73, 134] width 102 height 16
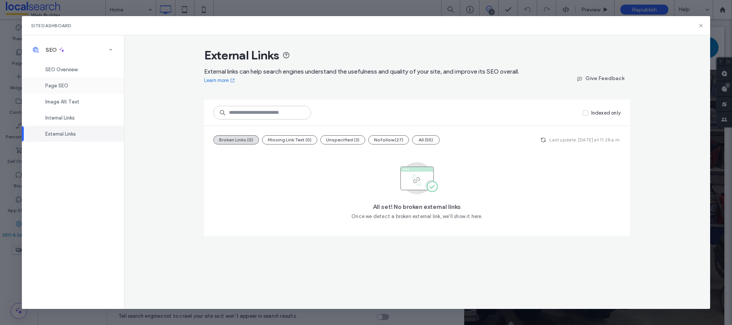
click at [65, 85] on span "Page SEO" at bounding box center [56, 86] width 23 height 6
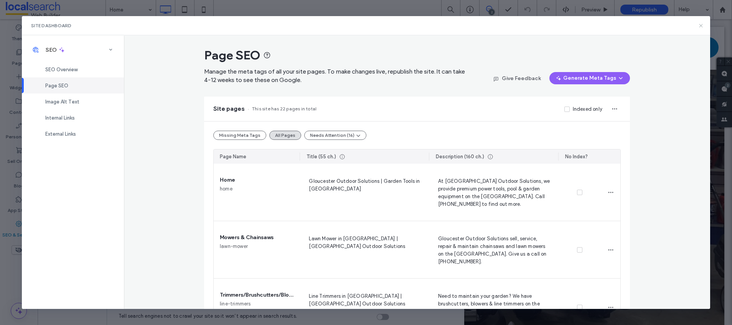
click at [700, 23] on icon at bounding box center [701, 26] width 6 height 6
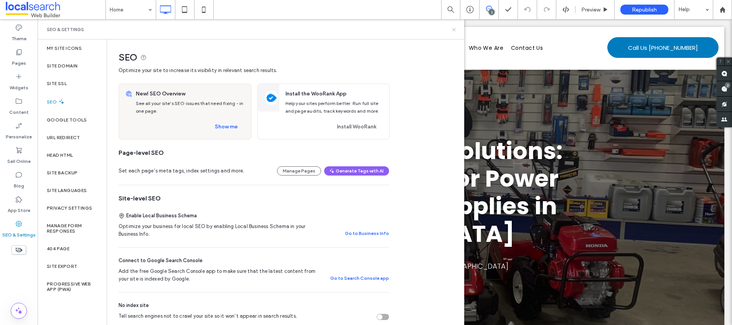
click at [455, 27] on icon at bounding box center [454, 30] width 6 height 6
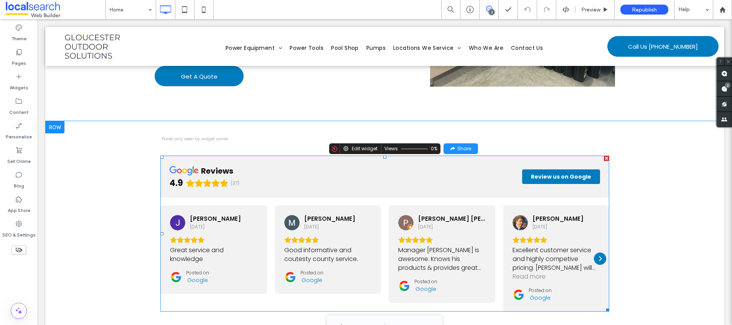
scroll to position [1771, 0]
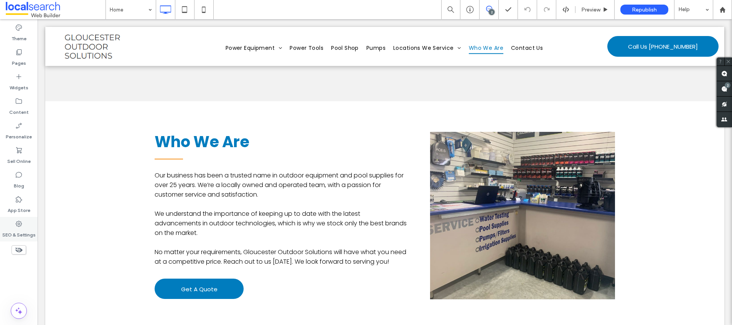
click at [26, 223] on div "SEO & Settings" at bounding box center [19, 229] width 38 height 25
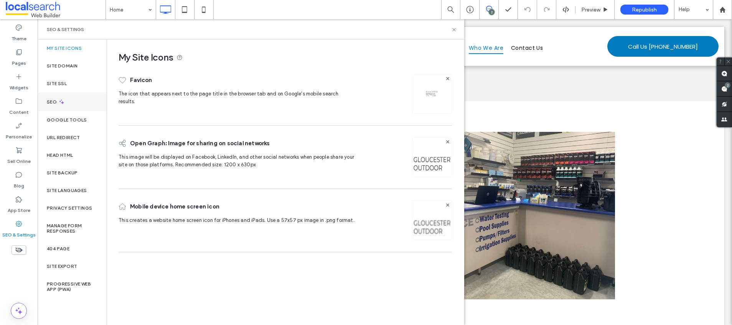
click at [74, 101] on div "SEO" at bounding box center [72, 101] width 69 height 19
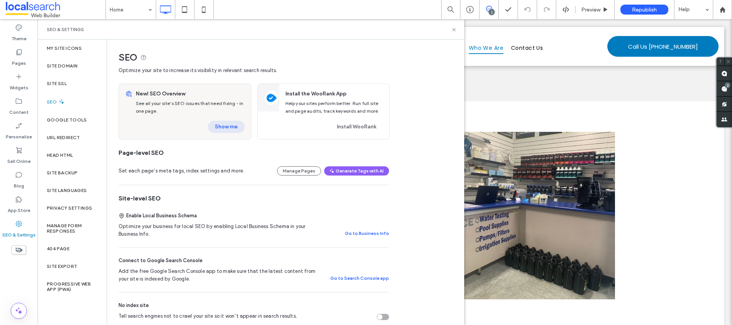
click at [234, 130] on button "Show me" at bounding box center [226, 127] width 37 height 12
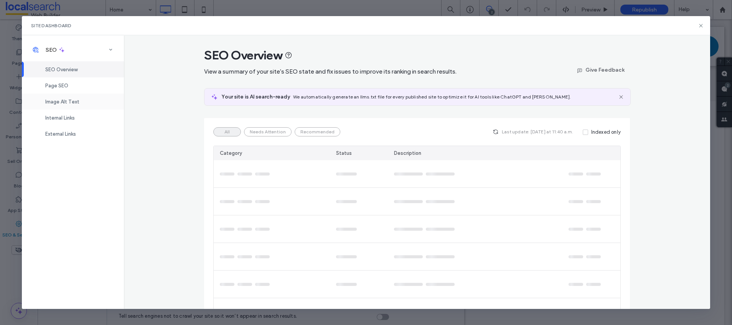
click at [54, 101] on span "Image Alt Text" at bounding box center [62, 102] width 34 height 6
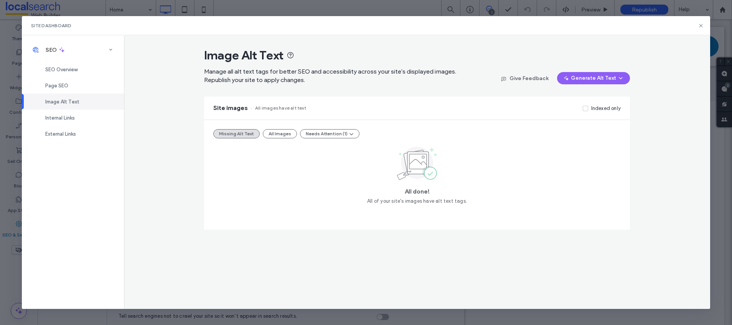
click at [280, 133] on button "All Images" at bounding box center [280, 133] width 34 height 9
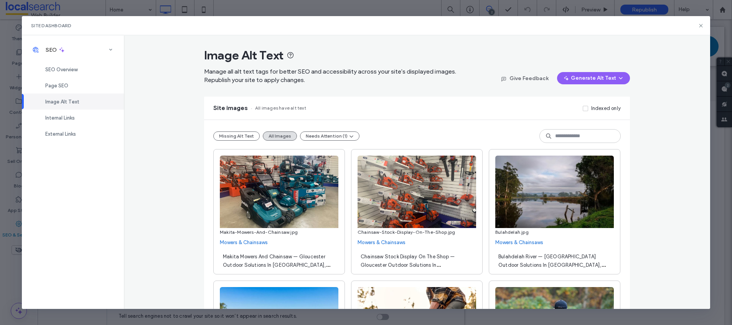
scroll to position [4703, 0]
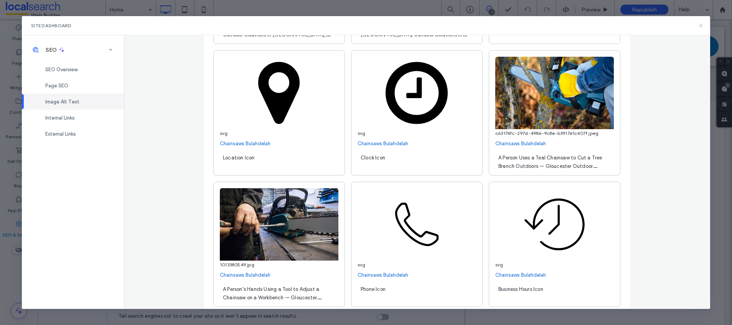
click at [701, 25] on use at bounding box center [700, 25] width 3 height 3
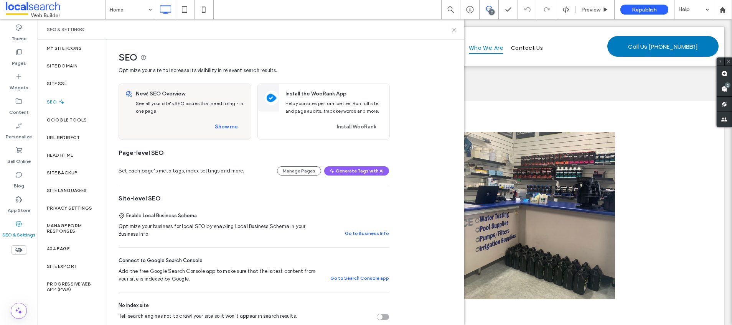
click at [457, 28] on div "SEO & Settings" at bounding box center [251, 29] width 426 height 20
click at [455, 29] on icon at bounding box center [454, 30] width 6 height 6
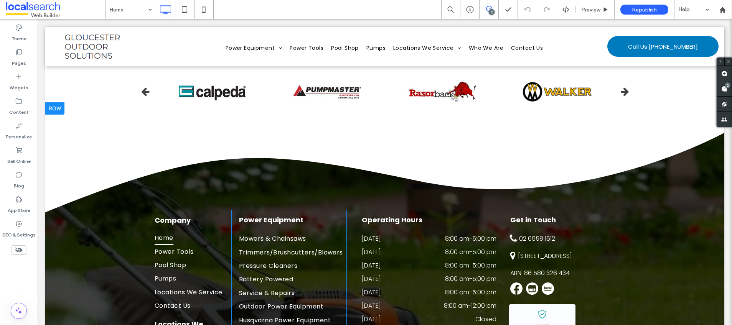
scroll to position [2553, 0]
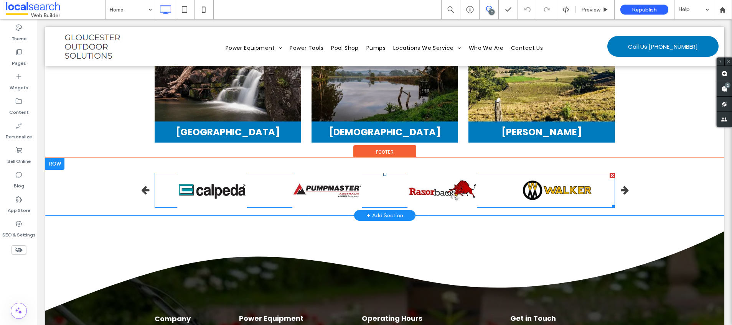
click at [280, 173] on span at bounding box center [385, 190] width 460 height 35
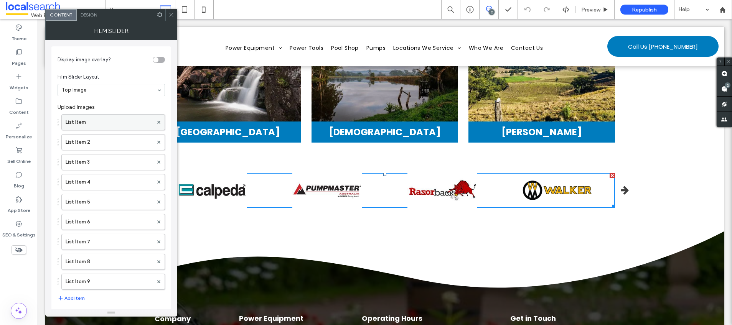
click at [87, 123] on label "List Item" at bounding box center [109, 122] width 87 height 15
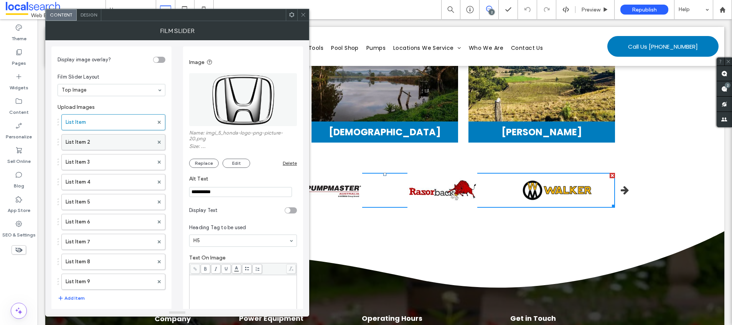
click at [90, 148] on label "List Item 2" at bounding box center [110, 142] width 88 height 15
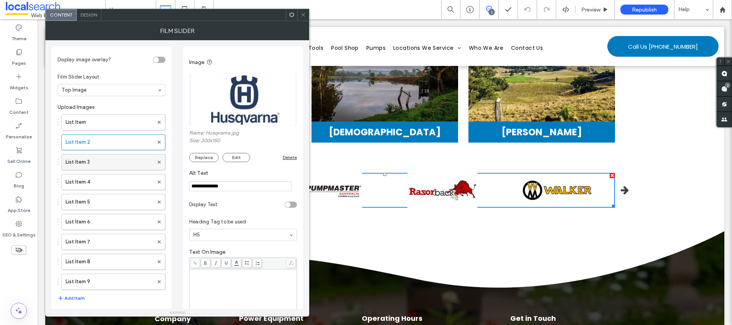
click at [92, 158] on label "List Item 3" at bounding box center [110, 162] width 88 height 15
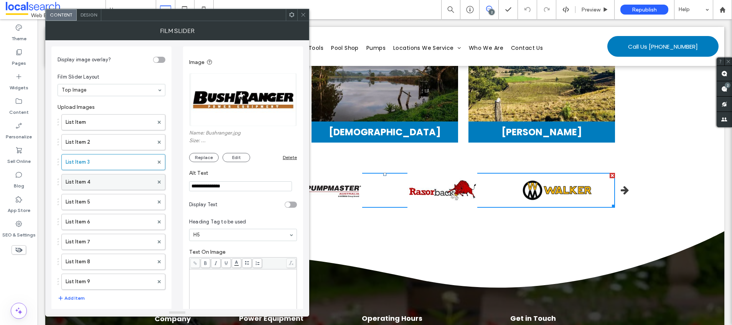
click at [97, 176] on label "List Item 4" at bounding box center [110, 181] width 88 height 15
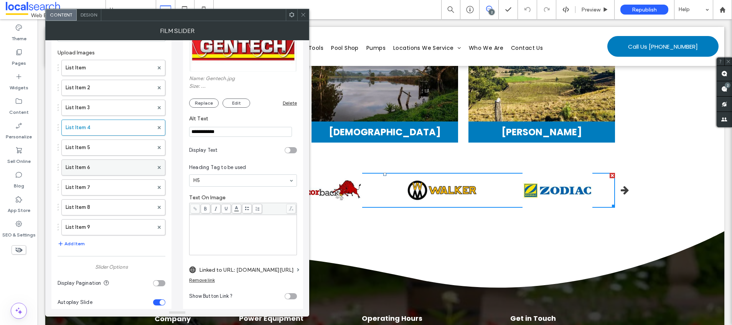
scroll to position [56, 0]
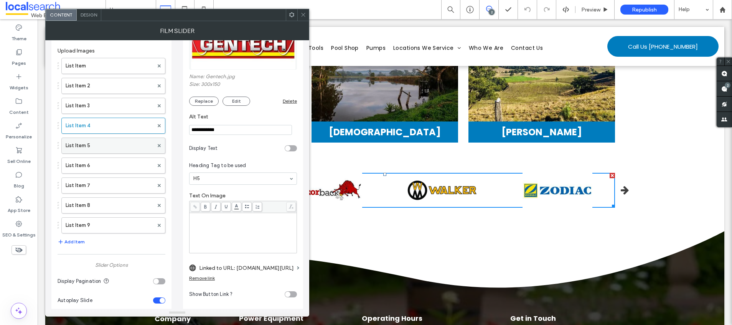
click at [105, 141] on label "List Item 5" at bounding box center [110, 145] width 88 height 15
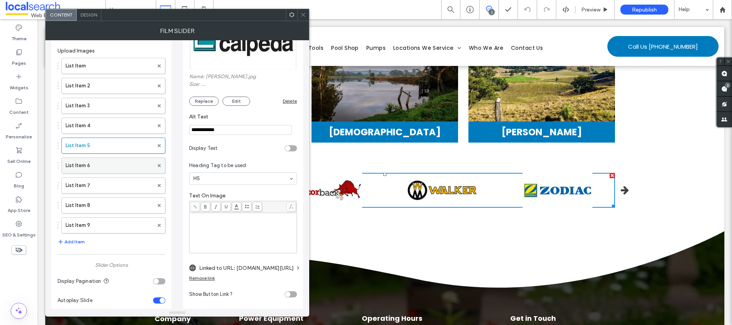
click at [104, 164] on label "List Item 6" at bounding box center [110, 165] width 88 height 15
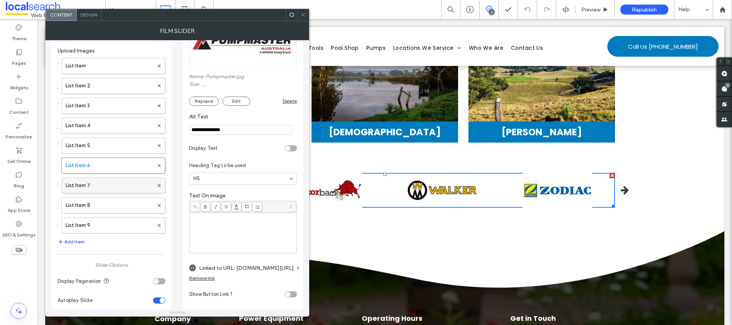
click at [106, 184] on label "List Item 7" at bounding box center [110, 185] width 88 height 15
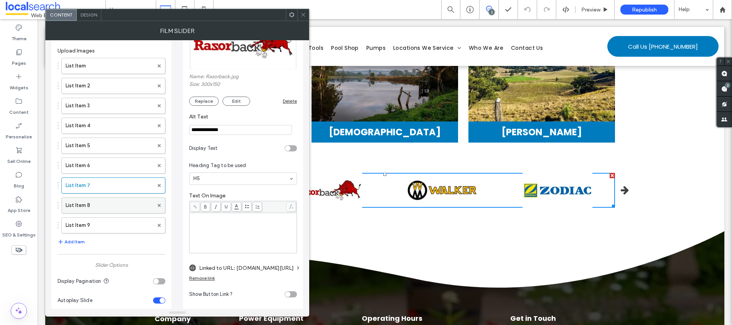
click at [106, 201] on label "List Item 8" at bounding box center [110, 205] width 88 height 15
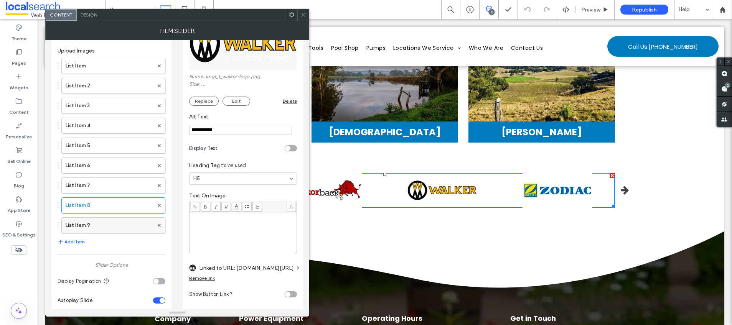
click at [109, 224] on label "List Item 9" at bounding box center [110, 225] width 88 height 15
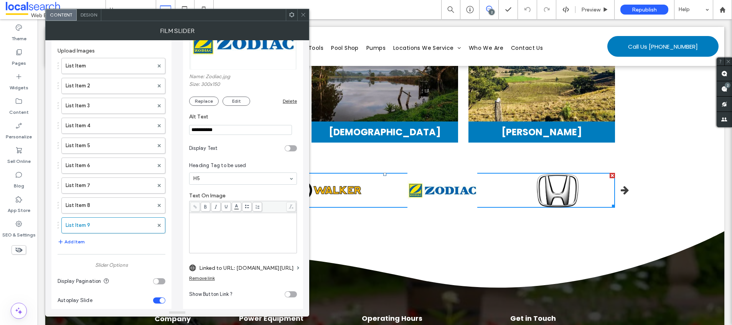
click at [303, 15] on use at bounding box center [303, 15] width 4 height 4
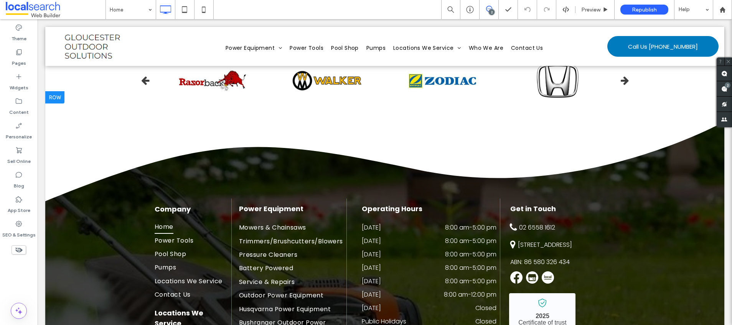
scroll to position [2805, 0]
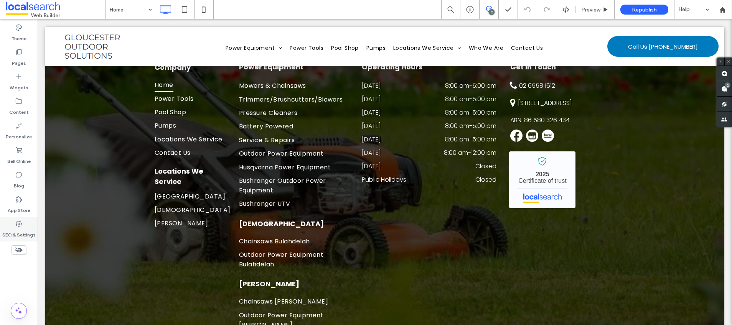
click at [18, 226] on icon at bounding box center [19, 224] width 8 height 8
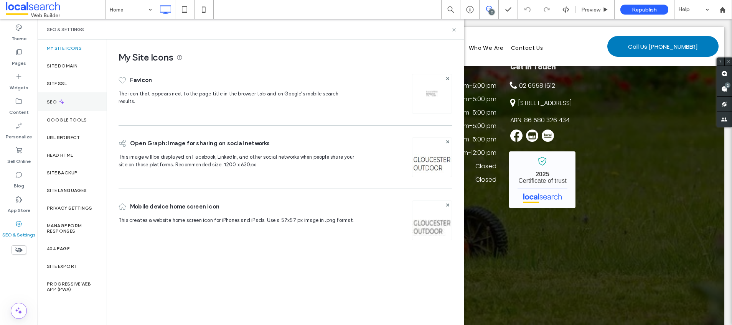
click at [79, 106] on div "SEO" at bounding box center [72, 101] width 69 height 19
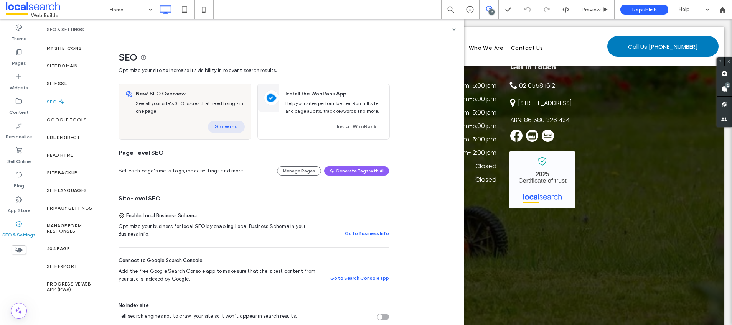
click at [237, 128] on button "Show me" at bounding box center [226, 127] width 37 height 12
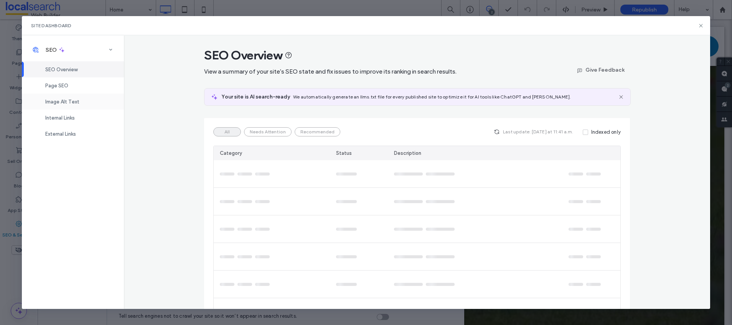
click at [61, 101] on span "Image Alt Text" at bounding box center [62, 102] width 34 height 6
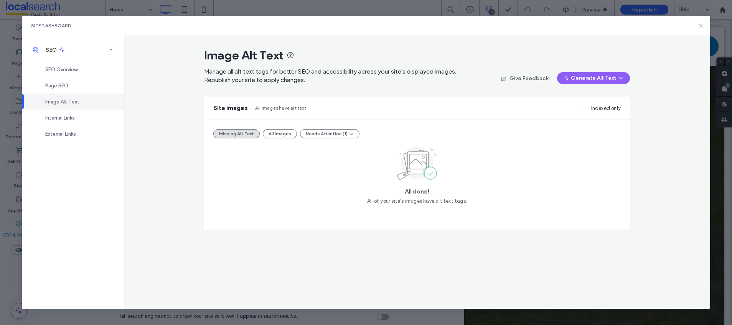
click at [274, 132] on button "All Images" at bounding box center [280, 133] width 34 height 9
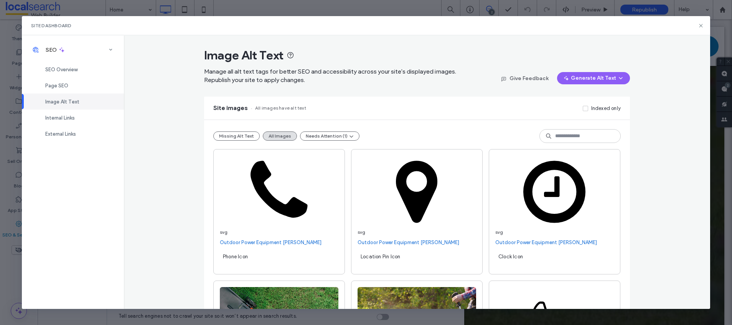
scroll to position [6676, 0]
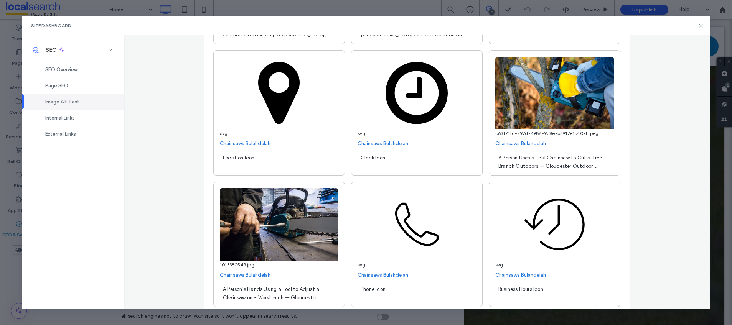
click at [551, 168] on span "A Person Uses a Teal Chainsaw to Cut a Tree Branch Outdoors — Gloucester Outdoo…" at bounding box center [550, 170] width 104 height 31
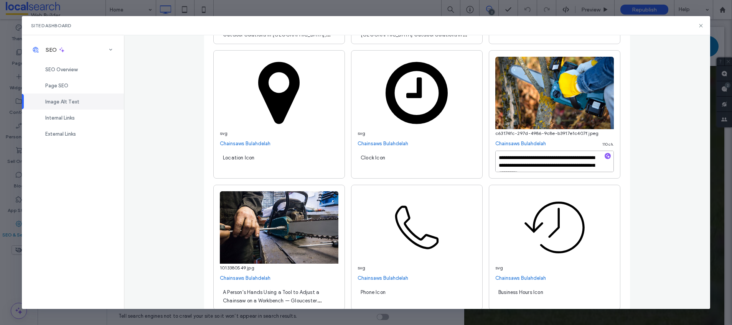
scroll to position [8, 0]
click at [555, 163] on textarea "**********" at bounding box center [554, 161] width 119 height 21
type textarea "**********"
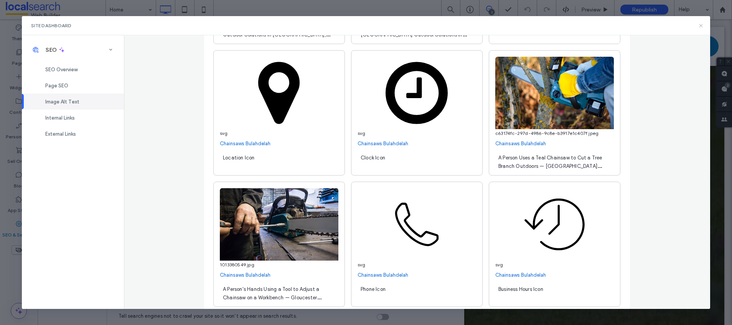
click at [701, 25] on use at bounding box center [700, 25] width 3 height 3
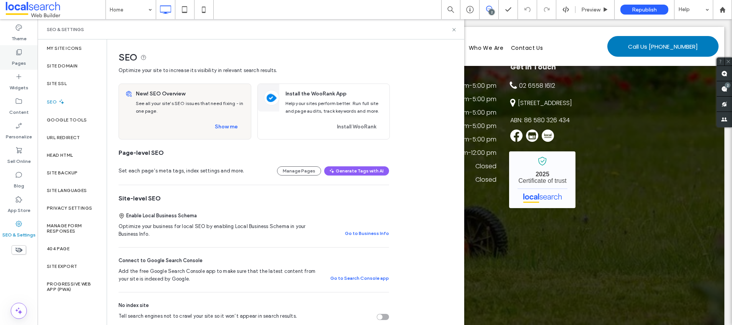
click at [16, 53] on icon at bounding box center [19, 52] width 8 height 8
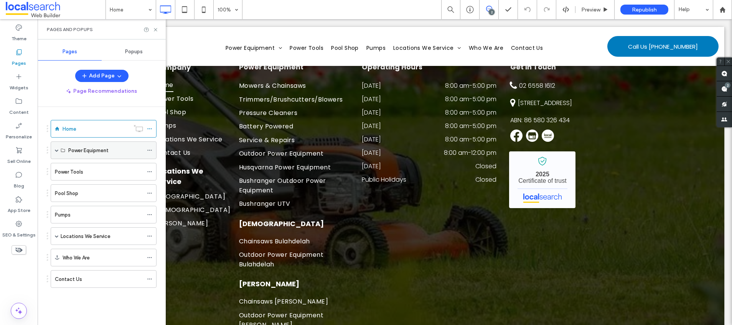
click at [57, 150] on span at bounding box center [57, 150] width 4 height 4
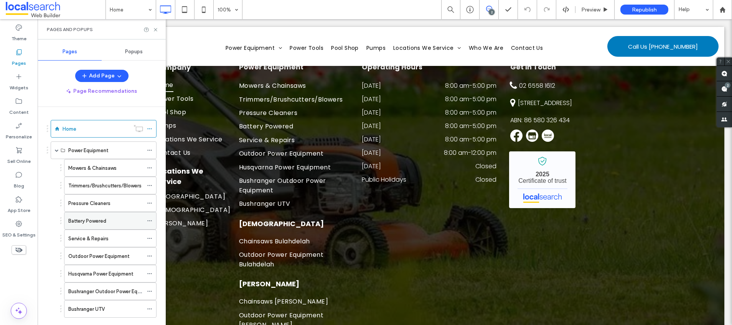
click at [93, 226] on div "Battery Powered" at bounding box center [105, 220] width 75 height 17
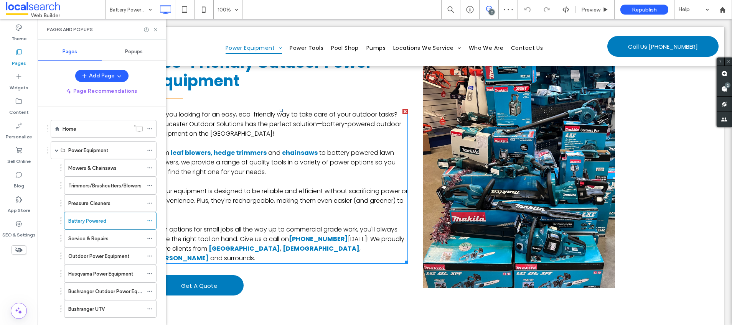
click at [269, 225] on span "With options for small jobs all the way up to commercial grade work, you'll alw…" at bounding box center [276, 234] width 243 height 18
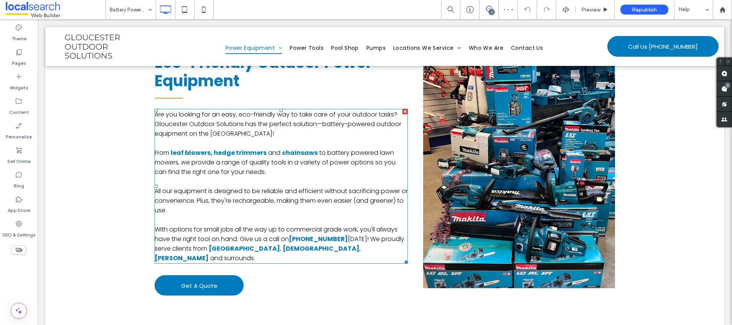
scroll to position [226, 0]
click at [269, 225] on span "With options for small jobs all the way up to commercial grade work, you'll alw…" at bounding box center [276, 234] width 243 height 18
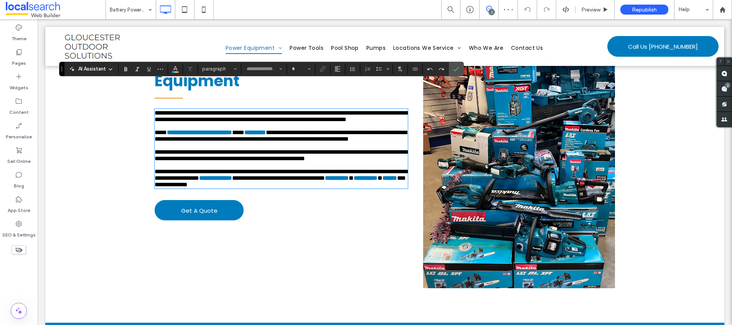
type input "*******"
type input "**"
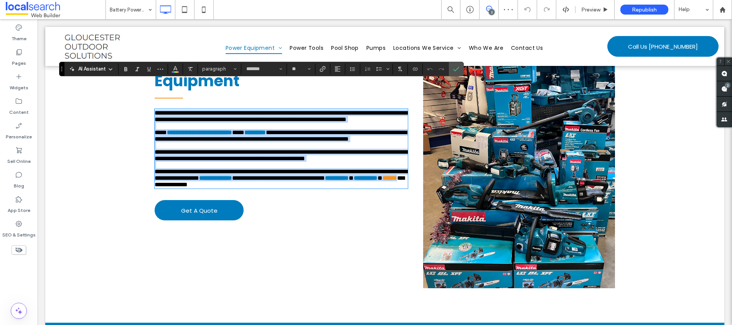
click at [283, 181] on span "**********" at bounding box center [281, 175] width 253 height 12
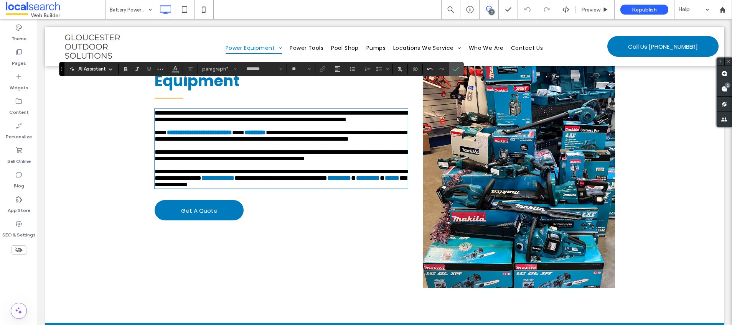
click at [327, 181] on span "**********" at bounding box center [280, 178] width 93 height 6
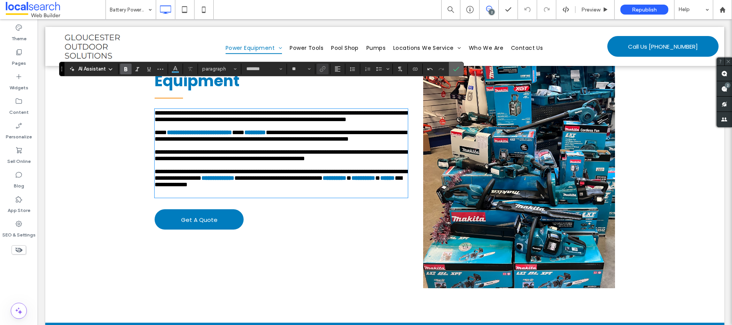
click at [454, 66] on icon "Confirm" at bounding box center [456, 69] width 6 height 6
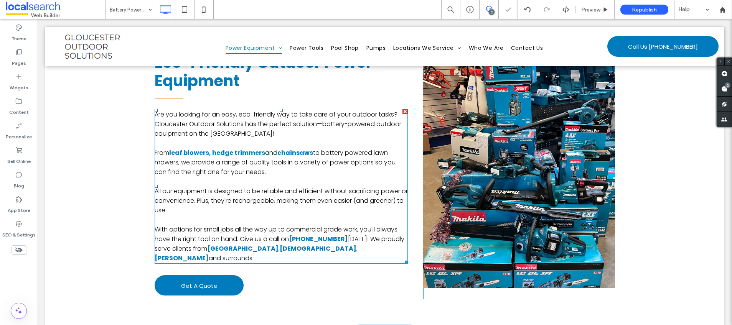
click at [253, 254] on span "and surrounds." at bounding box center [231, 258] width 45 height 9
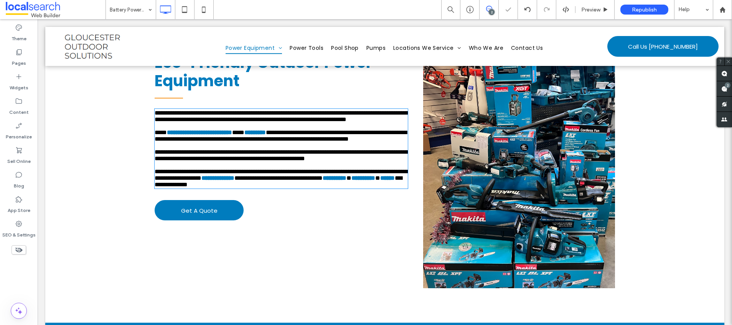
type input "*******"
type input "**"
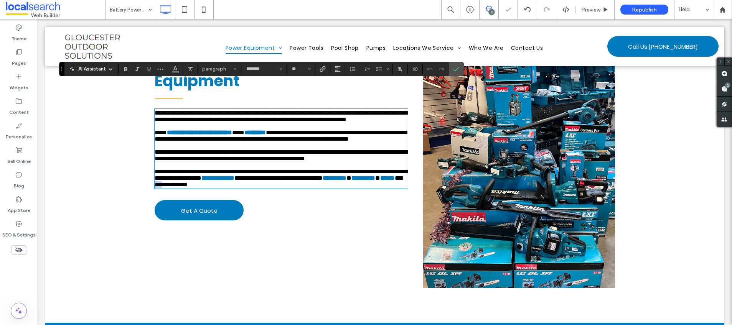
click at [309, 188] on span "**********" at bounding box center [278, 181] width 247 height 12
click at [234, 181] on strong "**********" at bounding box center [217, 178] width 33 height 6
click at [351, 181] on strong "**********" at bounding box center [363, 178] width 24 height 6
click at [323, 181] on span "**********" at bounding box center [278, 178] width 88 height 6
click at [453, 70] on icon "Confirm" at bounding box center [456, 69] width 6 height 6
